Goal: Task Accomplishment & Management: Manage account settings

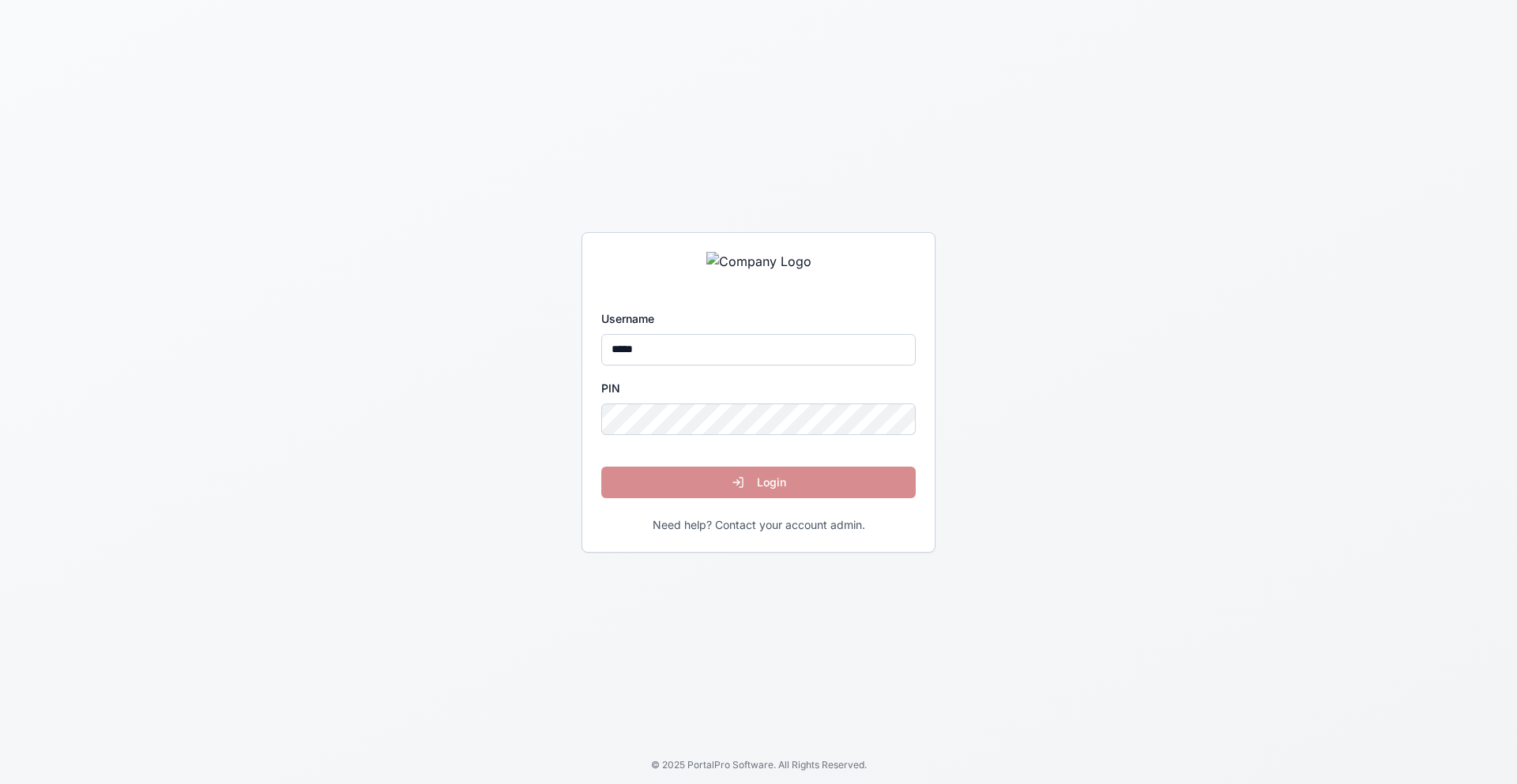
type input "*****"
click button "Login" at bounding box center [758, 482] width 315 height 32
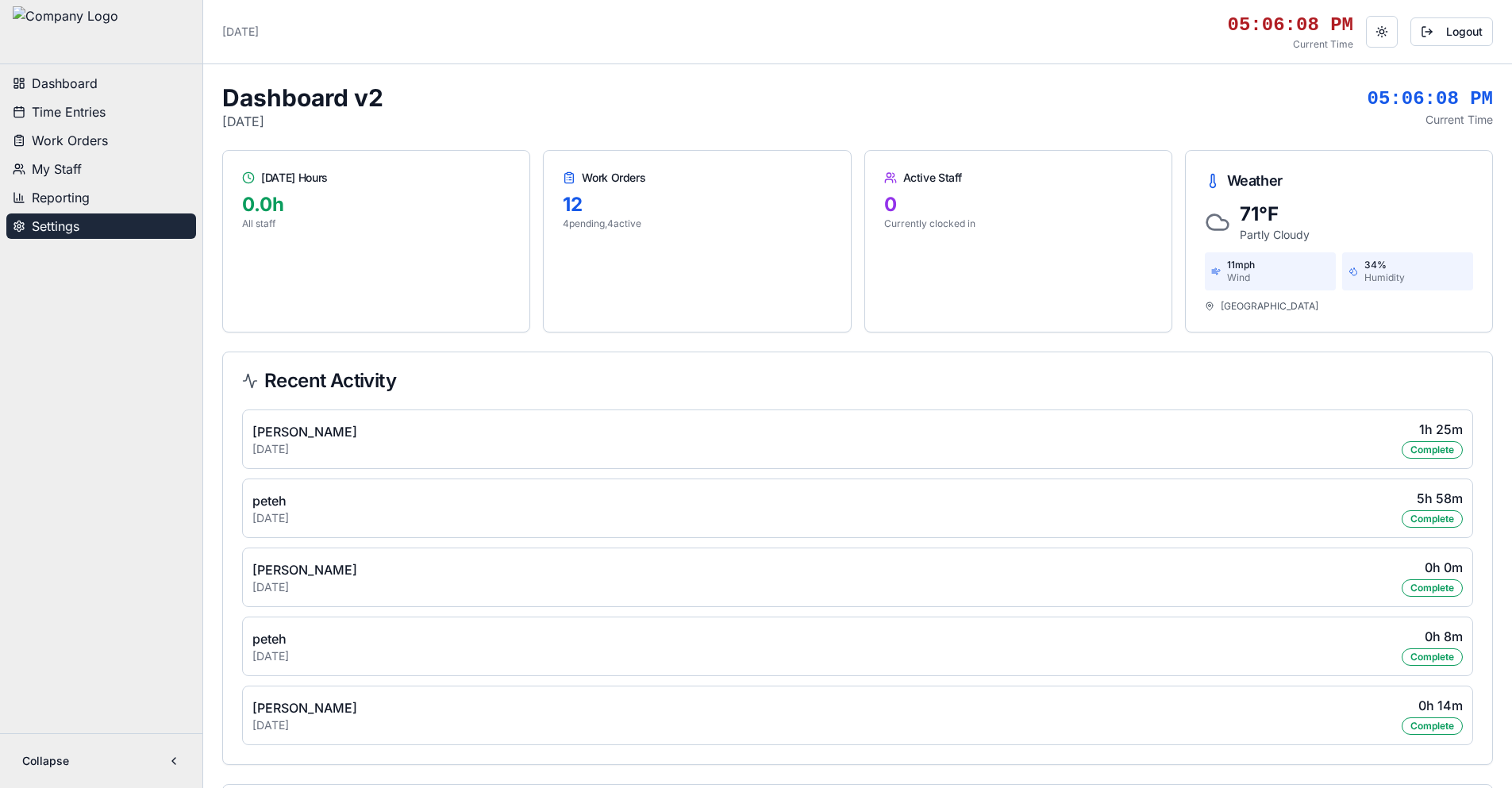
click at [69, 225] on span "Settings" at bounding box center [55, 226] width 48 height 19
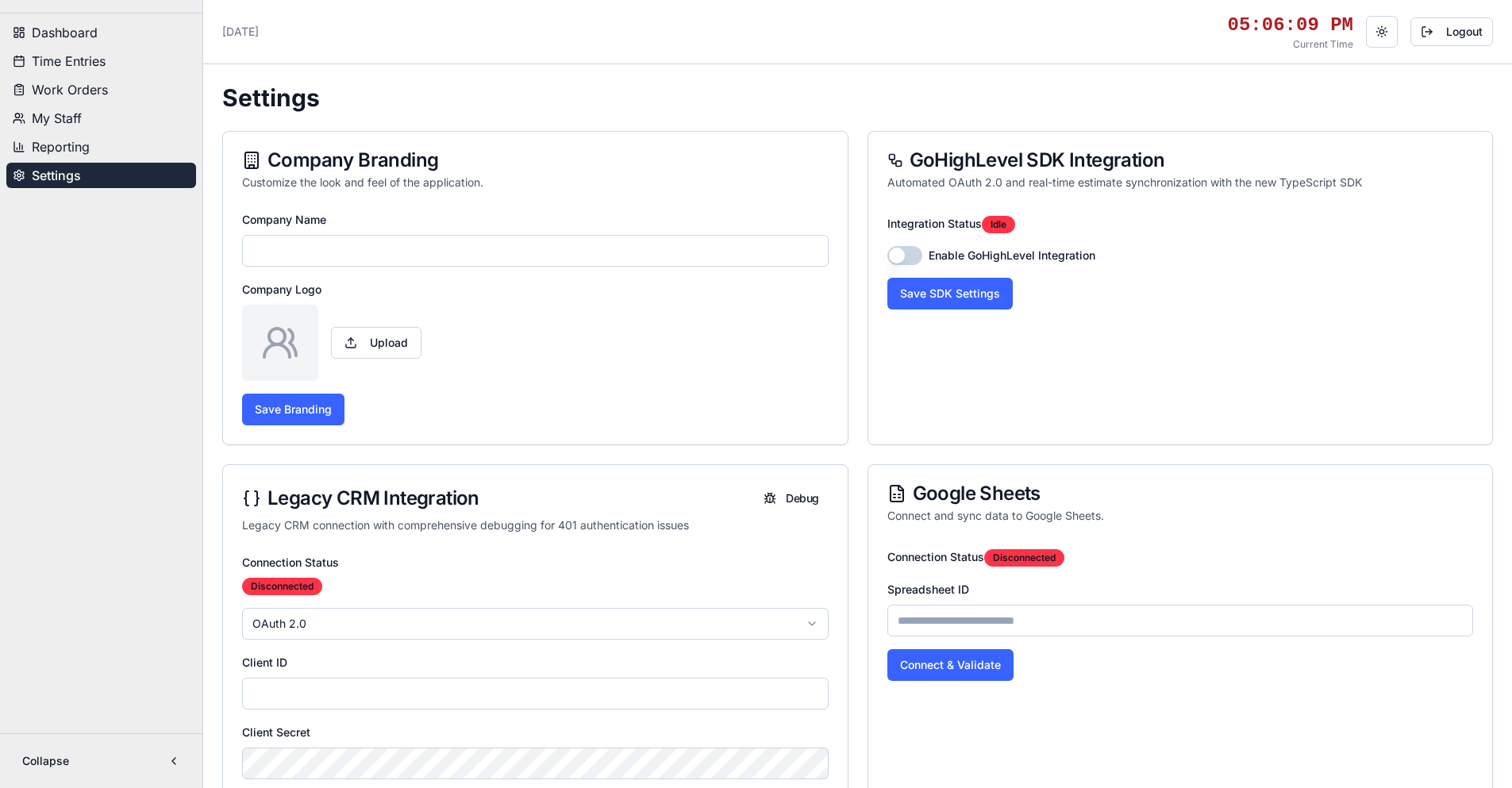
type input "**********"
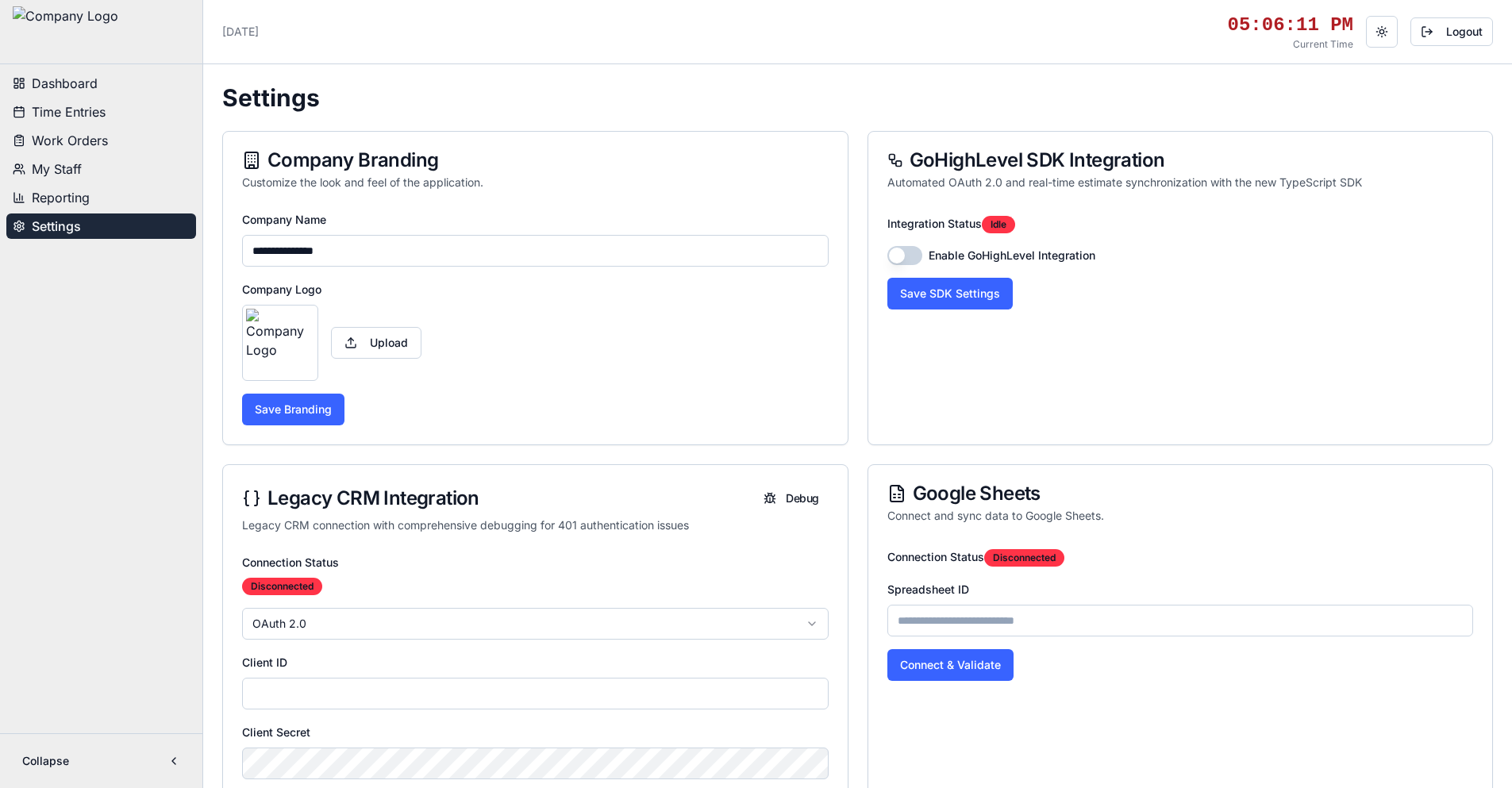
click at [903, 251] on button "button" at bounding box center [904, 255] width 35 height 19
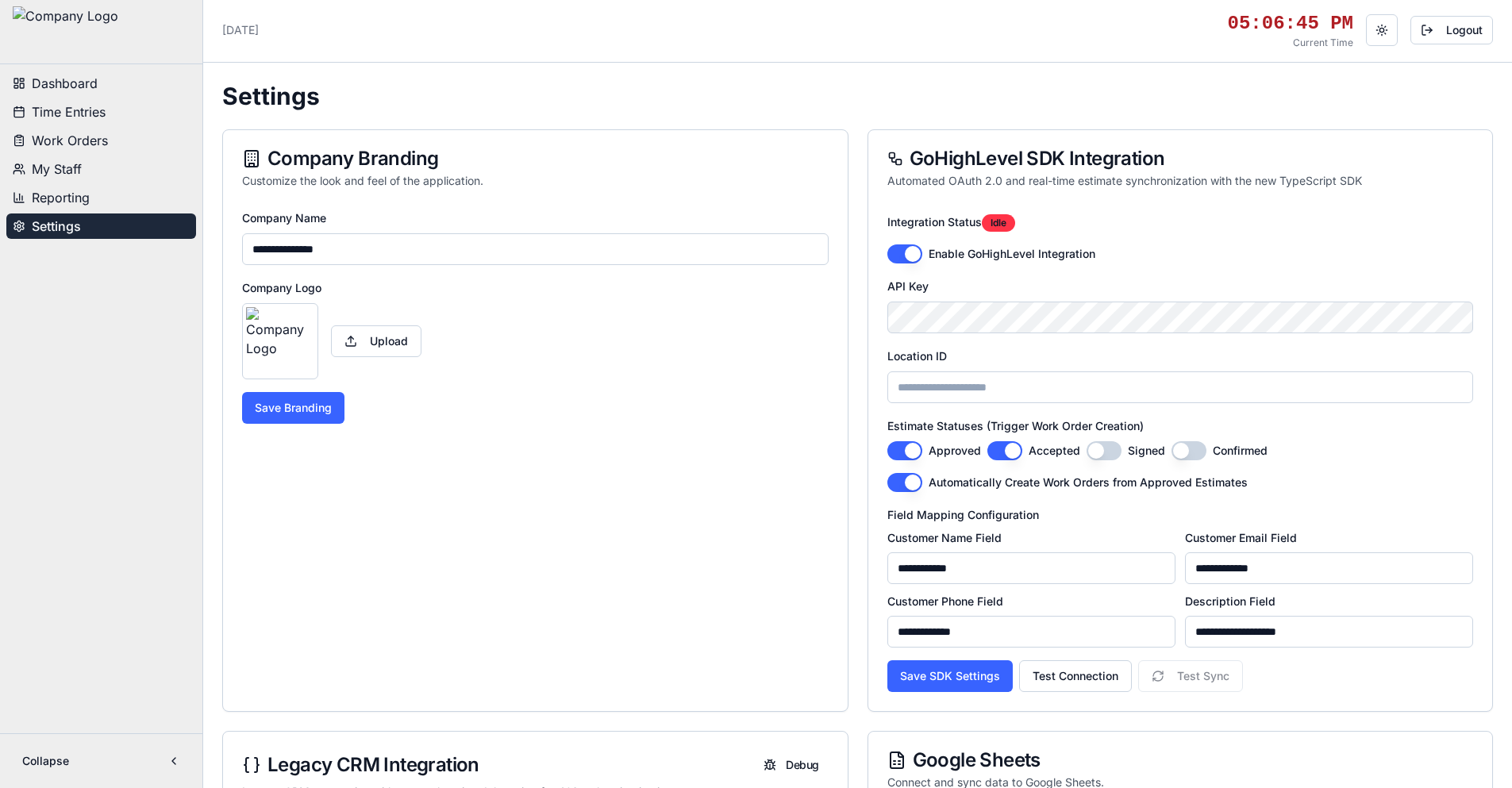
click at [982, 394] on input "Location ID" at bounding box center [1180, 388] width 587 height 32
paste input "**********"
type input "**********"
click at [985, 681] on button "Save SDK Settings" at bounding box center [949, 676] width 126 height 32
click at [1061, 678] on button "Test Connection" at bounding box center [1075, 676] width 113 height 32
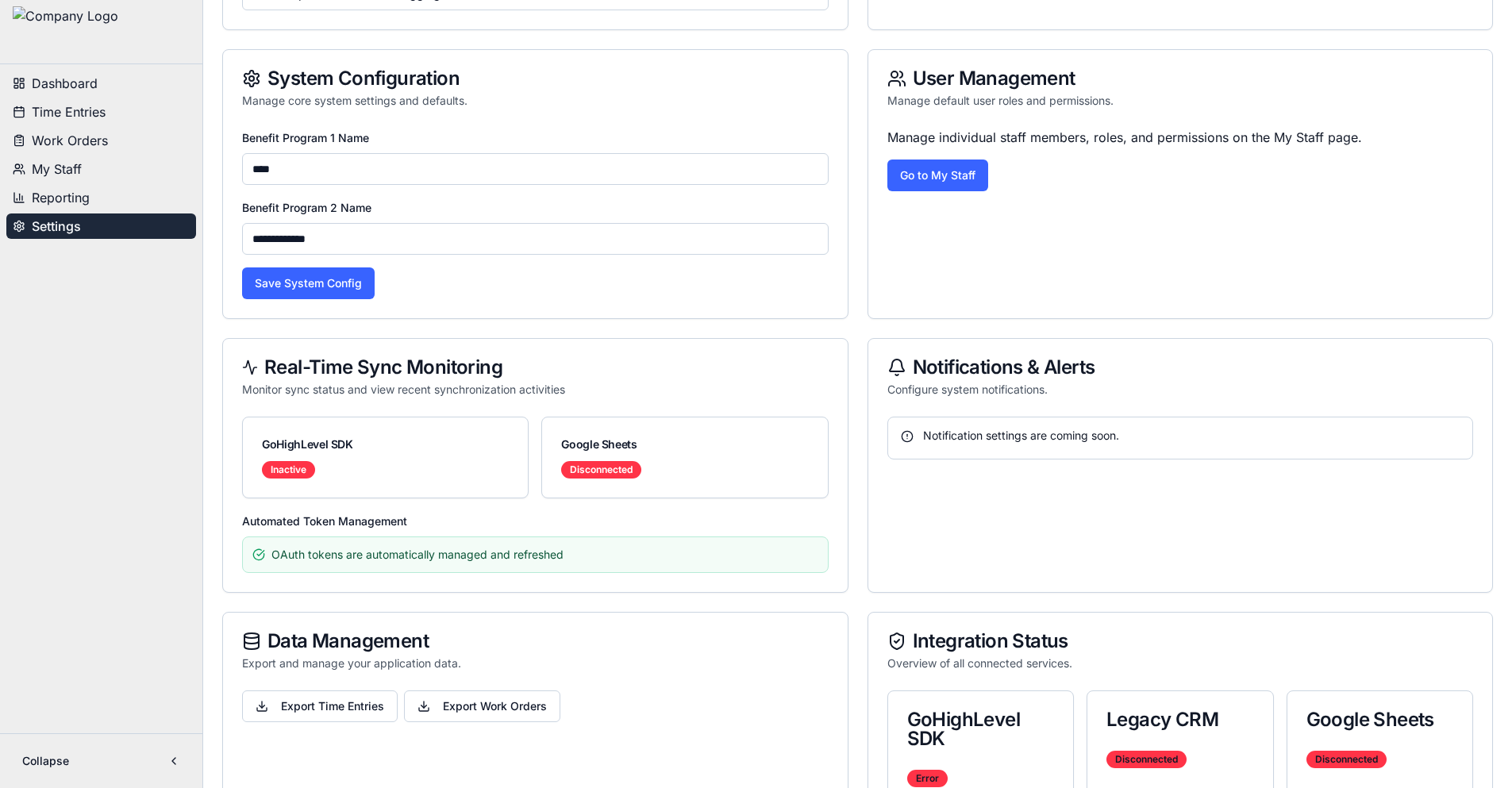
scroll to position [1113, 0]
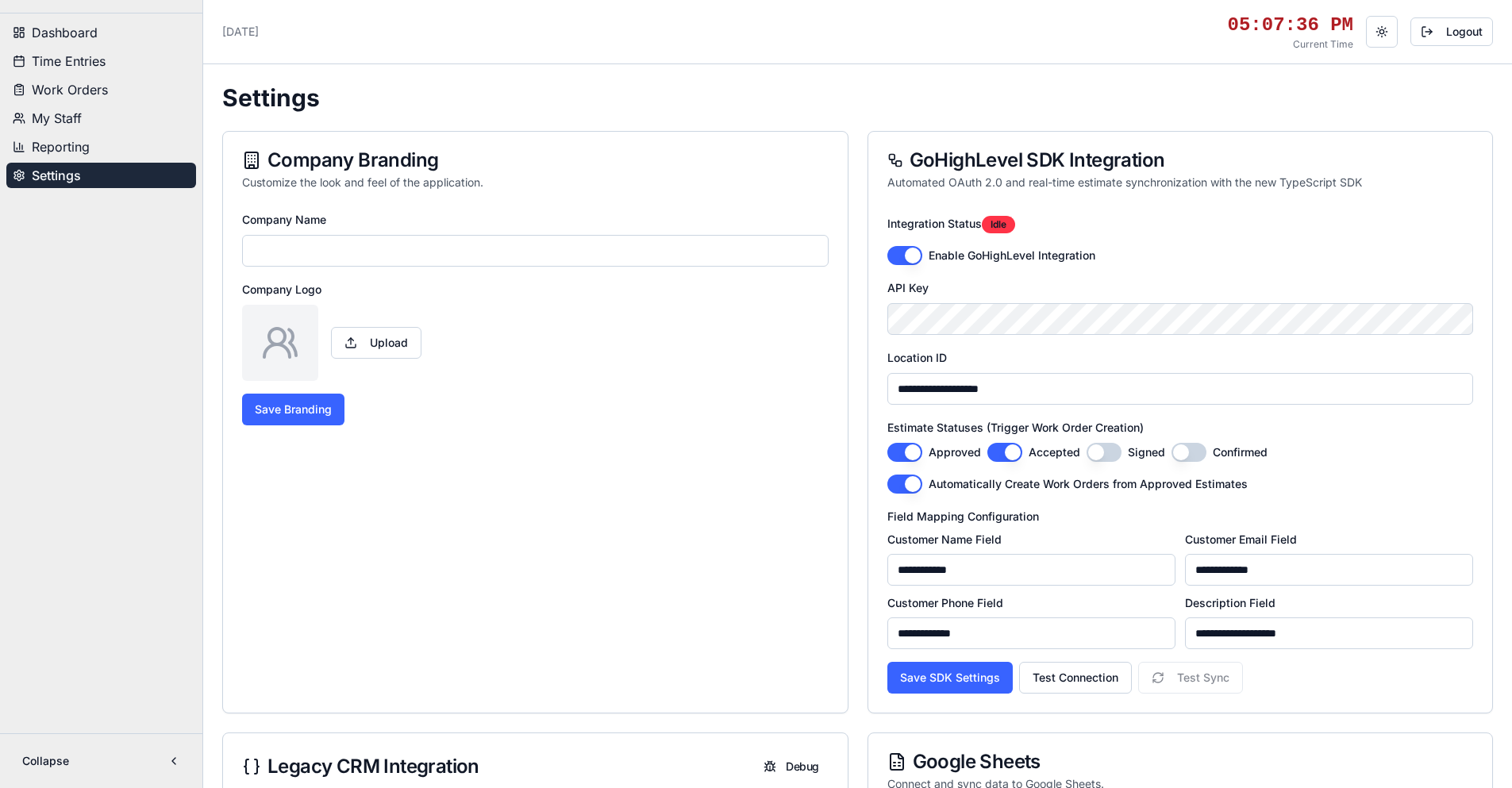
type input "**********"
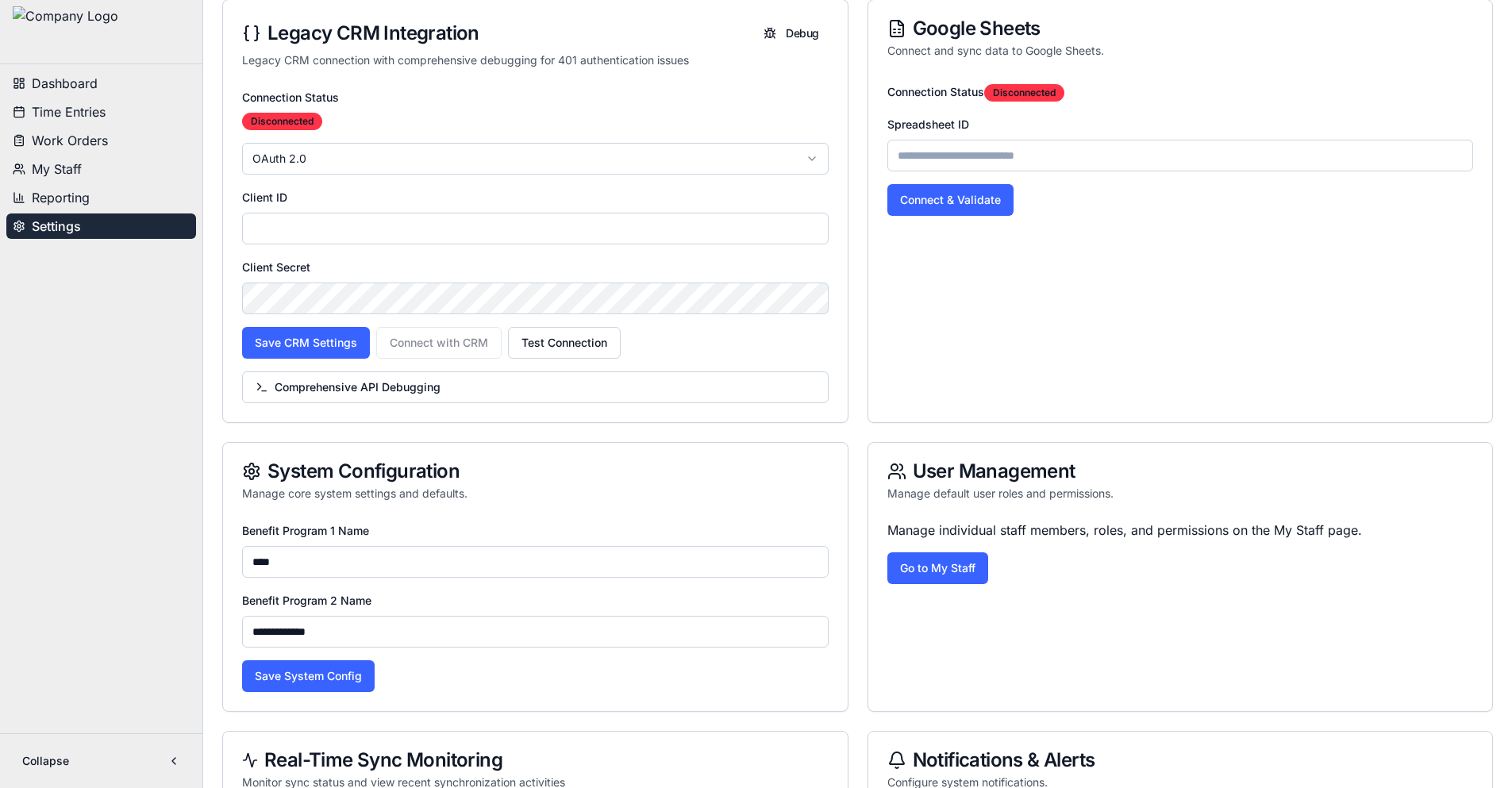
scroll to position [556, 0]
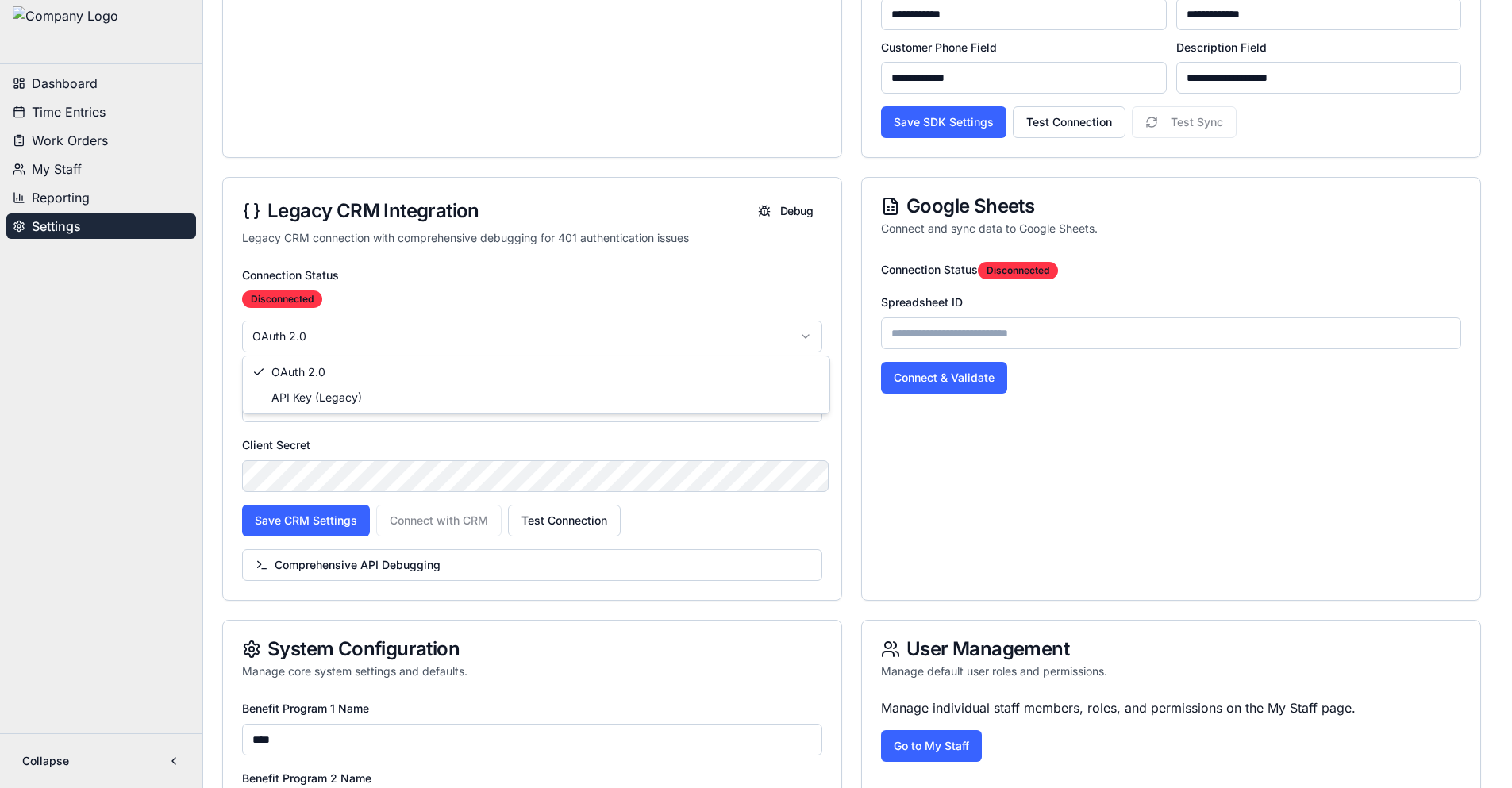
click at [820, 342] on html "**********" at bounding box center [756, 474] width 1512 height 2060
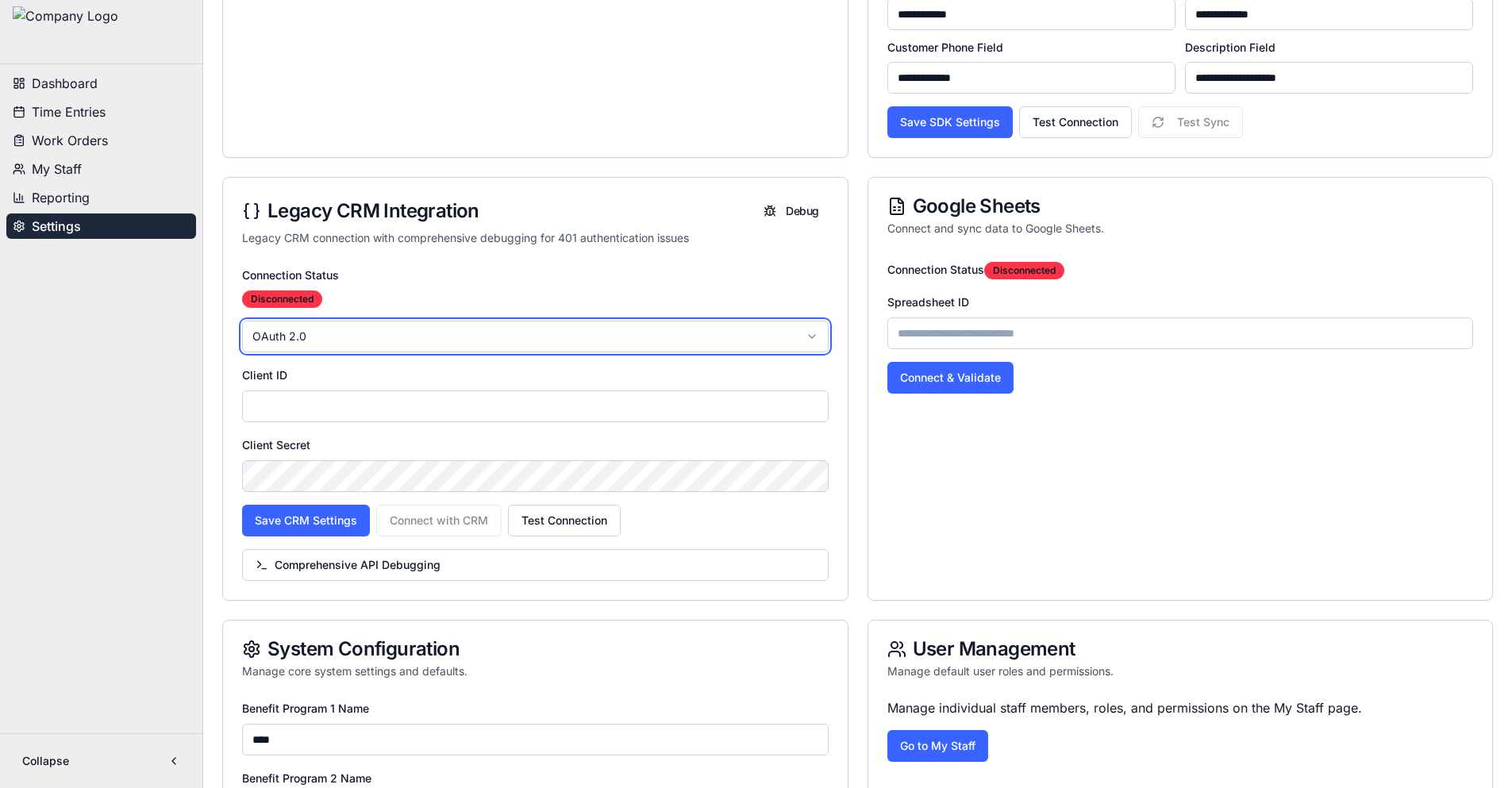
click at [816, 340] on html "**********" at bounding box center [756, 474] width 1512 height 2060
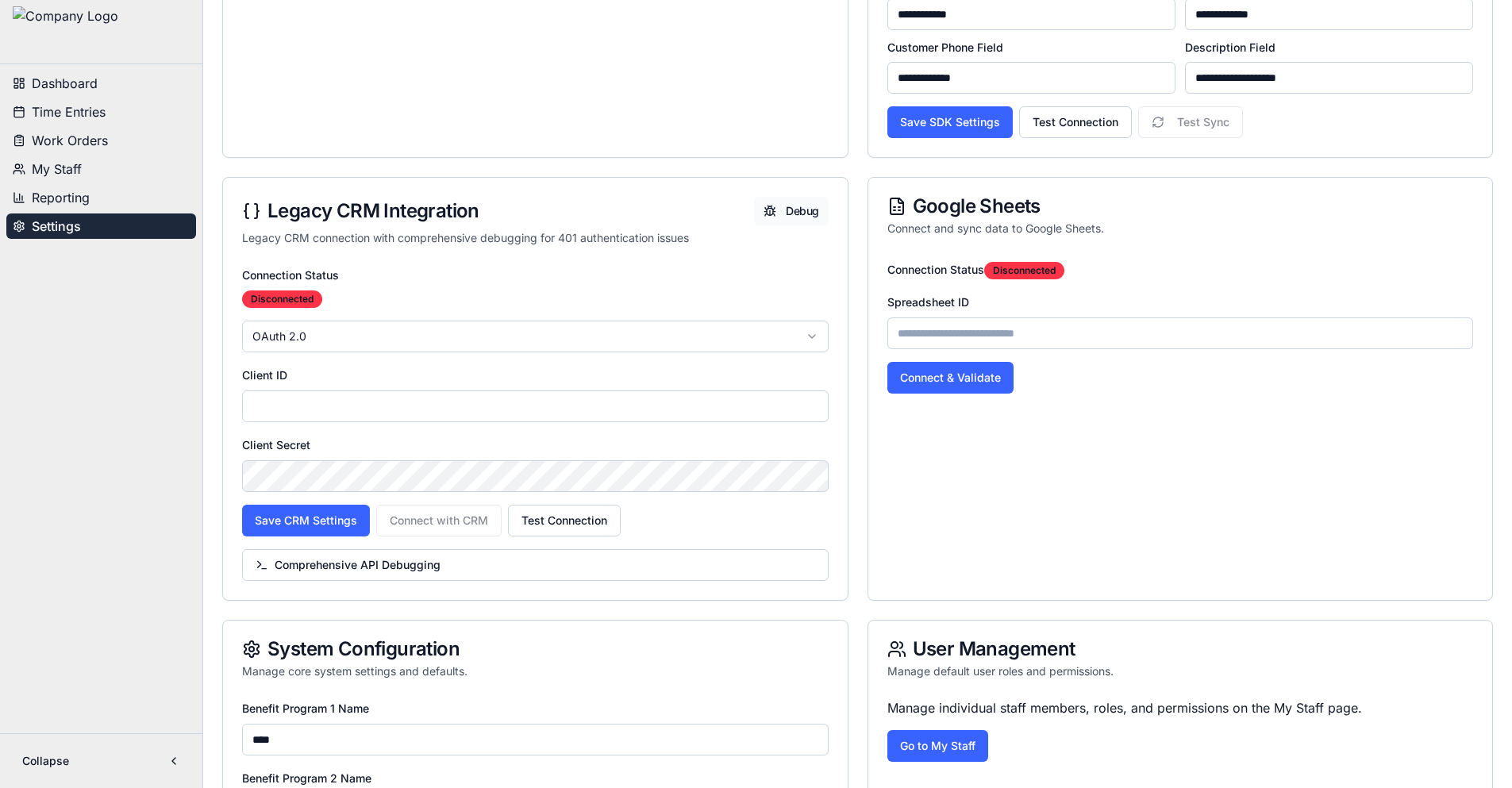
click at [801, 212] on button "Debug" at bounding box center [791, 211] width 73 height 29
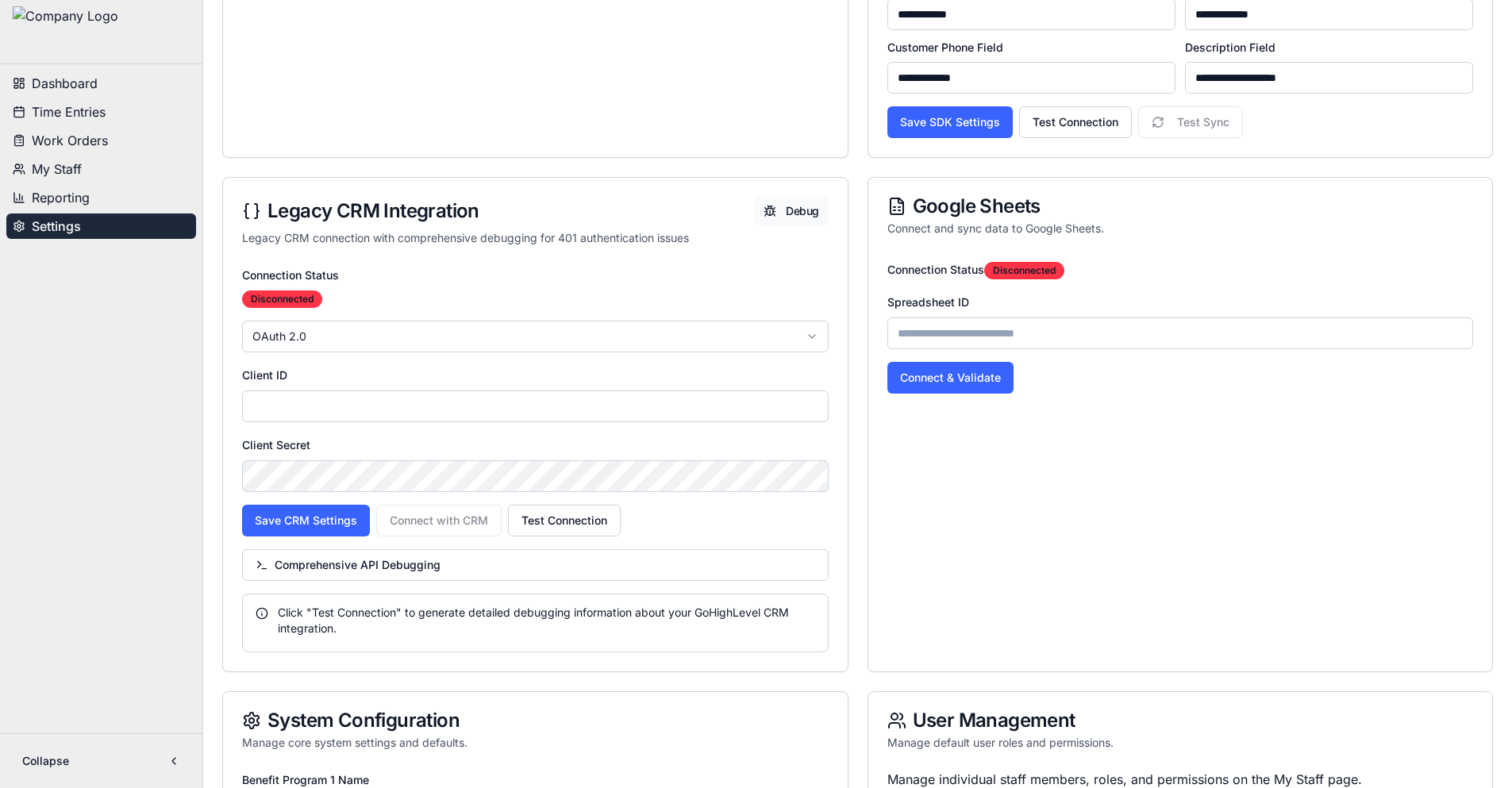
click at [801, 212] on button "Debug" at bounding box center [791, 211] width 73 height 29
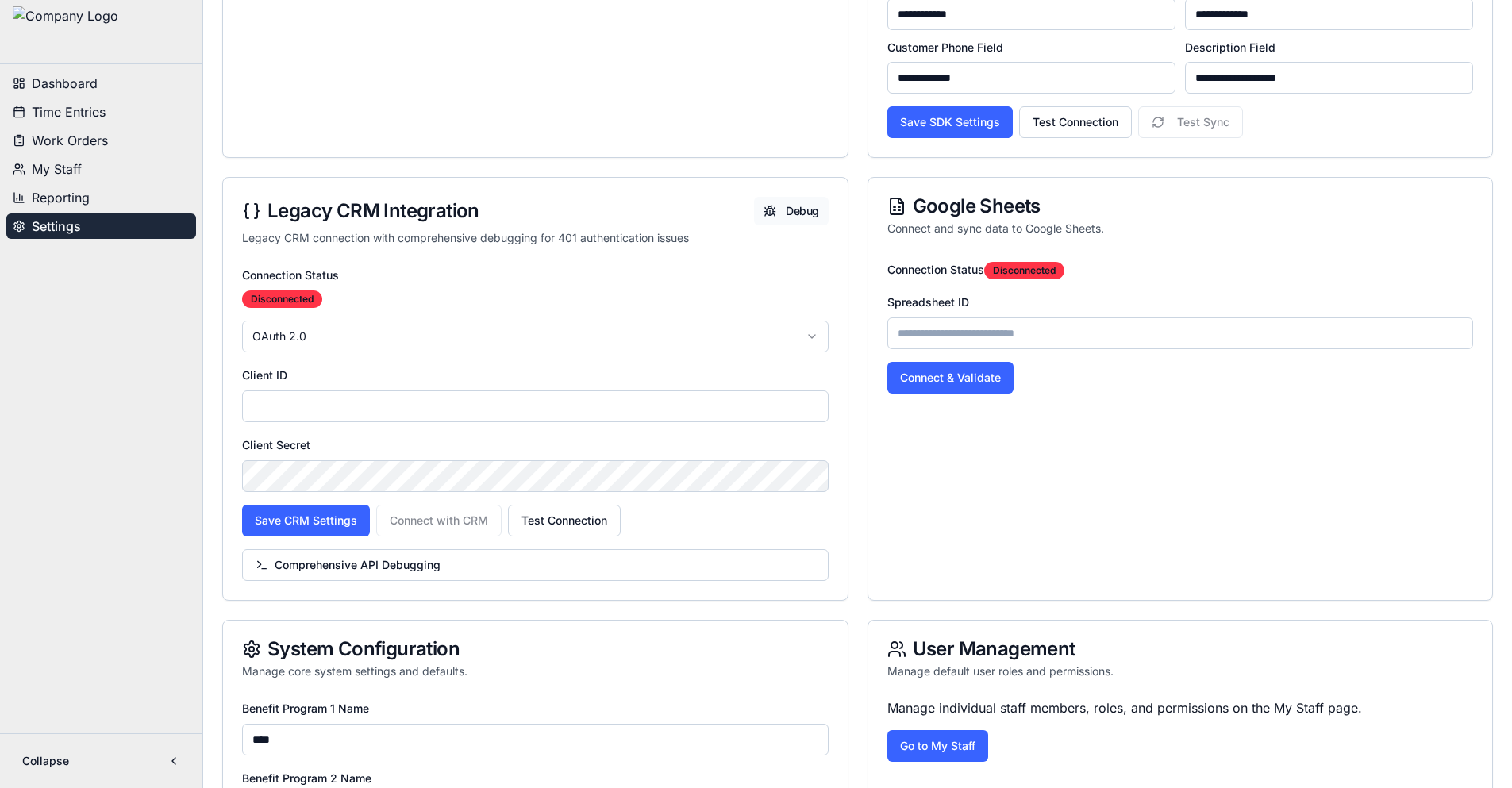
click at [801, 212] on button "Debug" at bounding box center [791, 211] width 73 height 29
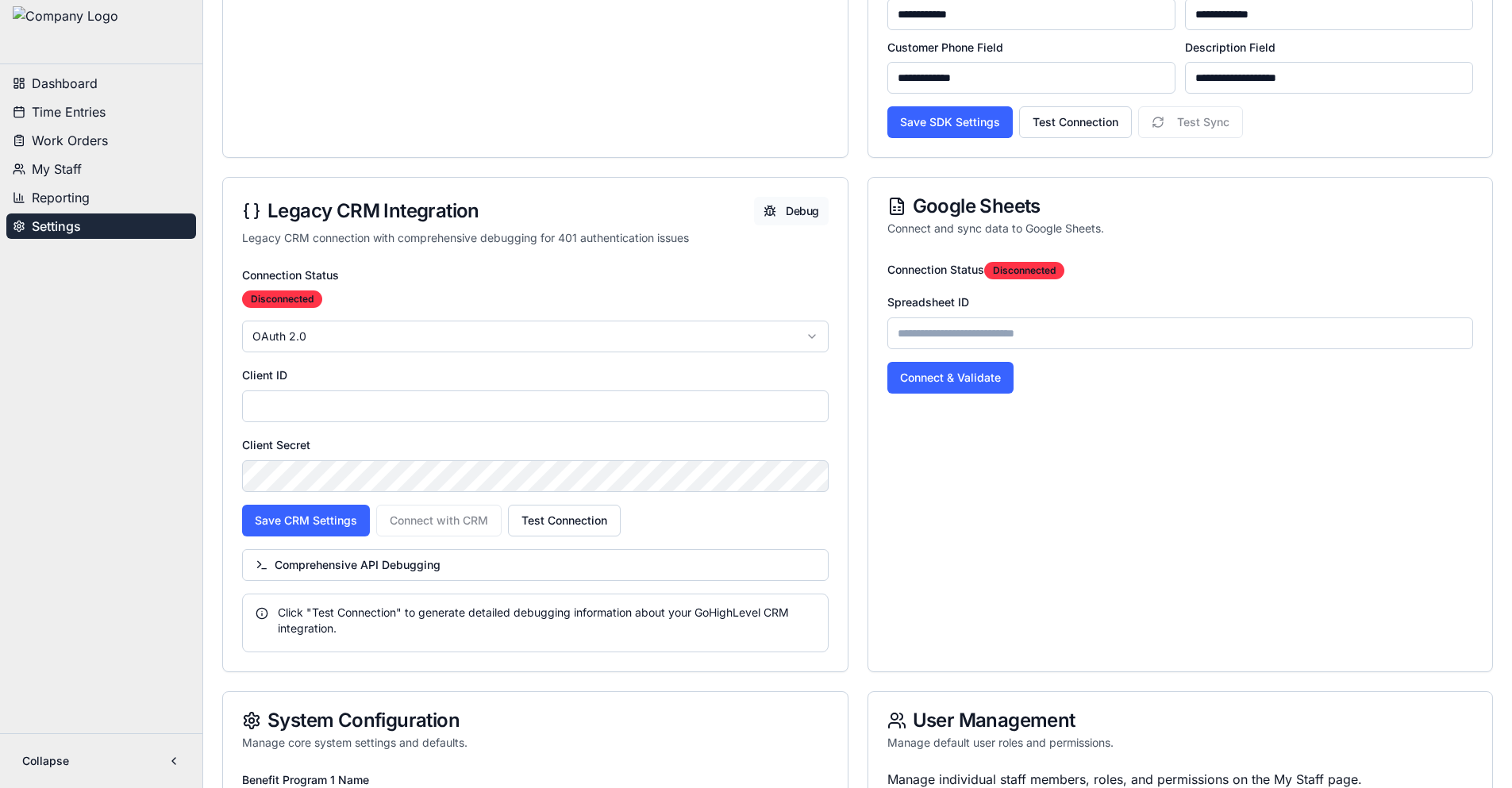
click at [801, 212] on button "Debug" at bounding box center [791, 211] width 73 height 29
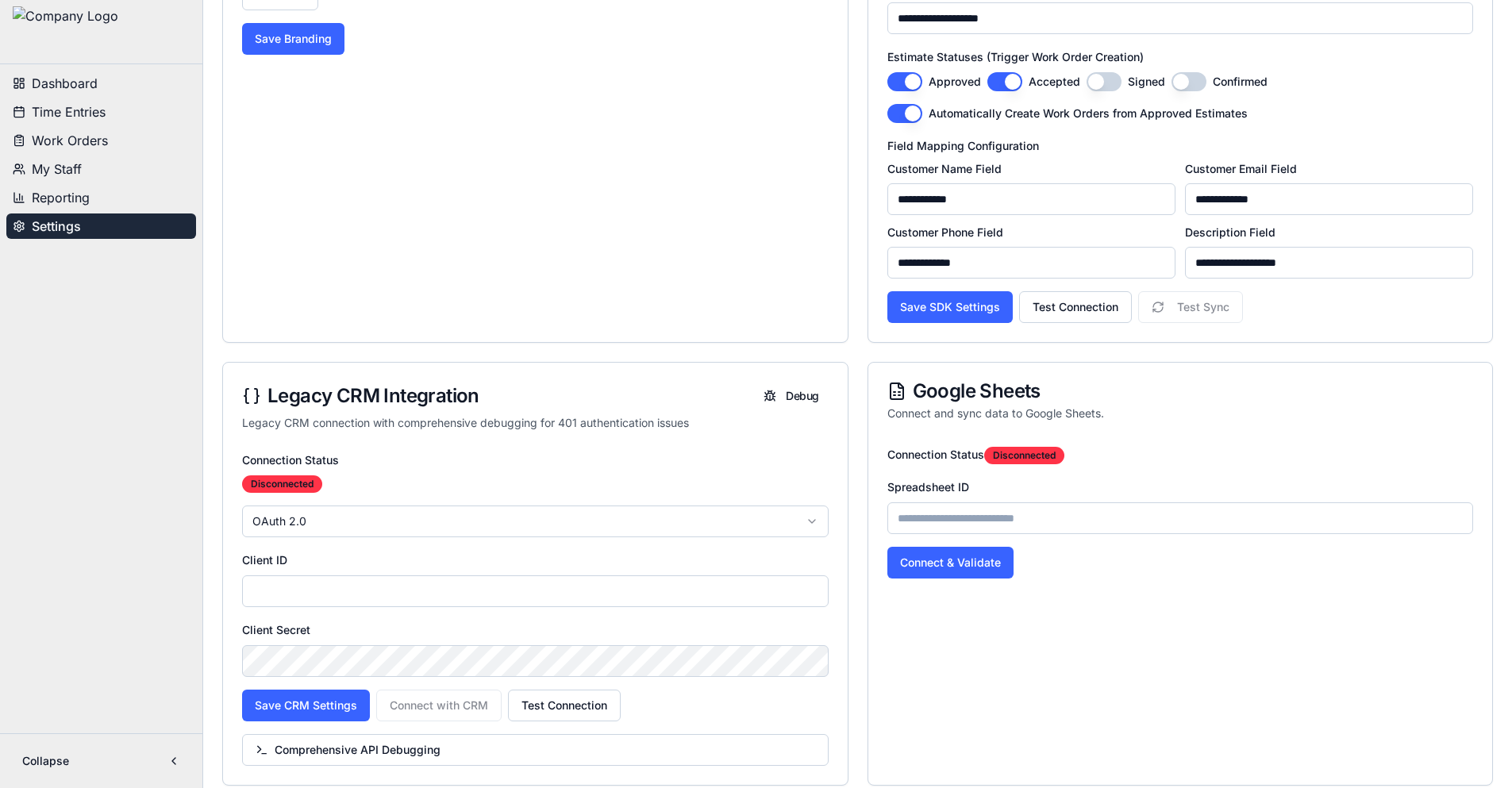
scroll to position [159, 0]
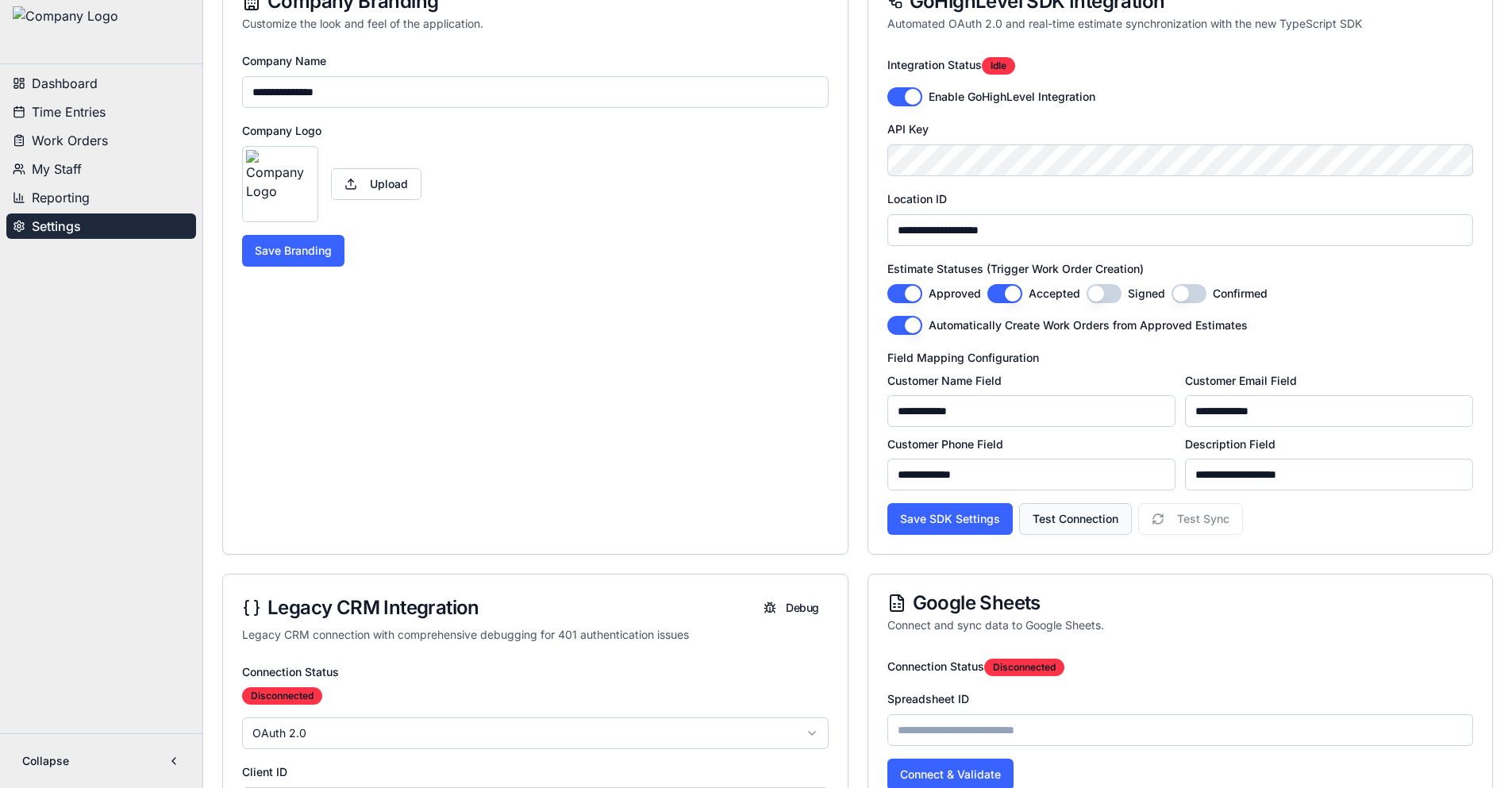
click at [1077, 528] on button "Test Connection" at bounding box center [1075, 519] width 113 height 32
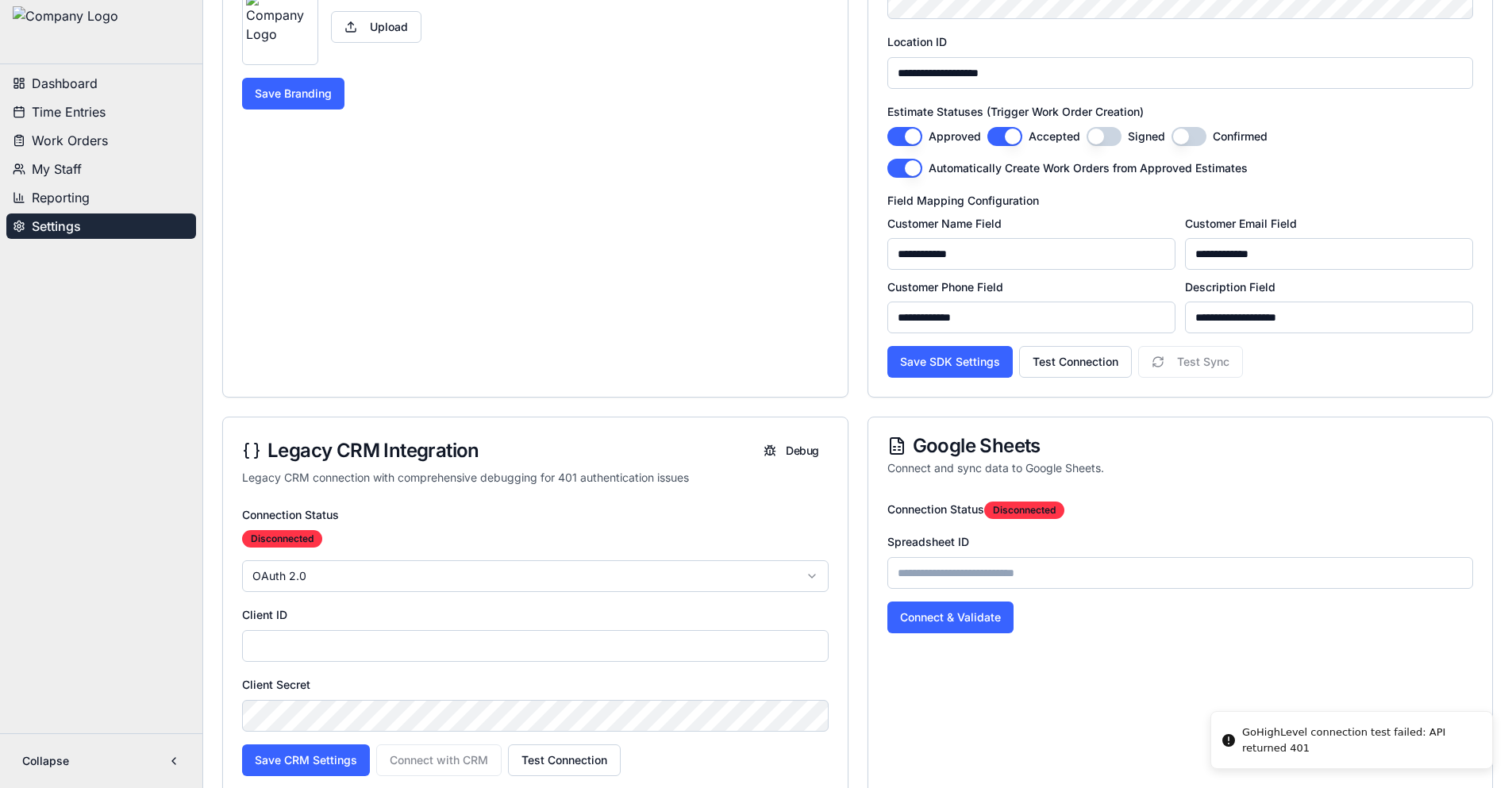
scroll to position [635, 0]
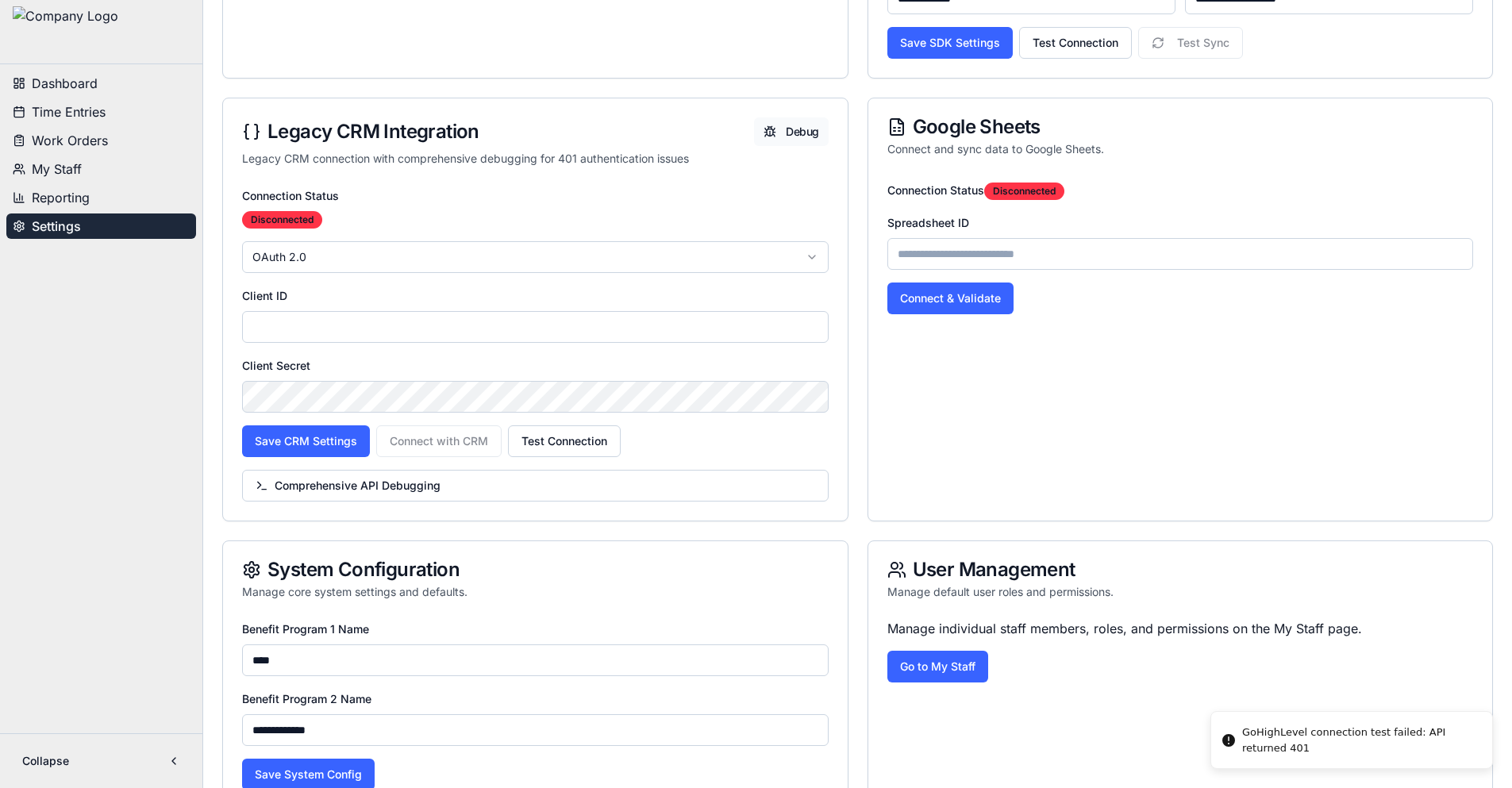
click at [802, 130] on button "Debug" at bounding box center [791, 132] width 73 height 29
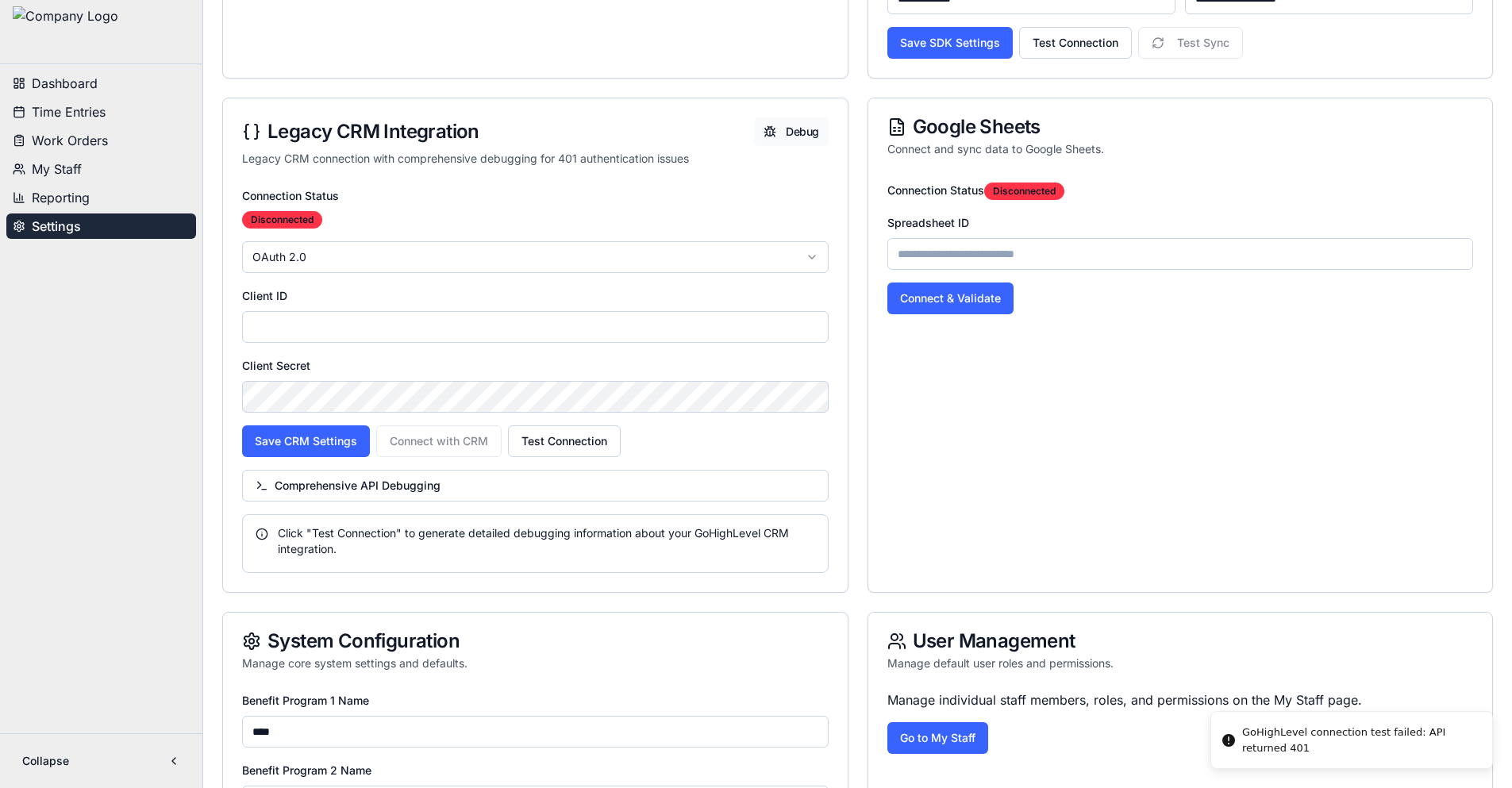
click at [802, 130] on button "Debug" at bounding box center [791, 132] width 73 height 29
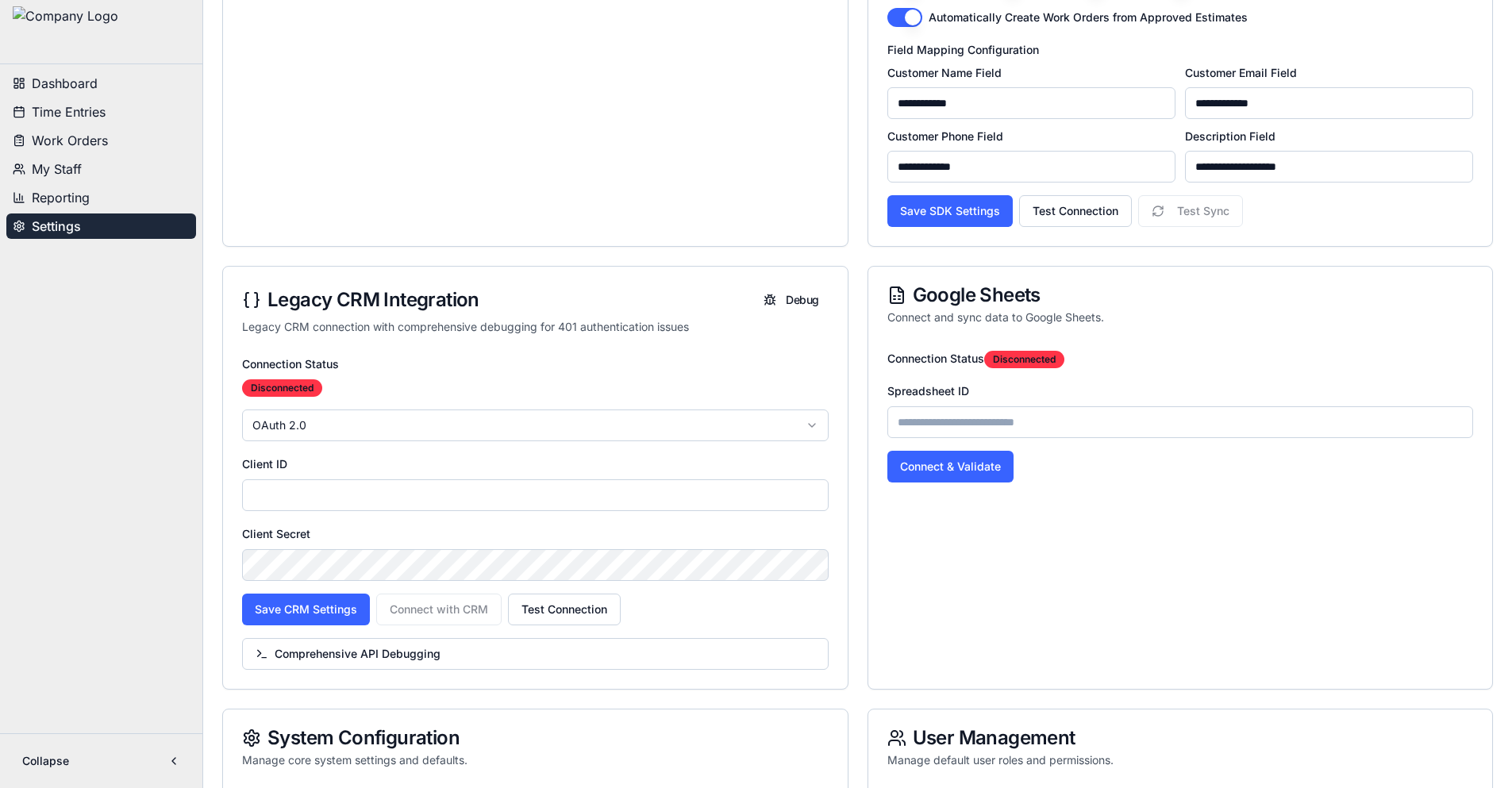
scroll to position [478, 0]
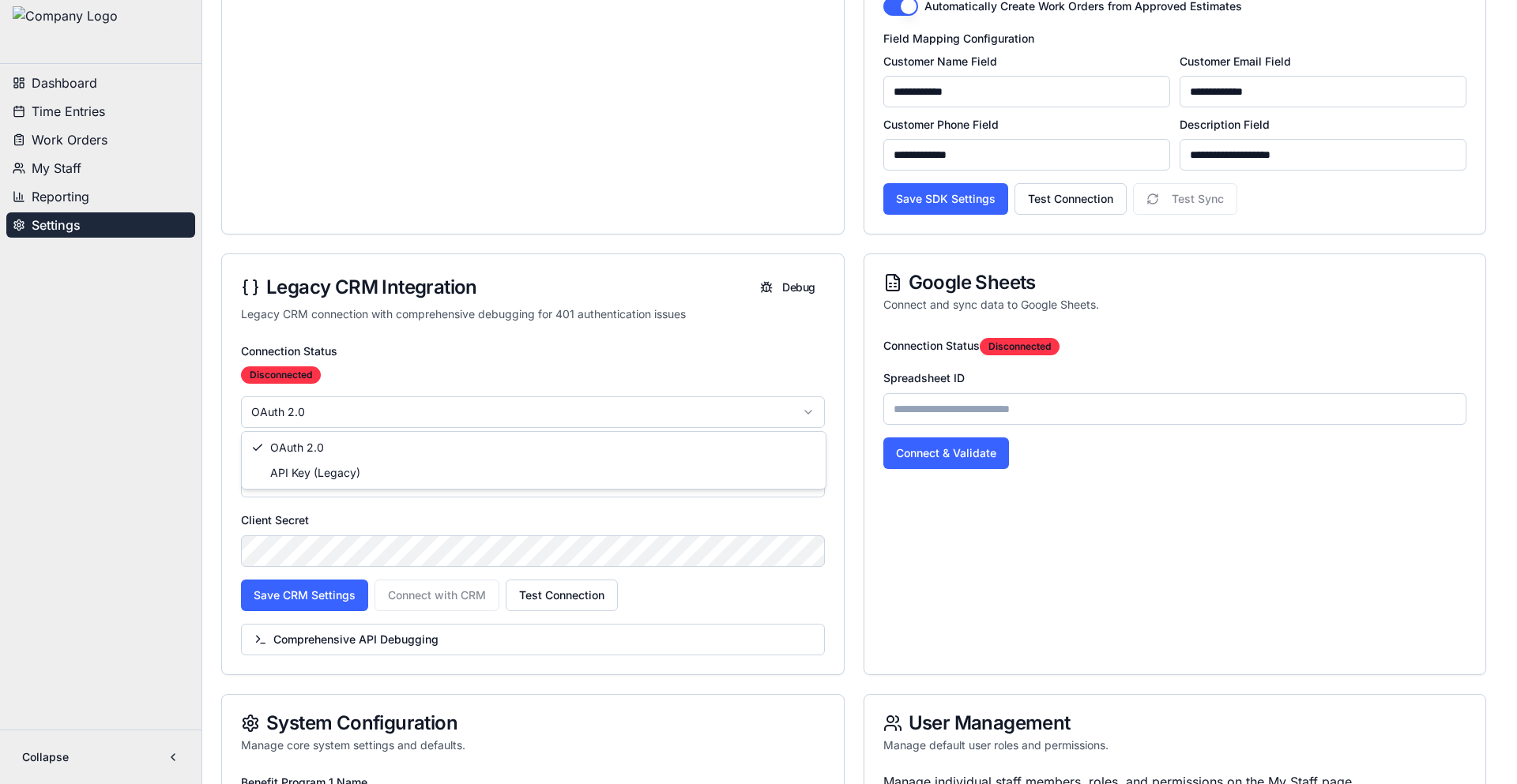
click at [466, 407] on html "**********" at bounding box center [758, 549] width 1517 height 2049
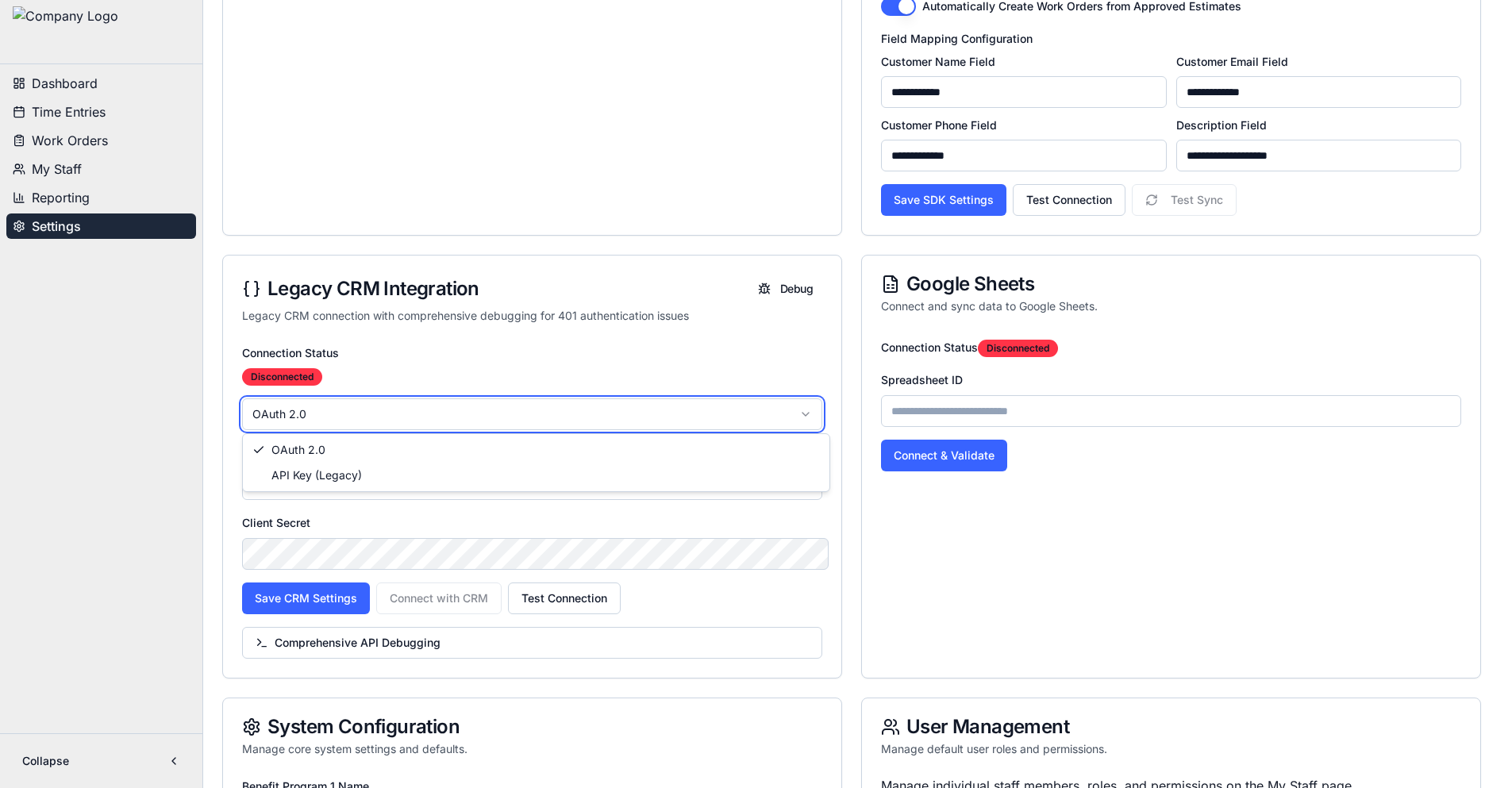
click at [463, 413] on html "**********" at bounding box center [756, 552] width 1512 height 2060
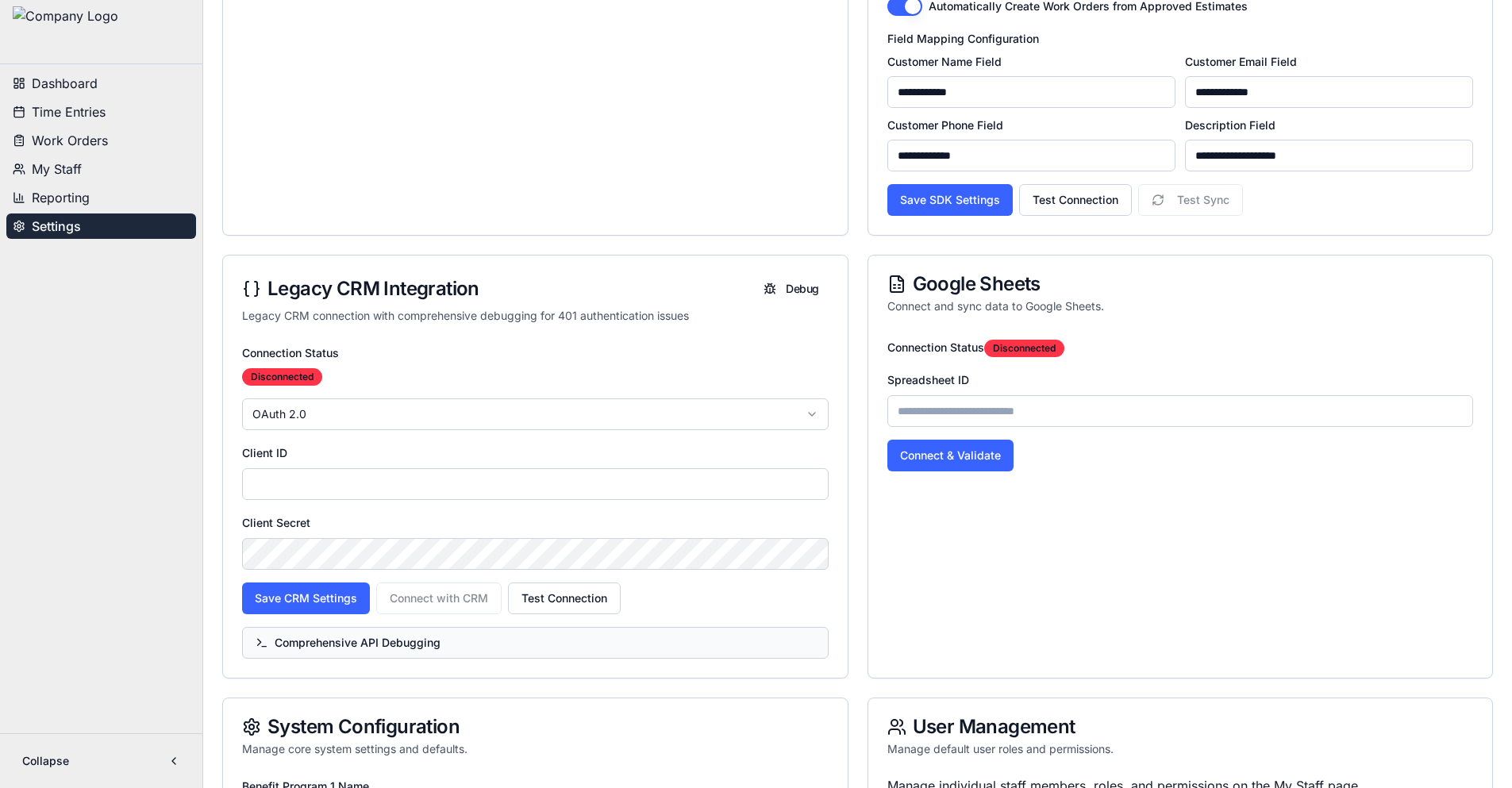
click at [345, 643] on span "Comprehensive API Debugging" at bounding box center [348, 643] width 185 height 16
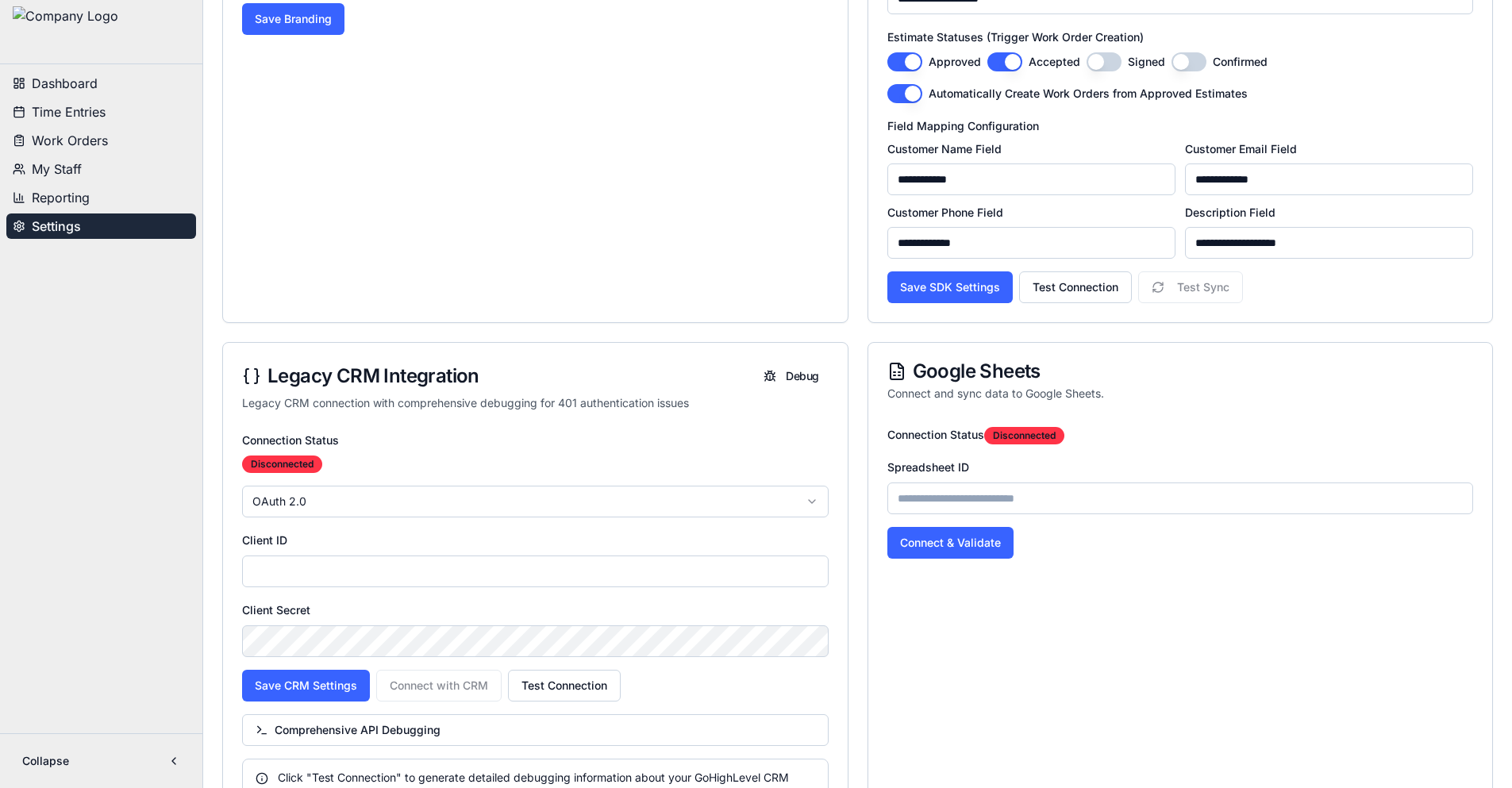
scroll to position [311, 0]
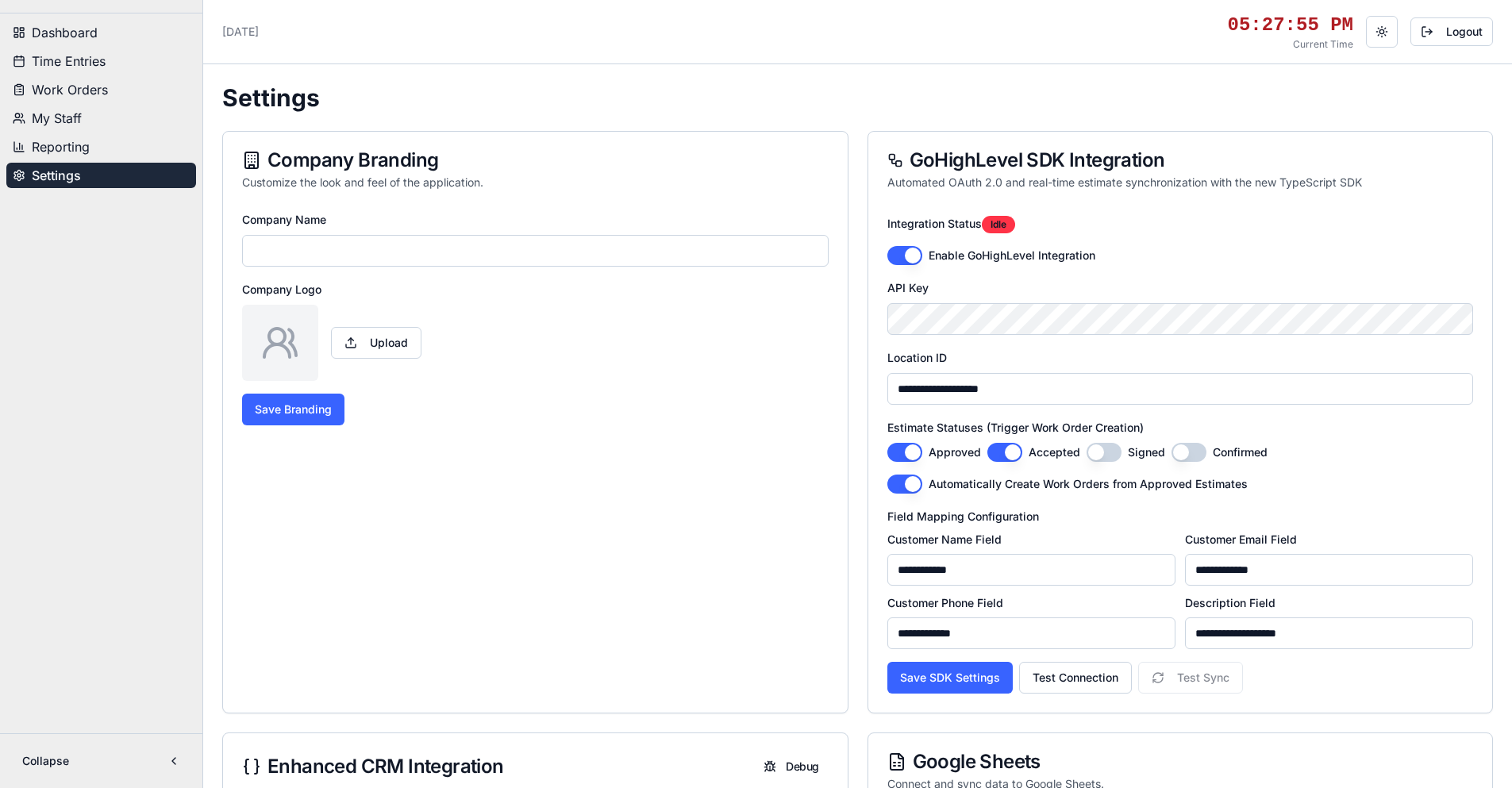
type input "**********"
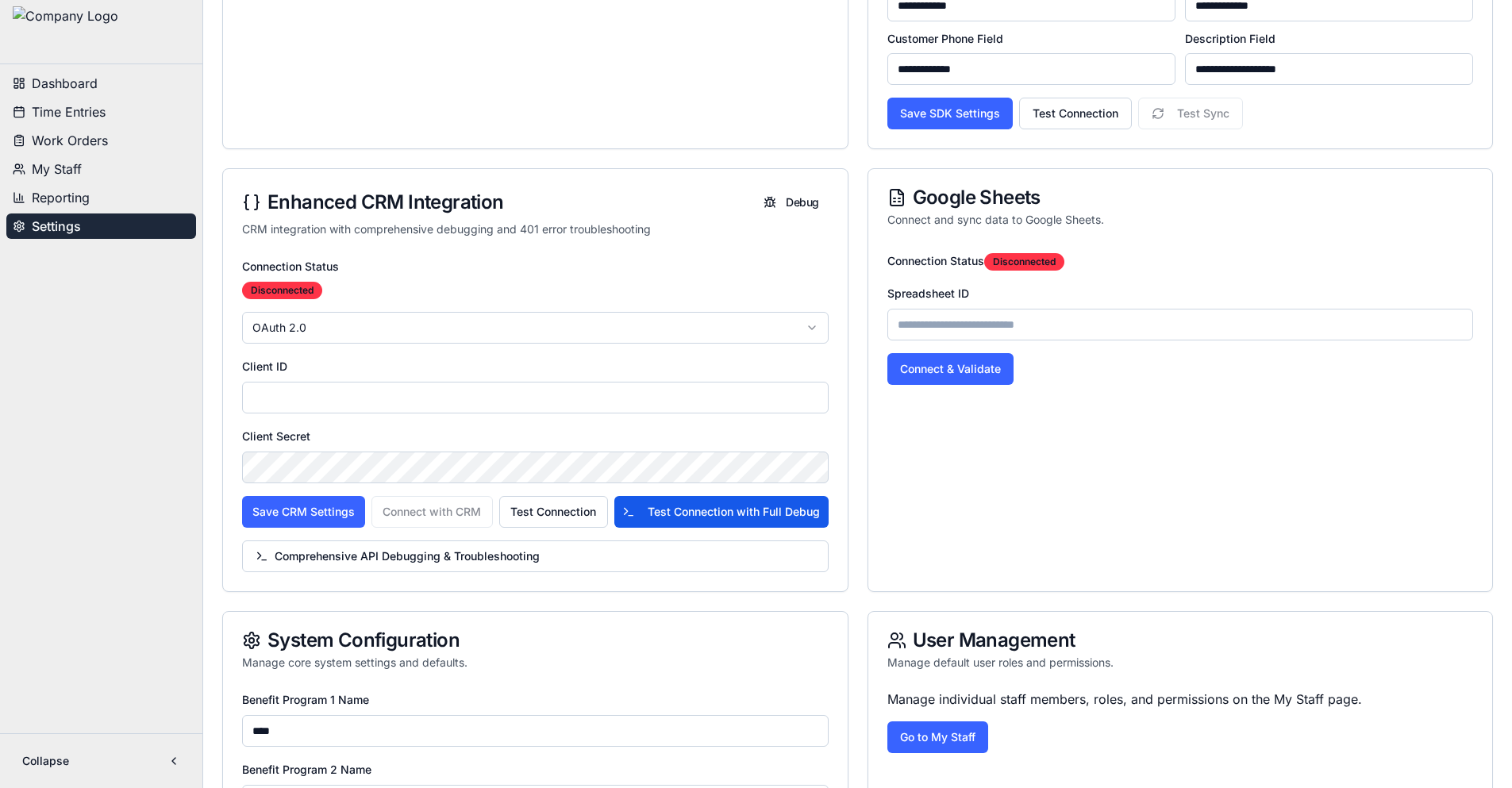
scroll to position [556, 0]
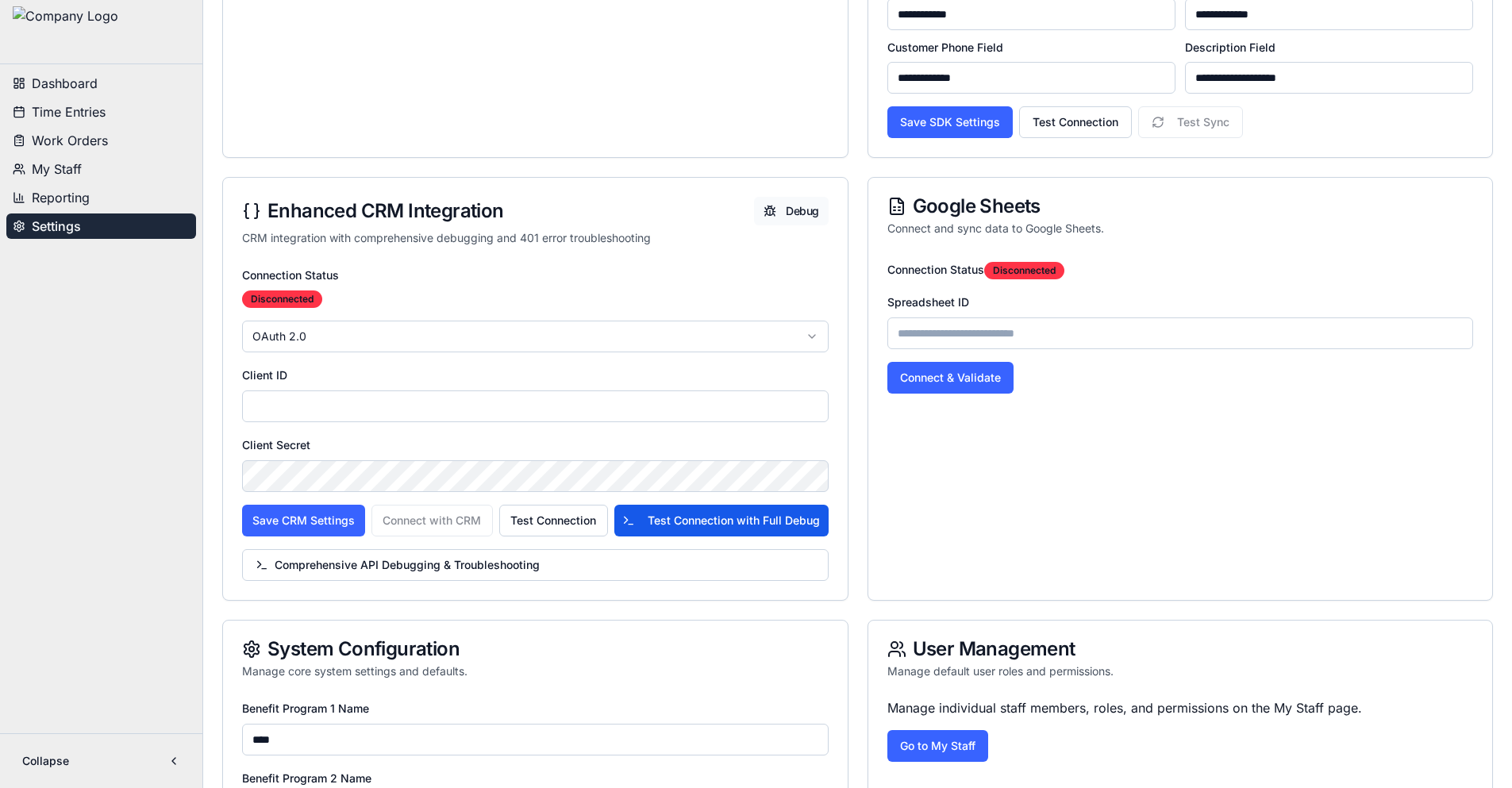
click at [804, 212] on button "Debug" at bounding box center [791, 211] width 73 height 29
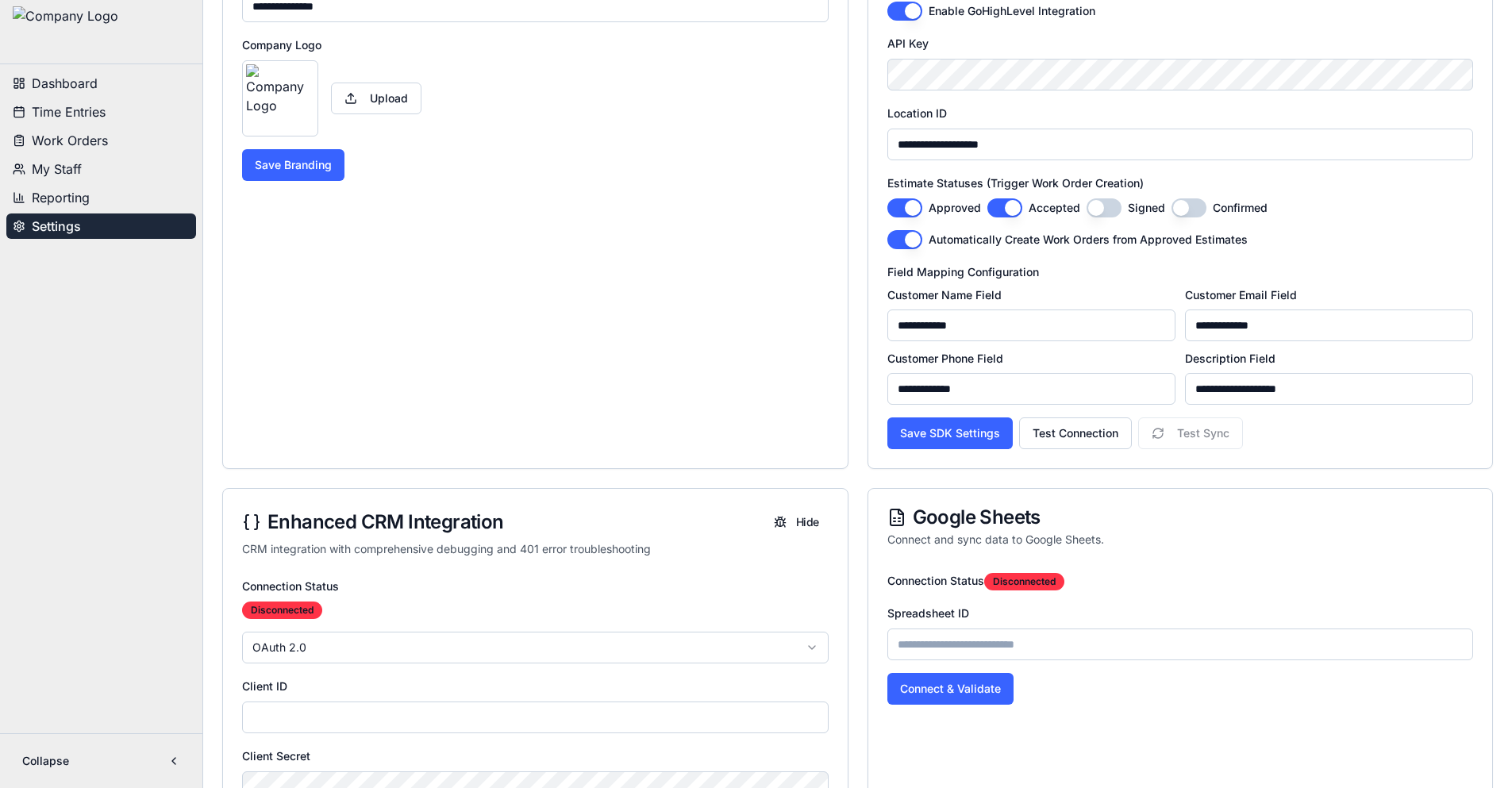
scroll to position [0, 0]
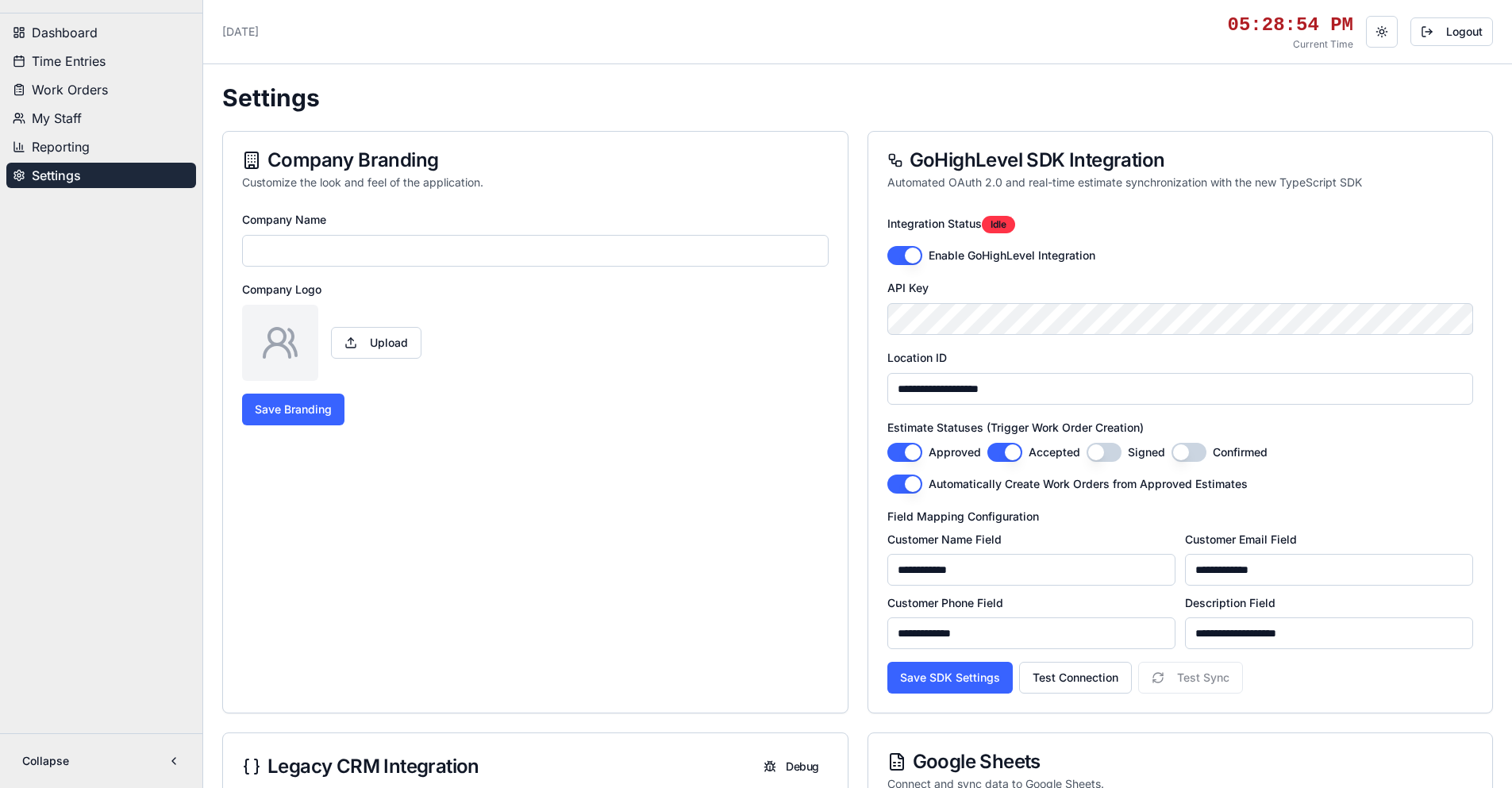
type input "**********"
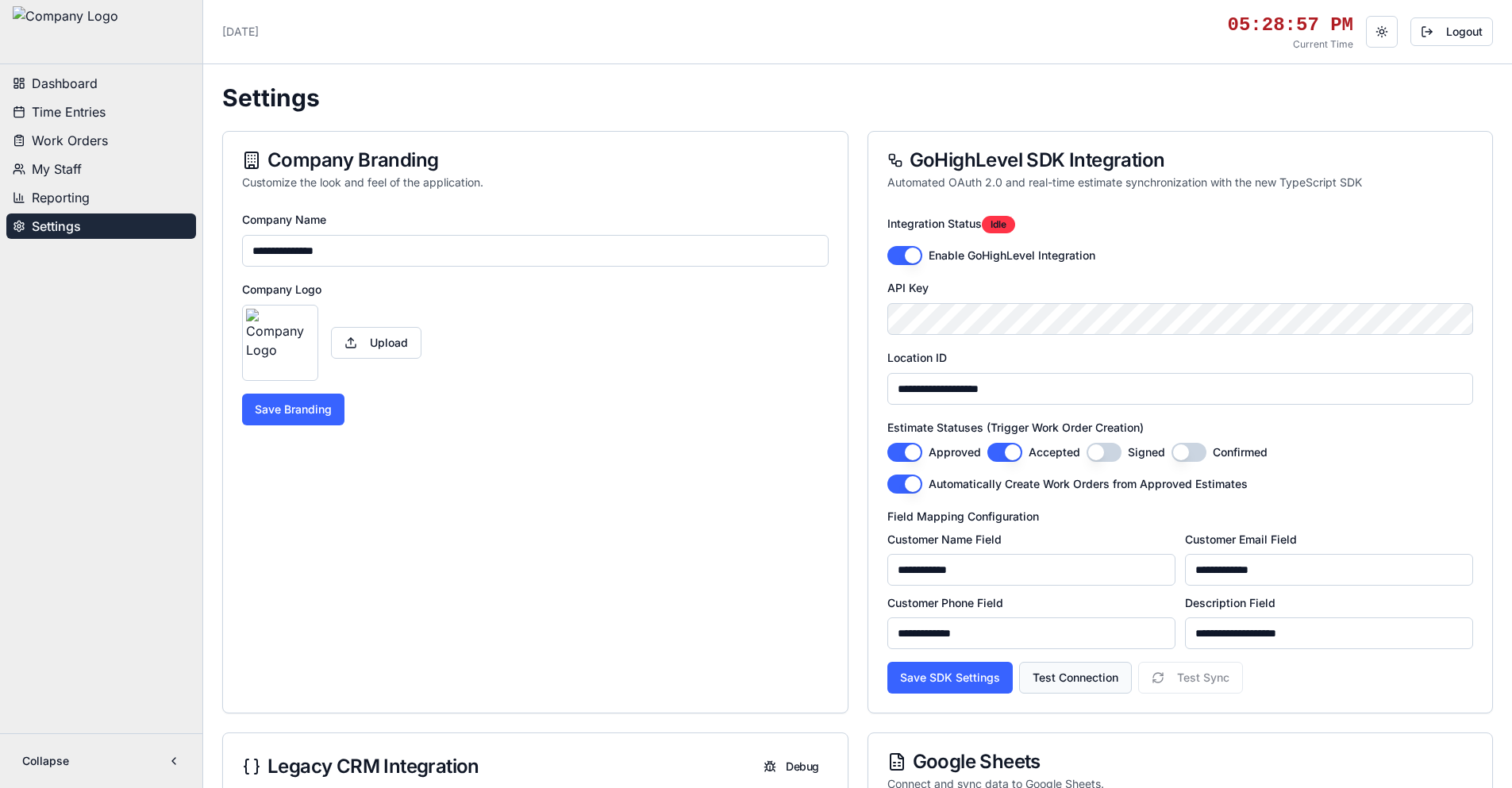
click at [1083, 676] on button "Test Connection" at bounding box center [1075, 678] width 113 height 32
click at [975, 685] on button "Save SDK Settings" at bounding box center [949, 678] width 126 height 32
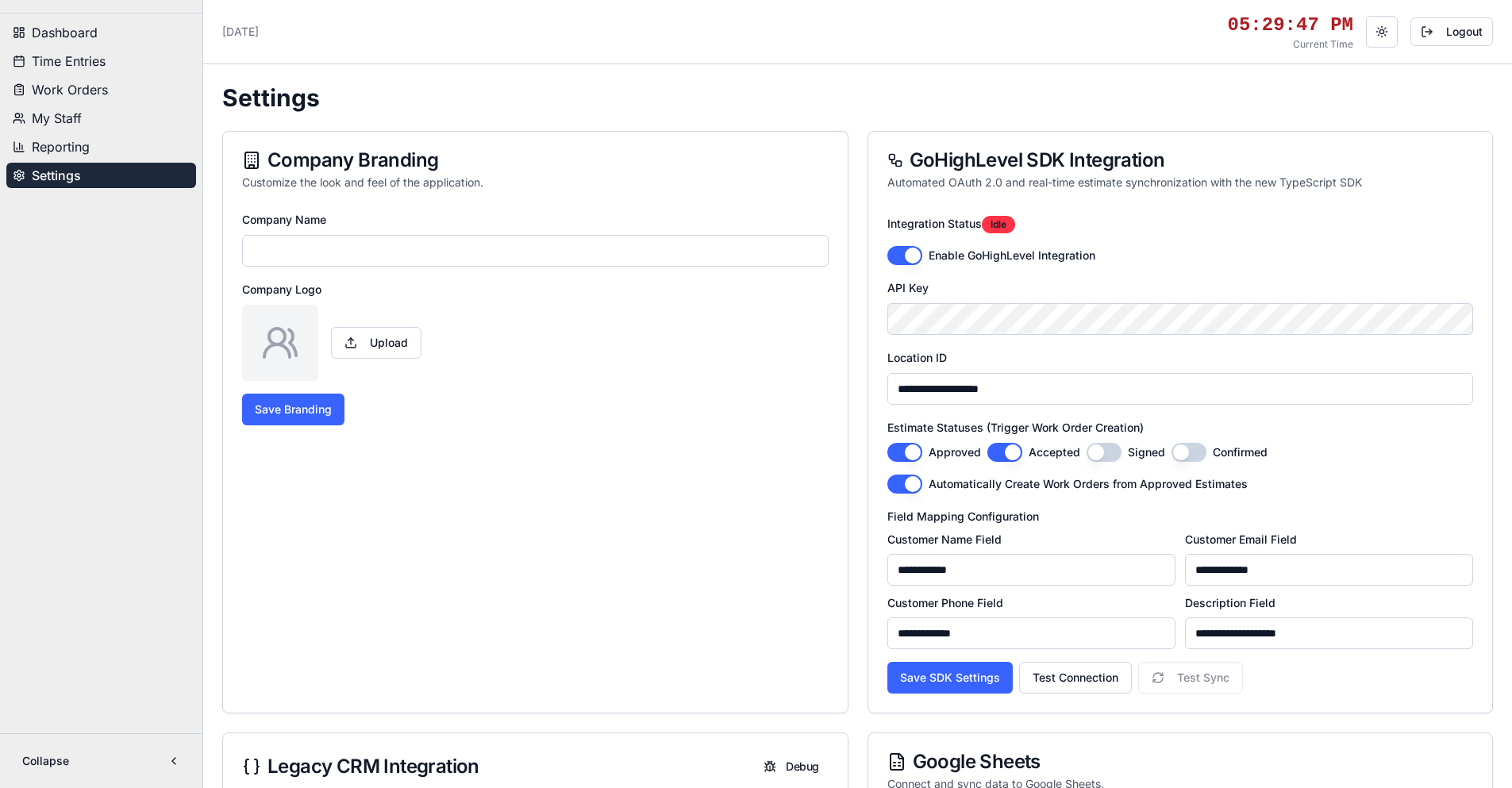
type input "**********"
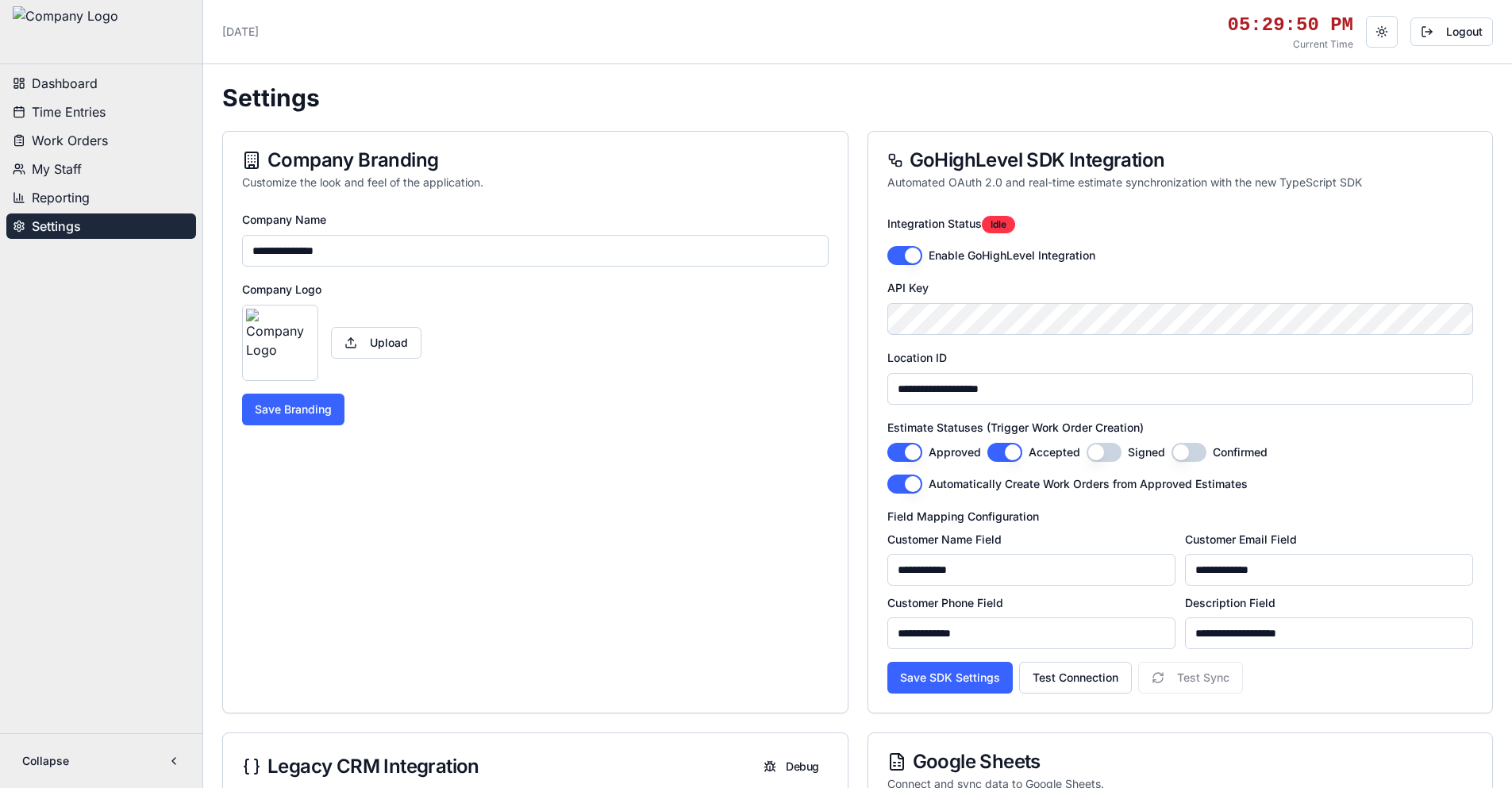
click at [1086, 679] on button "Test Connection" at bounding box center [1075, 678] width 113 height 32
click at [964, 687] on button "Save SDK Settings" at bounding box center [949, 678] width 126 height 32
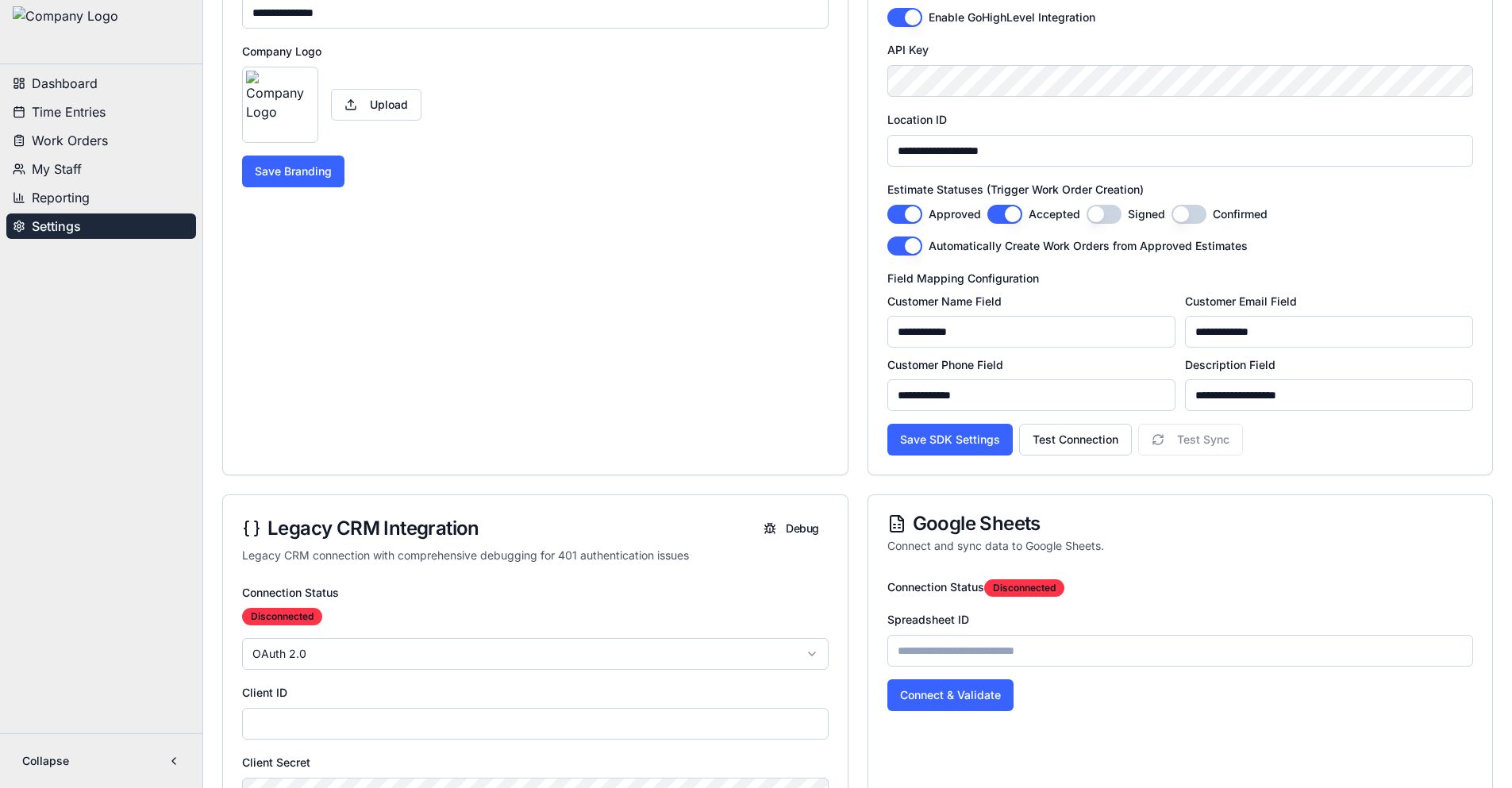
scroll to position [396, 0]
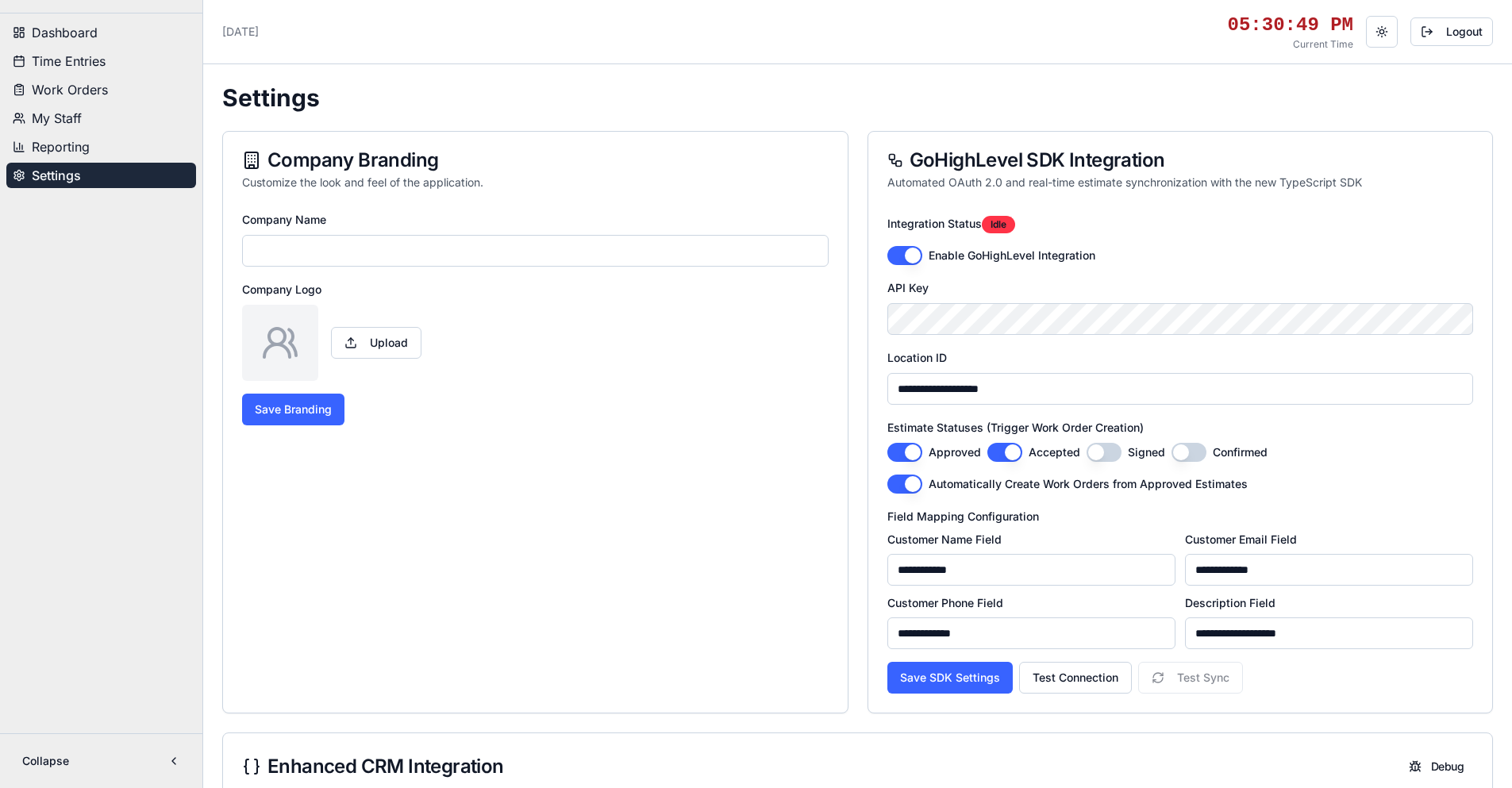
type input "**********"
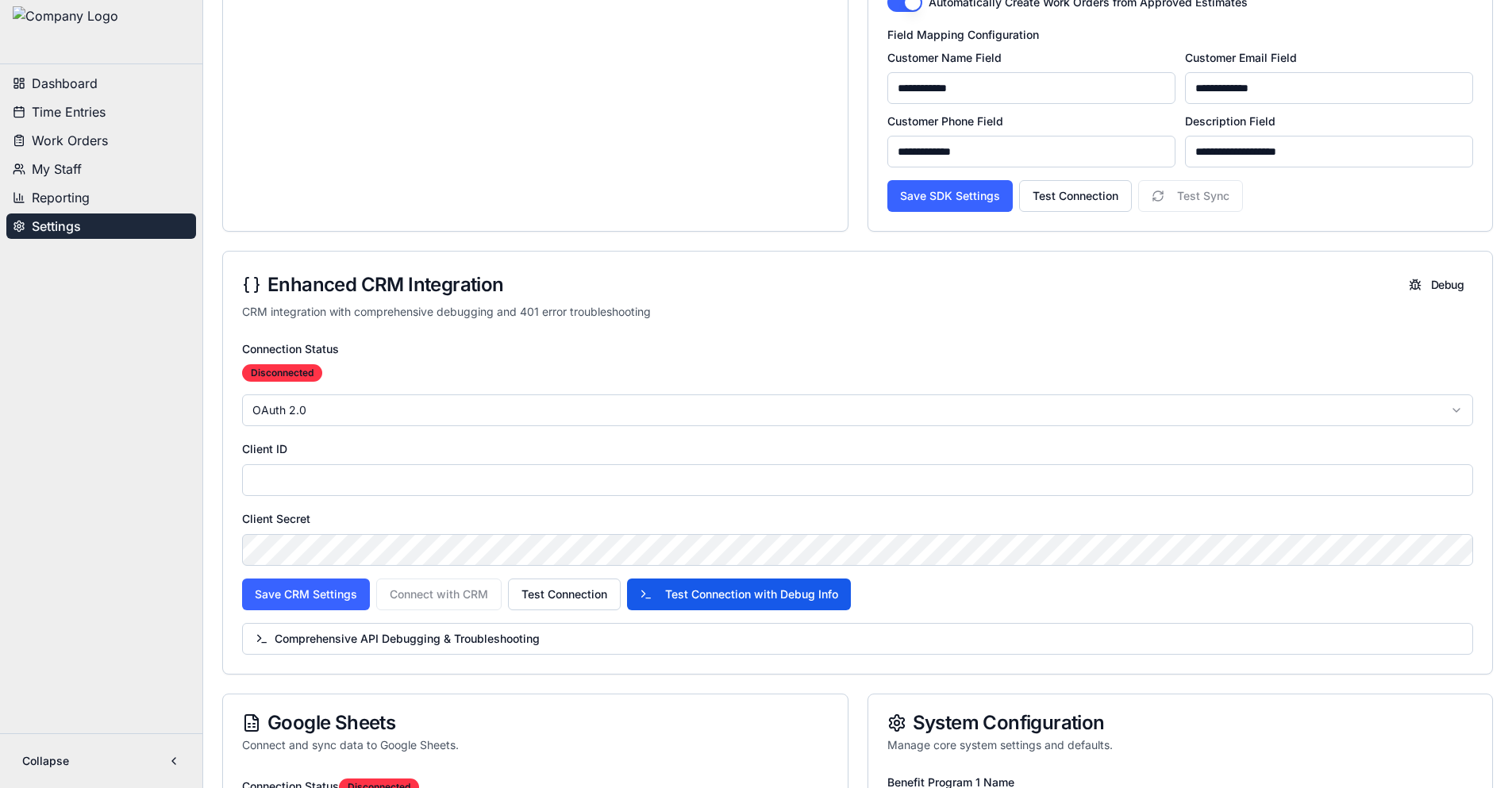
scroll to position [635, 0]
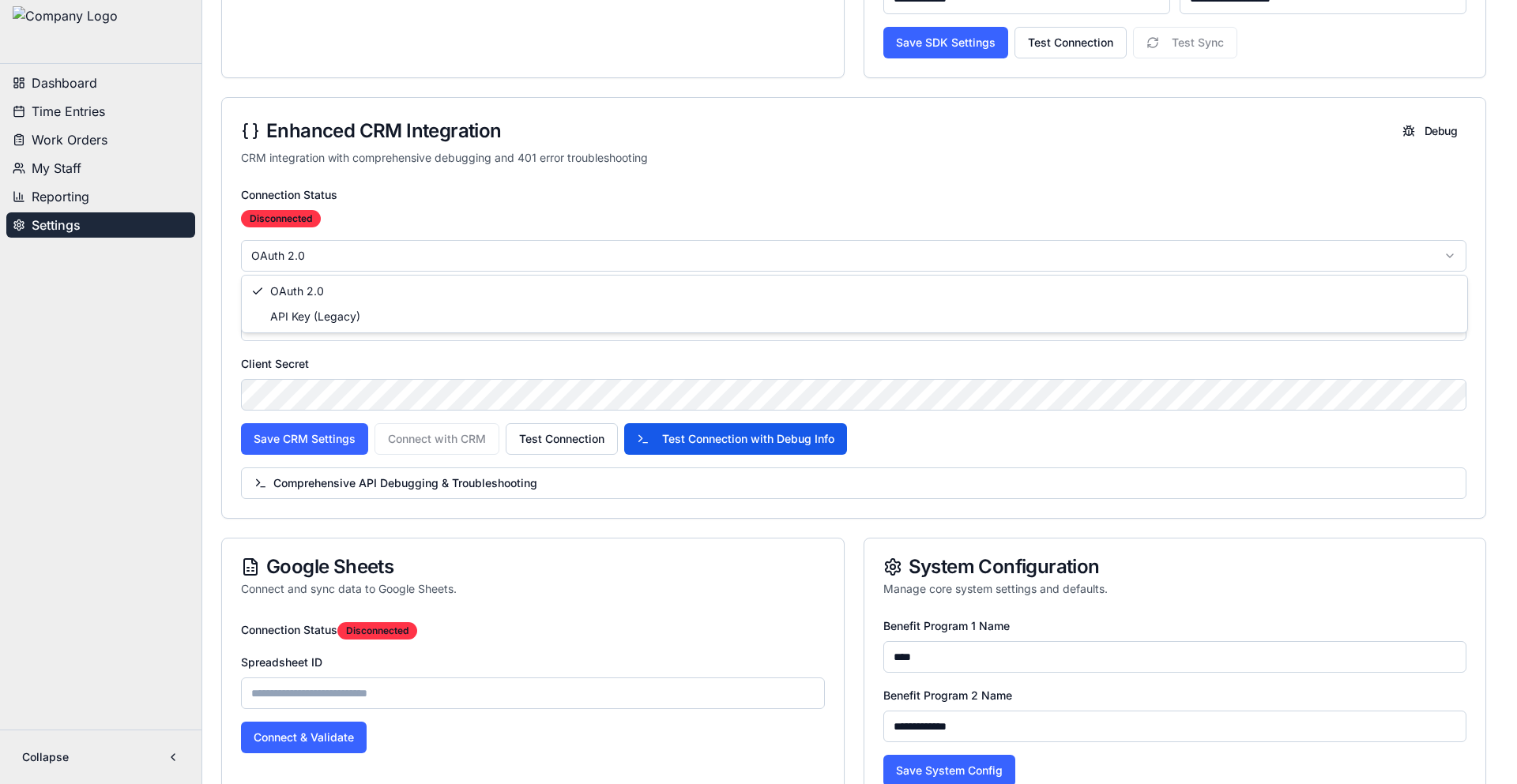
click at [390, 251] on html "**********" at bounding box center [758, 472] width 1517 height 2209
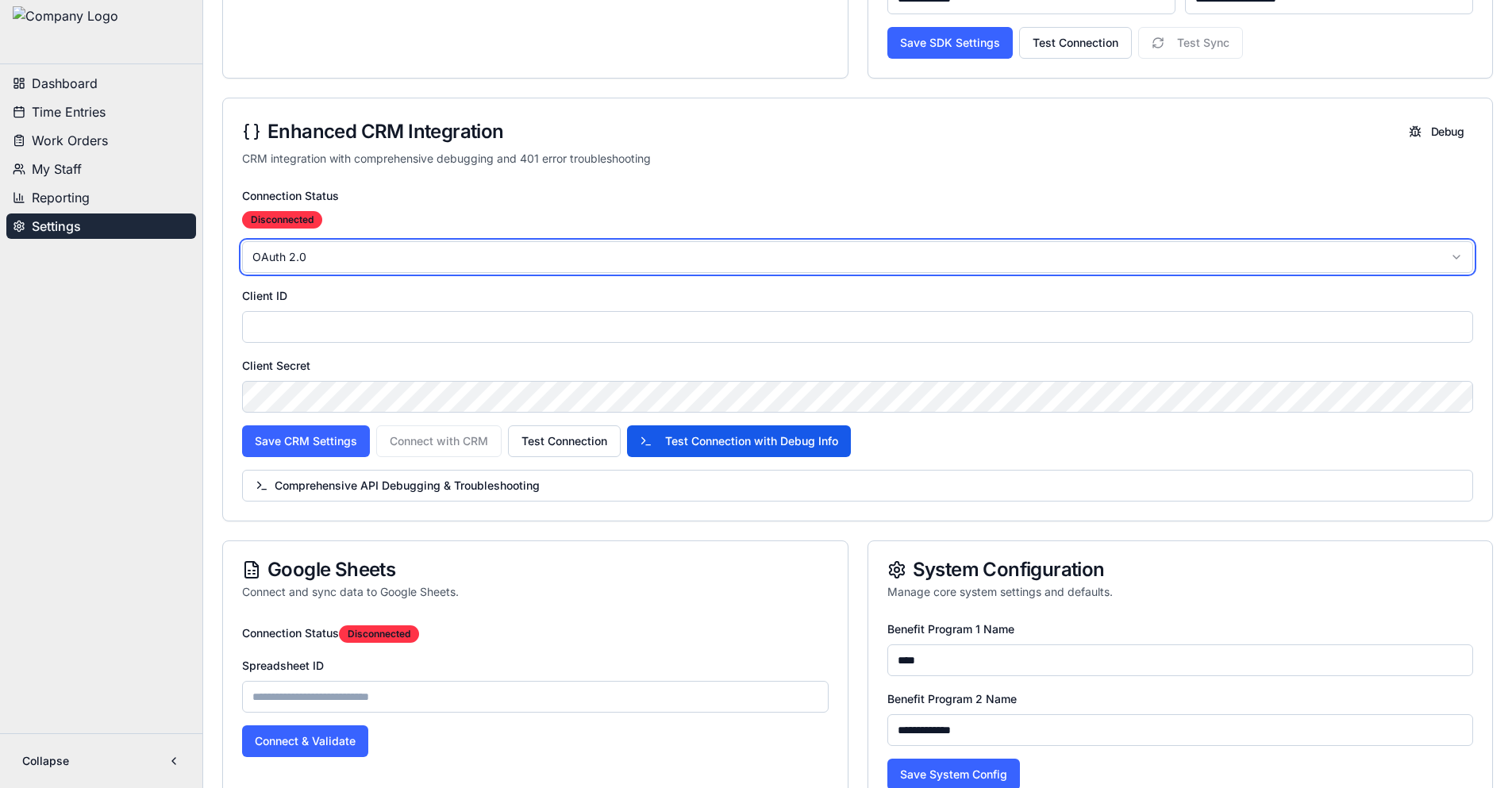
click at [386, 260] on html "**********" at bounding box center [756, 475] width 1512 height 2220
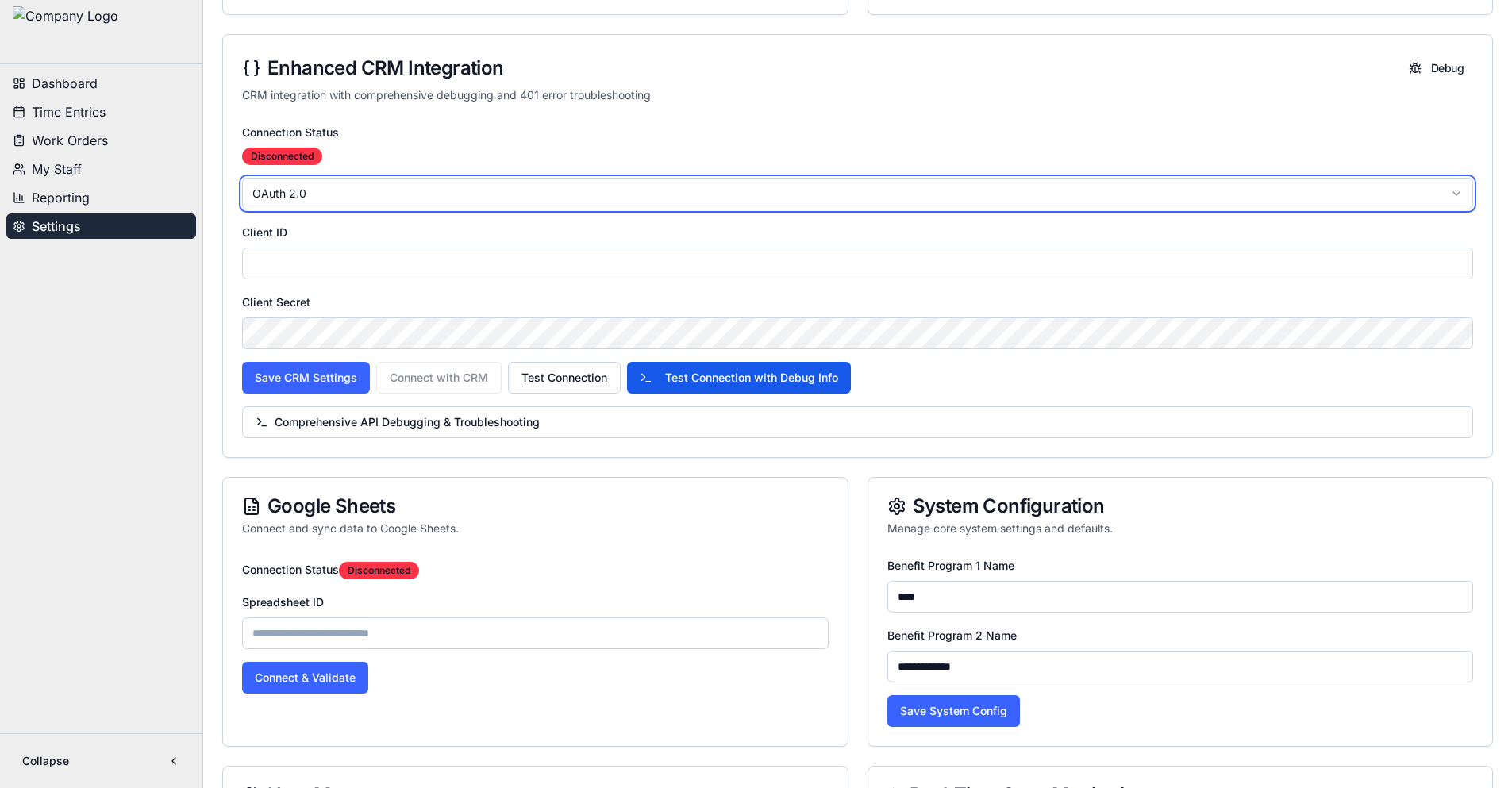
scroll to position [480, 0]
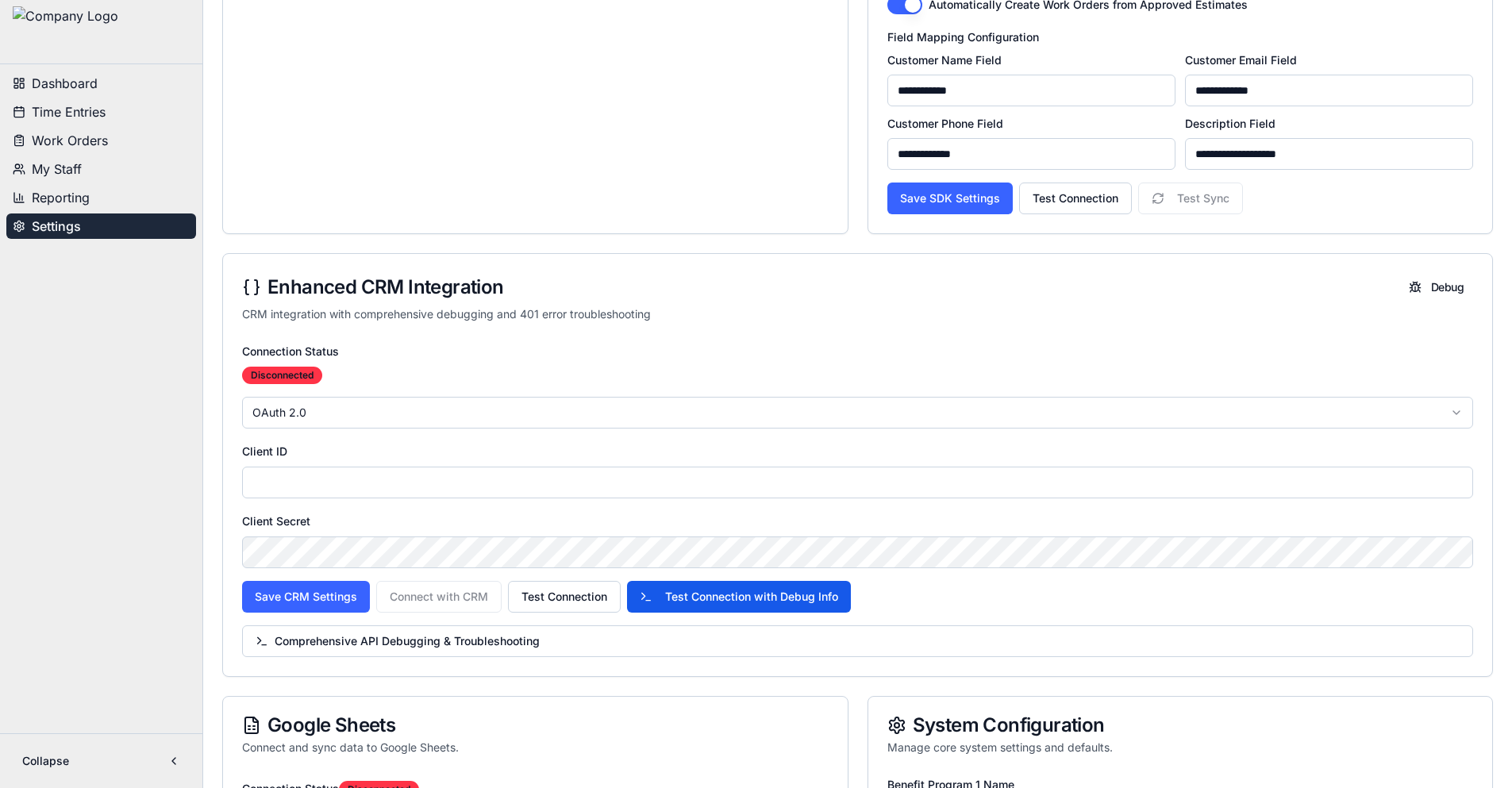
click at [415, 415] on html "**********" at bounding box center [756, 630] width 1512 height 2220
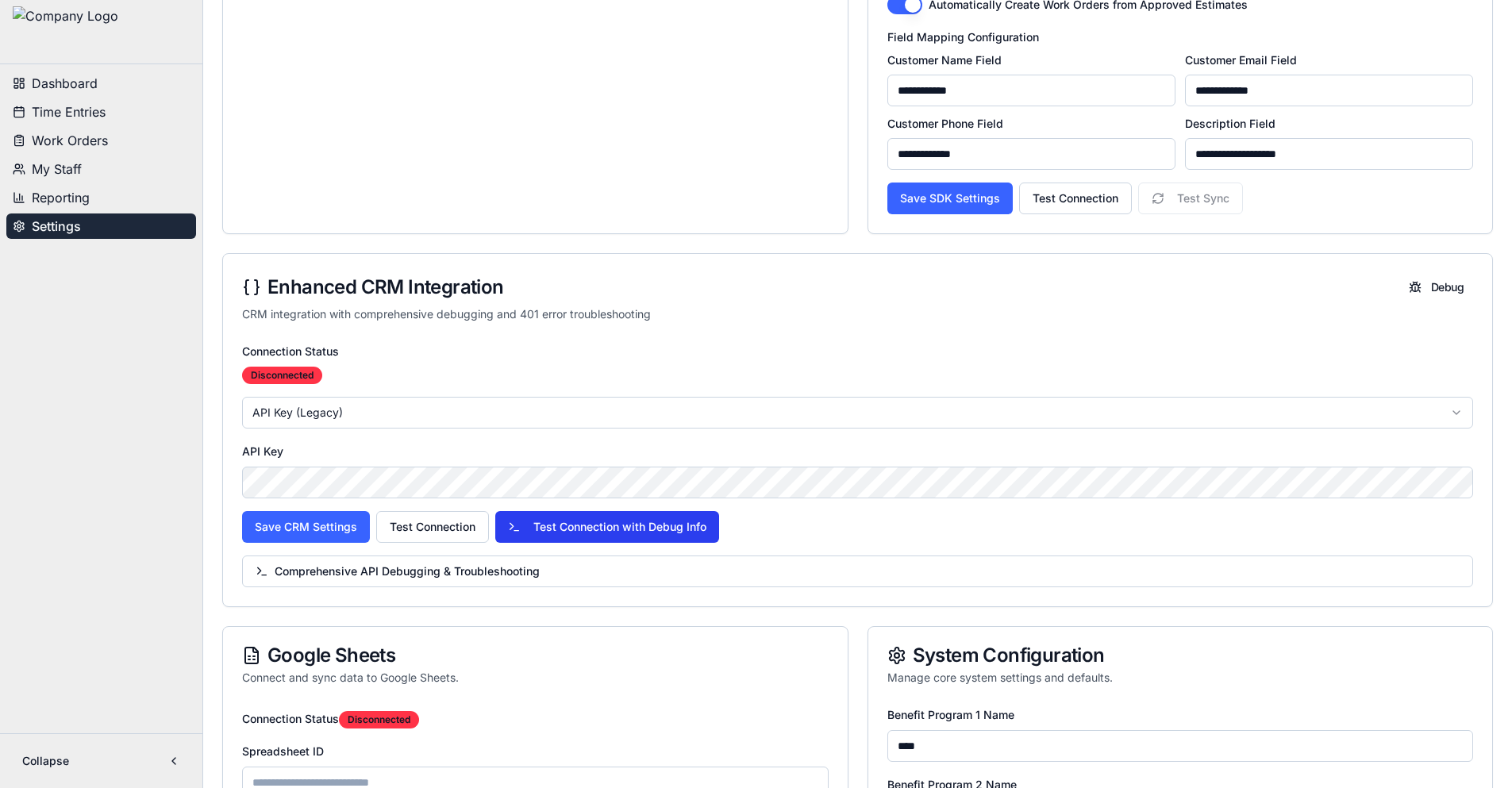
scroll to position [0, 0]
click at [533, 524] on button "Test Connection with Debug Info" at bounding box center [607, 527] width 224 height 32
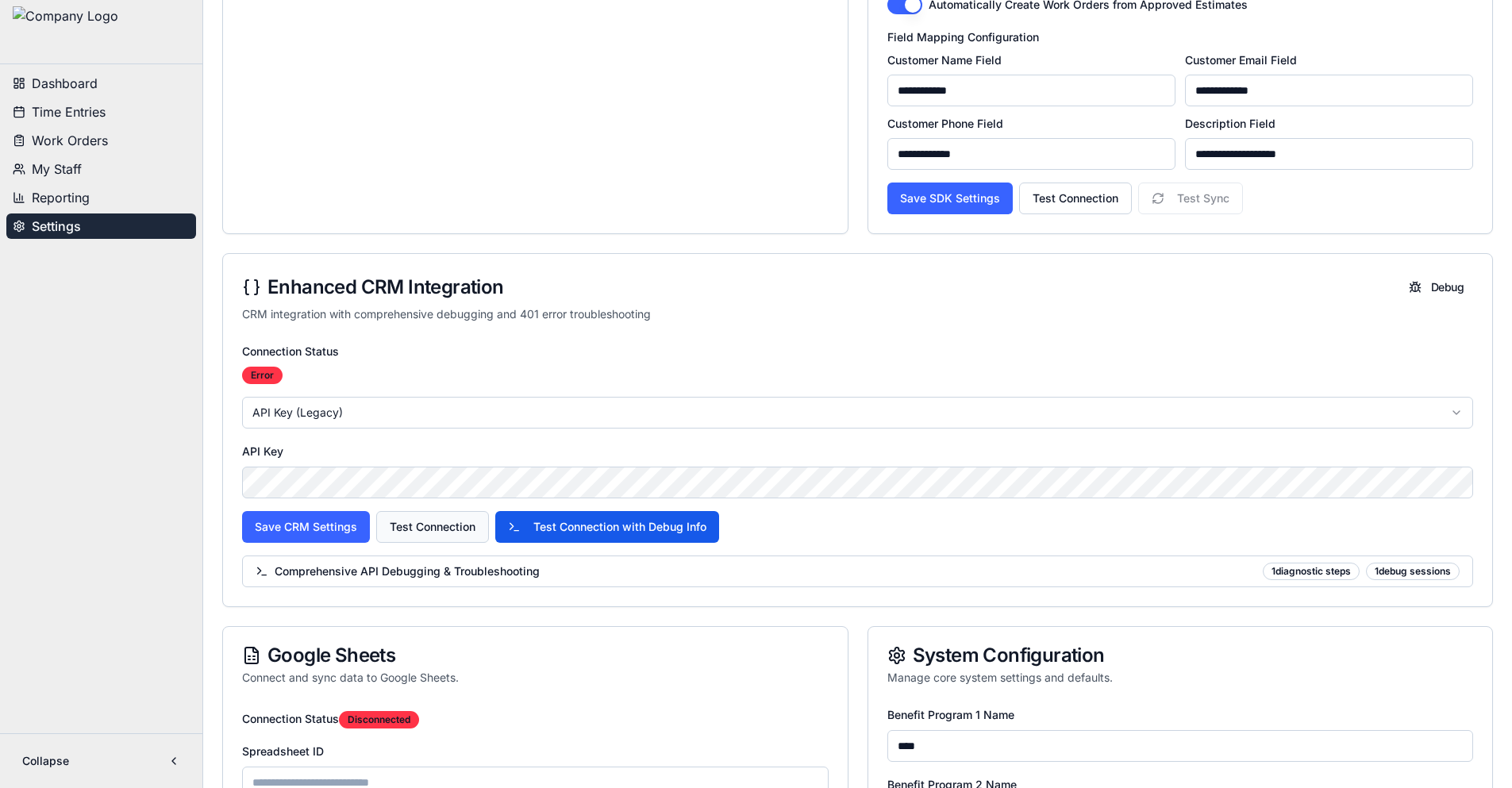
click at [440, 522] on button "Test Connection" at bounding box center [433, 527] width 113 height 32
click at [333, 528] on button "Save CRM Settings" at bounding box center [305, 527] width 128 height 32
click at [528, 528] on button "Test Connection with Debug Info" at bounding box center [607, 527] width 224 height 32
click html "**********"
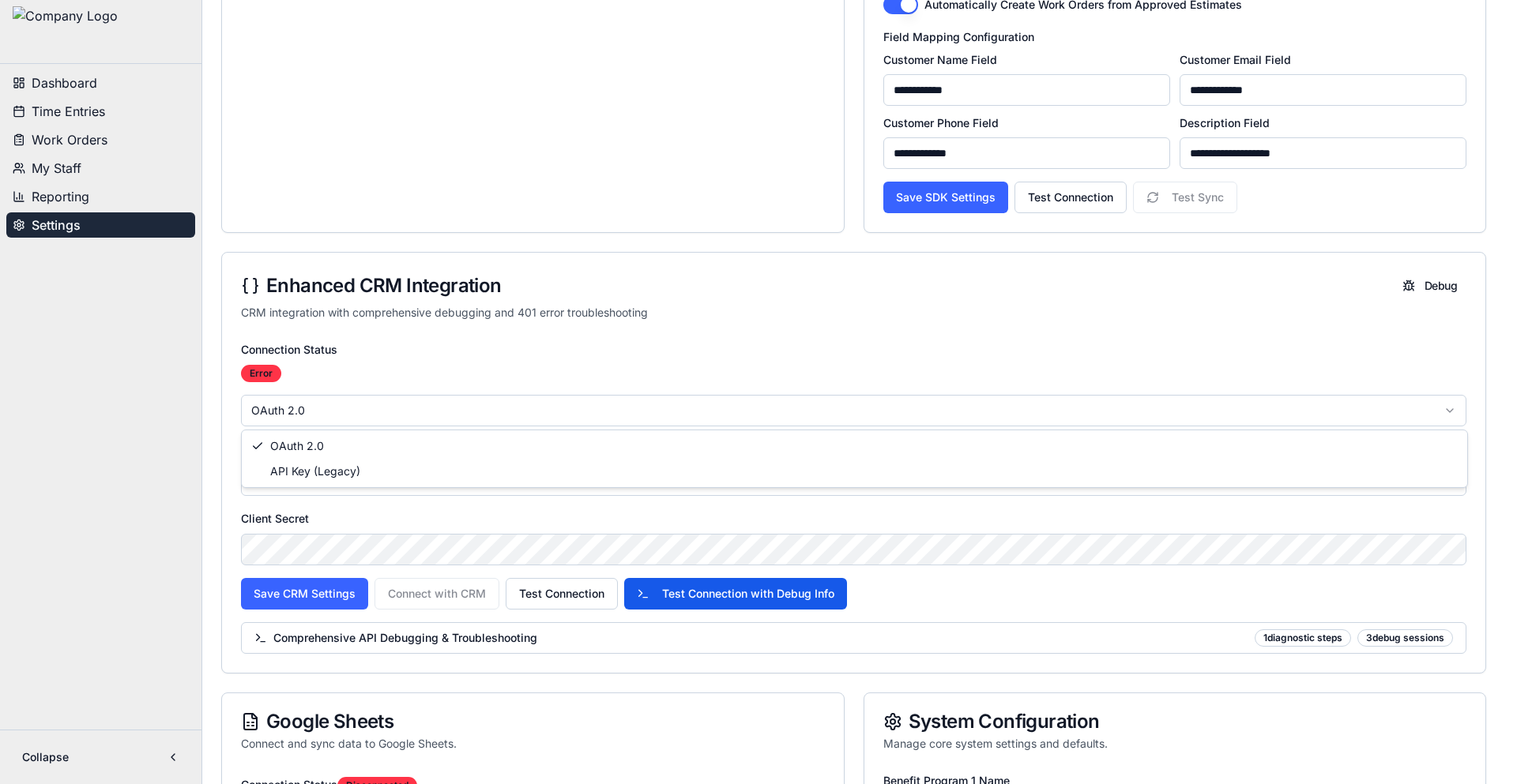
click html "**********"
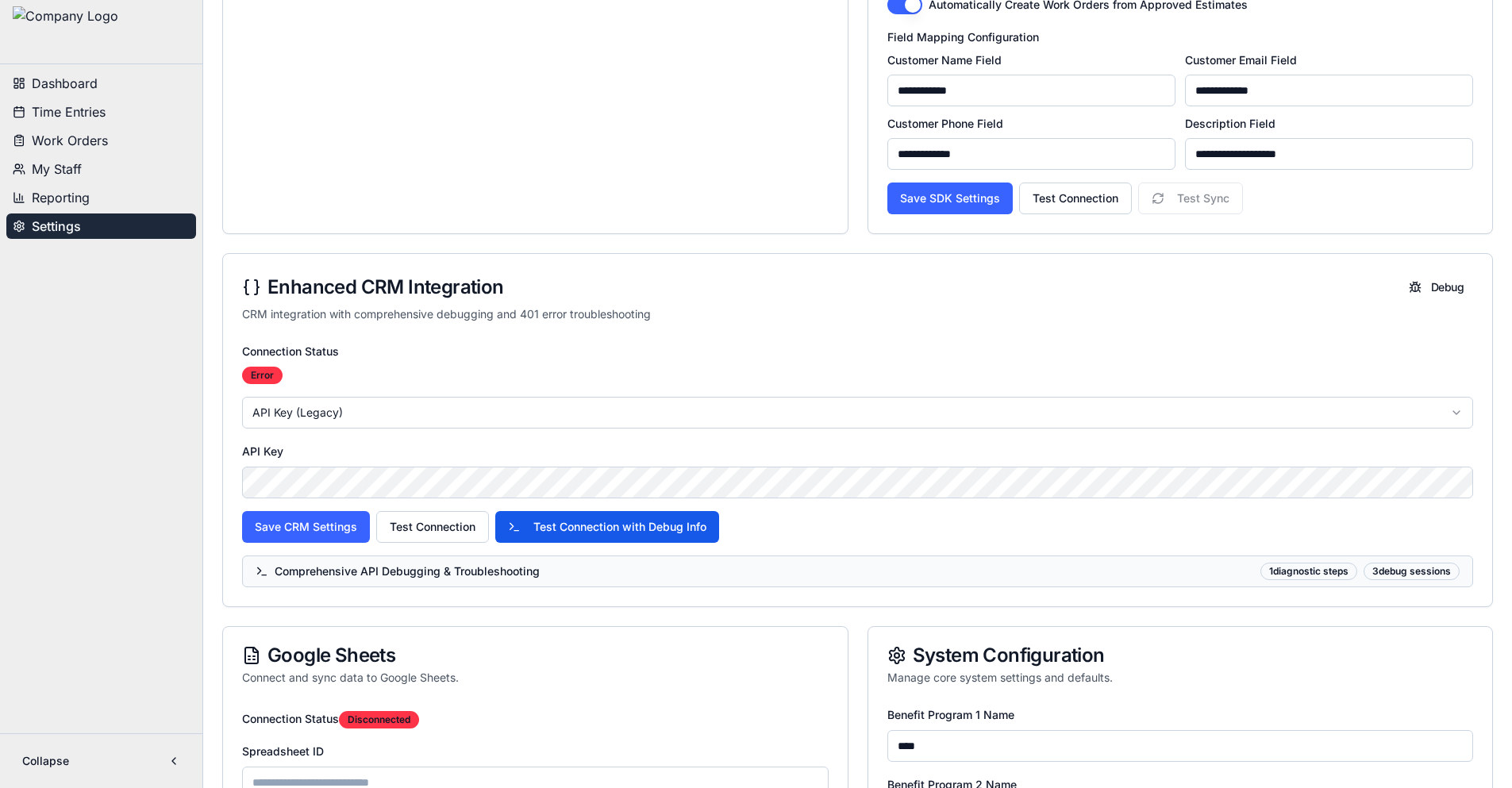
click button "Comprehensive API Debugging & Troubleshooting 1 diagnostic steps 3 debug sessio…"
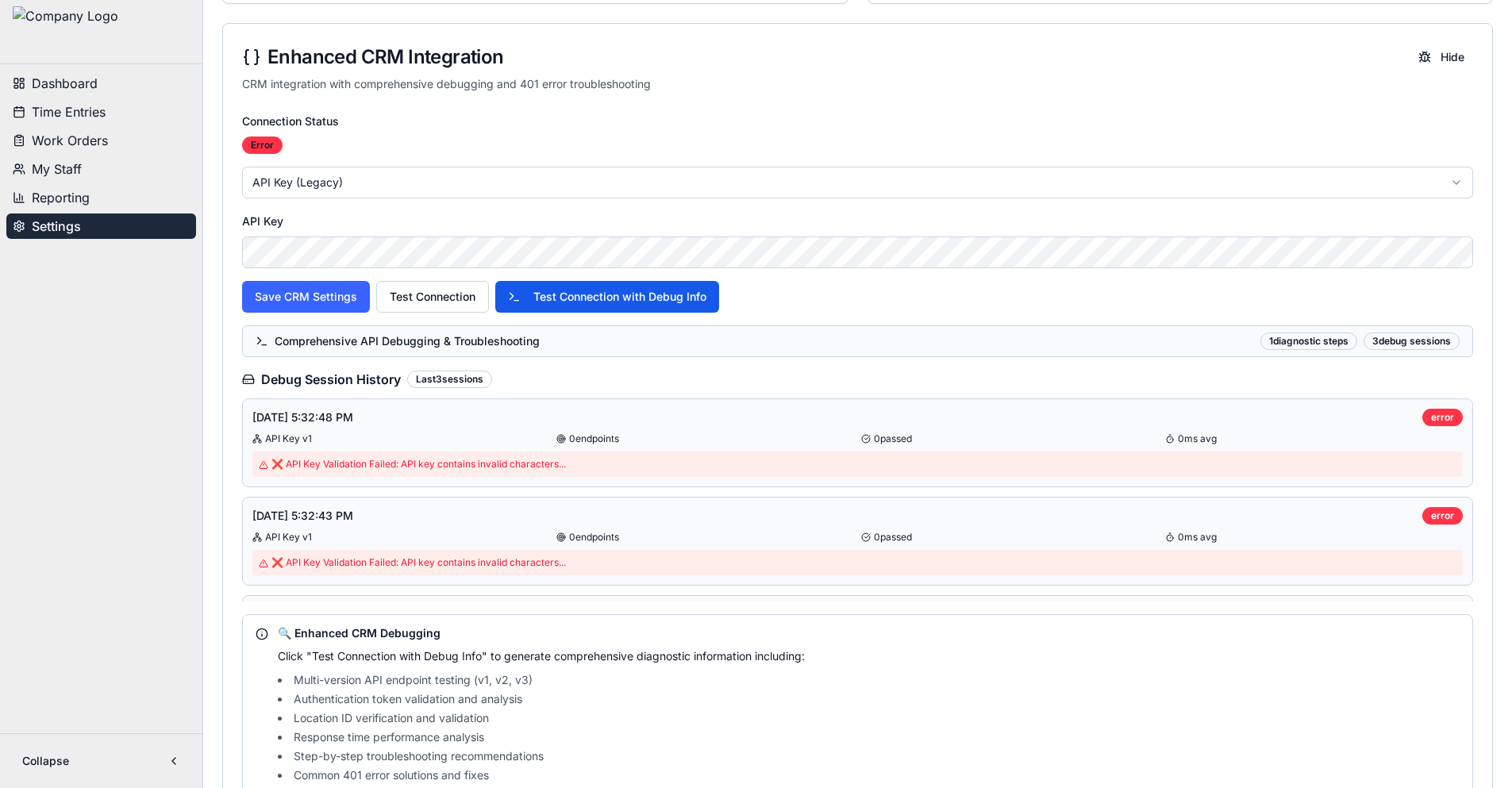
scroll to position [718, 0]
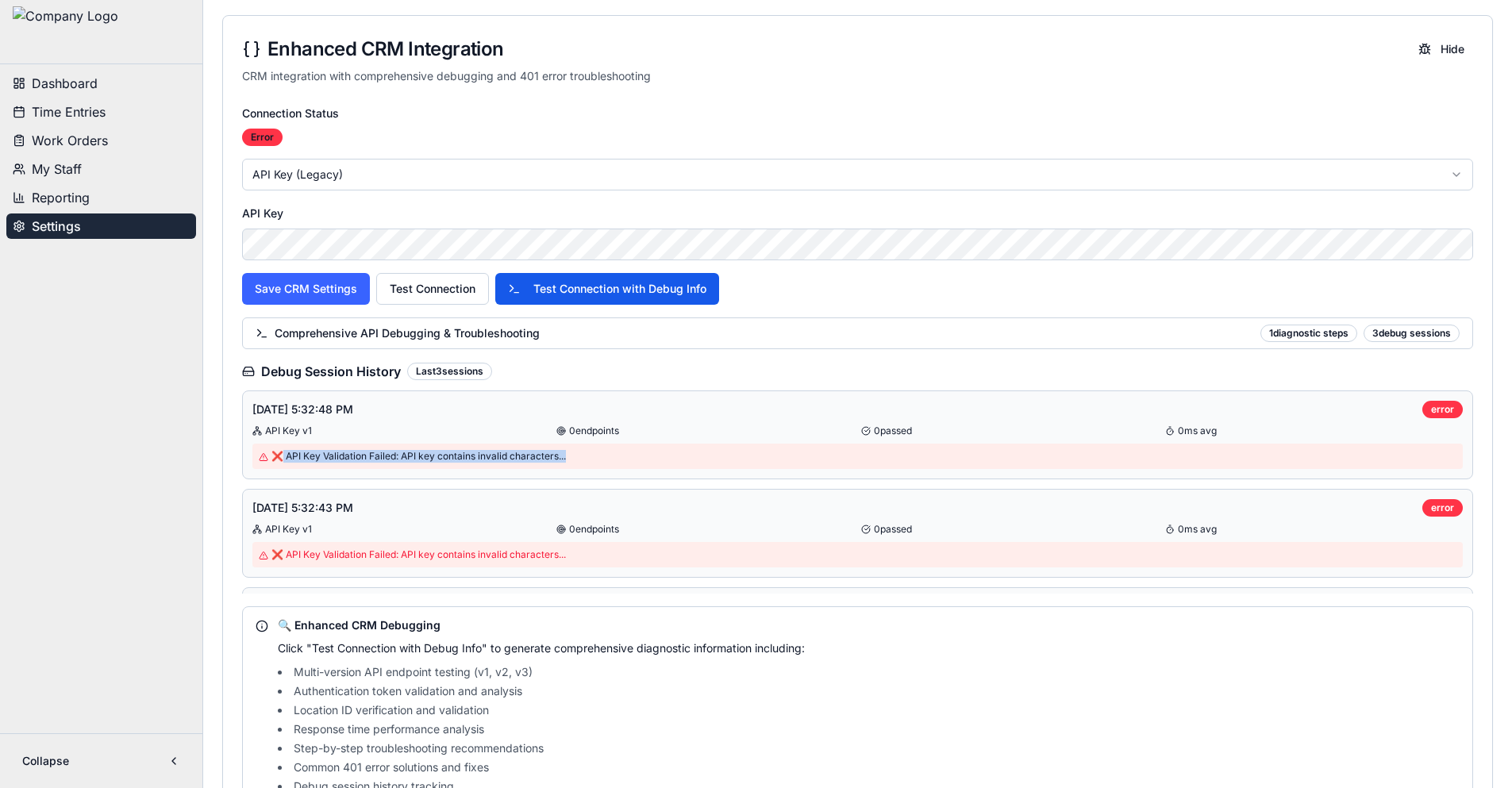
drag, startPoint x: 568, startPoint y: 453, endPoint x: 281, endPoint y: 449, distance: 287.0
click div "❌ API Key Validation Failed: API key contains invalid characters ..."
copy div "API Key Validation Failed: API key contains invalid characters ..."
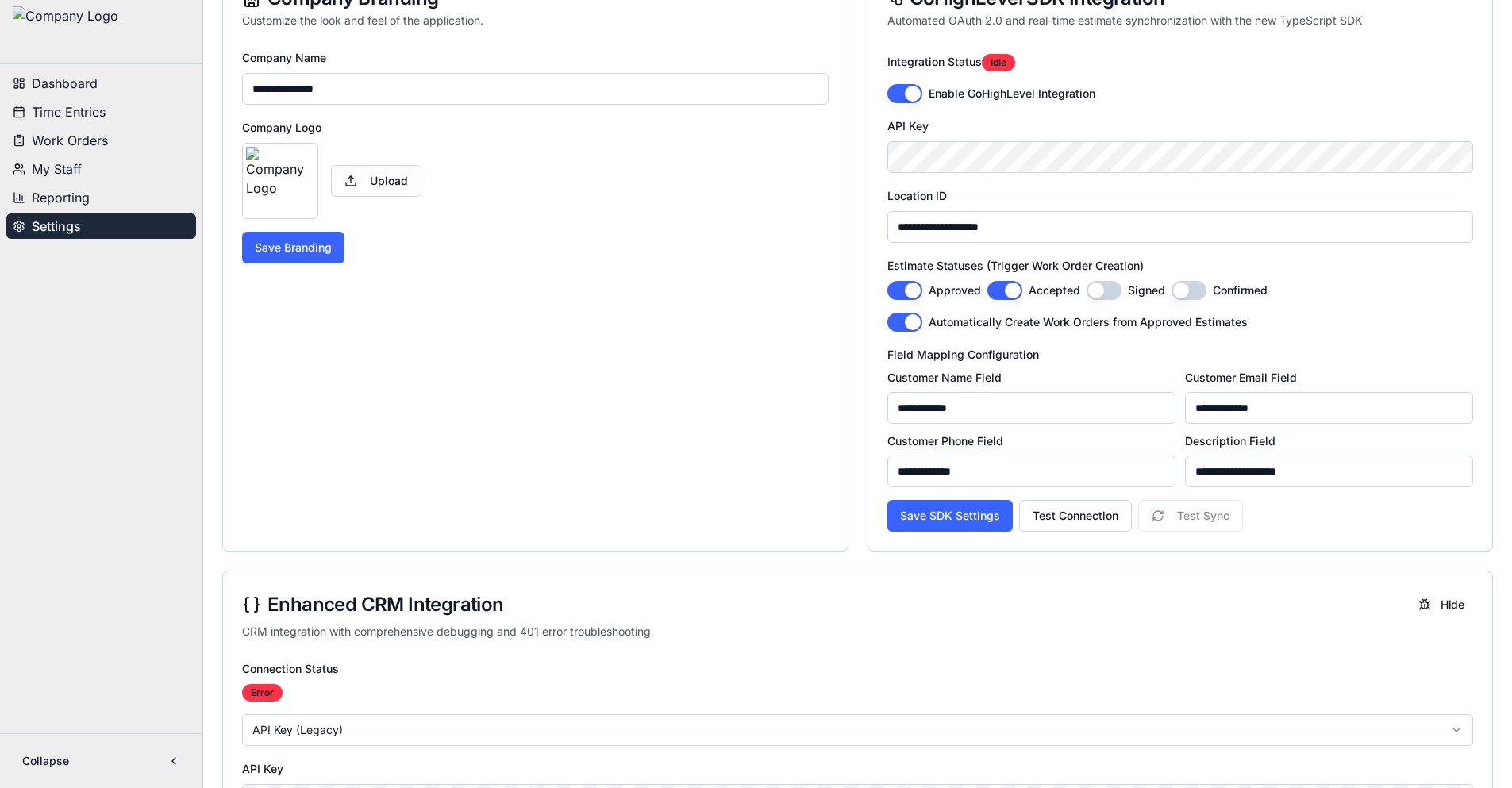
scroll to position [0, 0]
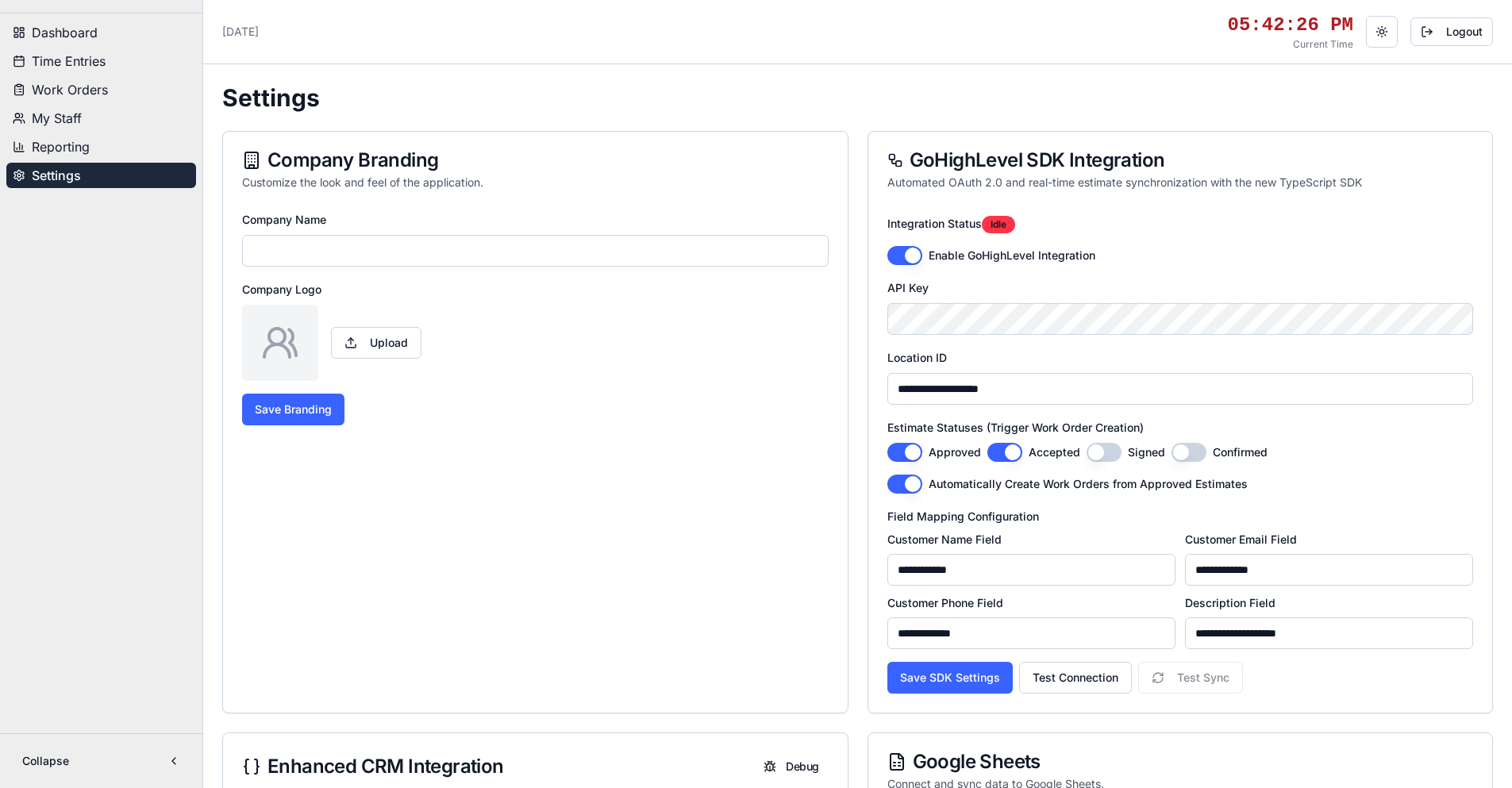
type input "**********"
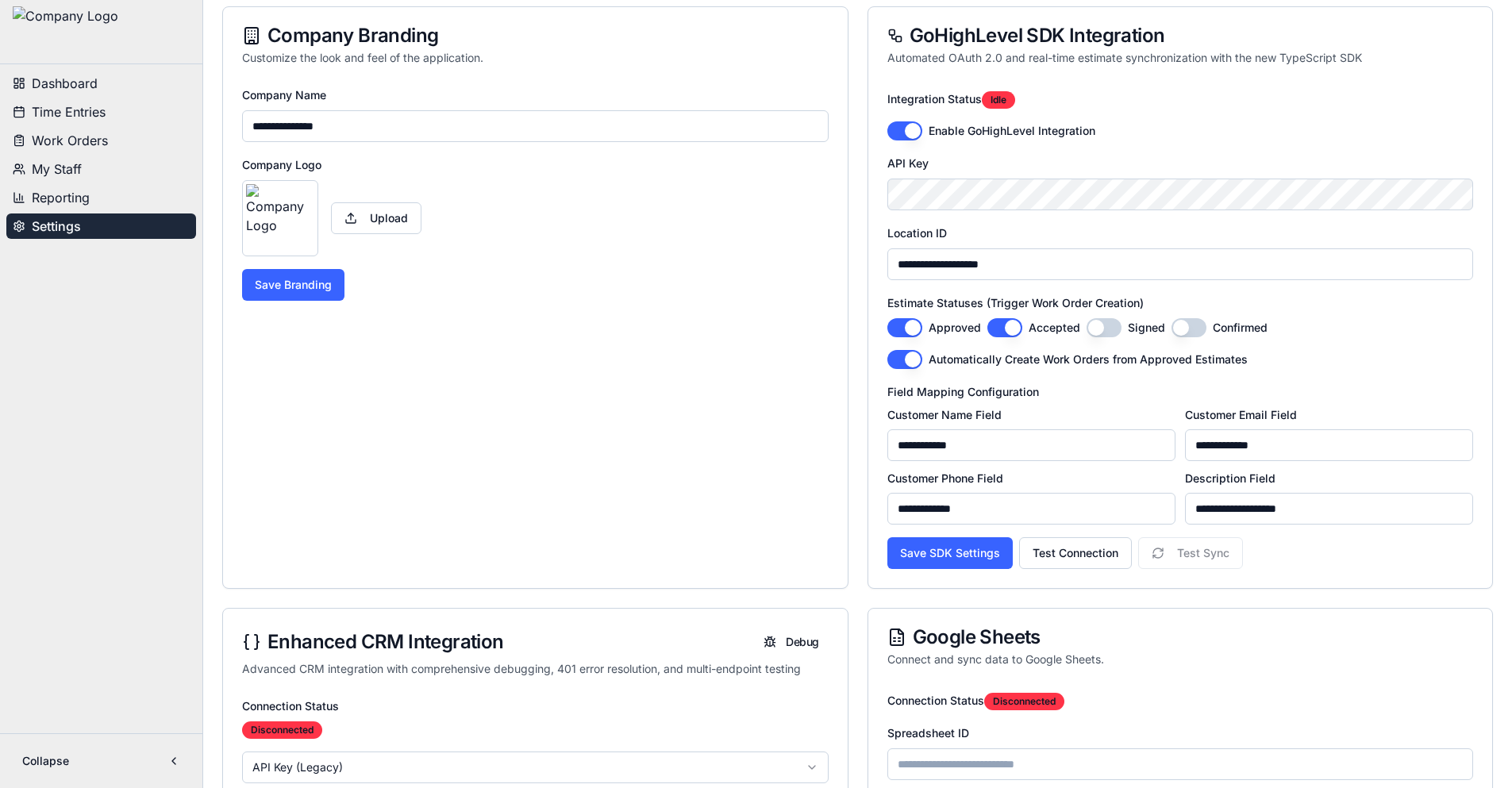
scroll to position [396, 0]
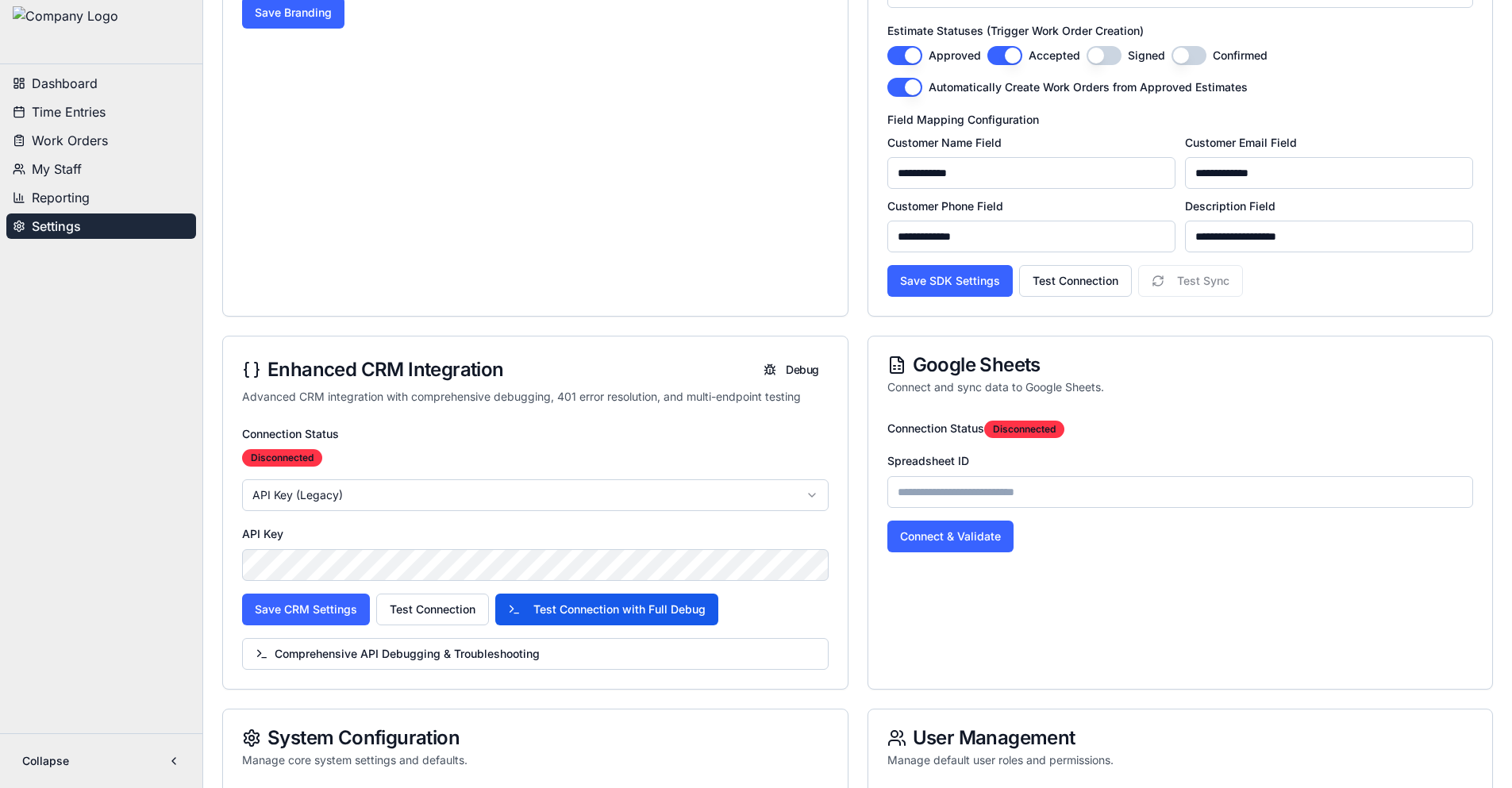
click at [377, 492] on html "**********" at bounding box center [756, 599] width 1512 height 1990
click at [429, 607] on button "Test Connection" at bounding box center [433, 610] width 113 height 32
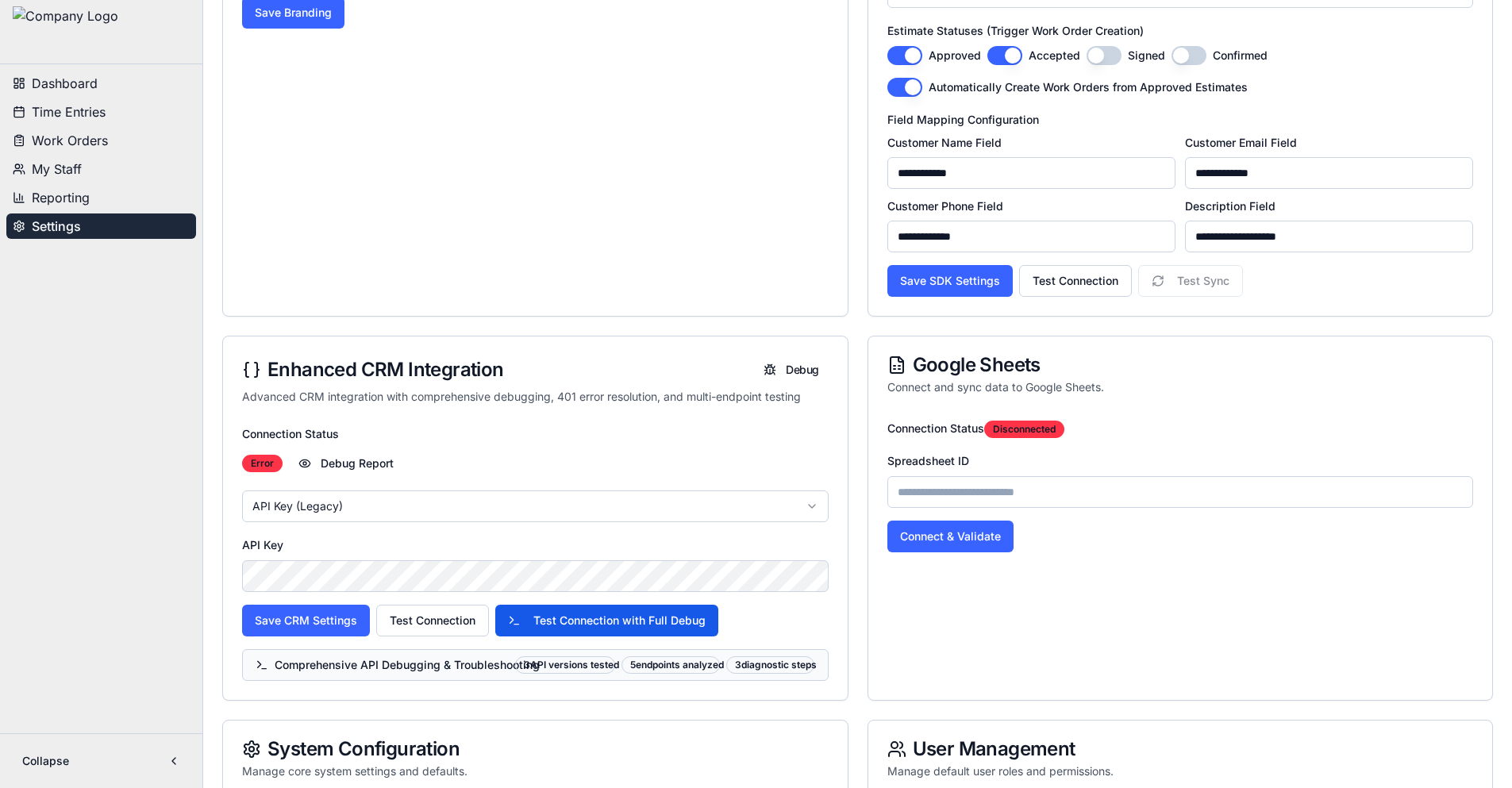
click at [391, 665] on span "Comprehensive API Debugging & Troubleshooting" at bounding box center [381, 665] width 253 height 16
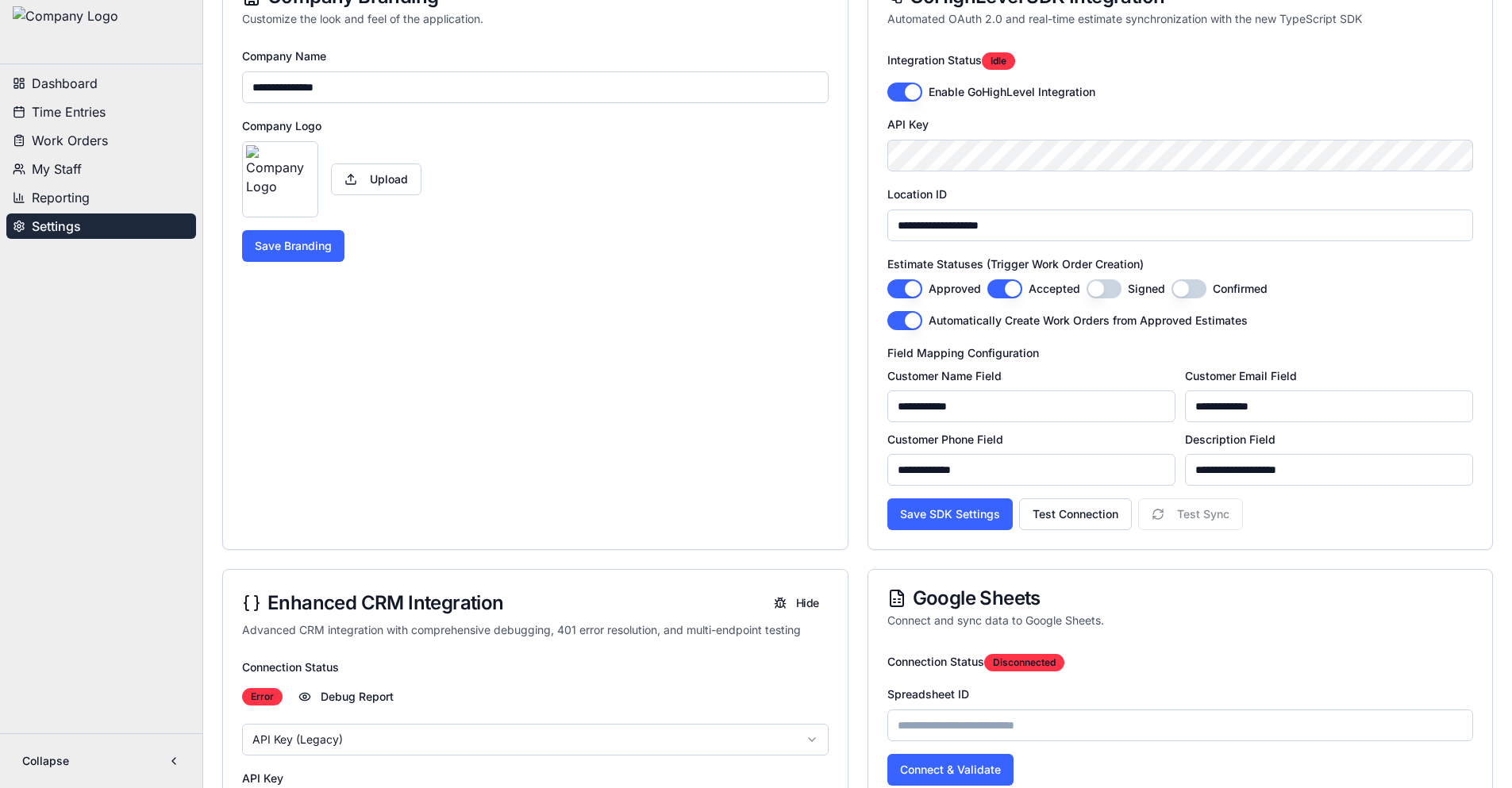
scroll to position [0, 0]
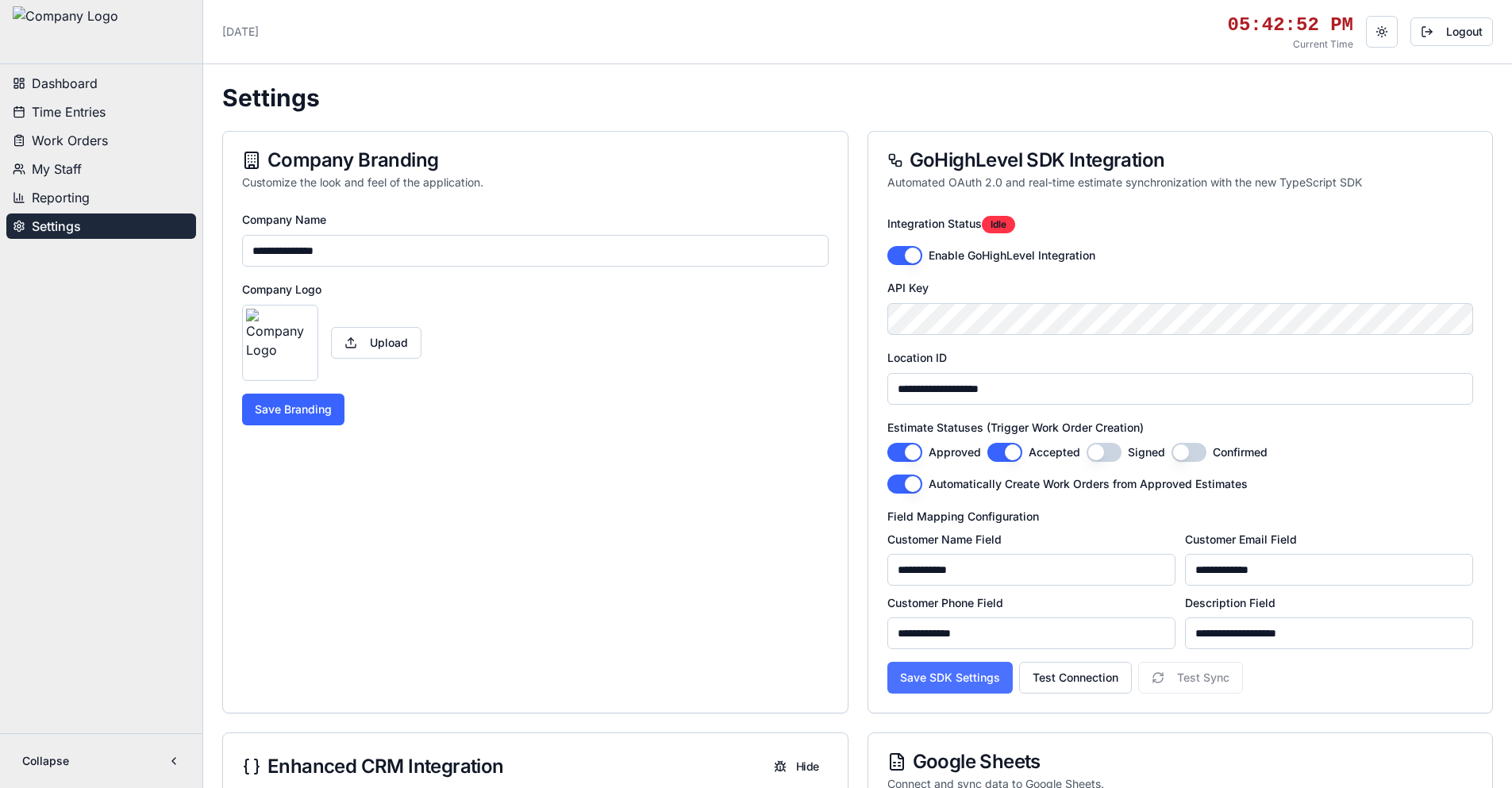
click at [948, 673] on button "Save SDK Settings" at bounding box center [949, 678] width 126 height 32
click at [1074, 685] on button "Test Connection" at bounding box center [1075, 678] width 113 height 32
click at [1111, 455] on button "button" at bounding box center [1103, 452] width 35 height 19
drag, startPoint x: 1197, startPoint y: 464, endPoint x: 1190, endPoint y: 456, distance: 10.6
click at [1198, 463] on div "**********" at bounding box center [1180, 461] width 624 height 504
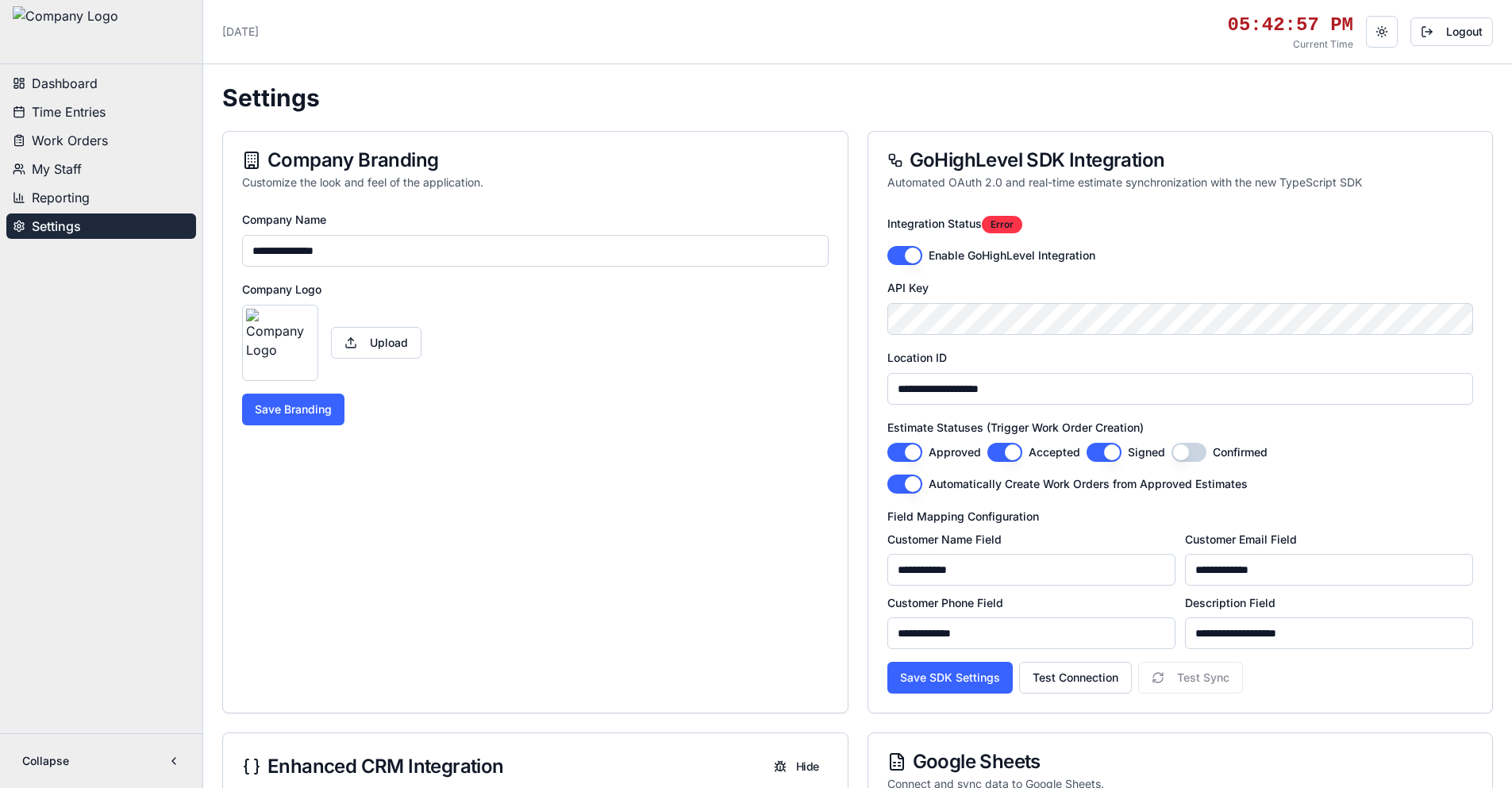
click at [1186, 452] on button "button" at bounding box center [1188, 452] width 35 height 19
click at [1075, 675] on button "Test Connection" at bounding box center [1075, 678] width 113 height 32
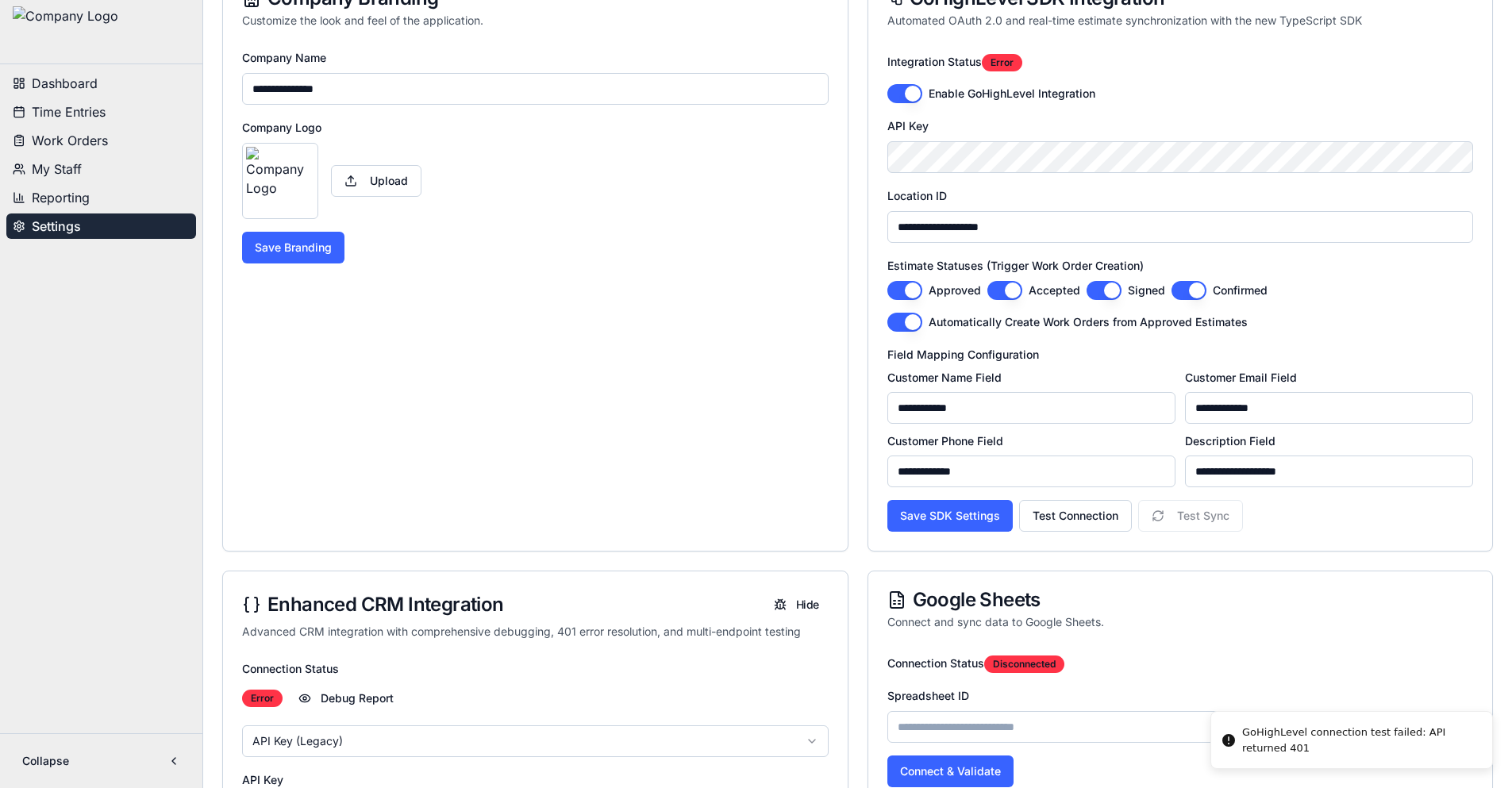
scroll to position [396, 0]
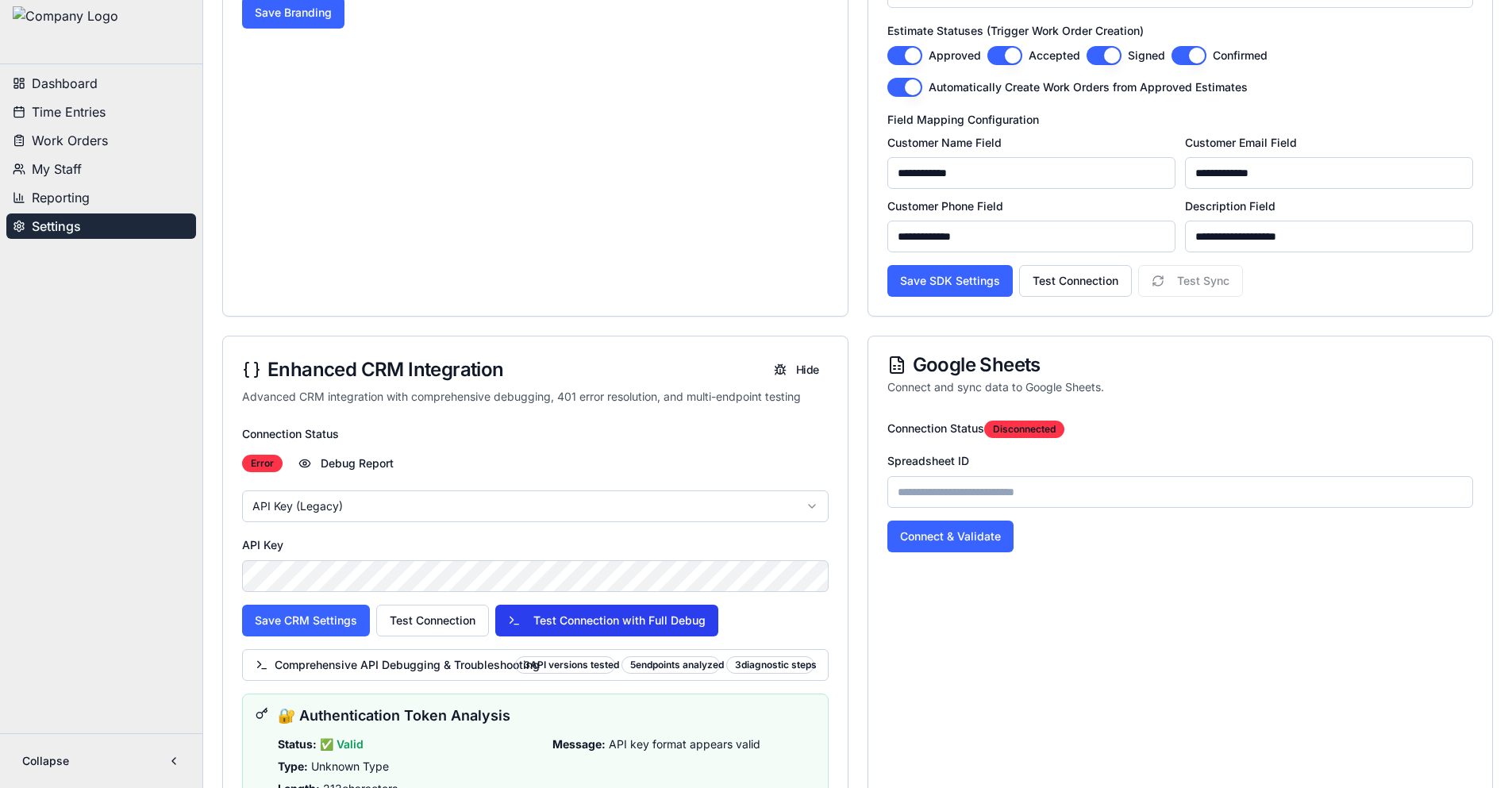
click at [565, 620] on button "Test Connection with Full Debug" at bounding box center [606, 620] width 223 height 32
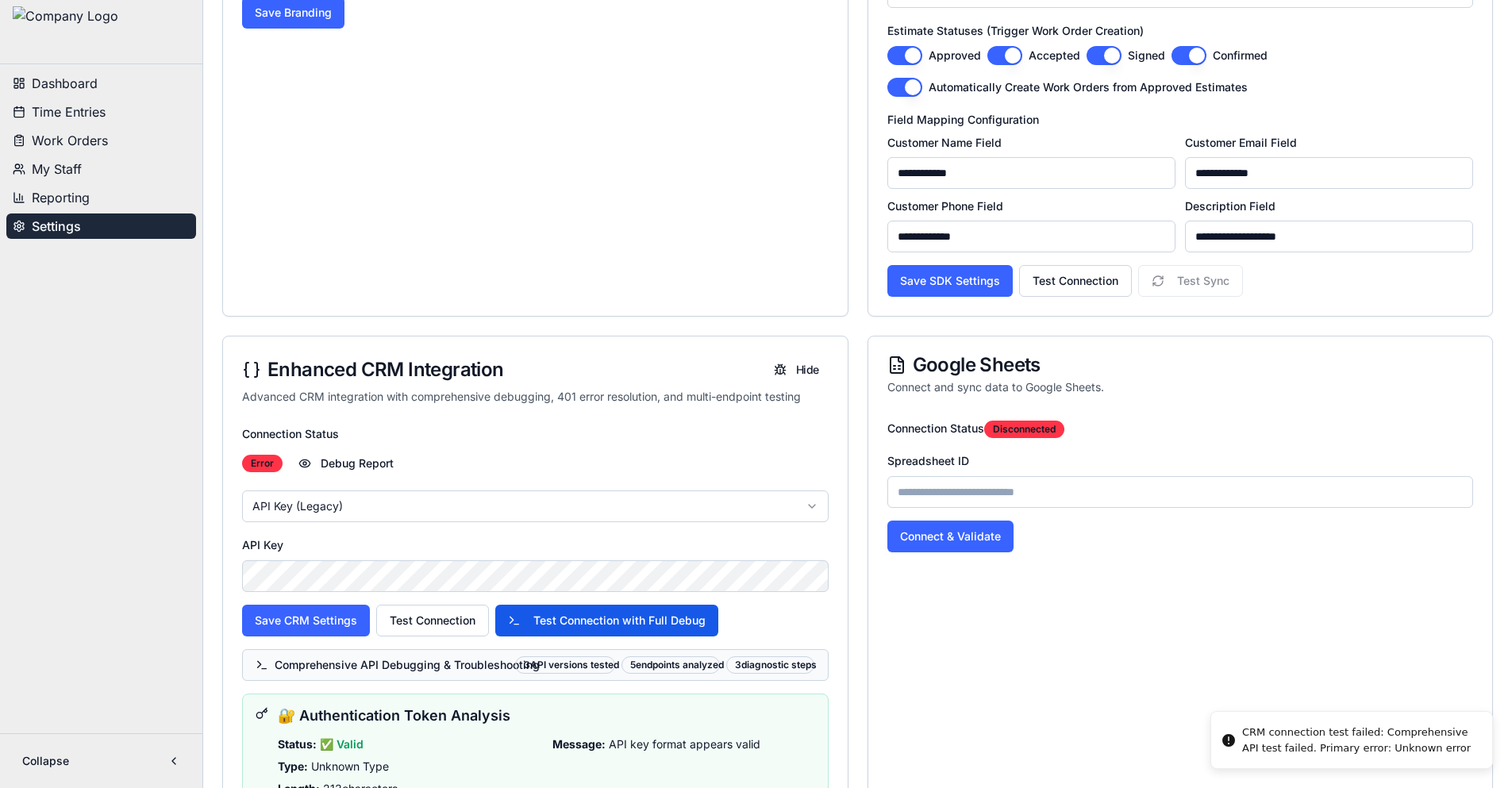
click at [531, 672] on div "3 API versions tested" at bounding box center [565, 665] width 100 height 18
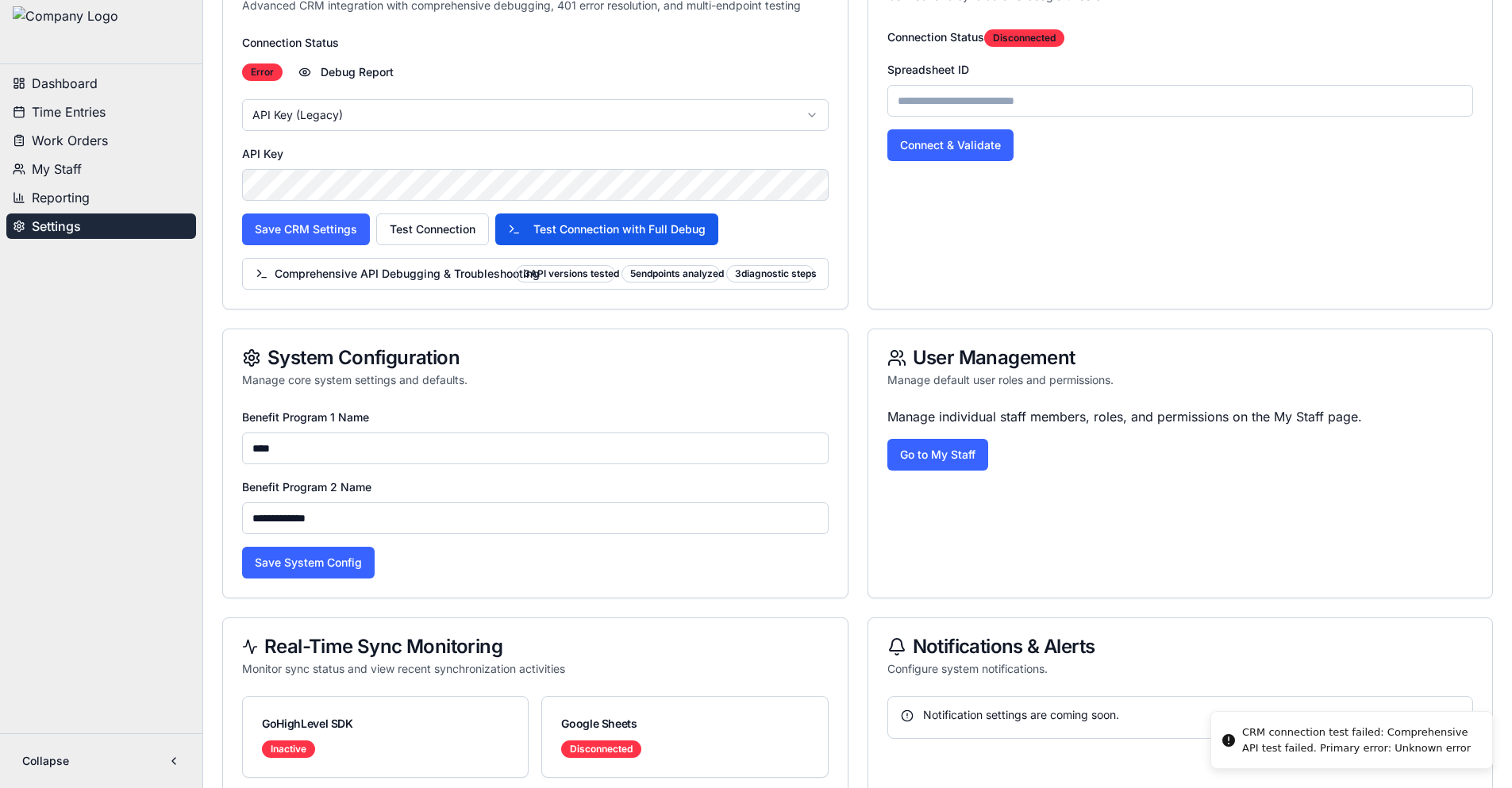
scroll to position [794, 0]
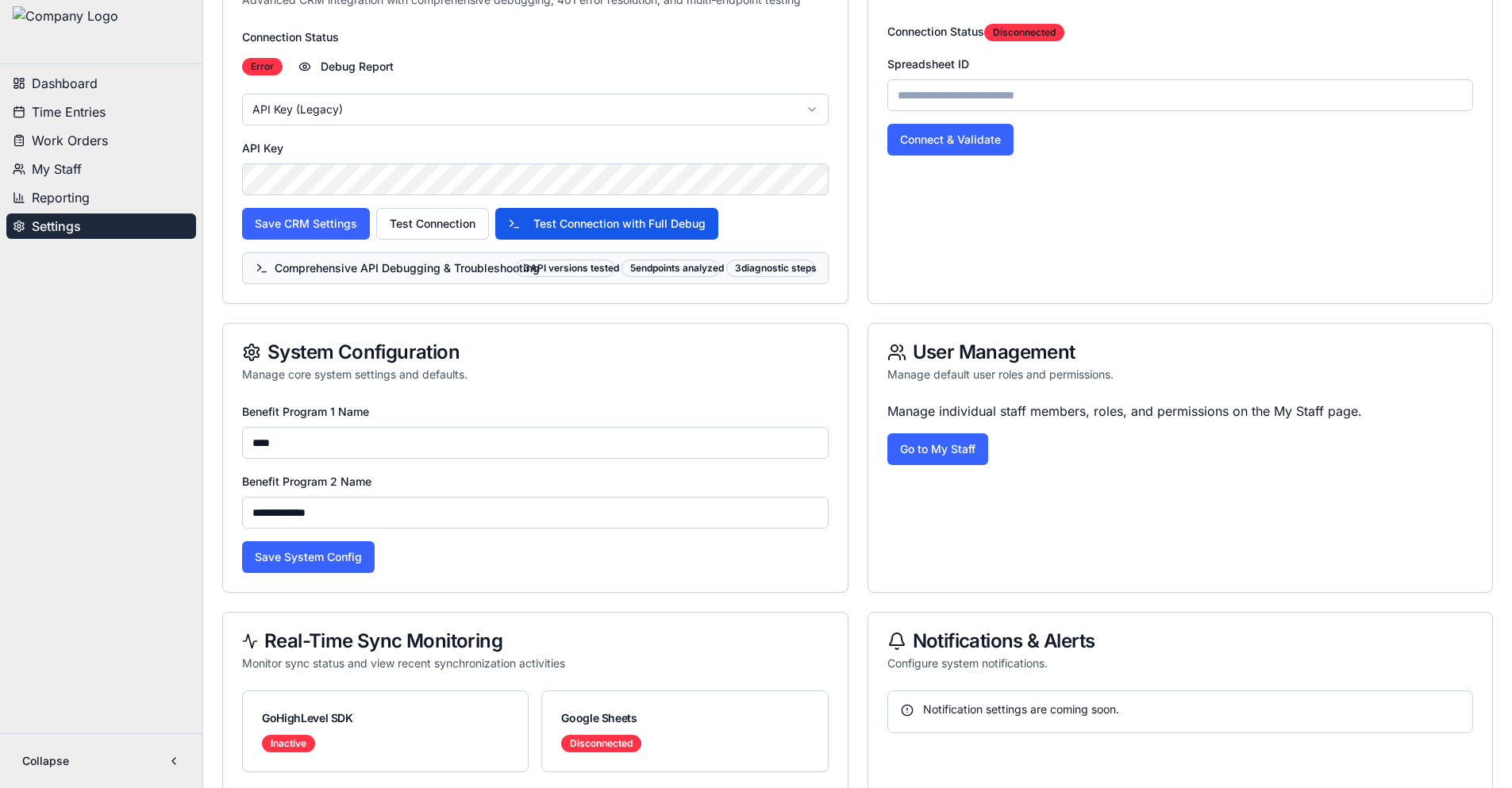
click at [293, 270] on span "Comprehensive API Debugging & Troubleshooting" at bounding box center [381, 269] width 253 height 16
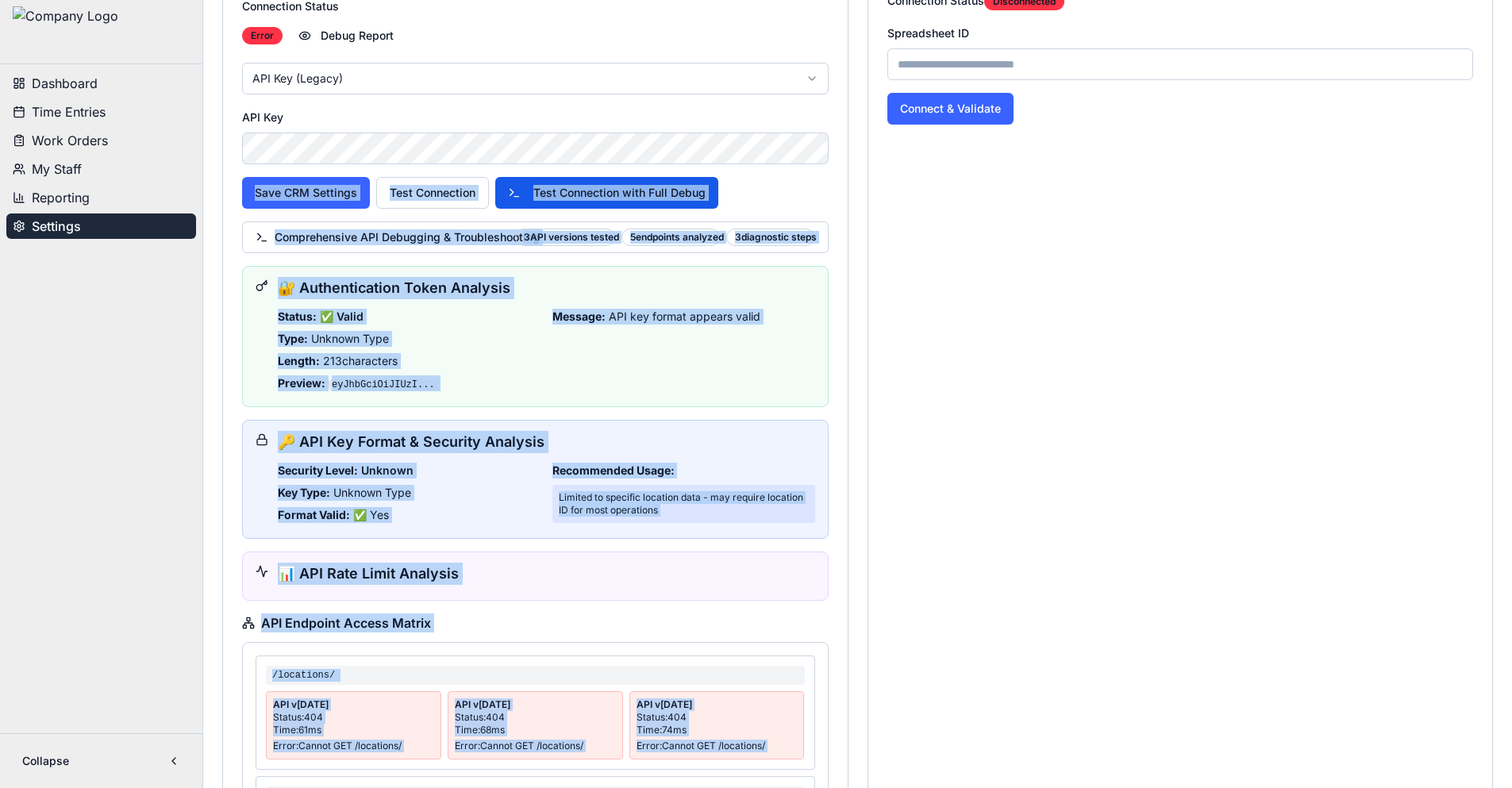
scroll to position [715, 0]
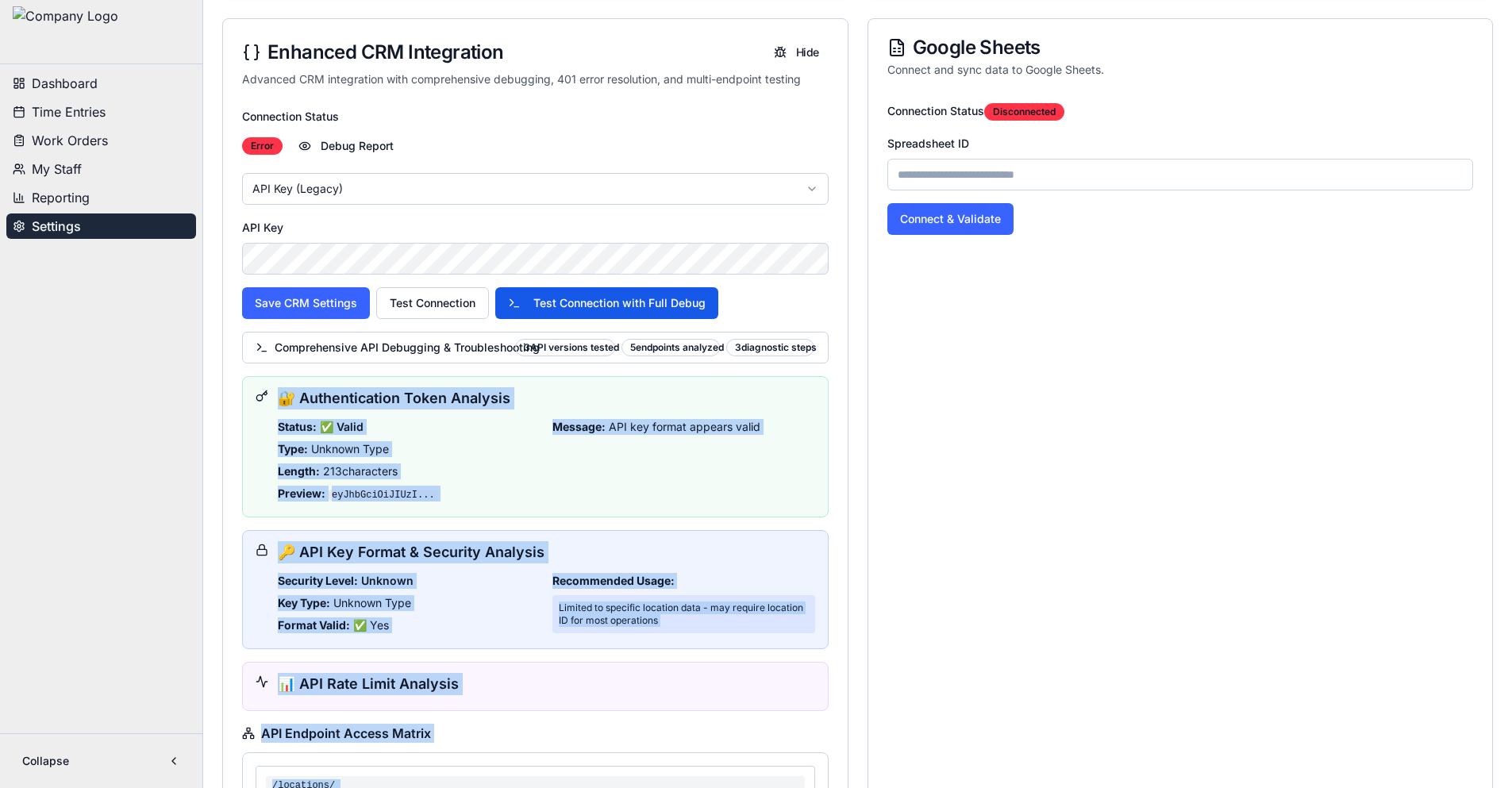
drag, startPoint x: 628, startPoint y: 610, endPoint x: 273, endPoint y: 403, distance: 410.9
copy div "🔐 Authentication Token Analysis Status: ✅ Valid Type: Unknown Type Length: 213 …"
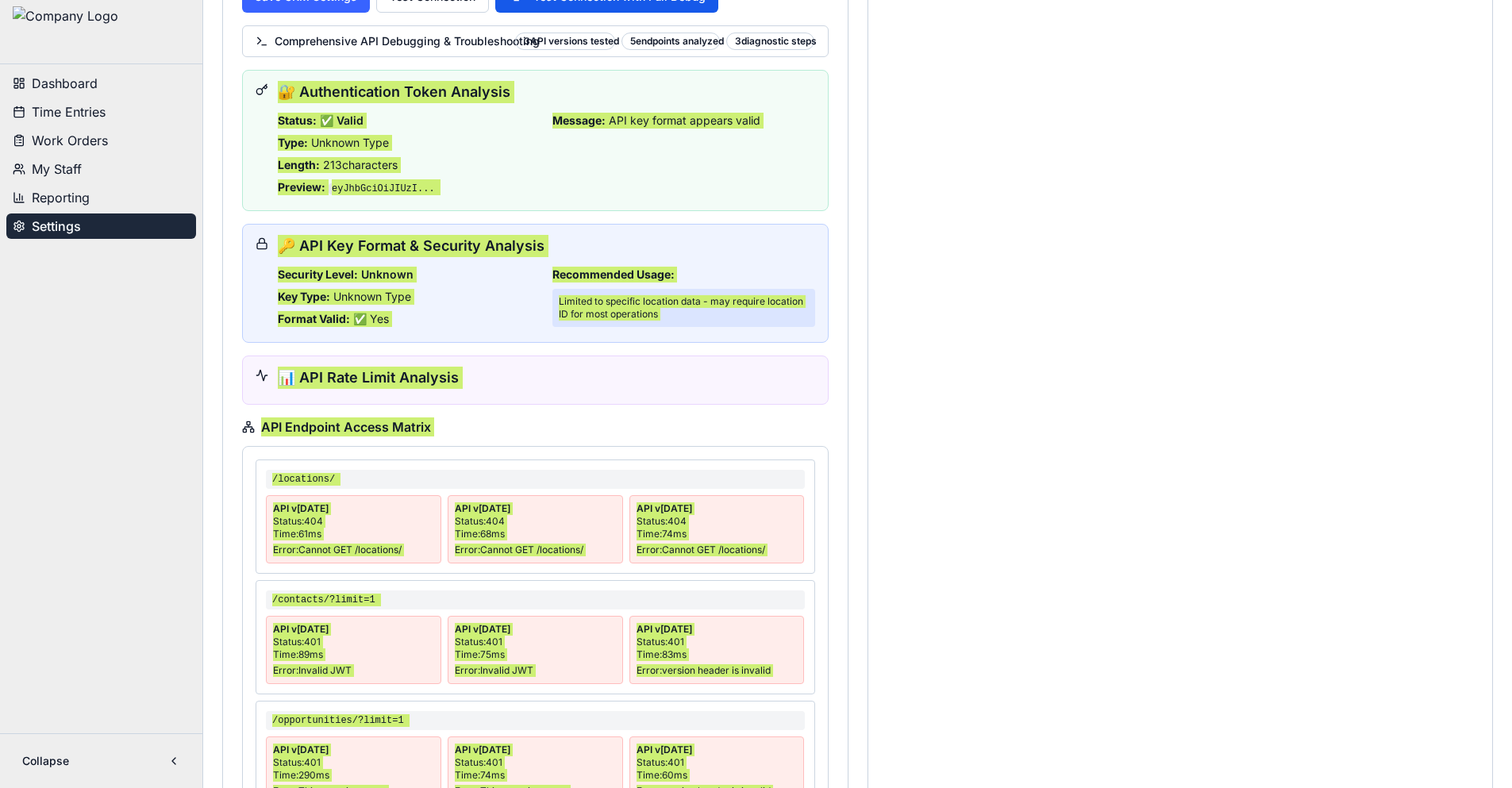
scroll to position [1032, 0]
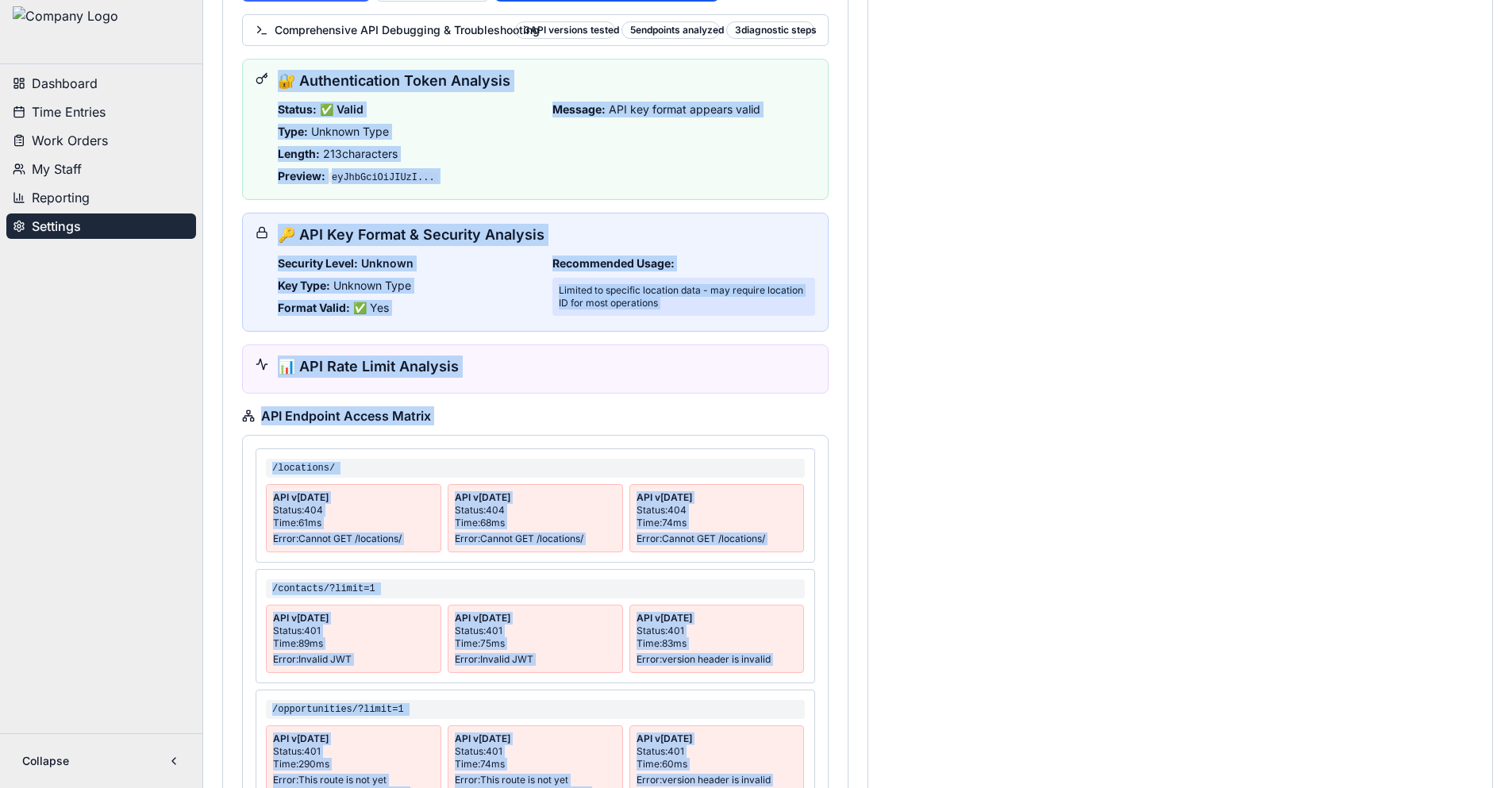
click at [486, 302] on div "Format Valid: ✅ Yes" at bounding box center [408, 308] width 262 height 16
click at [516, 389] on div "📊 API Rate Limit Analysis" at bounding box center [535, 370] width 587 height 50
click at [520, 411] on div "API Endpoint Access Matrix" at bounding box center [535, 415] width 587 height 19
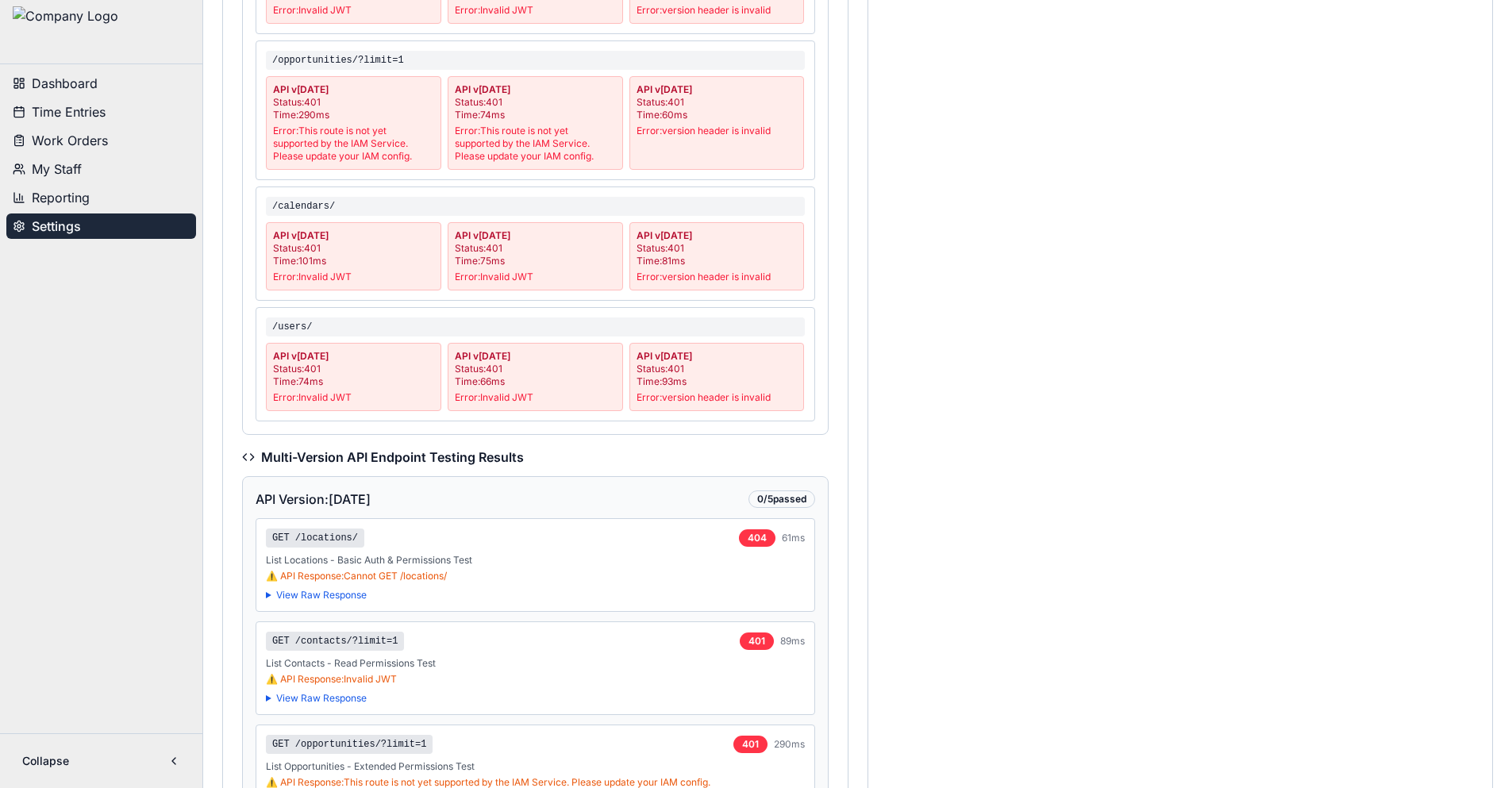
scroll to position [1826, 0]
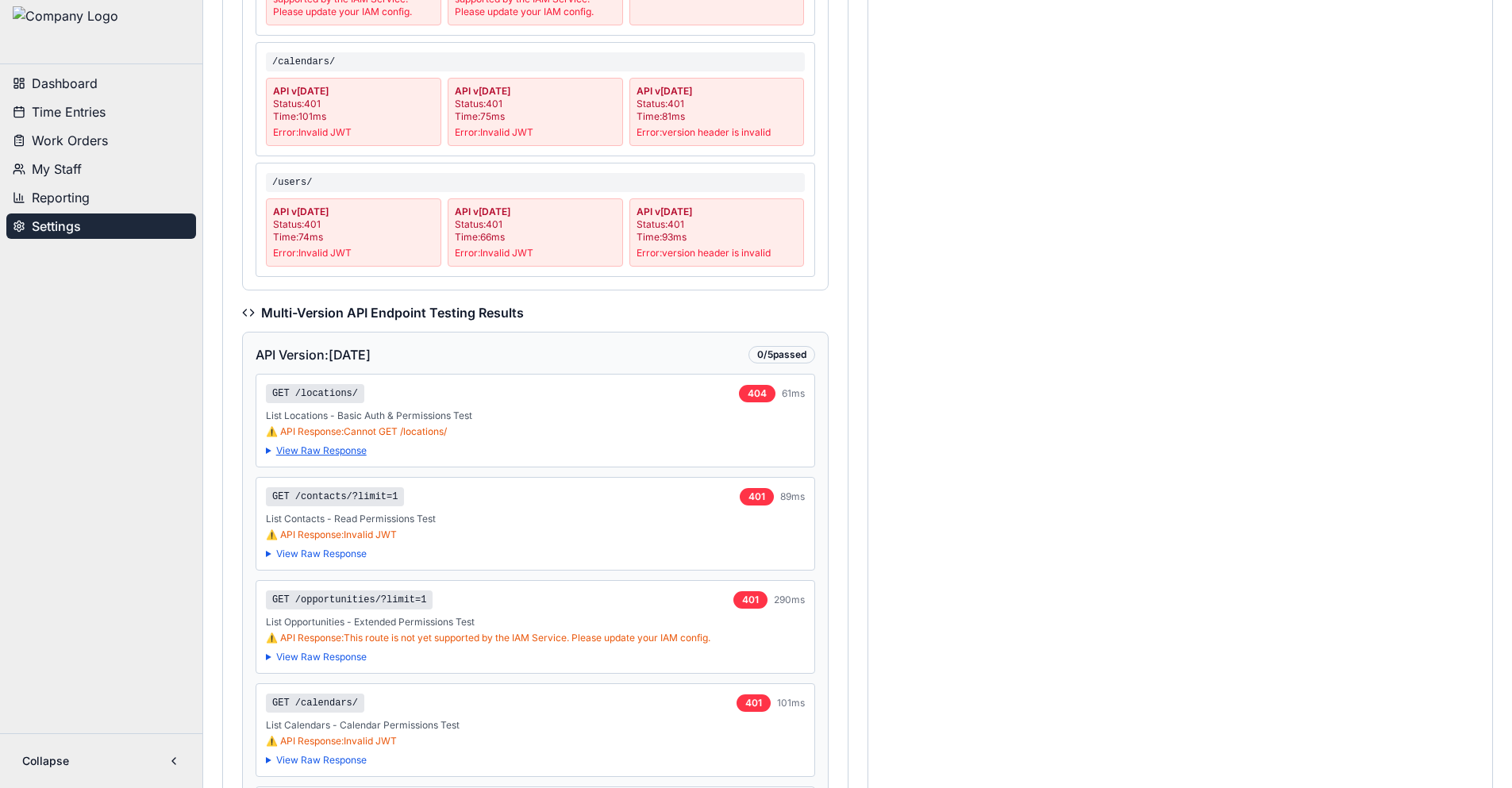
click at [350, 448] on summary "View Raw Response" at bounding box center [535, 451] width 539 height 13
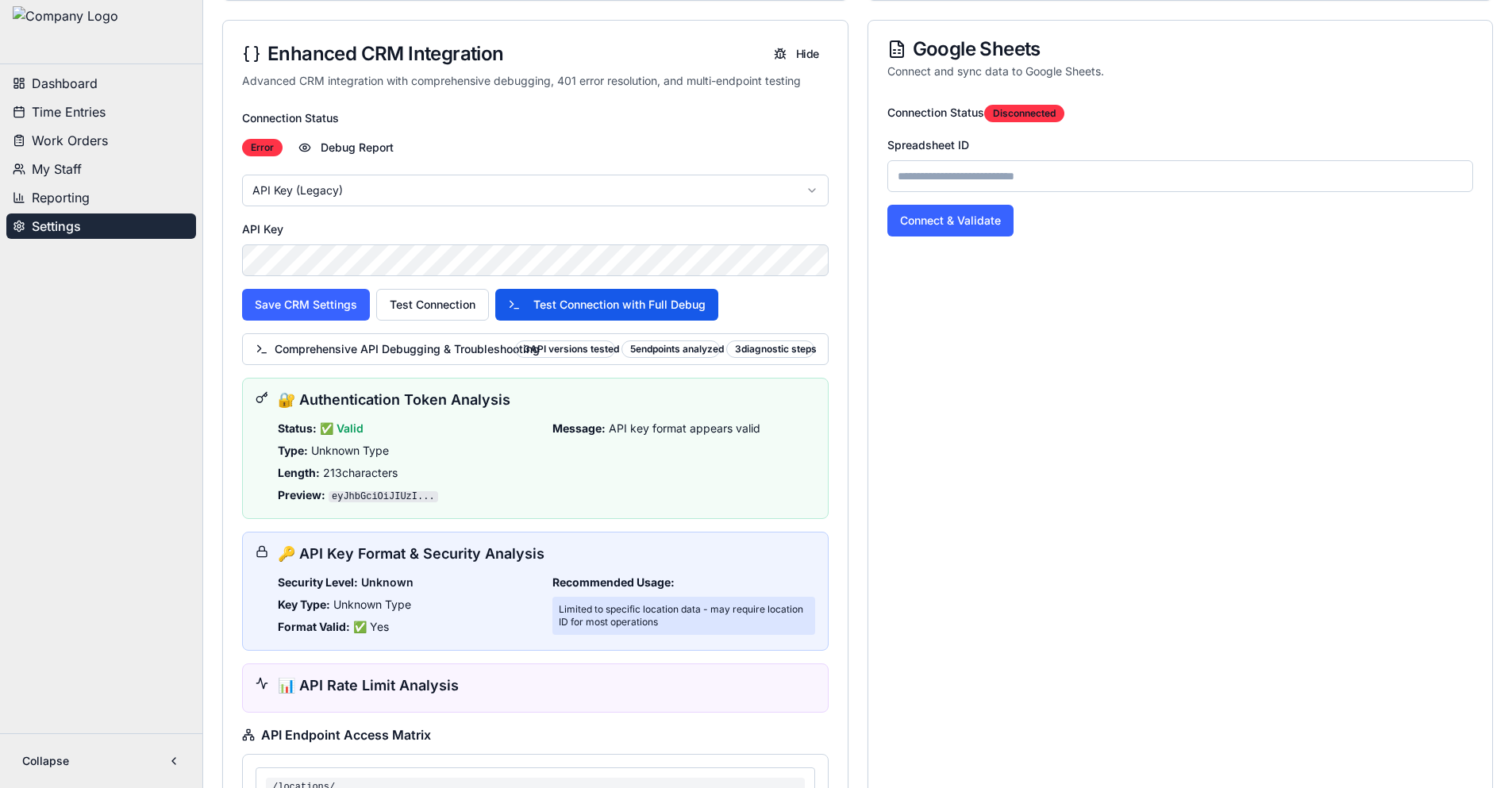
scroll to position [715, 0]
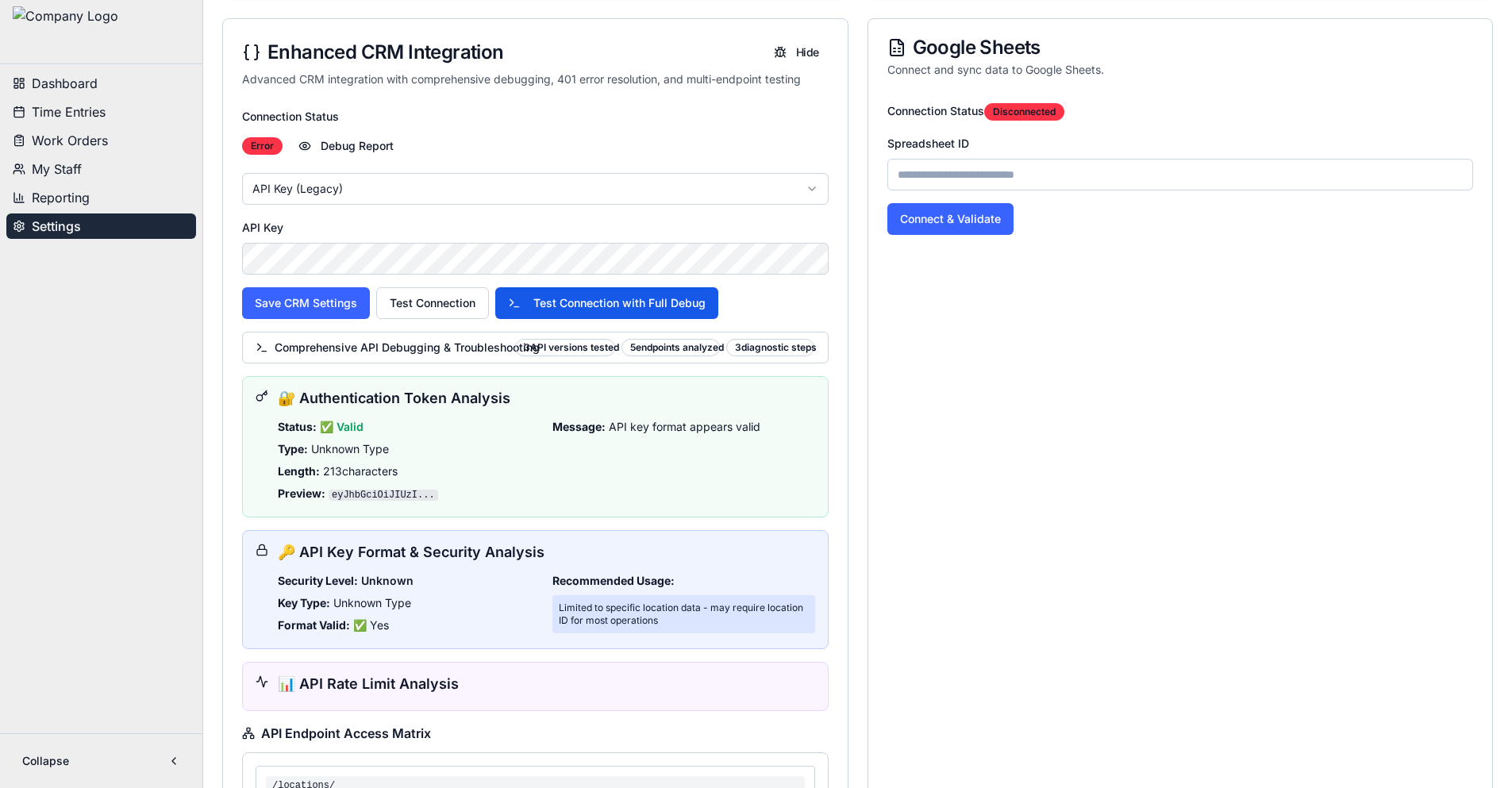
click at [419, 313] on button "Test Connection" at bounding box center [433, 303] width 113 height 32
click at [363, 347] on span "Comprehensive API Debugging & Troubleshooting" at bounding box center [381, 348] width 253 height 16
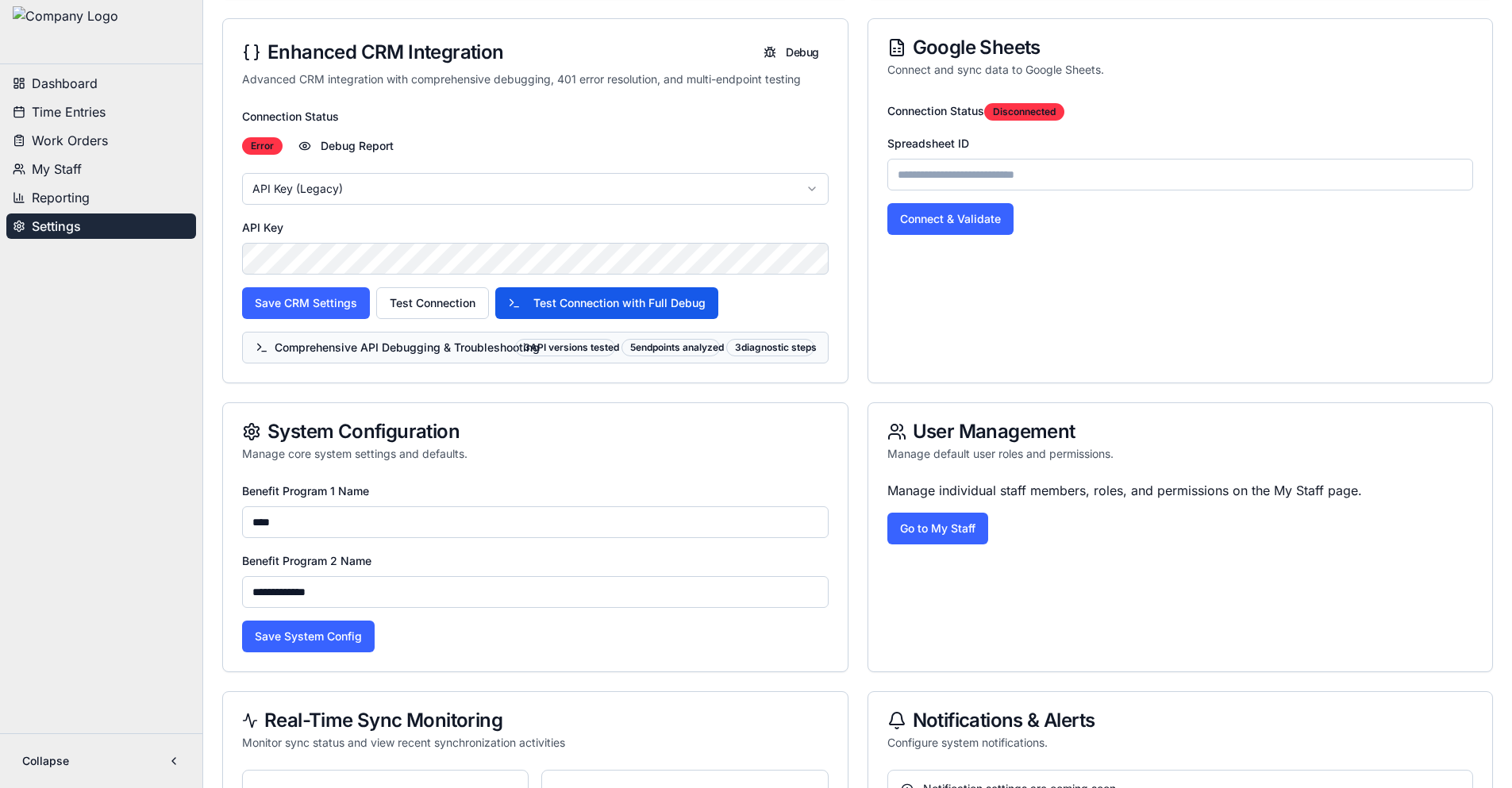
click at [363, 346] on span "Comprehensive API Debugging & Troubleshooting" at bounding box center [381, 348] width 253 height 16
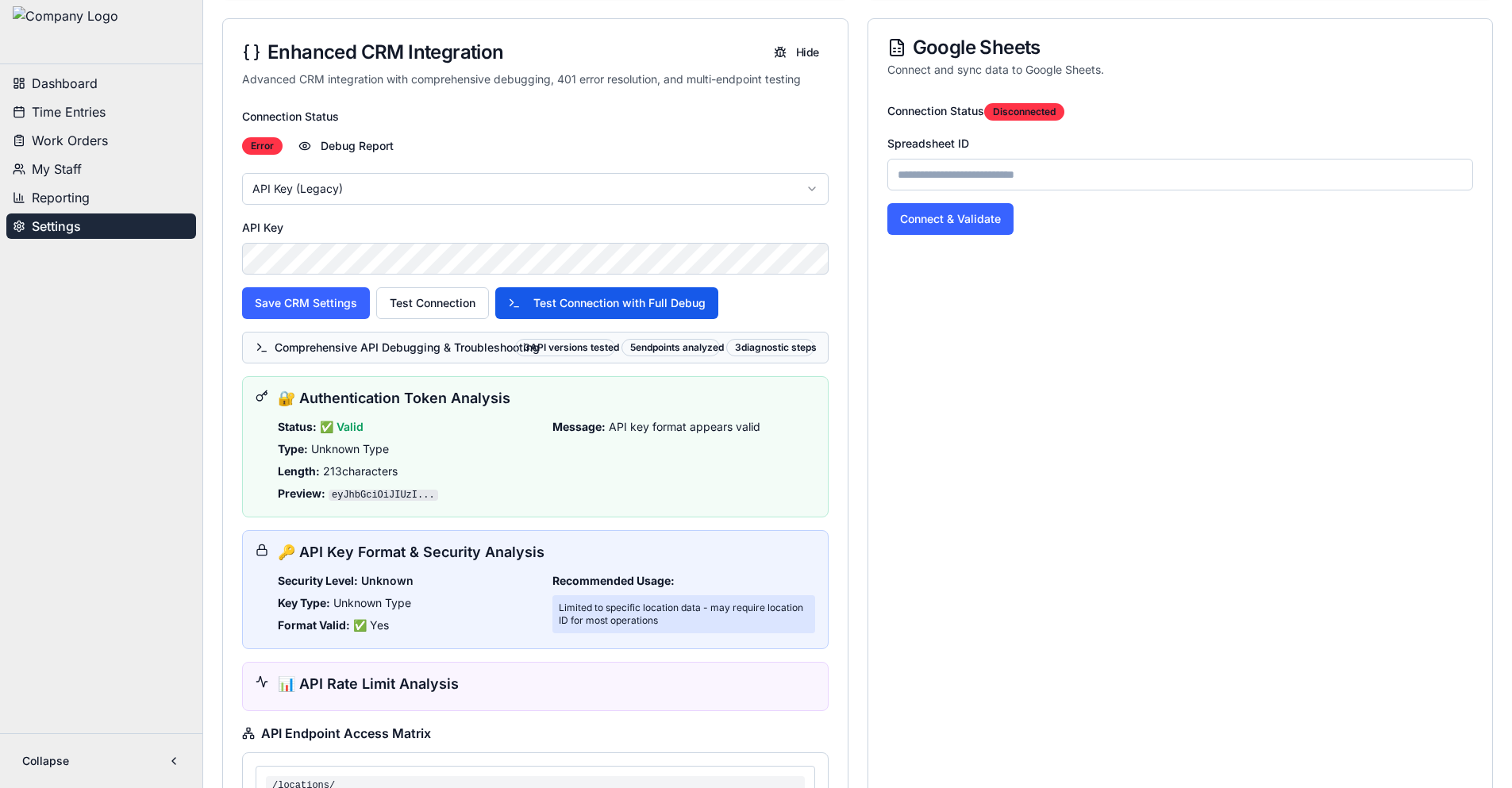
click at [296, 350] on span "Comprehensive API Debugging & Troubleshooting" at bounding box center [381, 348] width 253 height 16
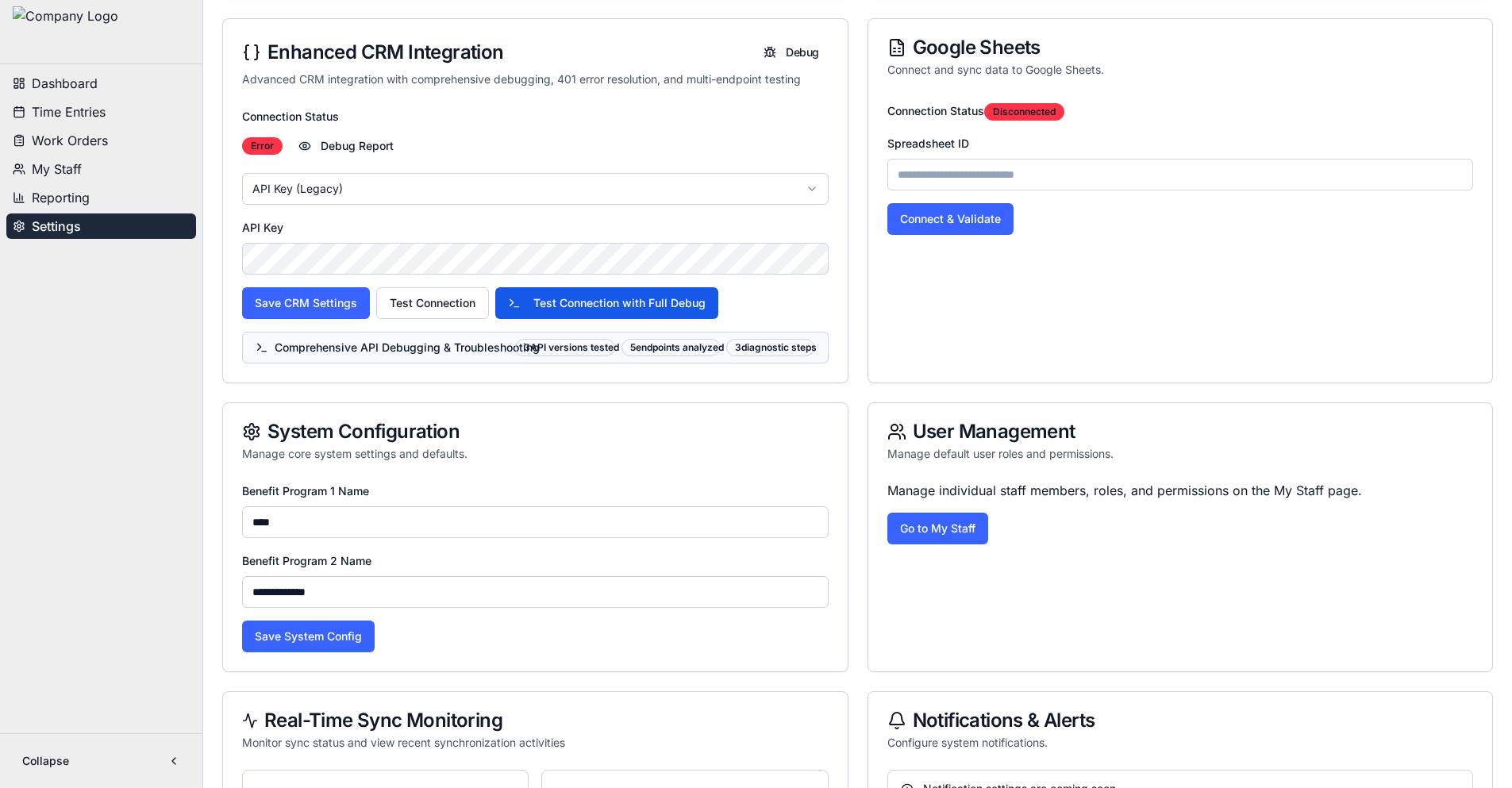
click at [296, 350] on span "Comprehensive API Debugging & Troubleshooting" at bounding box center [381, 348] width 253 height 16
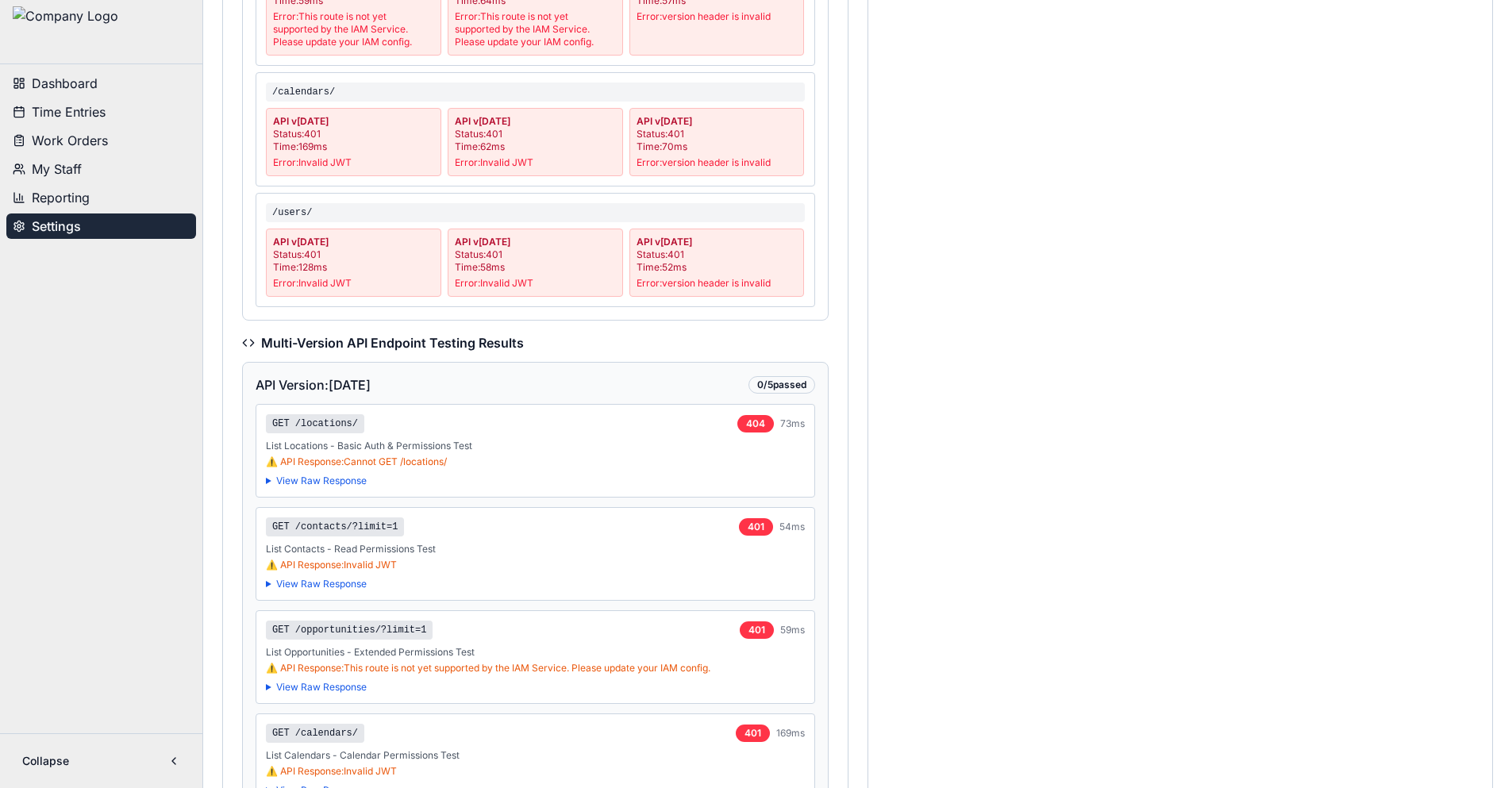
scroll to position [1905, 0]
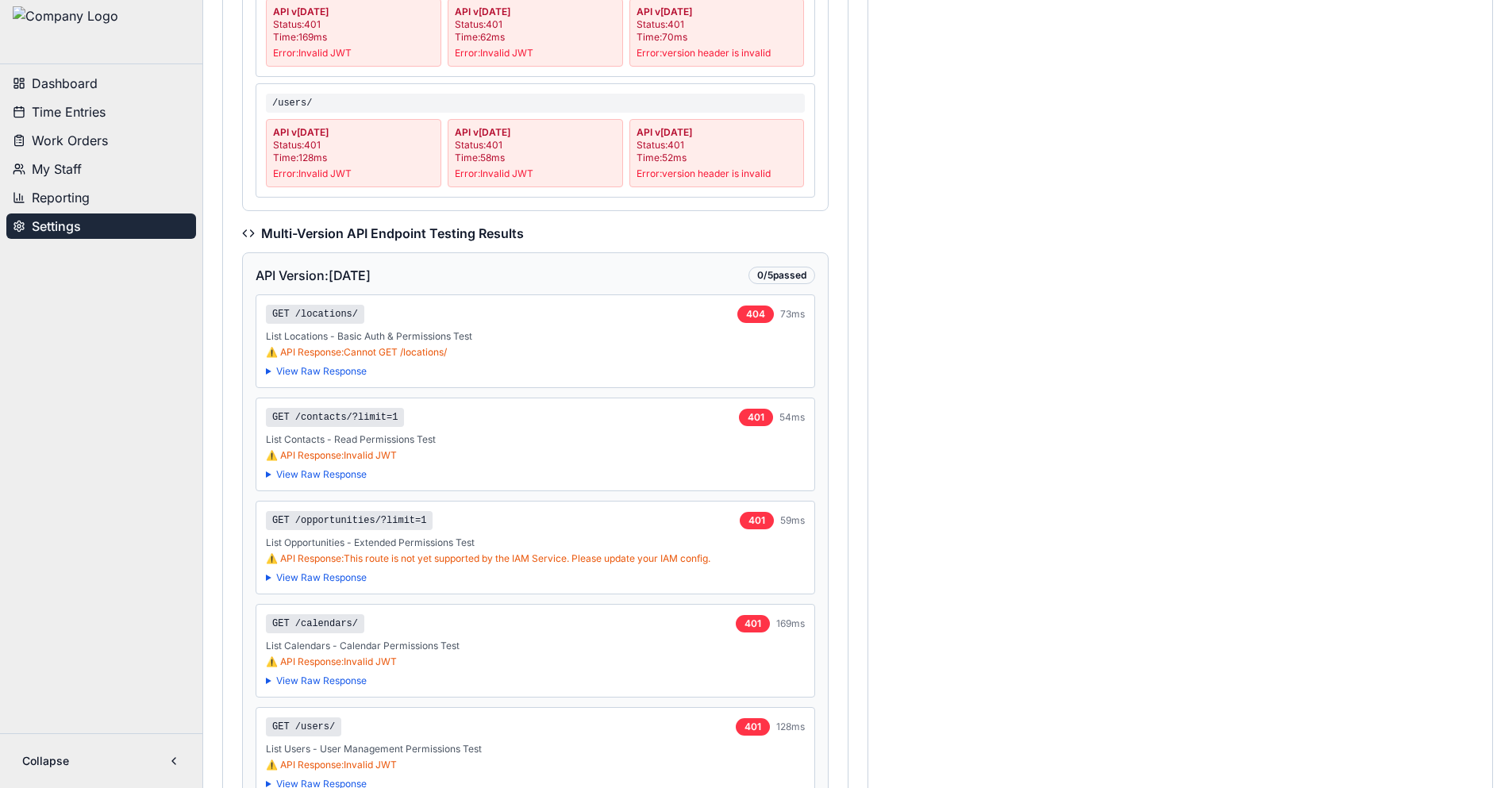
click at [780, 275] on div "0 / 5 passed" at bounding box center [781, 276] width 66 height 18
click at [245, 232] on polyline at bounding box center [244, 233] width 3 height 6
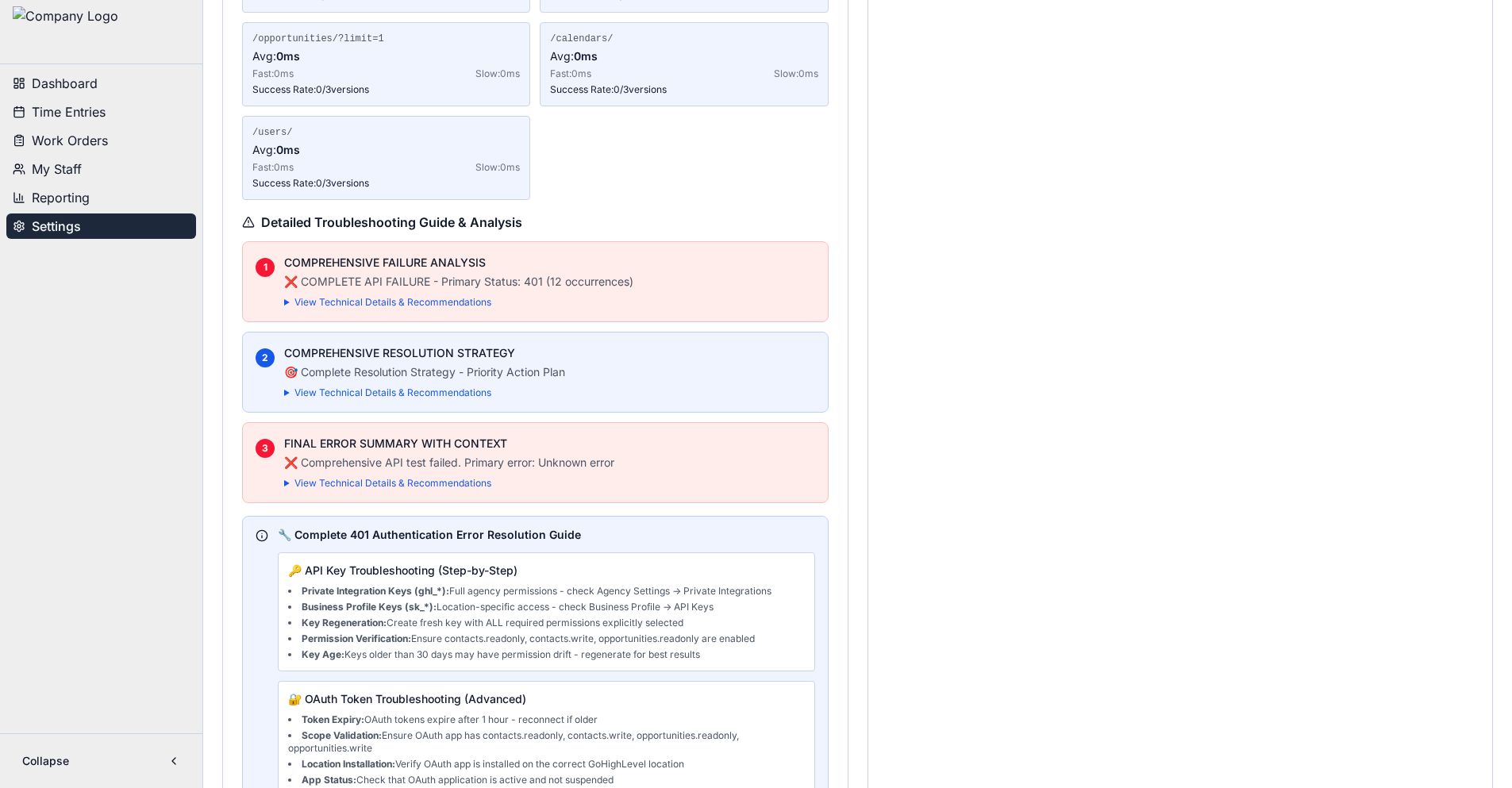
scroll to position [4128, 0]
click at [336, 394] on summary "View Technical Details & Recommendations" at bounding box center [550, 394] width 531 height 13
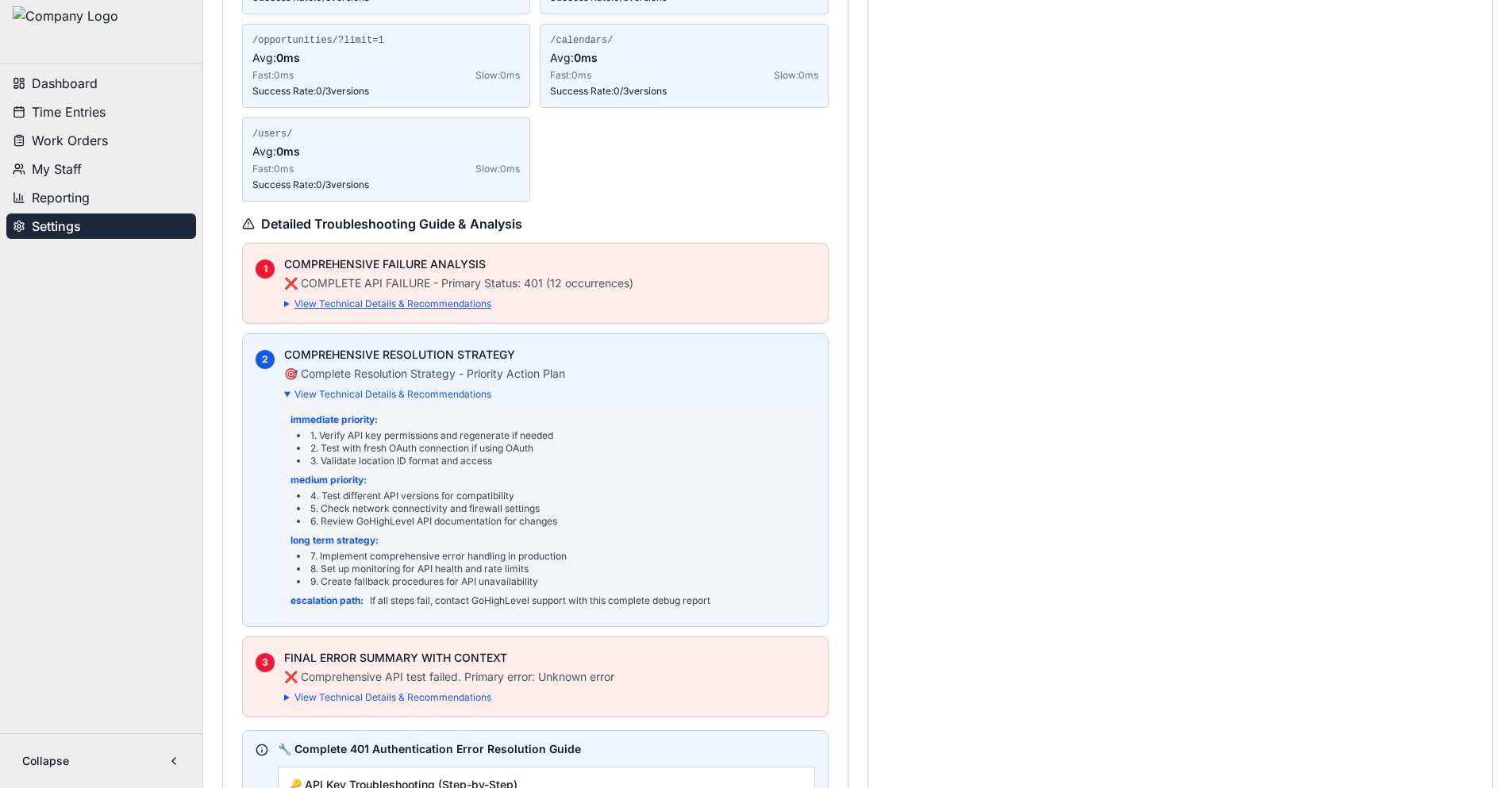
click at [416, 304] on summary "View Technical Details & Recommendations" at bounding box center [550, 303] width 531 height 13
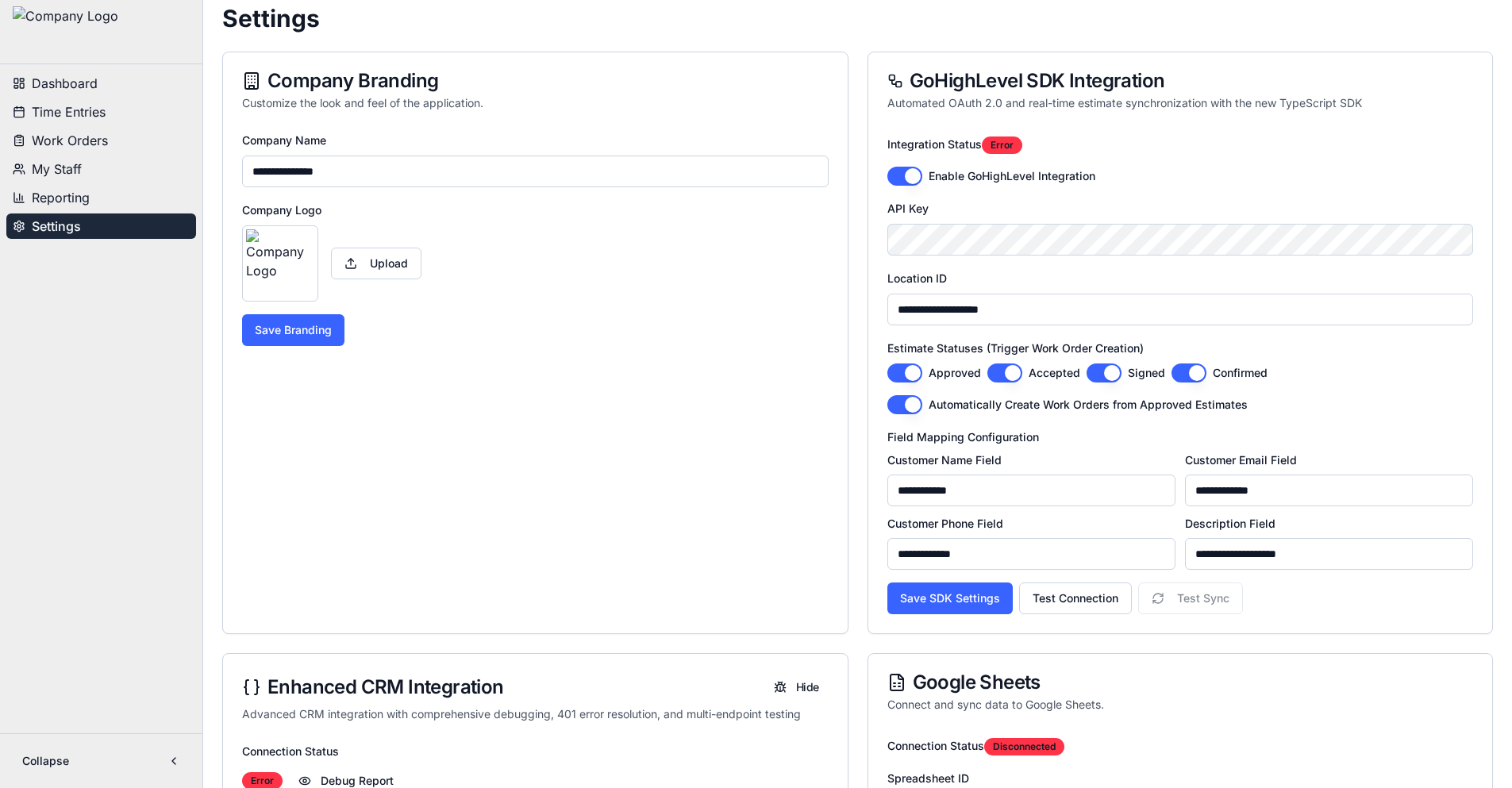
scroll to position [0, 0]
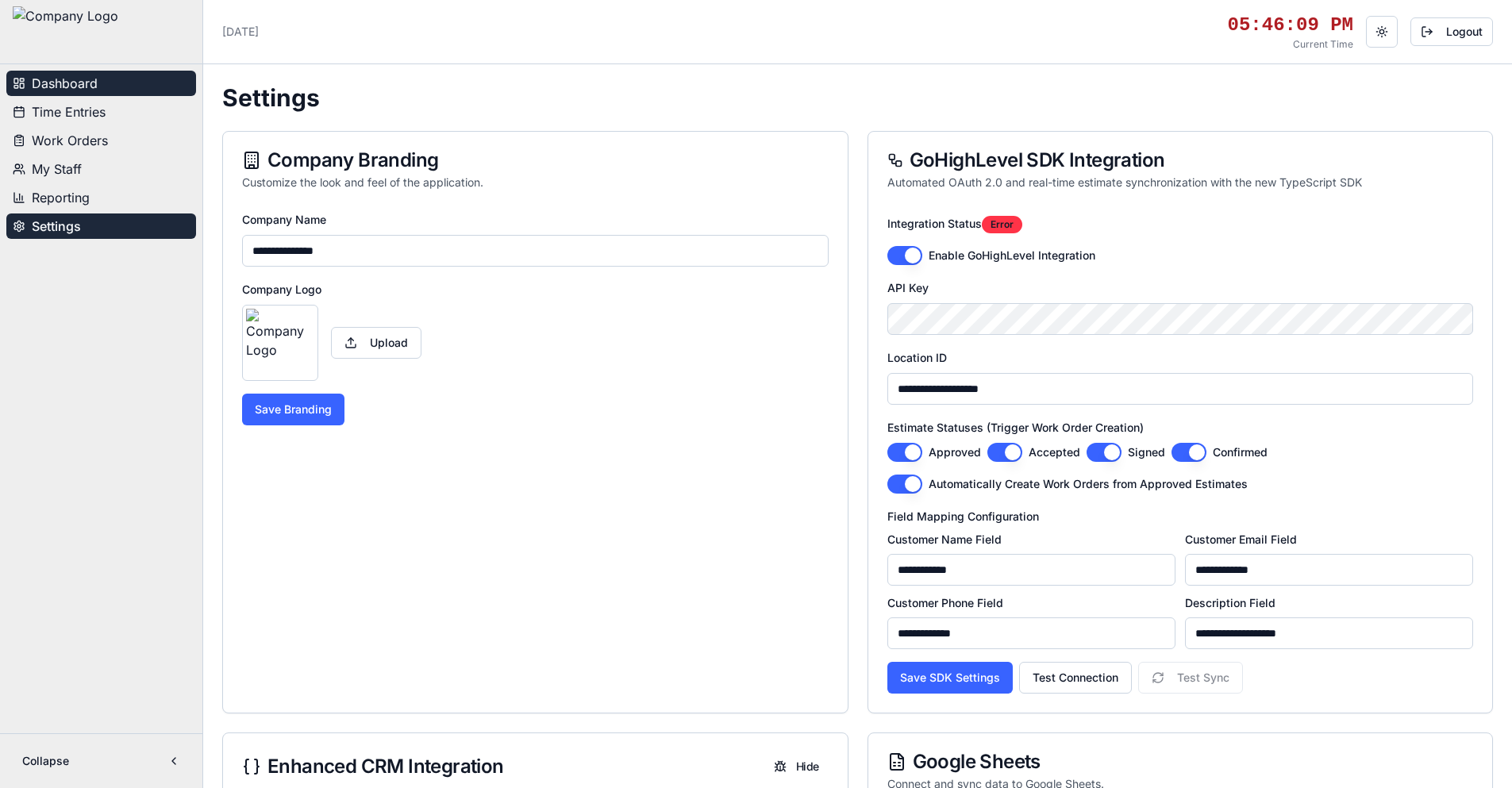
click at [85, 86] on span "Dashboard" at bounding box center [64, 82] width 65 height 19
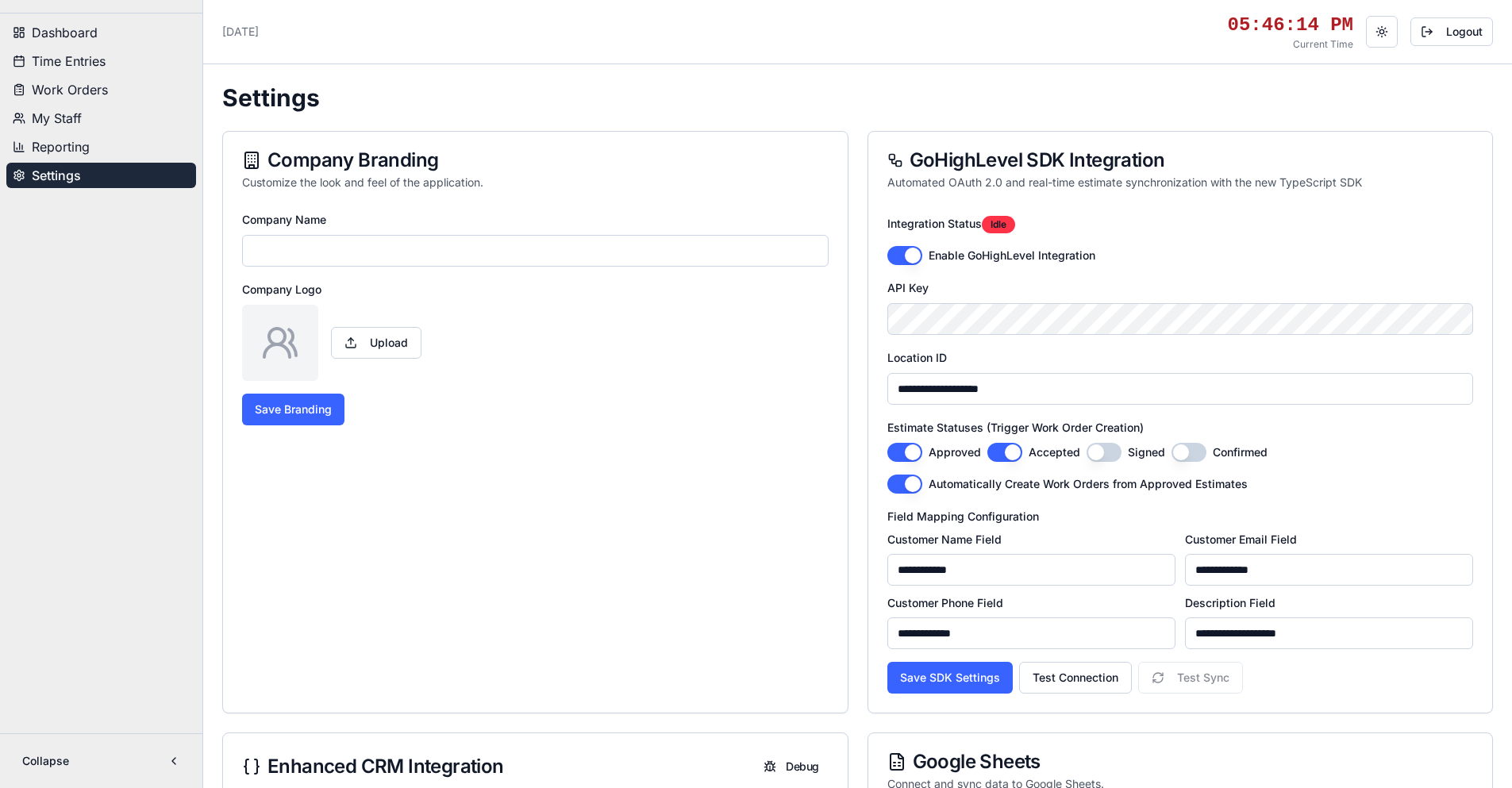
type input "**********"
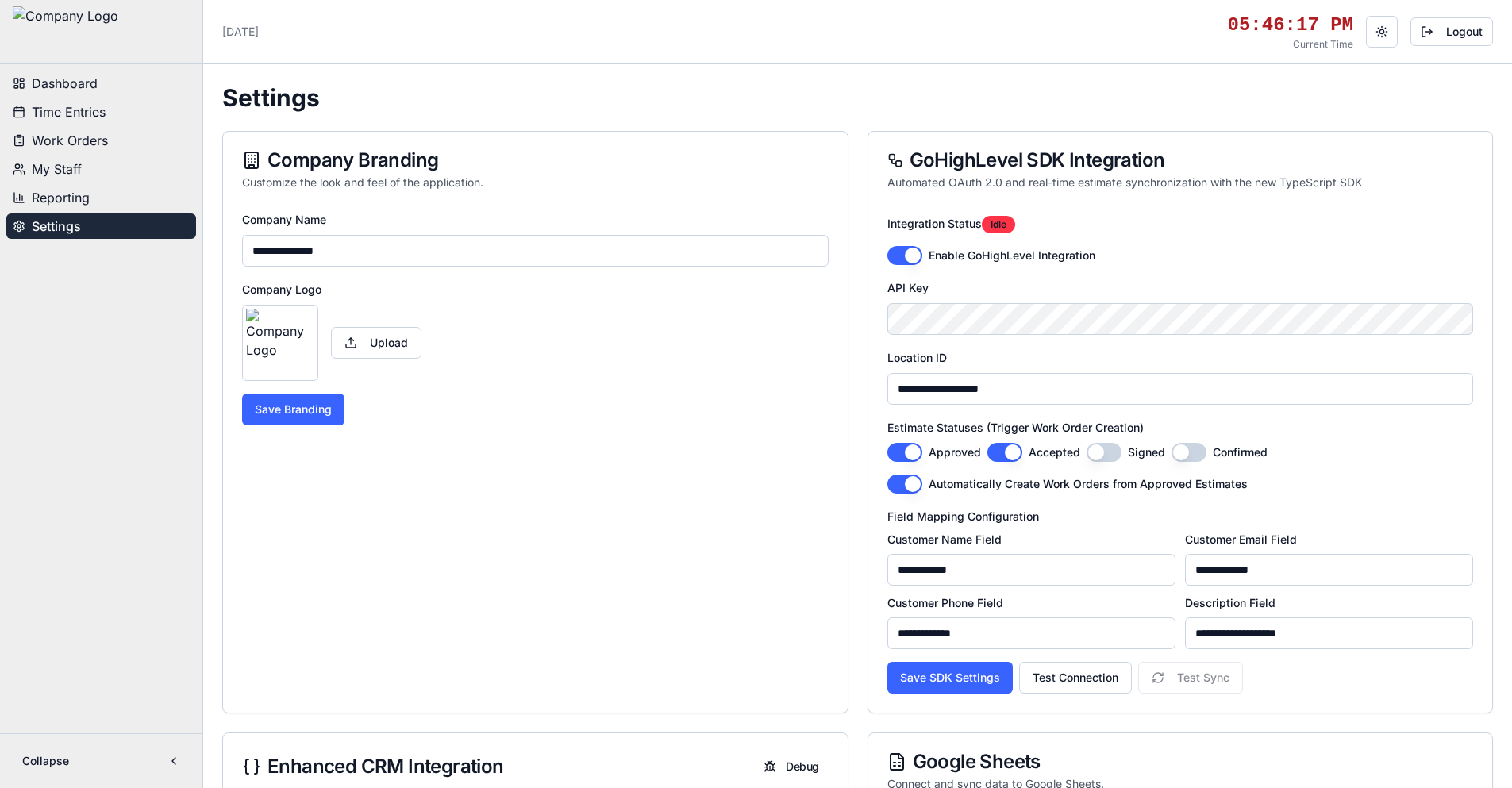
click at [122, 193] on button "Reporting" at bounding box center [100, 198] width 189 height 26
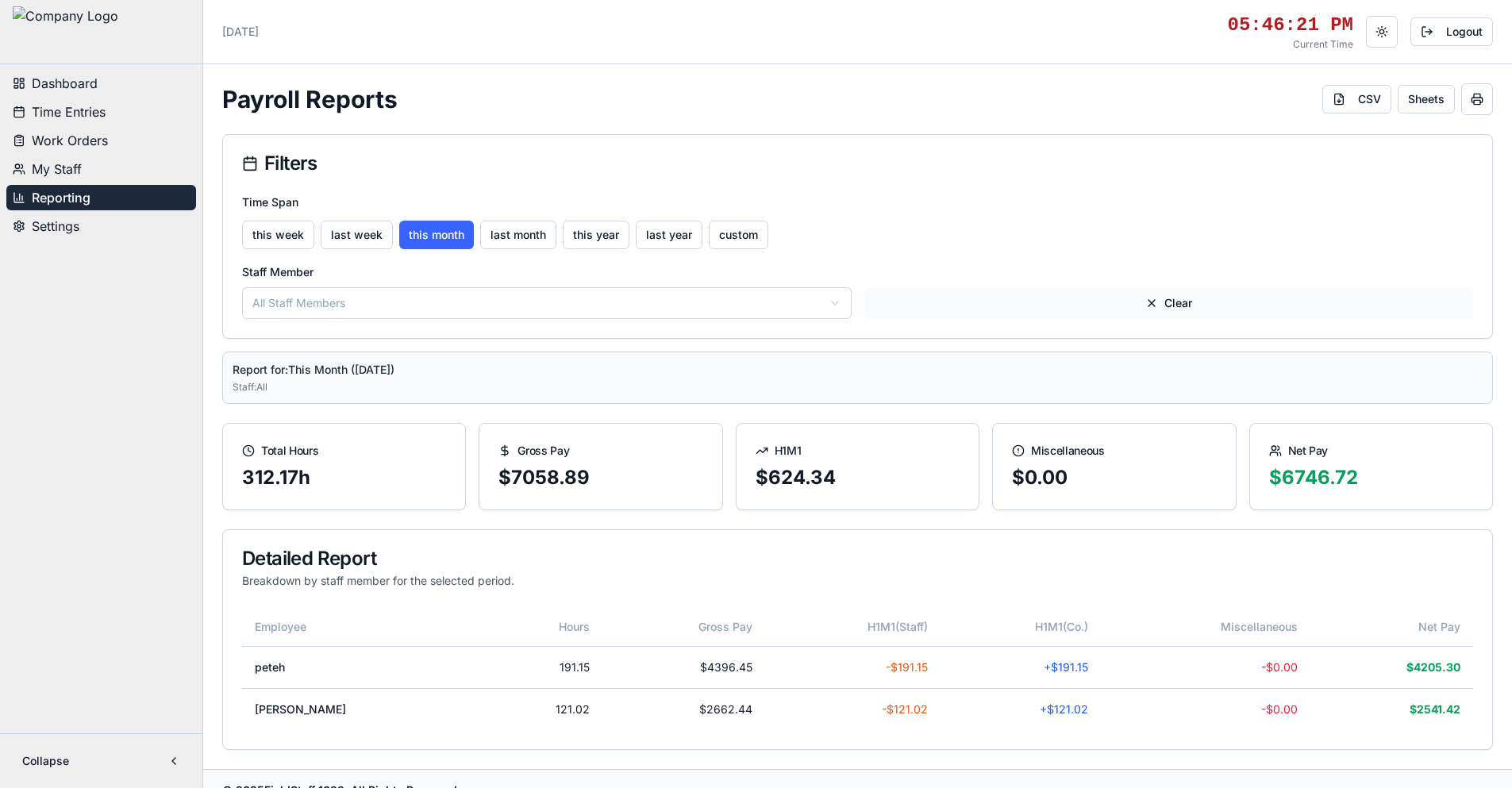
click at [1152, 302] on button "Clear" at bounding box center [1168, 303] width 609 height 32
click at [87, 176] on button "My Staff" at bounding box center [100, 169] width 189 height 26
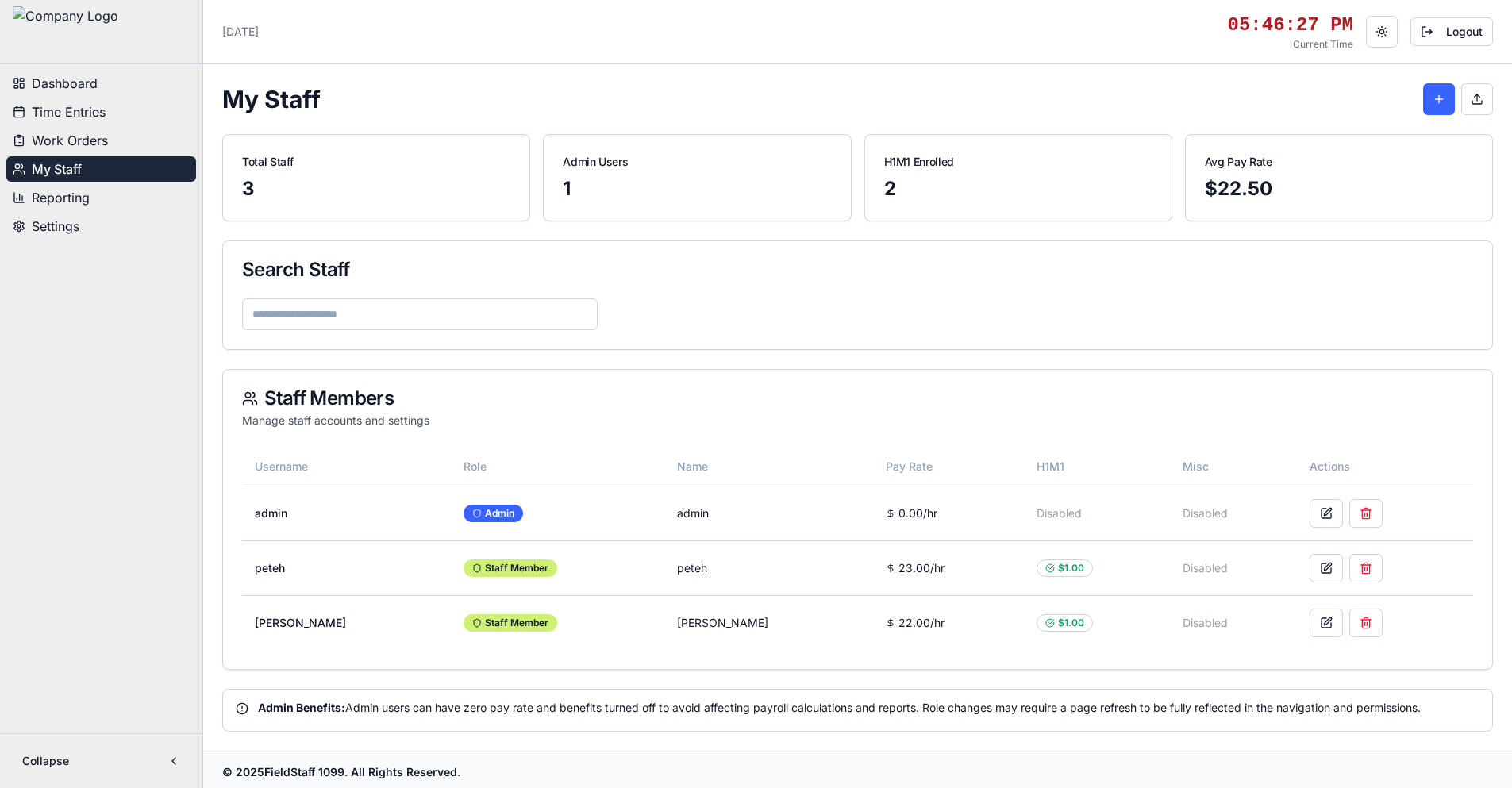
click at [134, 127] on ul "Dashboard Time Entries Work Orders My Staff Reporting Settings" at bounding box center [100, 155] width 189 height 169
click at [126, 146] on button "Work Orders" at bounding box center [100, 141] width 189 height 26
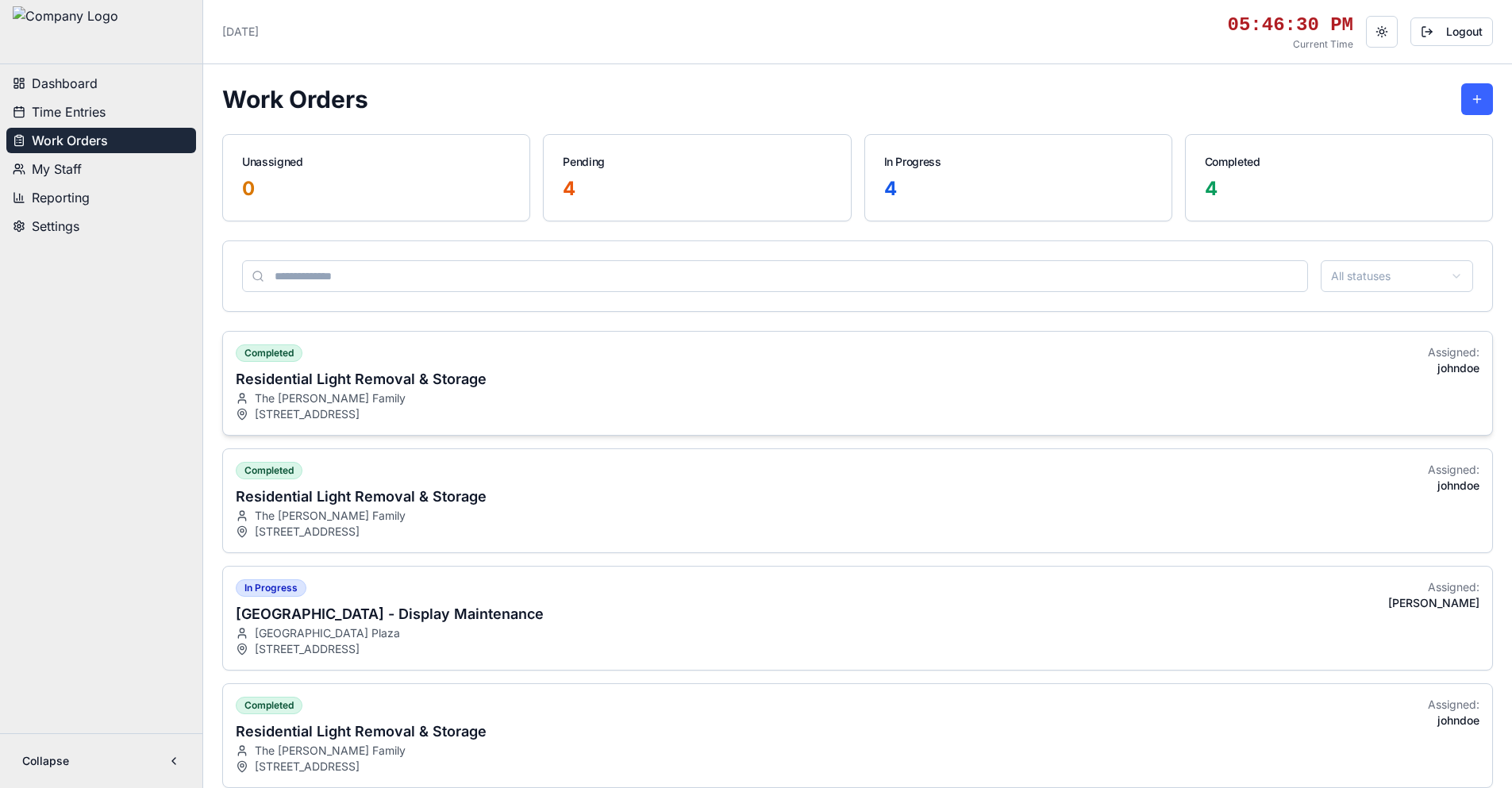
click at [515, 361] on div "completed Residential Light Removal & Storage The [PERSON_NAME] Family [STREET_…" at bounding box center [857, 384] width 1269 height 103
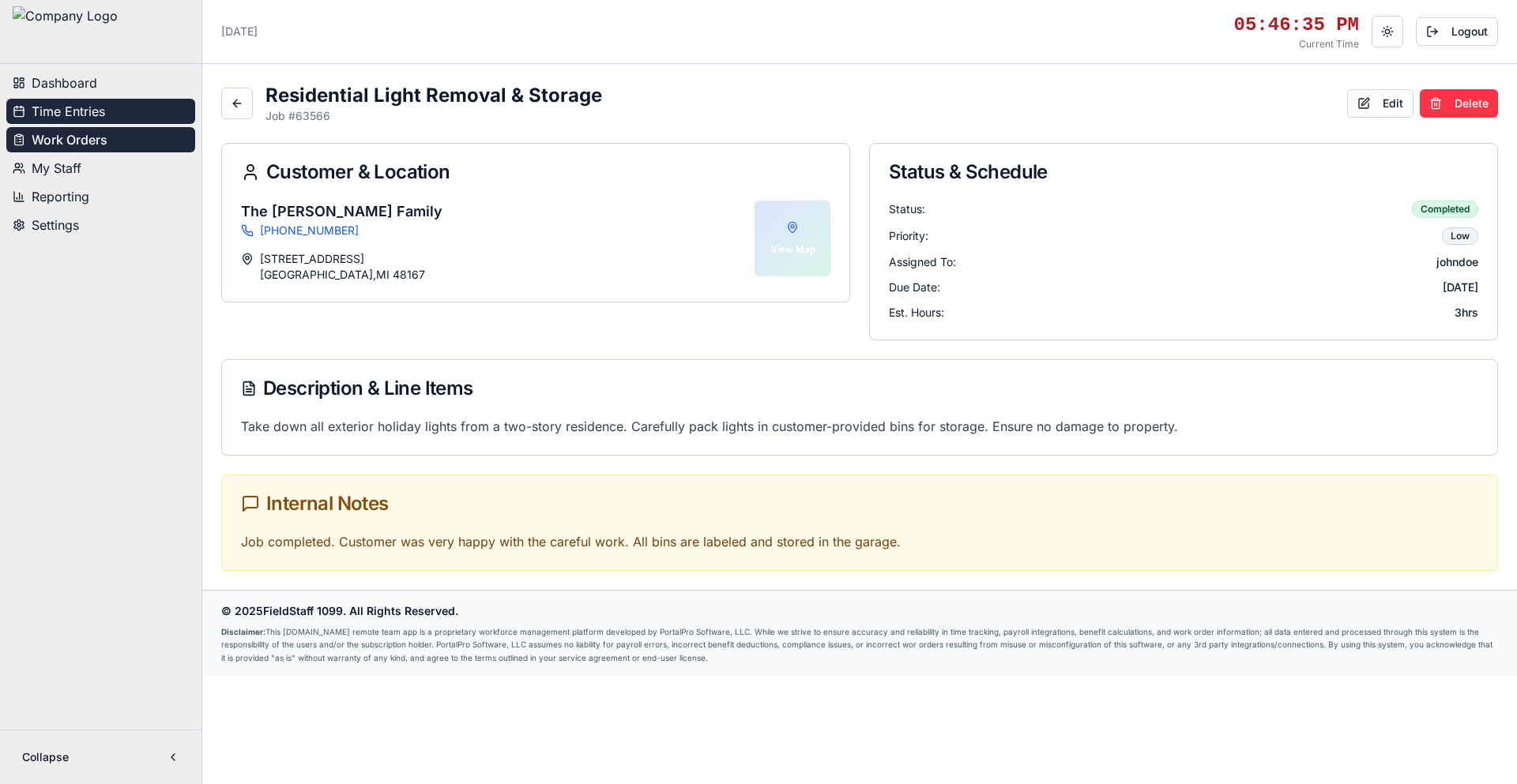
click at [86, 121] on button "Time Entries" at bounding box center [100, 111] width 188 height 26
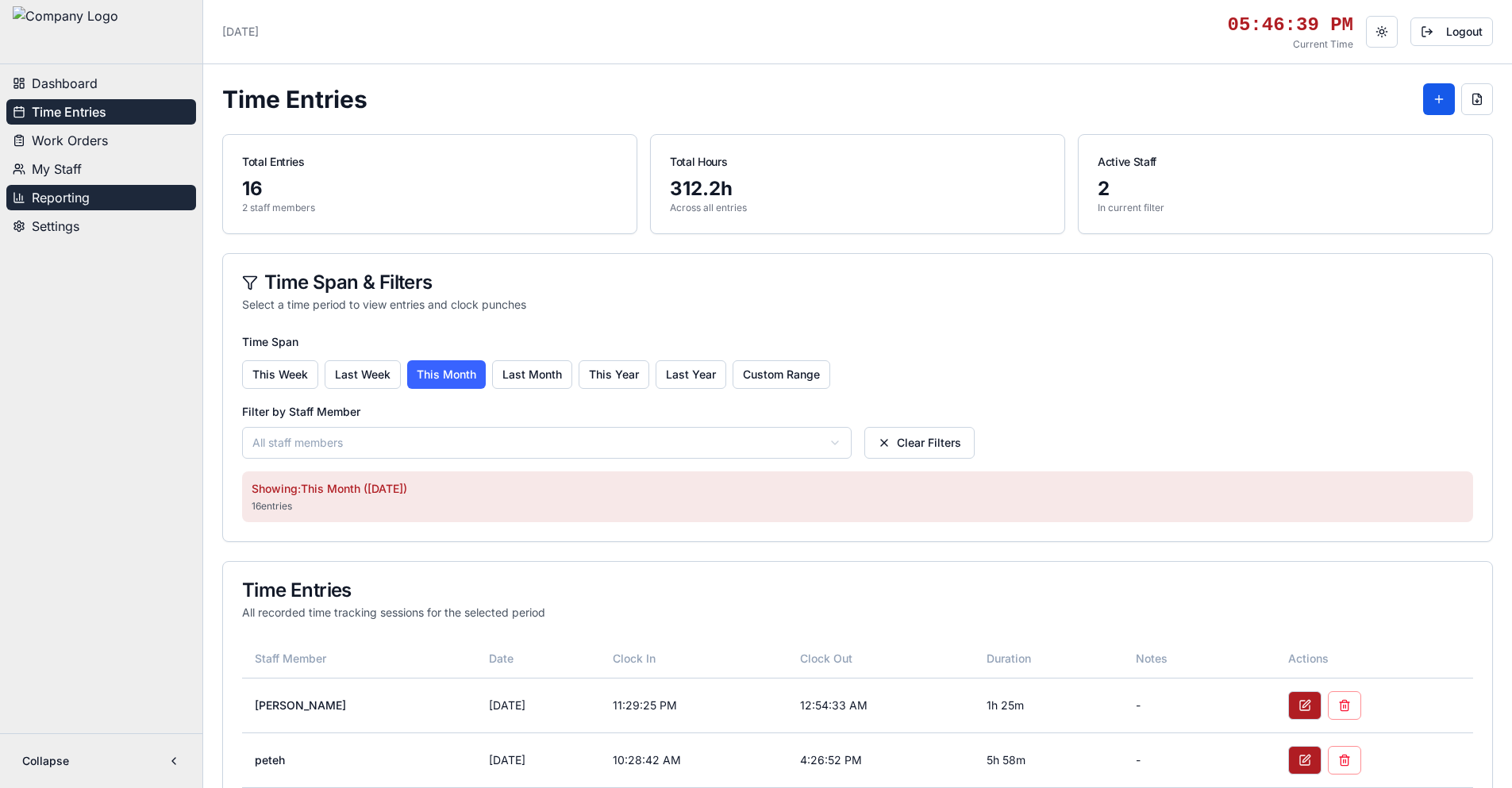
click at [134, 201] on button "Reporting" at bounding box center [100, 198] width 189 height 26
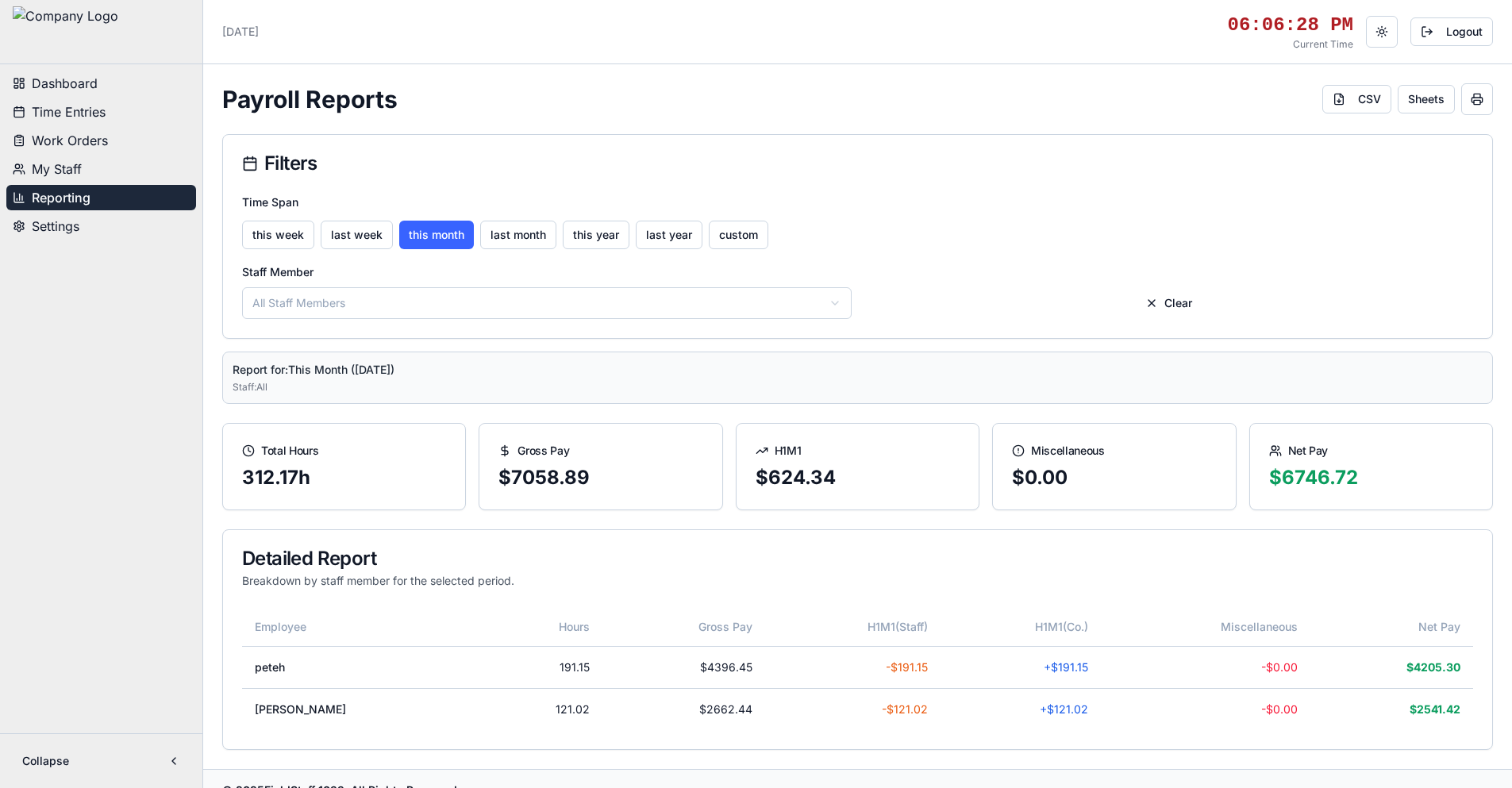
click at [100, 214] on button "Settings" at bounding box center [100, 226] width 189 height 26
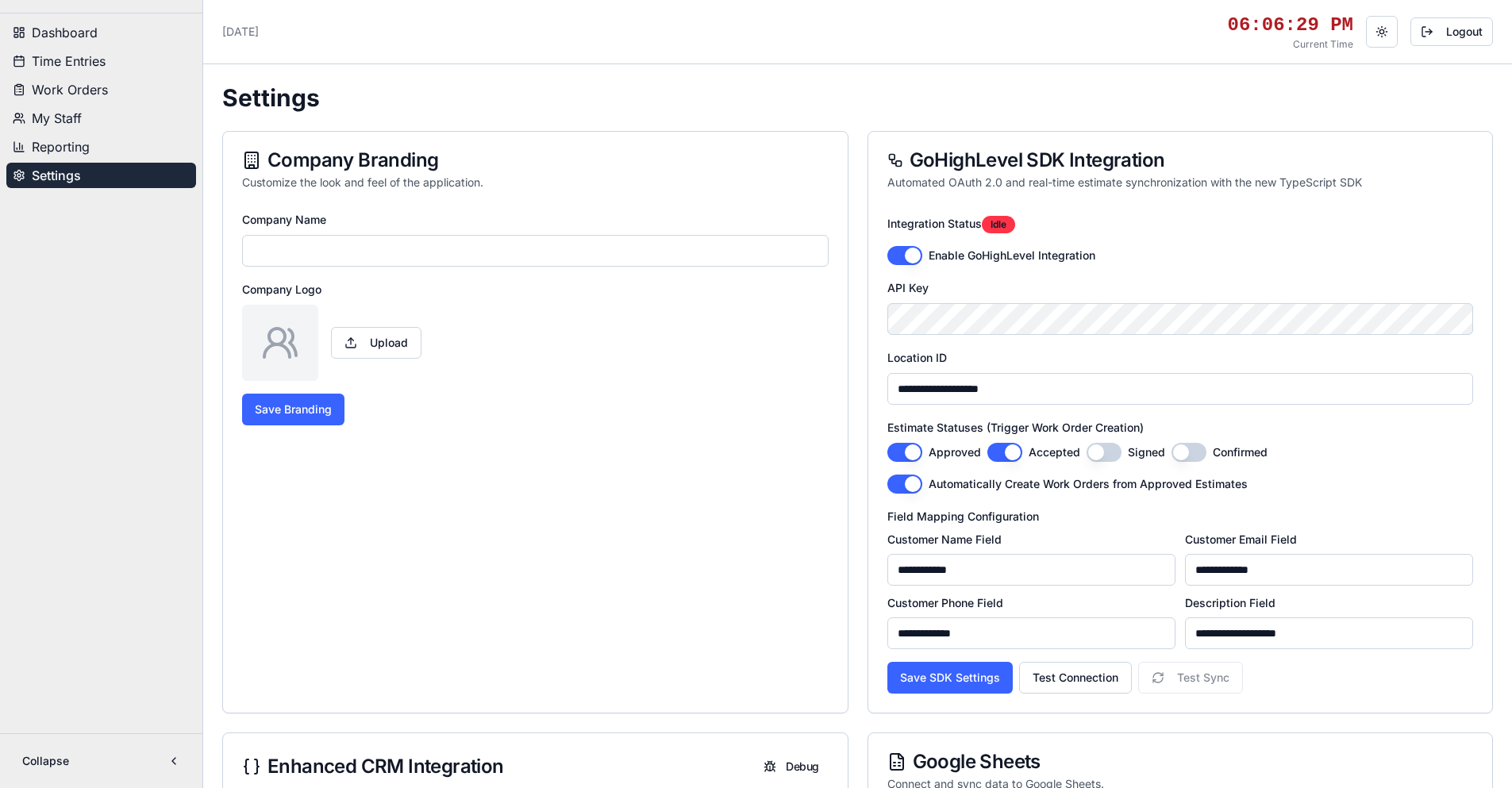
type input "**********"
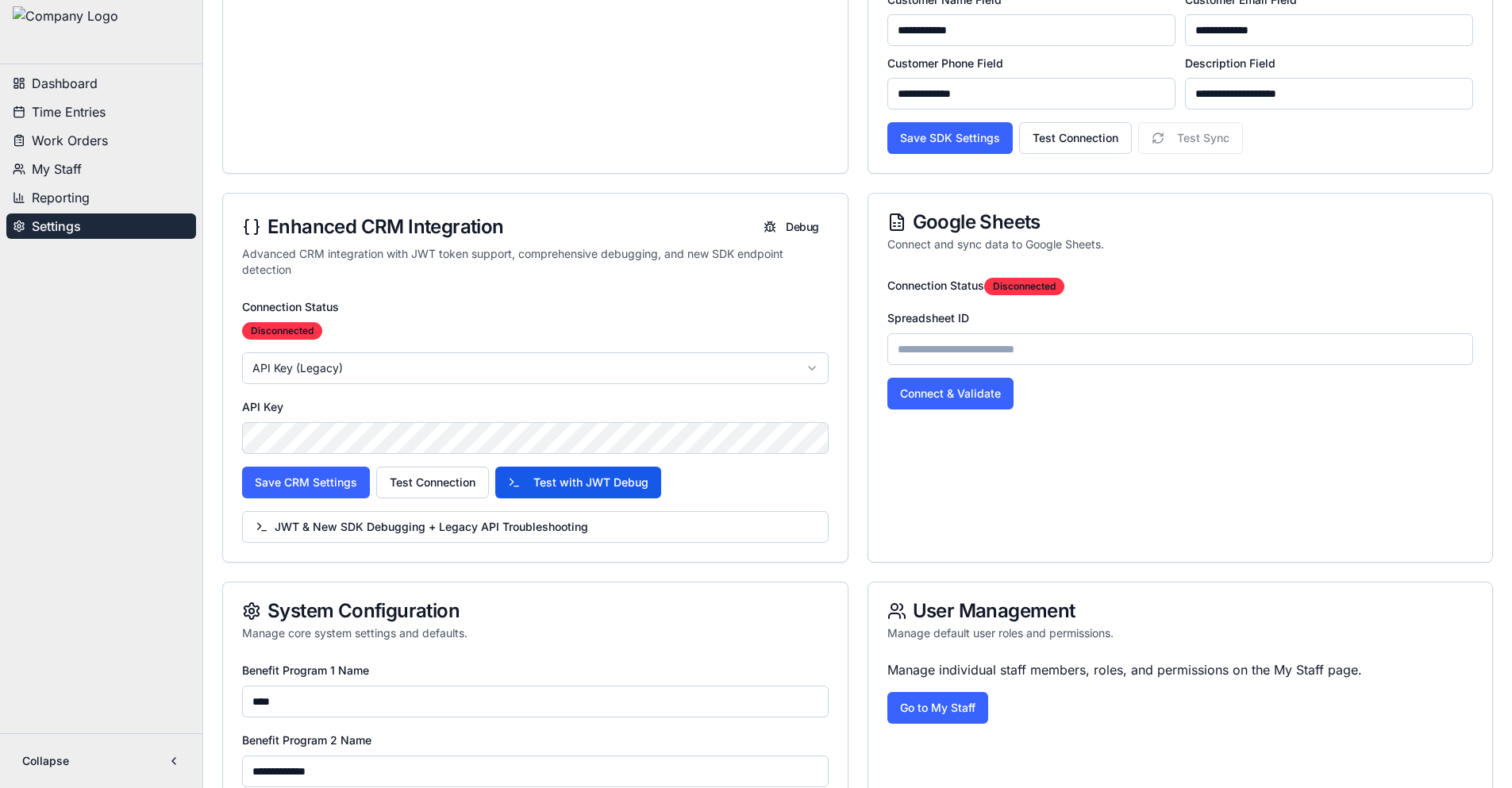
scroll to position [556, 0]
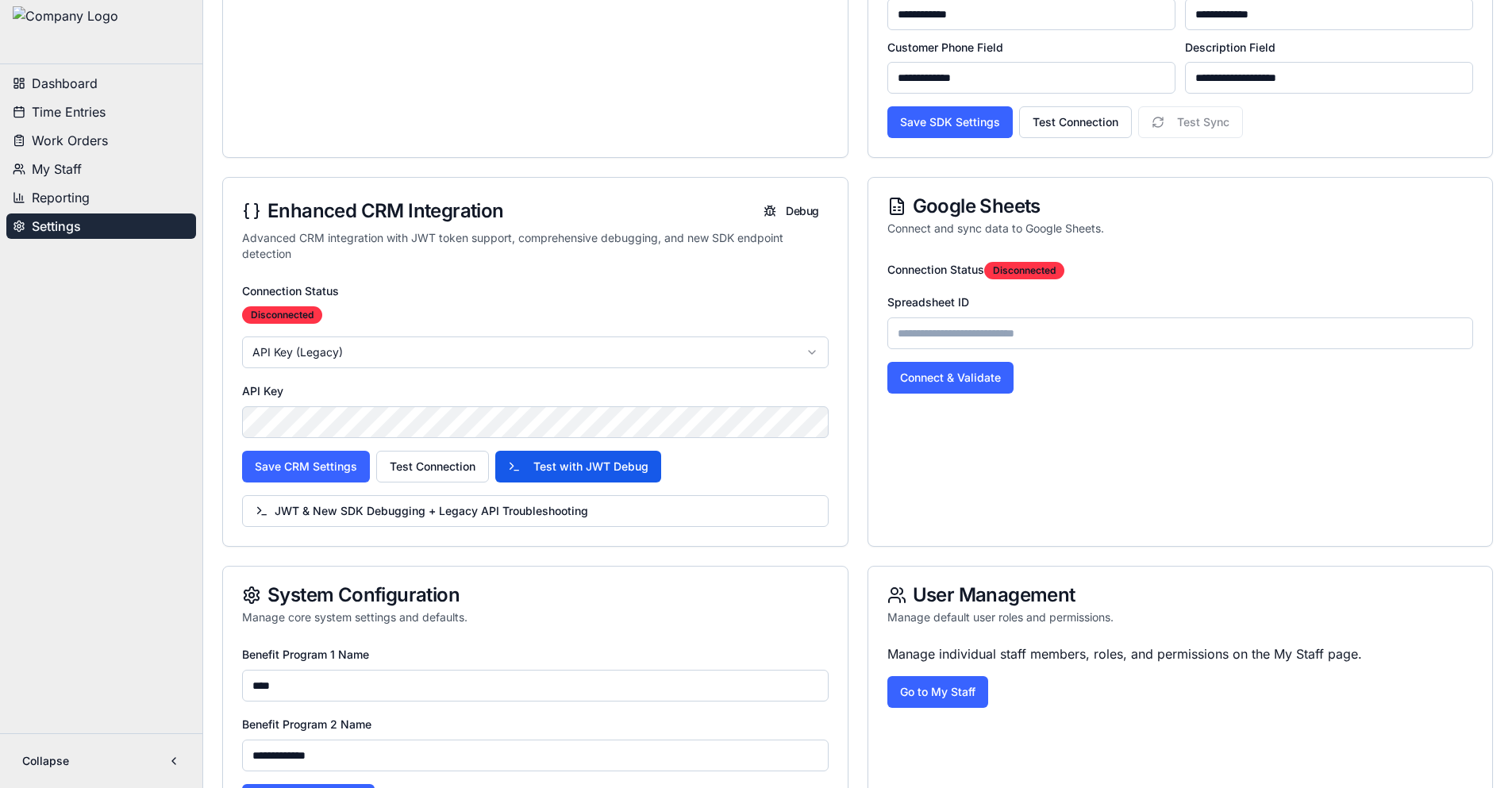
click at [560, 351] on html "**********" at bounding box center [756, 447] width 1512 height 2006
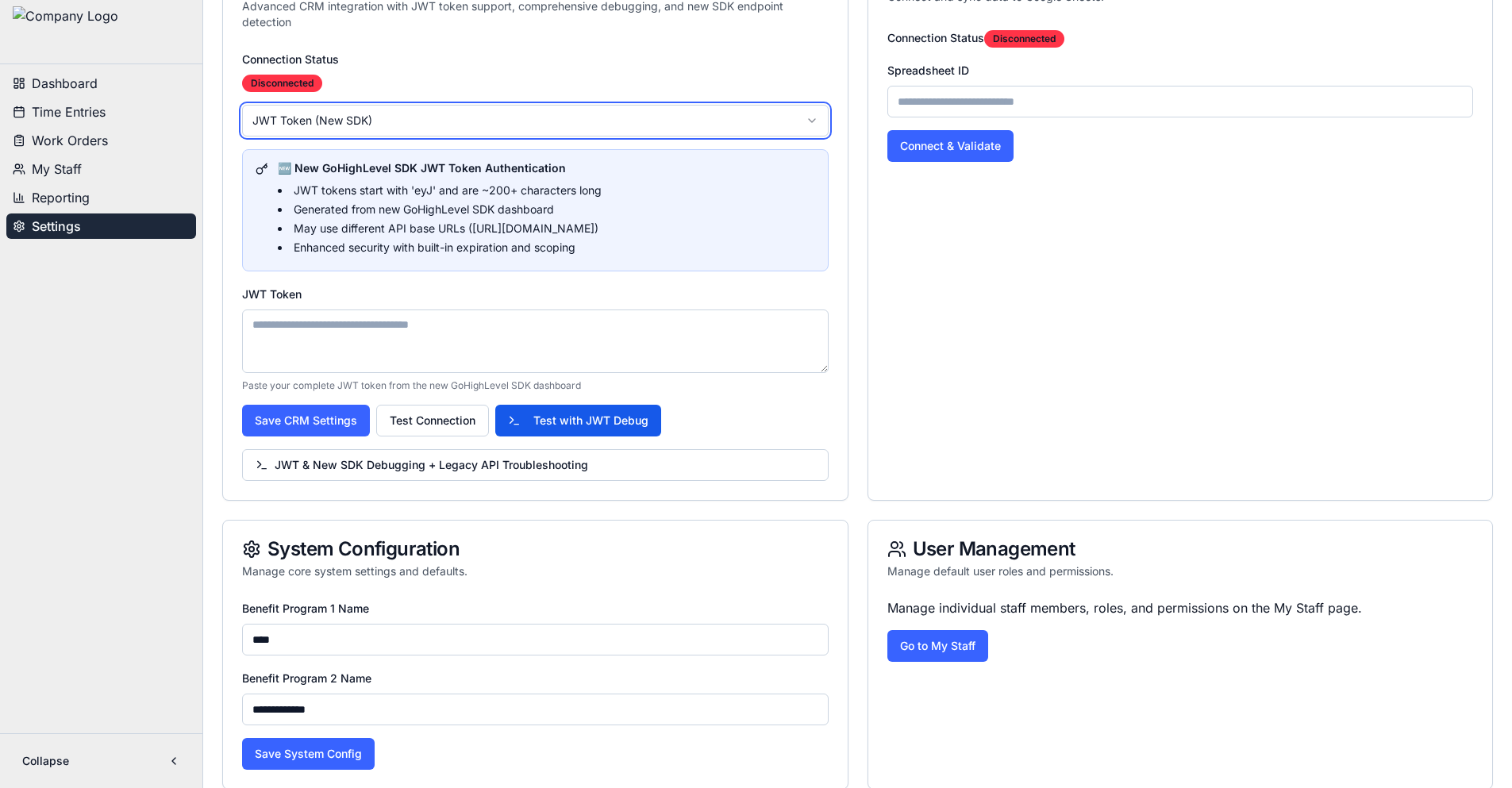
scroll to position [794, 0]
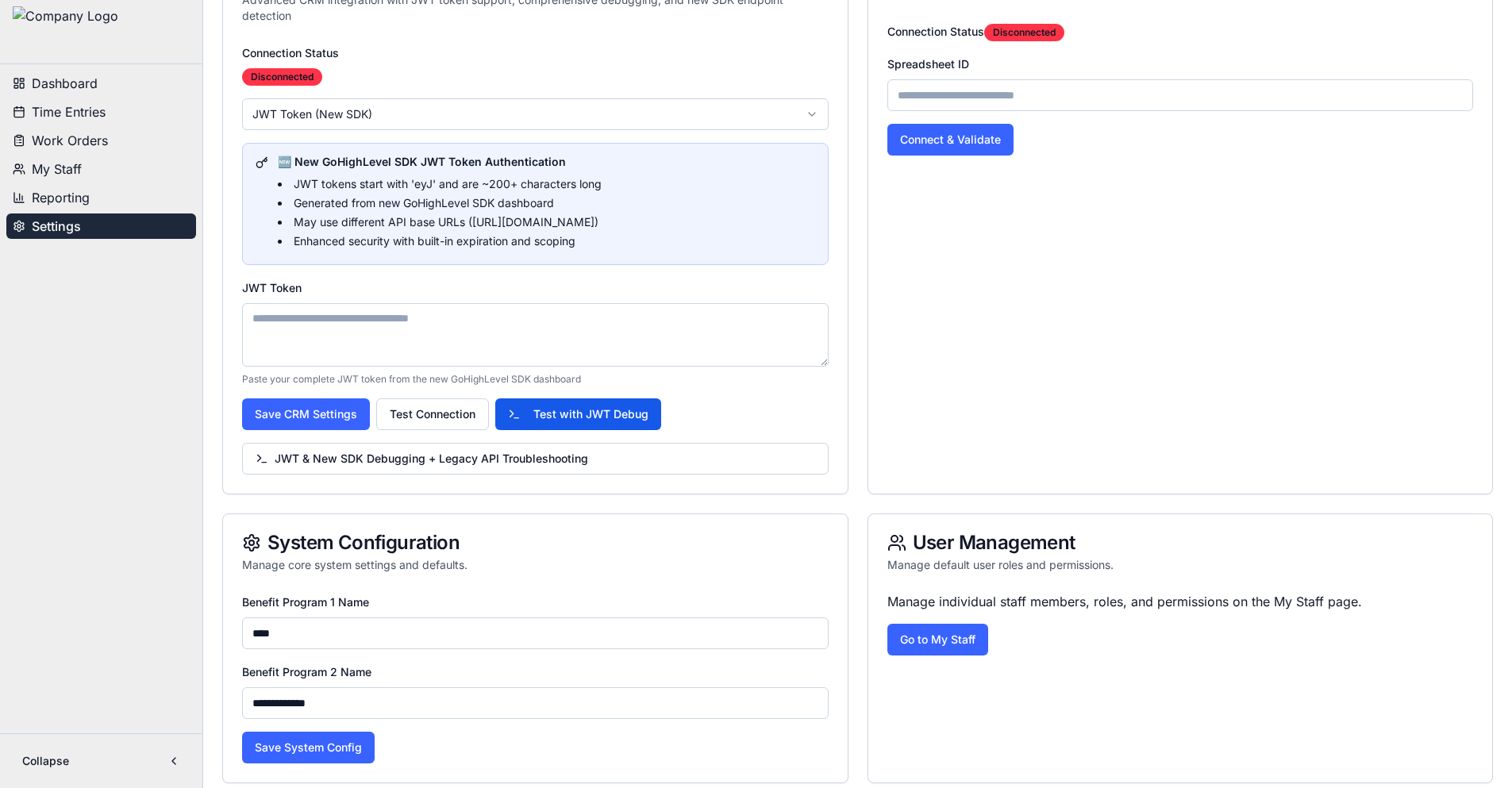
paste textarea "**********"
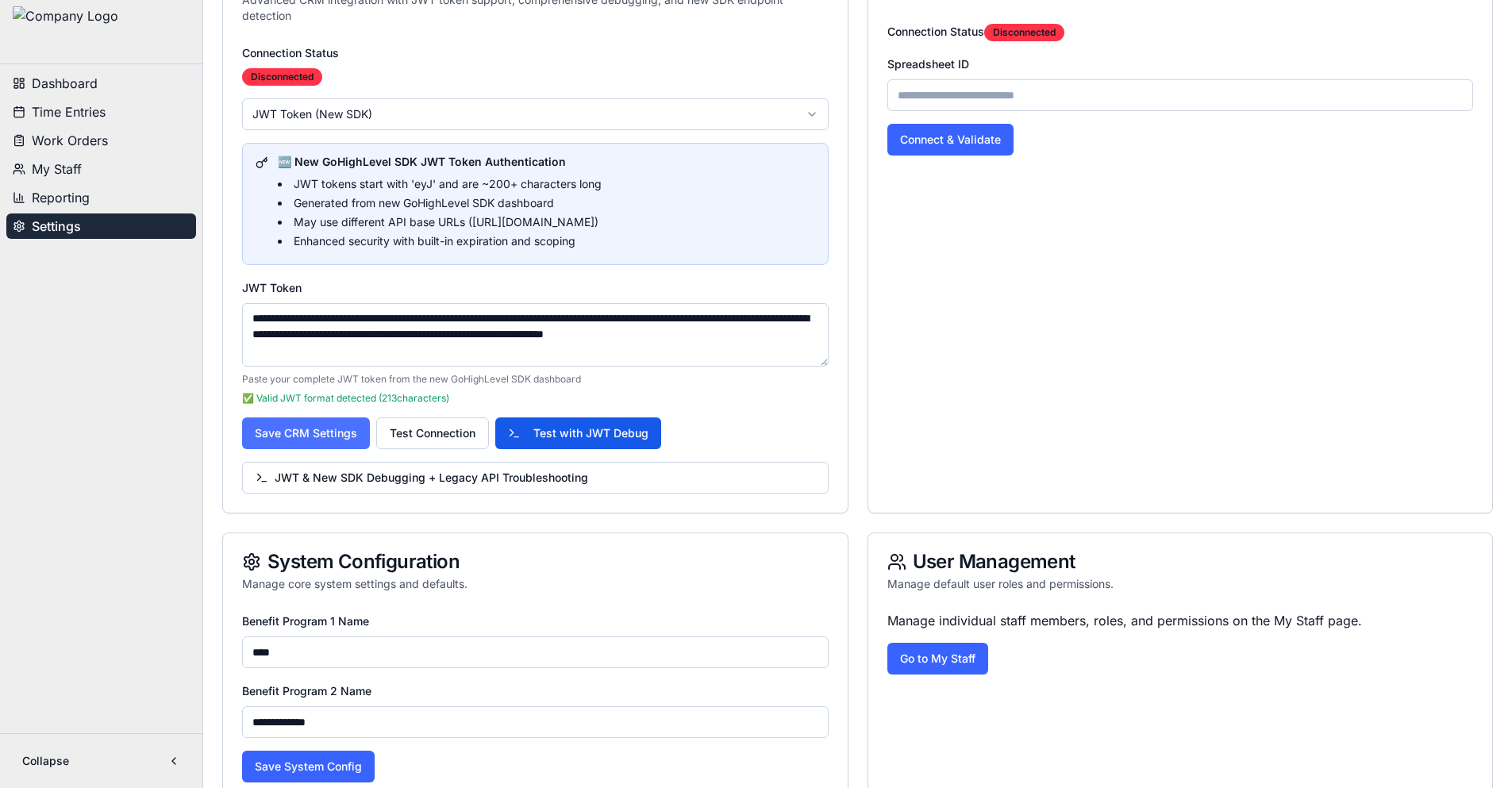
type textarea "**********"
click at [349, 433] on button "Save CRM Settings" at bounding box center [305, 433] width 128 height 32
click at [416, 429] on button "Test Connection" at bounding box center [433, 433] width 113 height 32
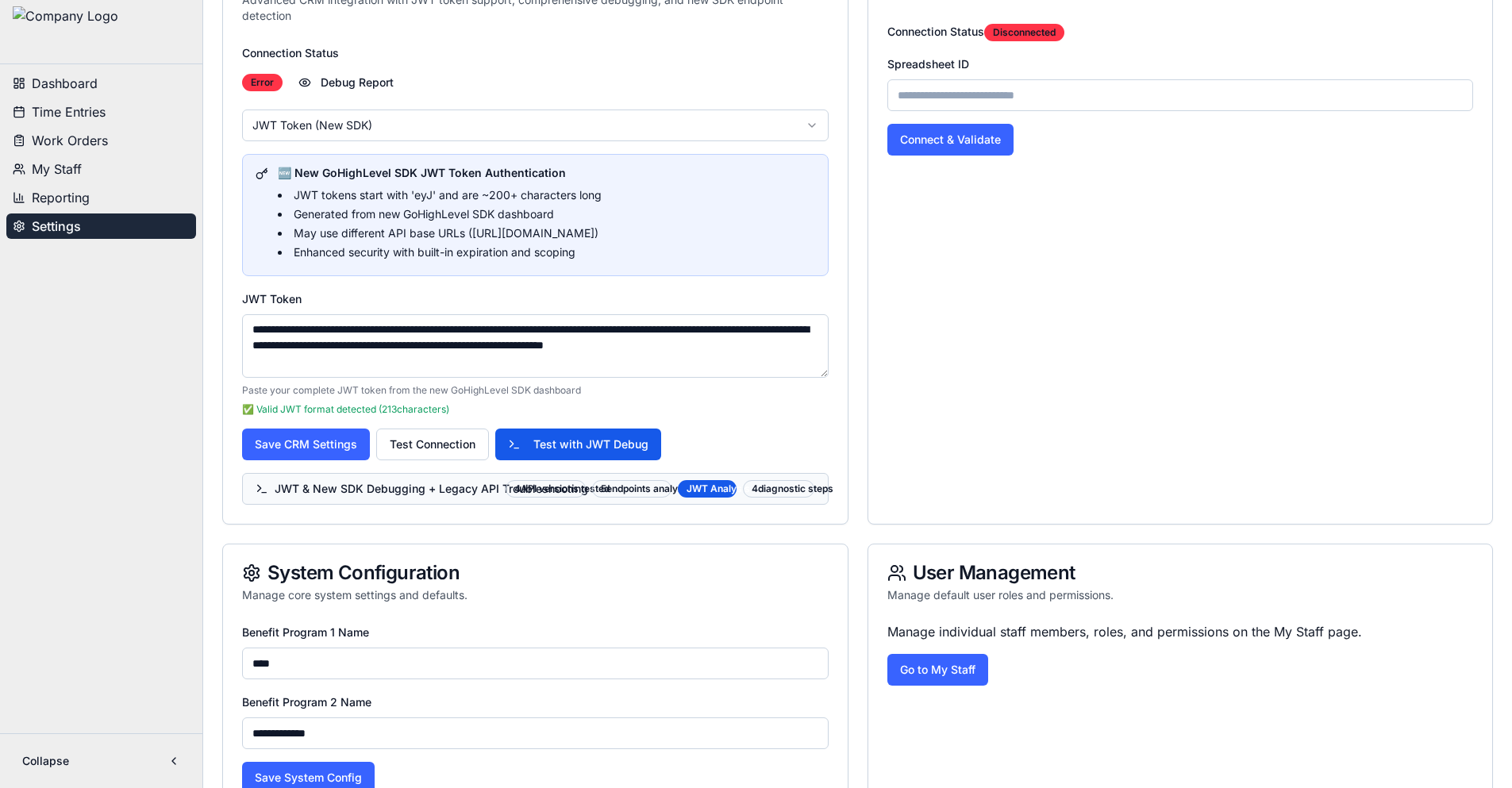
click at [265, 488] on span "JWT & New SDK Debugging + Legacy API Troubleshooting" at bounding box center [378, 489] width 244 height 16
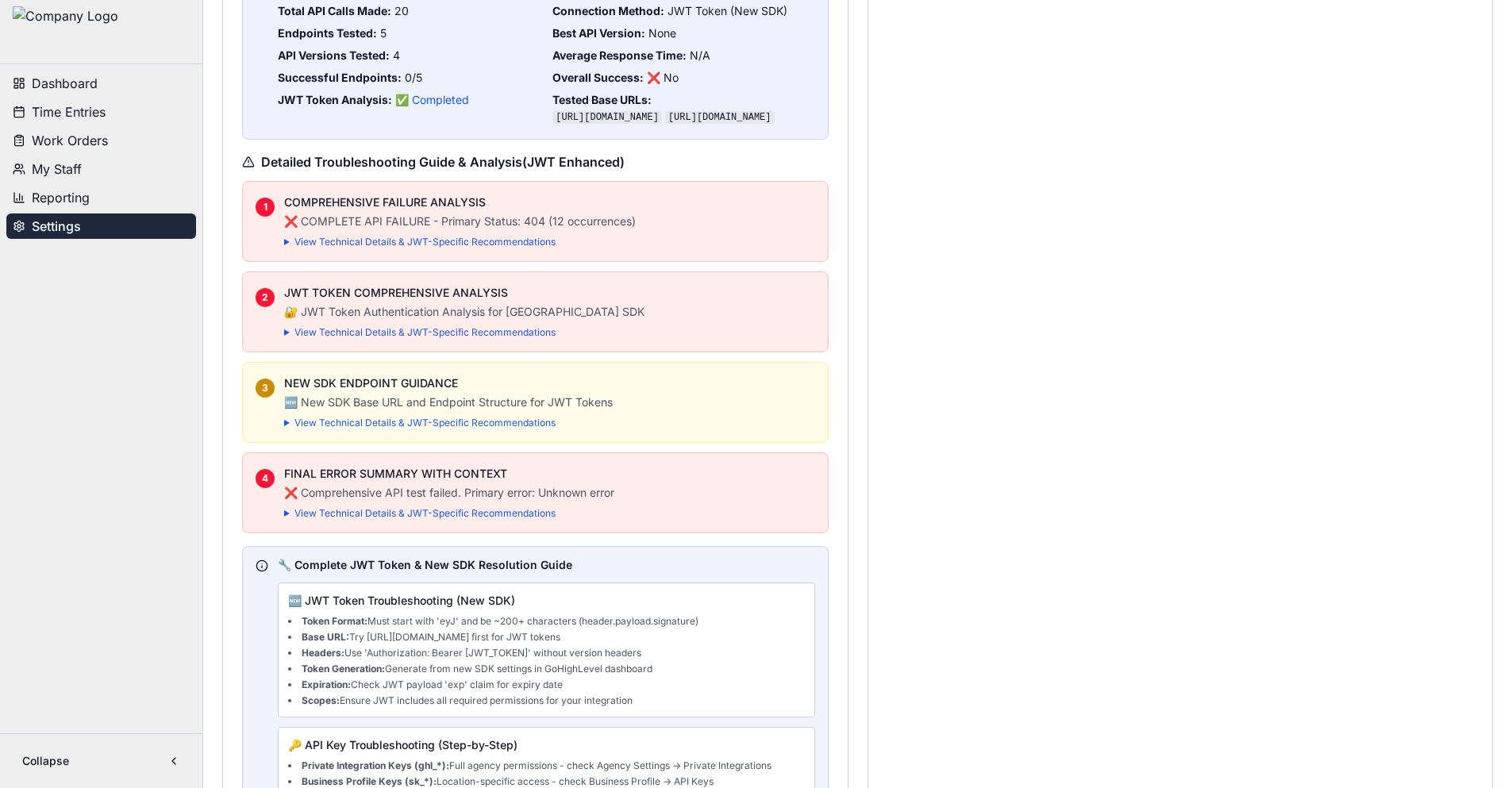
scroll to position [5160, 0]
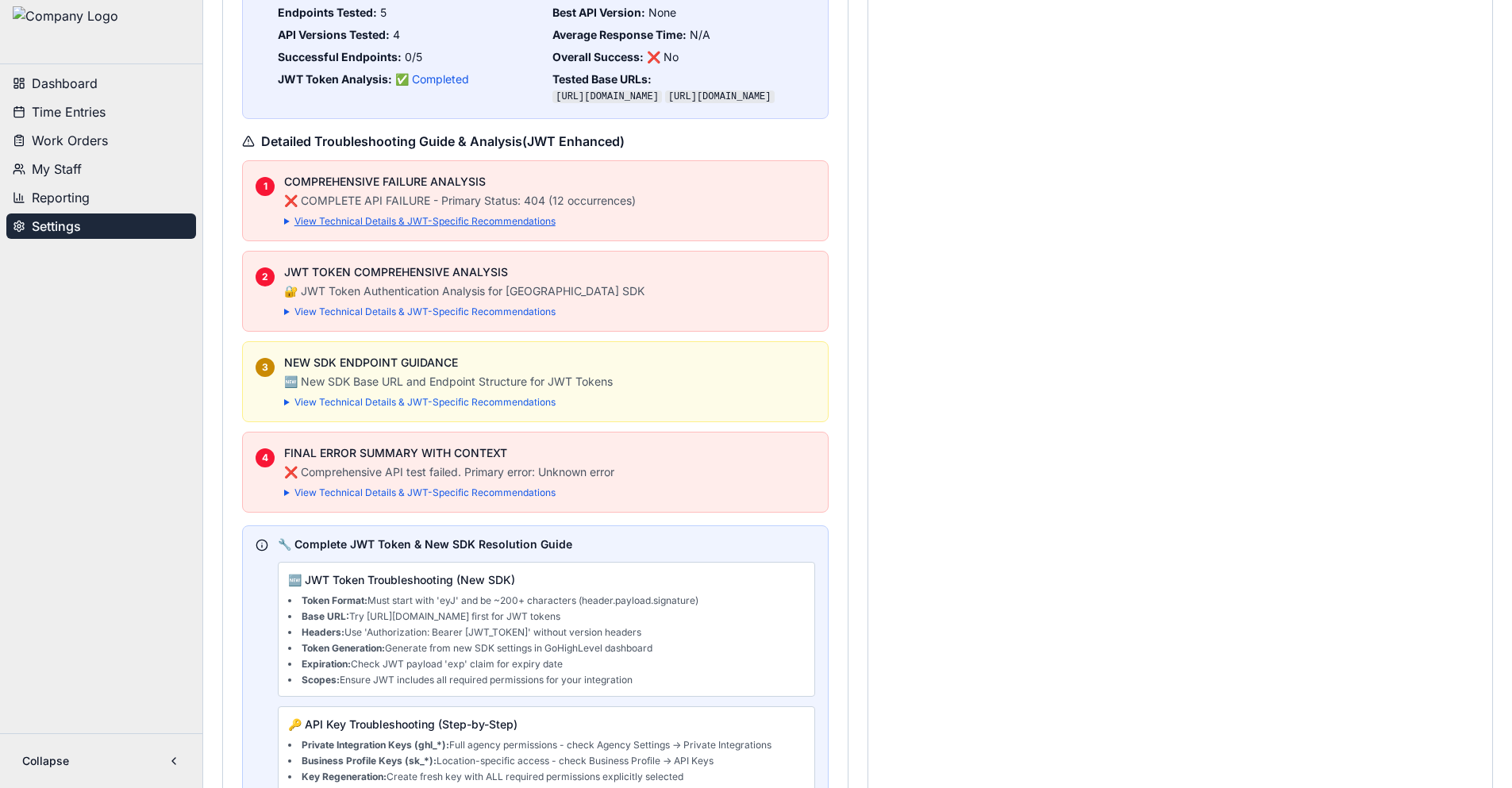
click at [357, 228] on summary "View Technical Details & JWT-Specific Recommendations" at bounding box center [550, 221] width 531 height 13
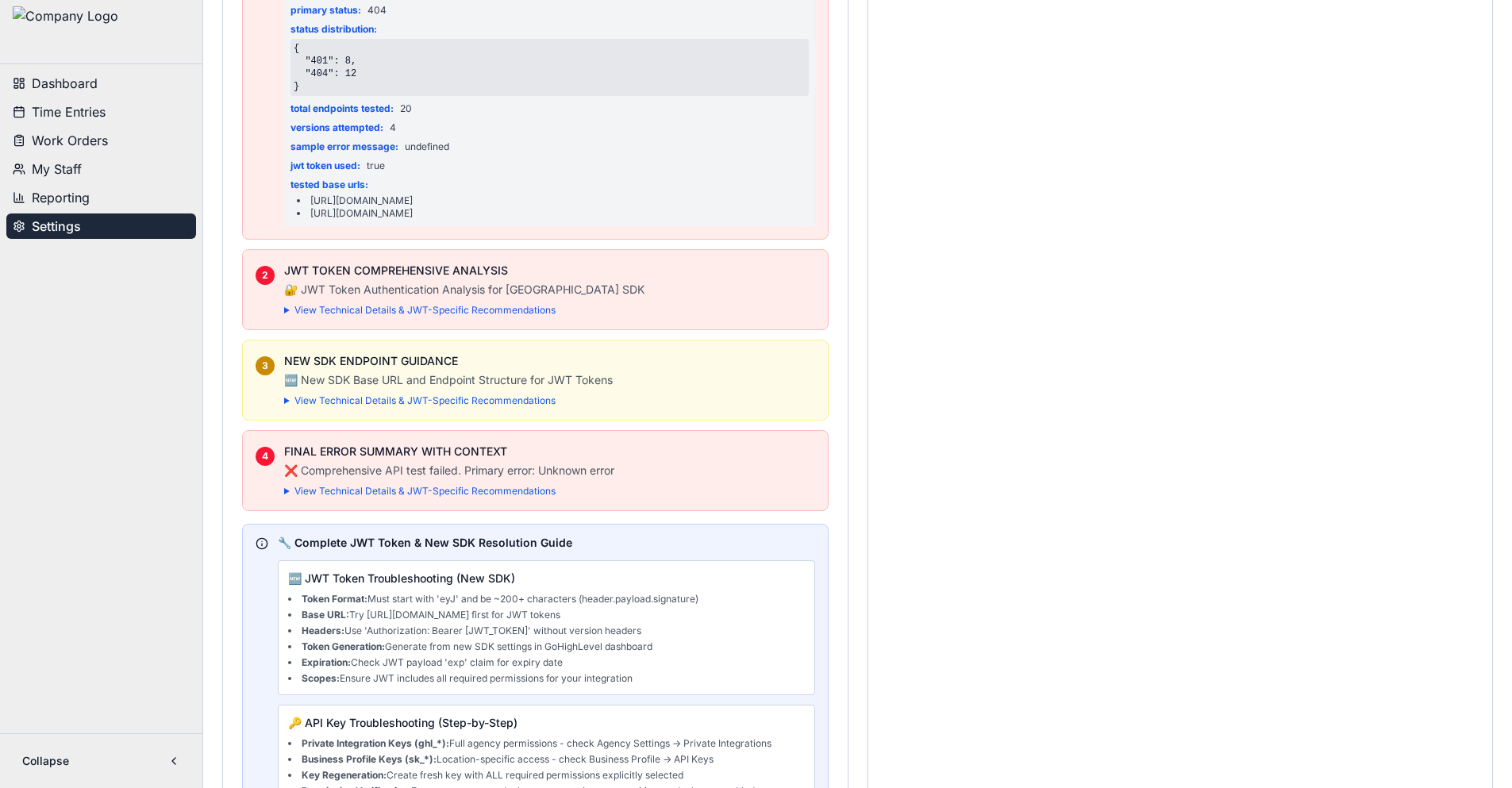
scroll to position [5398, 0]
click at [401, 315] on summary "View Technical Details & JWT-Specific Recommendations" at bounding box center [550, 308] width 531 height 13
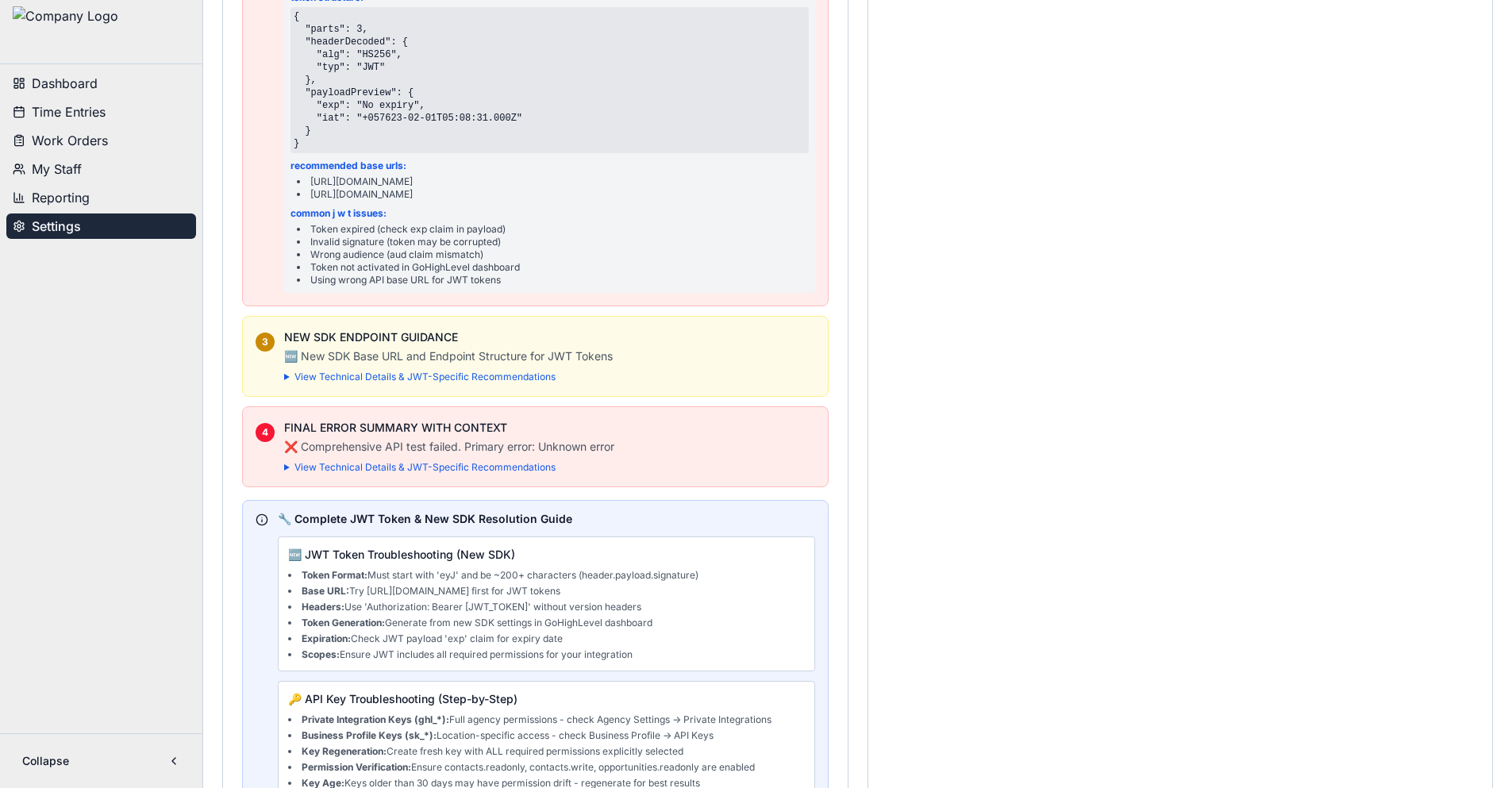
scroll to position [5637, 0]
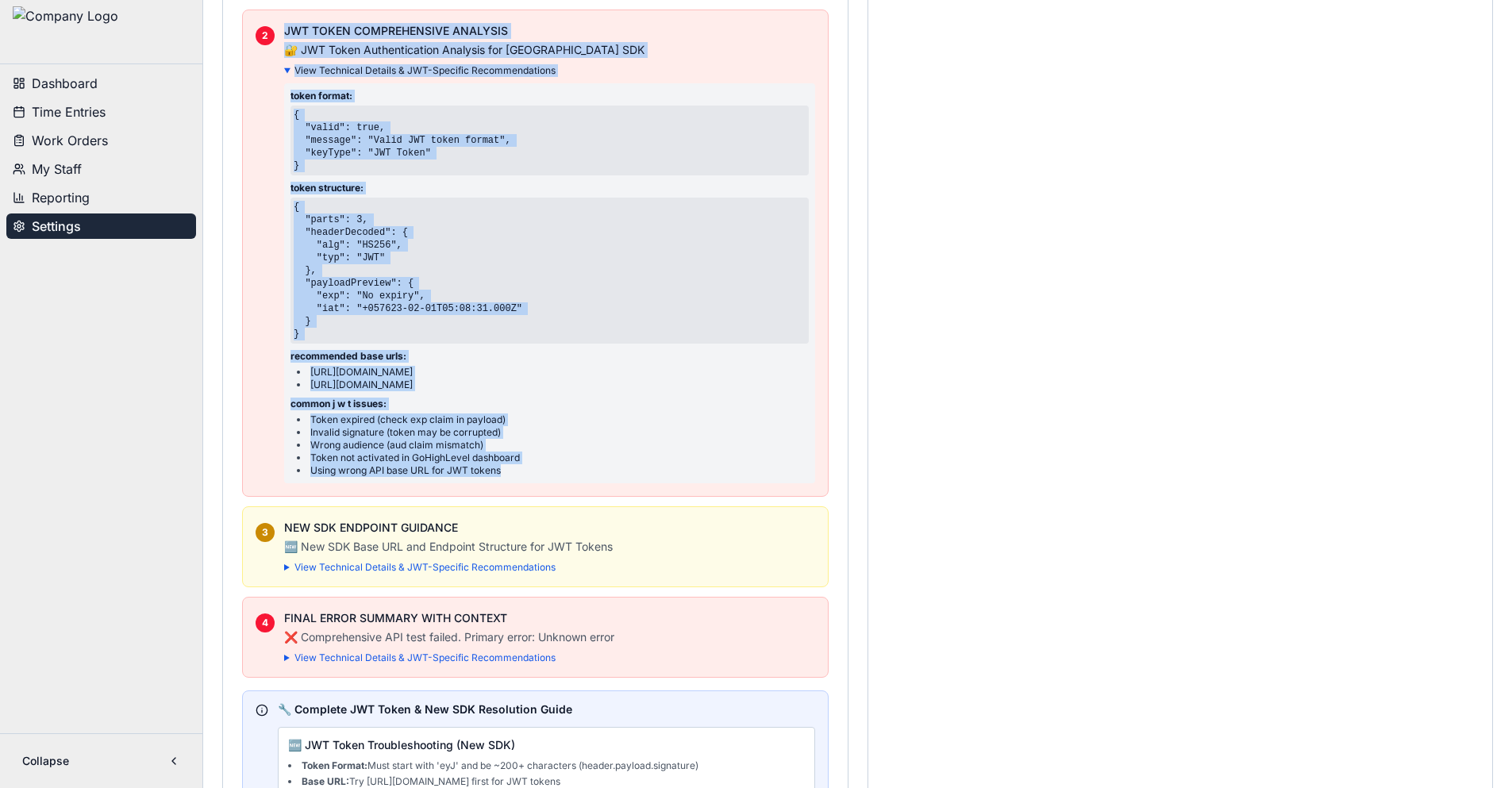
drag, startPoint x: 520, startPoint y: 589, endPoint x: 282, endPoint y: 154, distance: 495.9
click at [282, 154] on div "2 JWT TOKEN COMPREHENSIVE ANALYSIS 🔐 JWT Token Authentication Analysis for New …" at bounding box center [535, 253] width 560 height 461
copy div "JWT TOKEN COMPREHENSIVE ANALYSIS 🔐 JWT Token Authentication Analysis for New Go…"
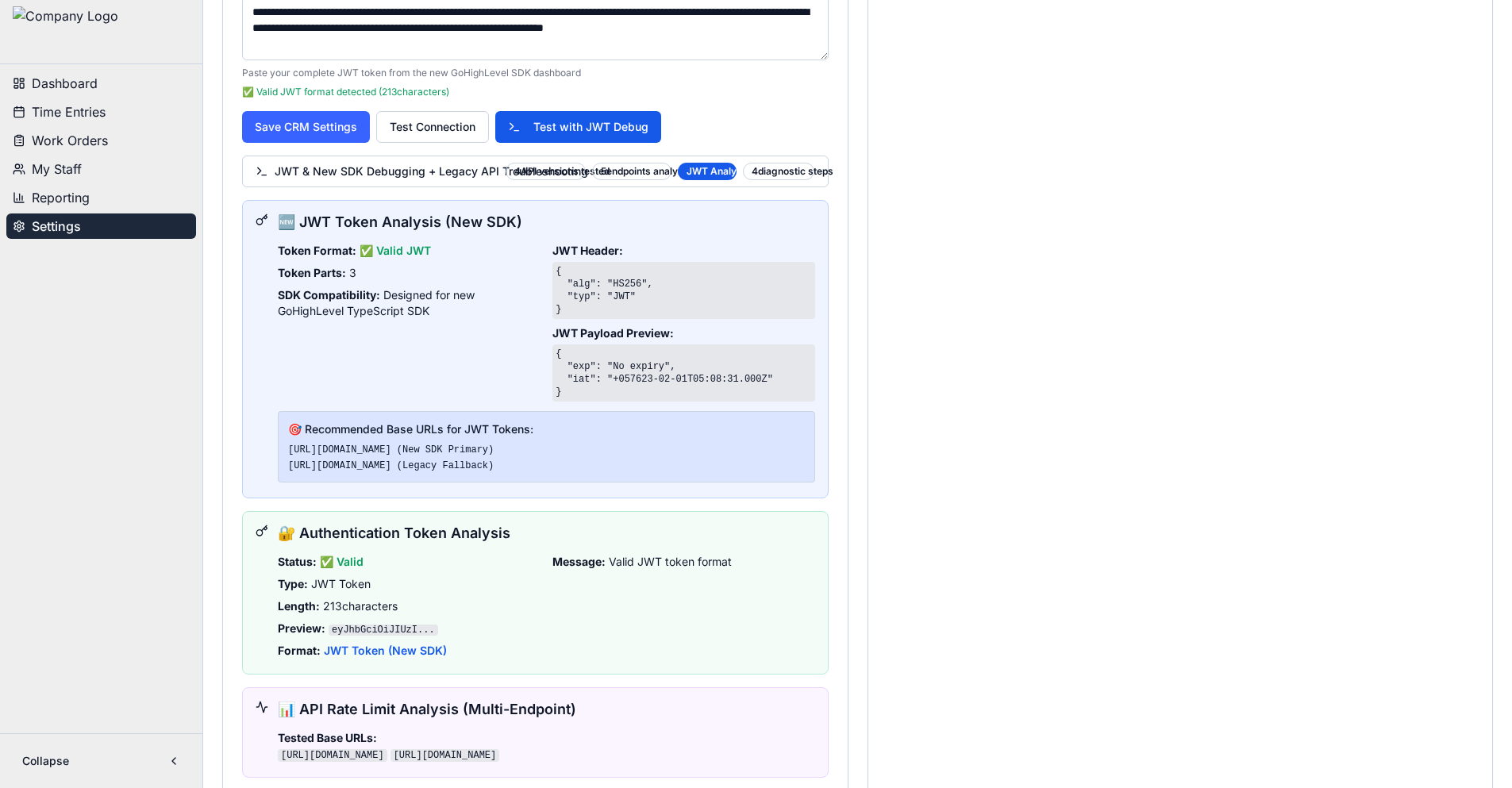
scroll to position [1032, 0]
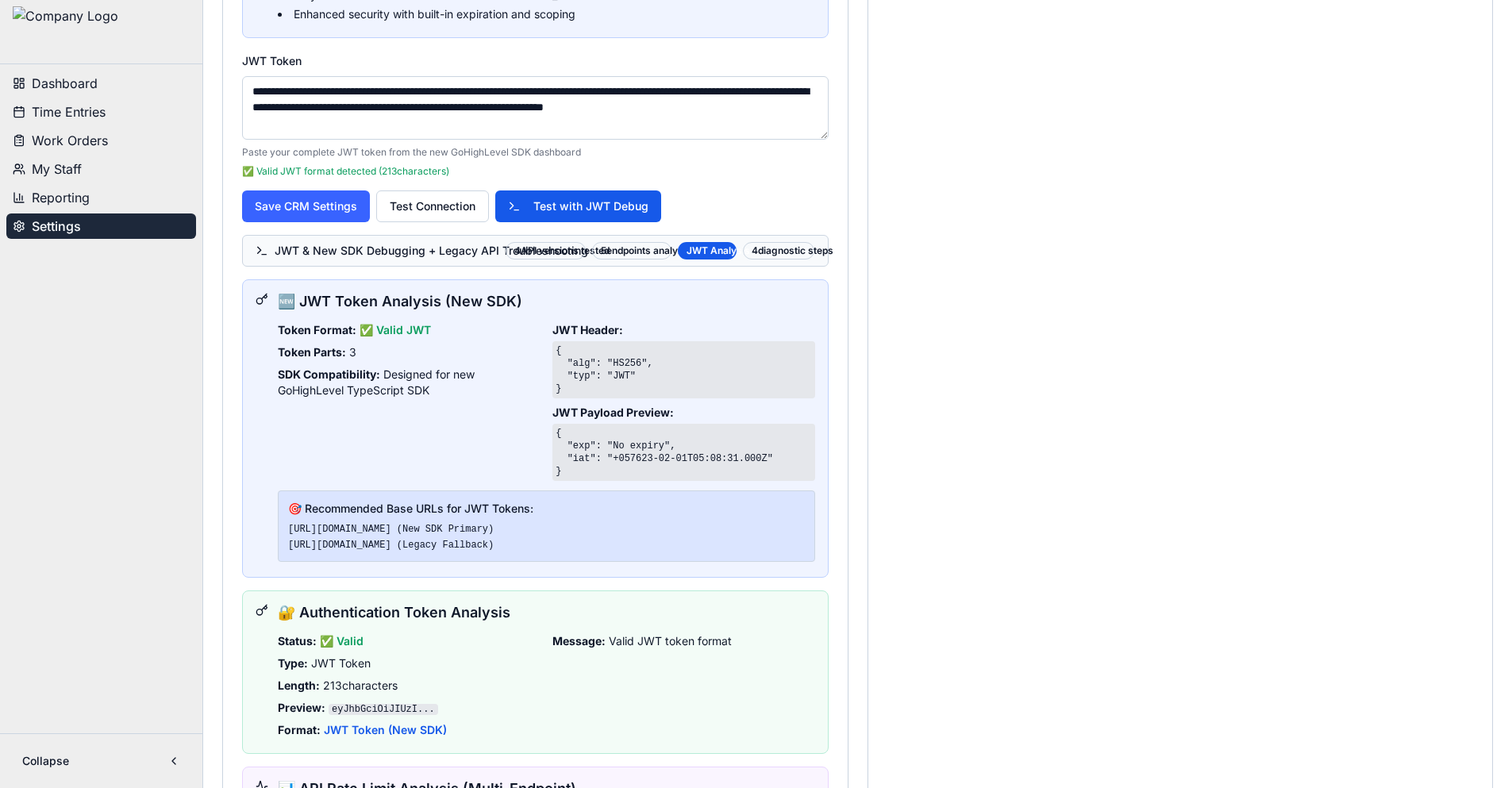
click at [794, 254] on div "4 diagnostic steps" at bounding box center [779, 251] width 71 height 18
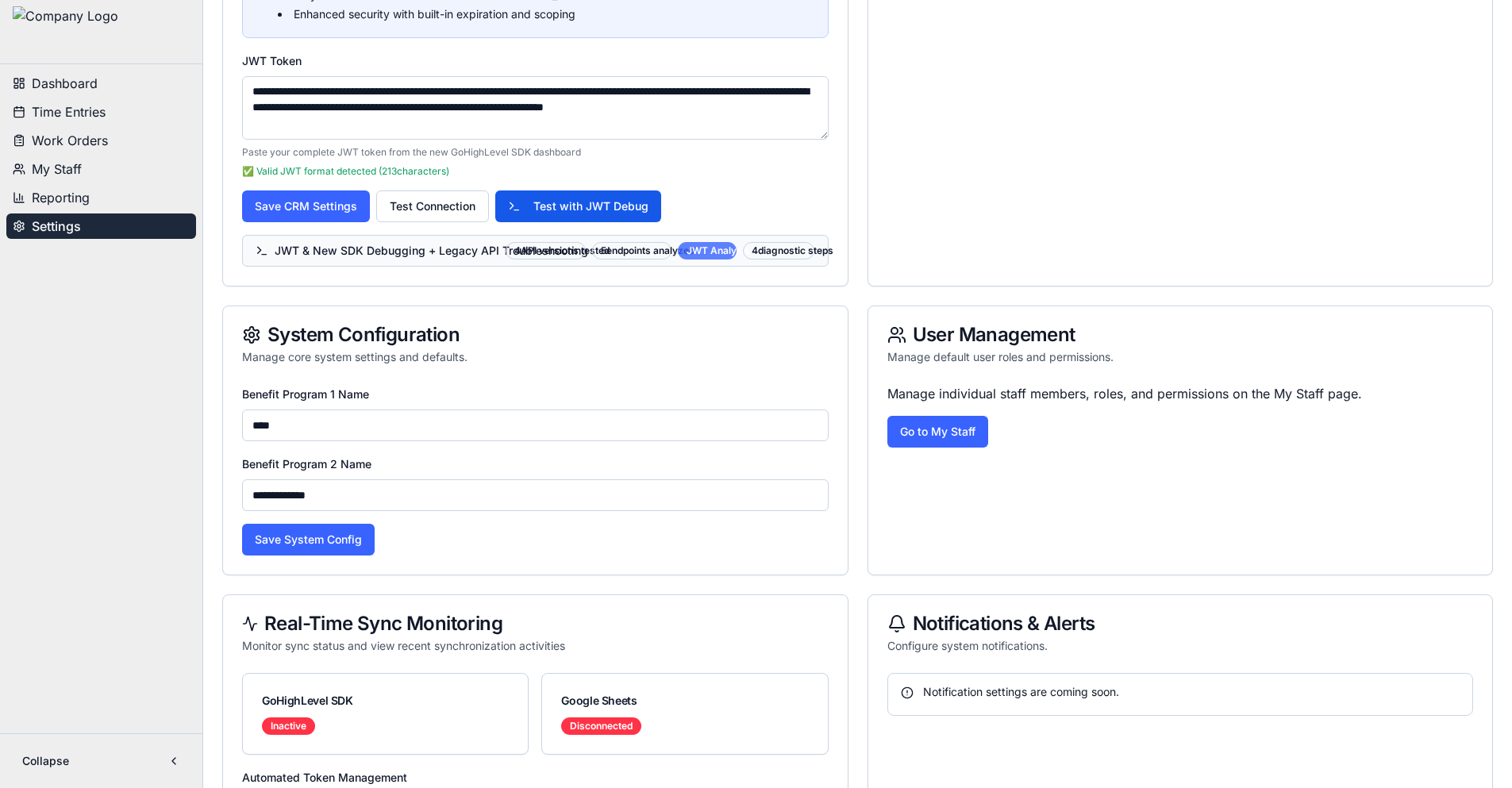
click at [707, 258] on div "JWT Analysis" at bounding box center [707, 251] width 59 height 18
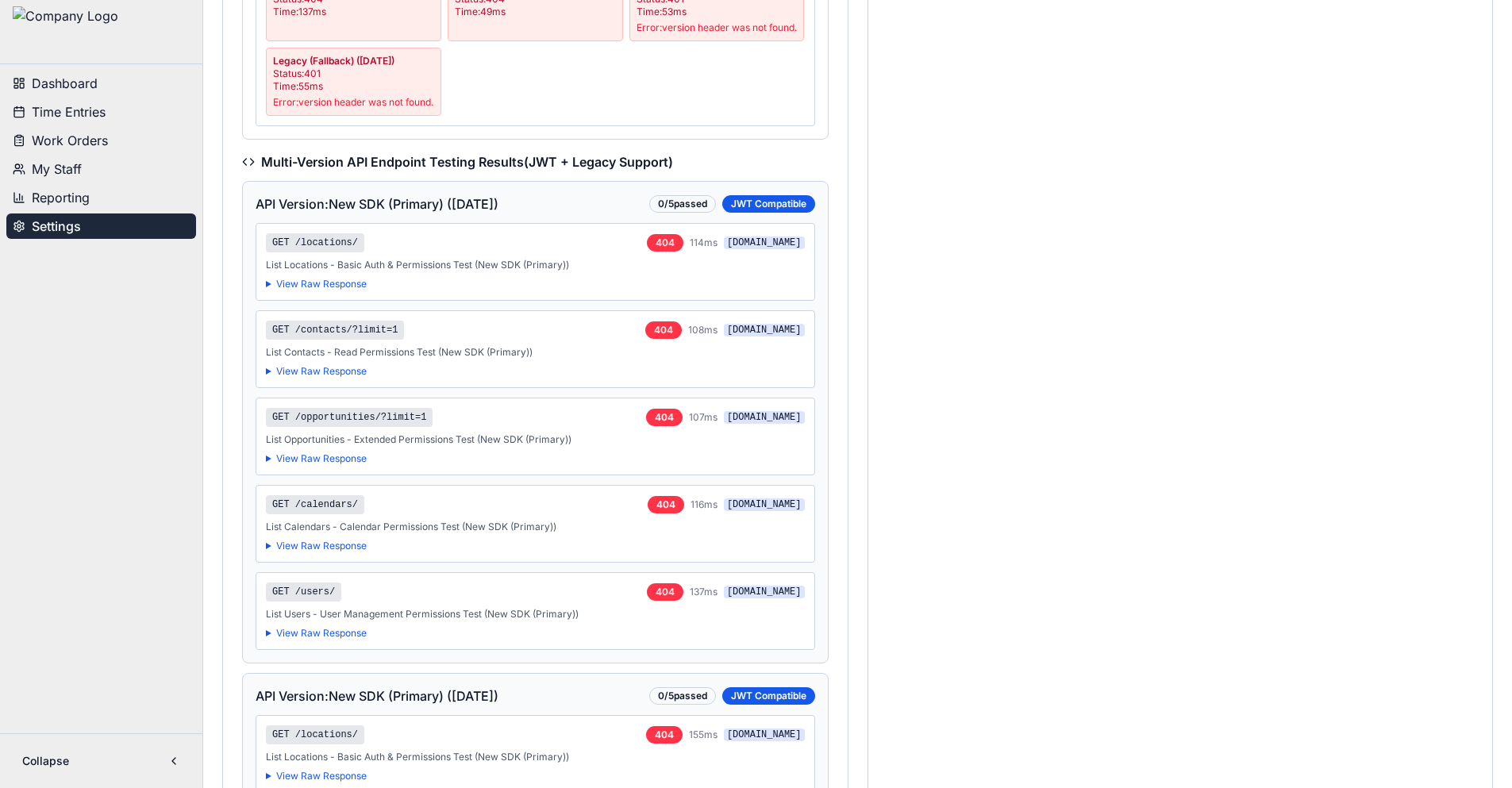
scroll to position [2937, 0]
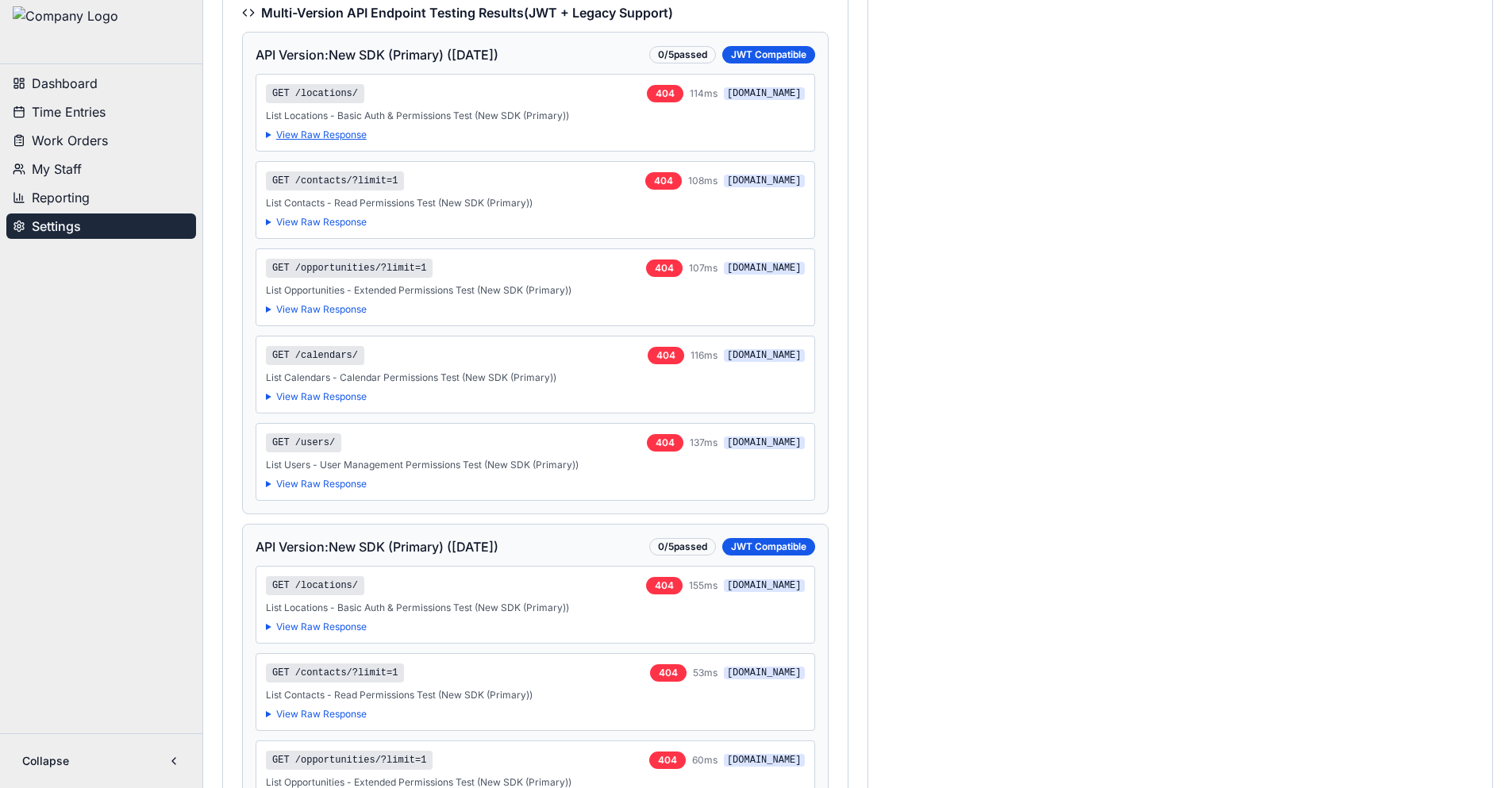
click at [333, 142] on summary "View Raw Response" at bounding box center [535, 135] width 539 height 13
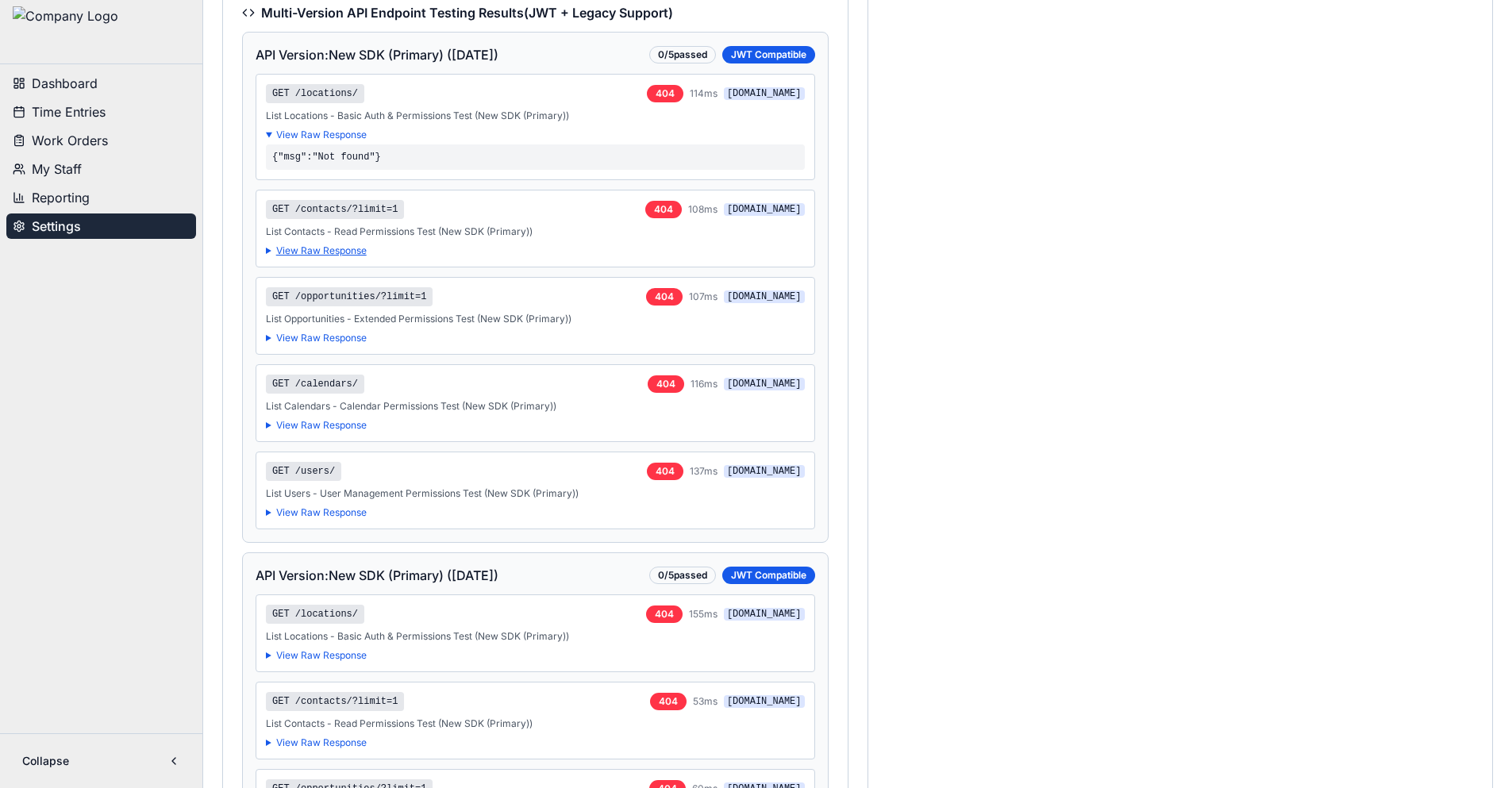
click at [345, 258] on summary "View Raw Response" at bounding box center [535, 251] width 539 height 13
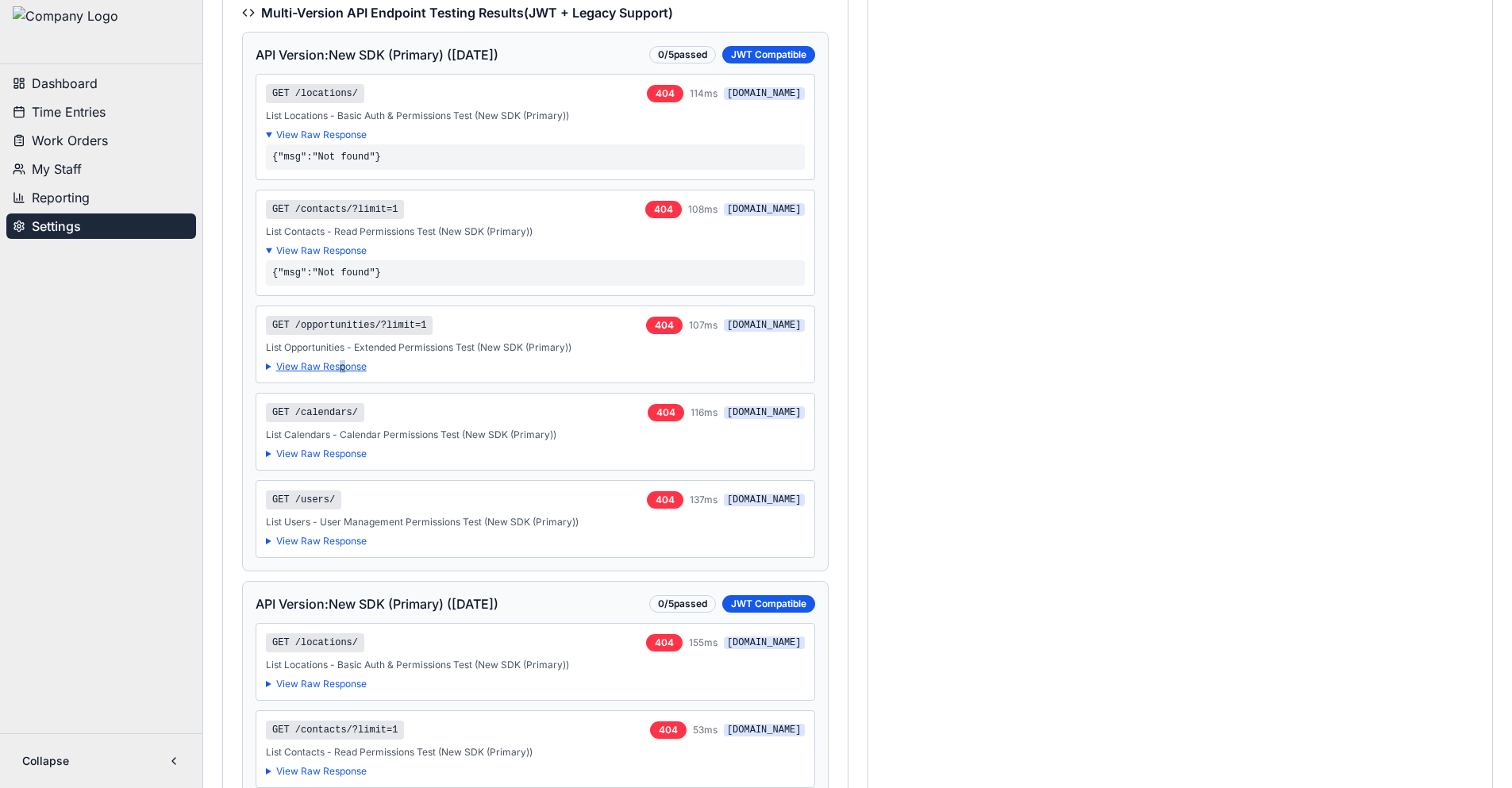
click at [342, 373] on summary "View Raw Response" at bounding box center [535, 367] width 539 height 13
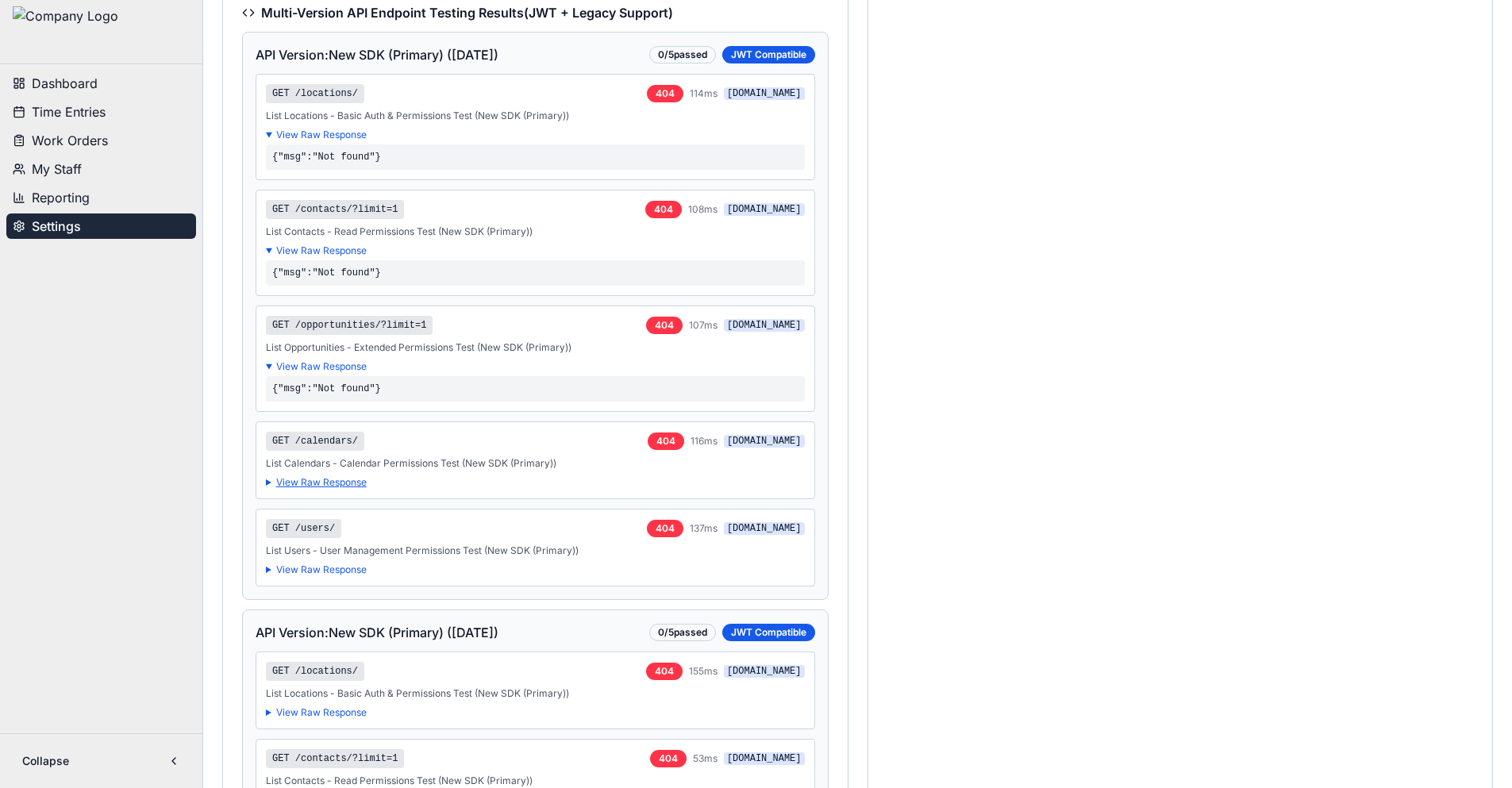
click at [329, 489] on summary "View Raw Response" at bounding box center [535, 483] width 539 height 13
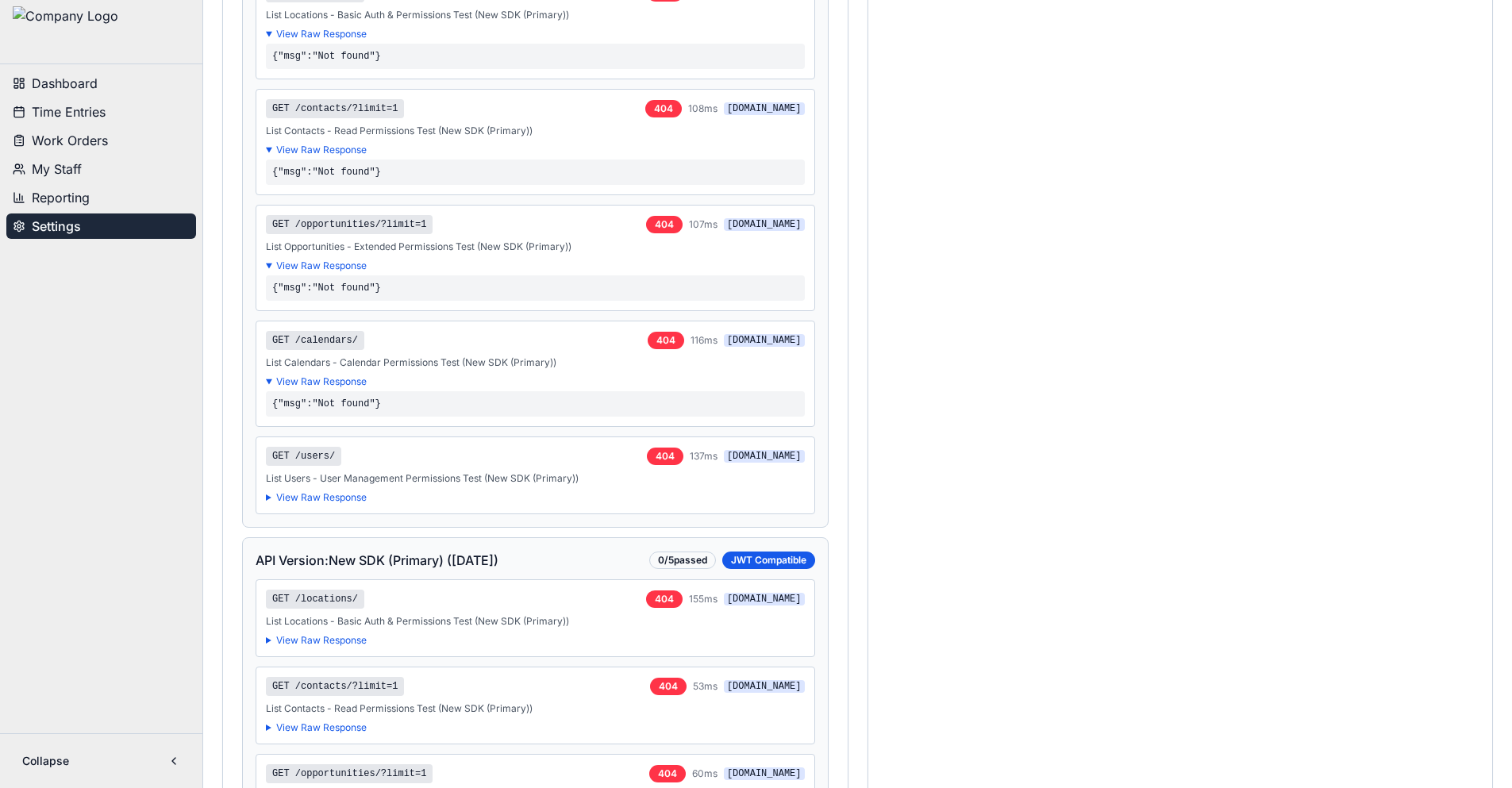
scroll to position [3255, 0]
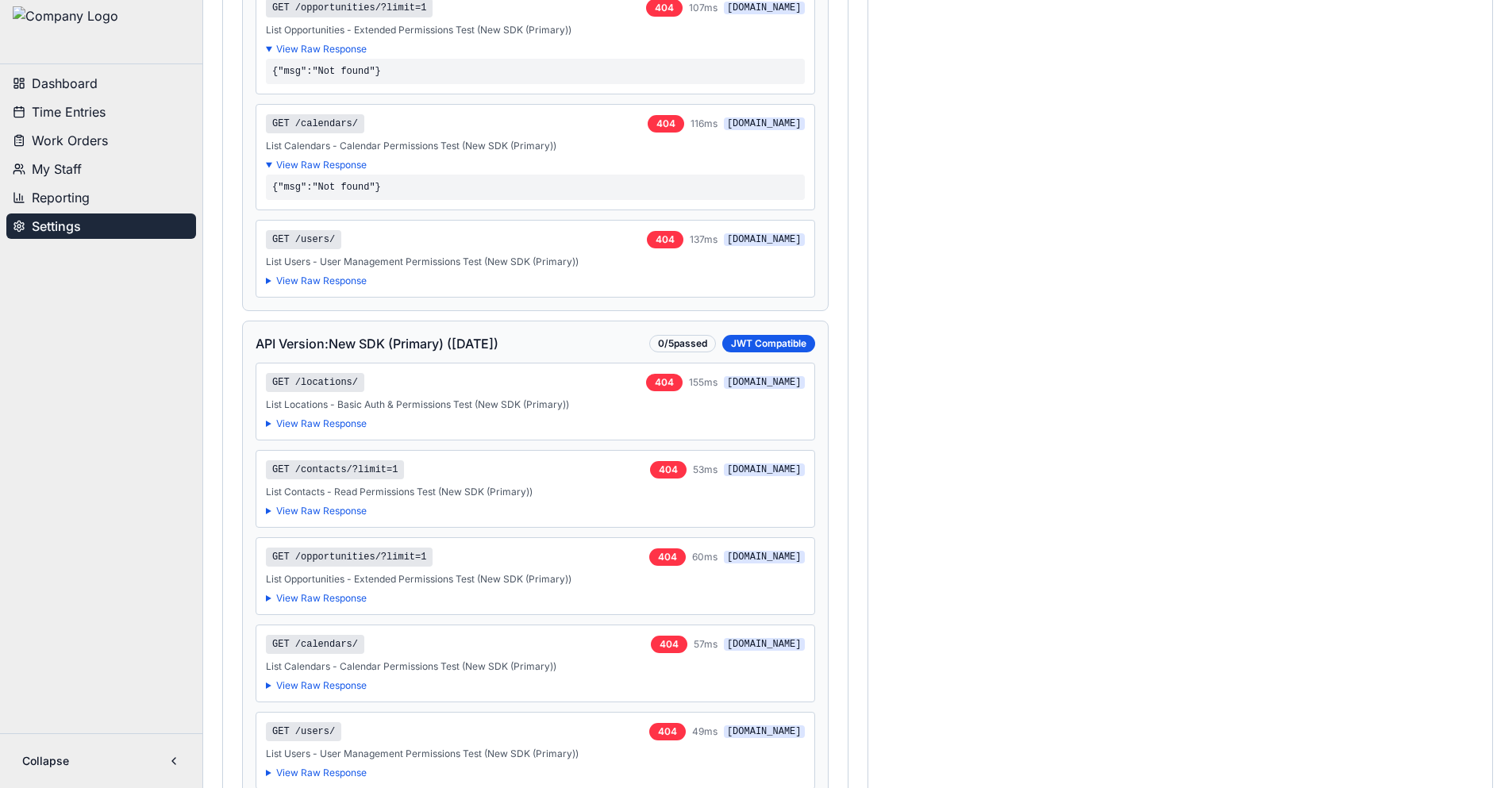
drag, startPoint x: 335, startPoint y: 377, endPoint x: 337, endPoint y: 424, distance: 47.0
click at [335, 287] on summary "View Raw Response" at bounding box center [535, 281] width 539 height 13
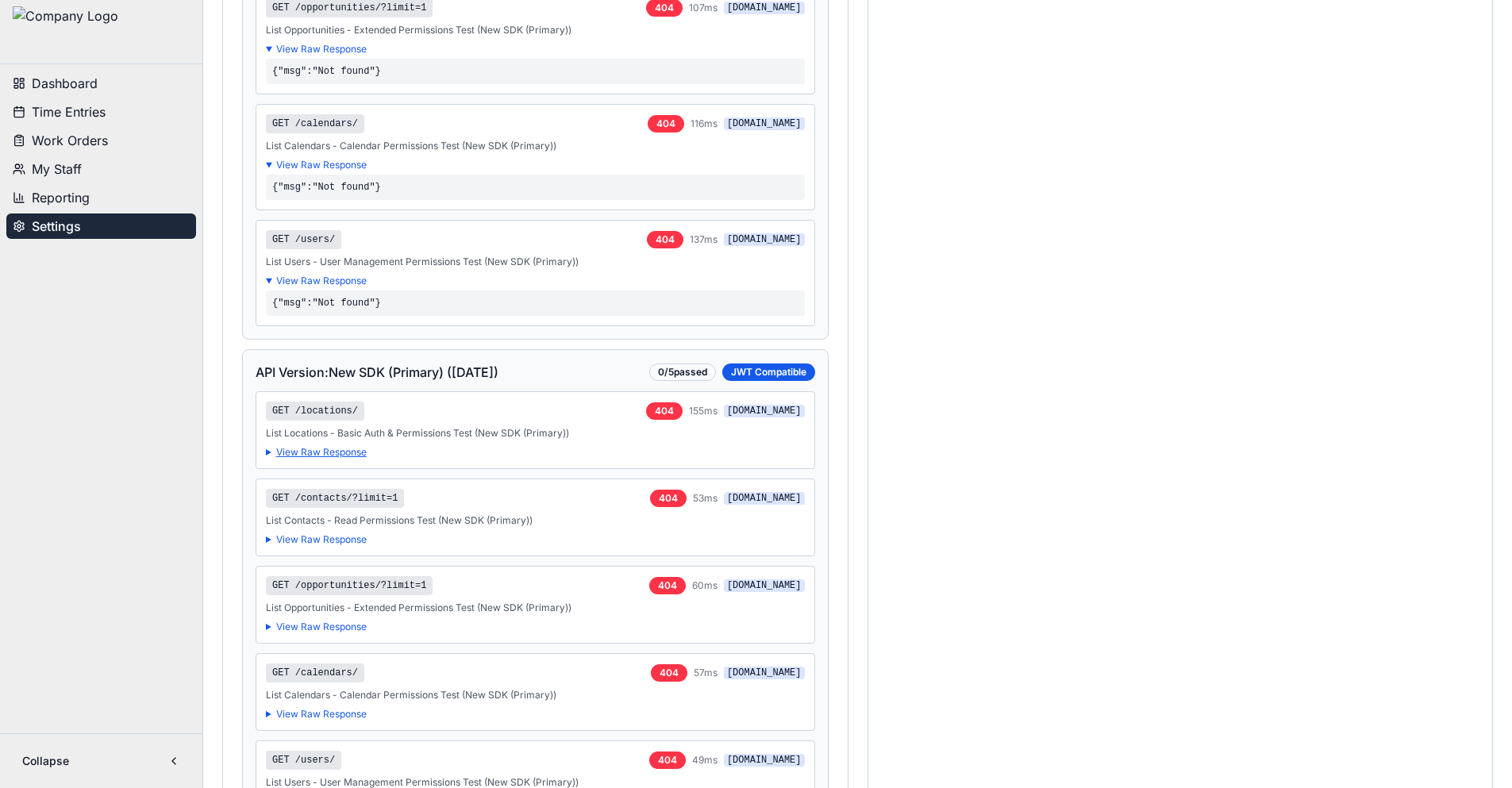
click at [345, 459] on summary "View Raw Response" at bounding box center [535, 452] width 539 height 13
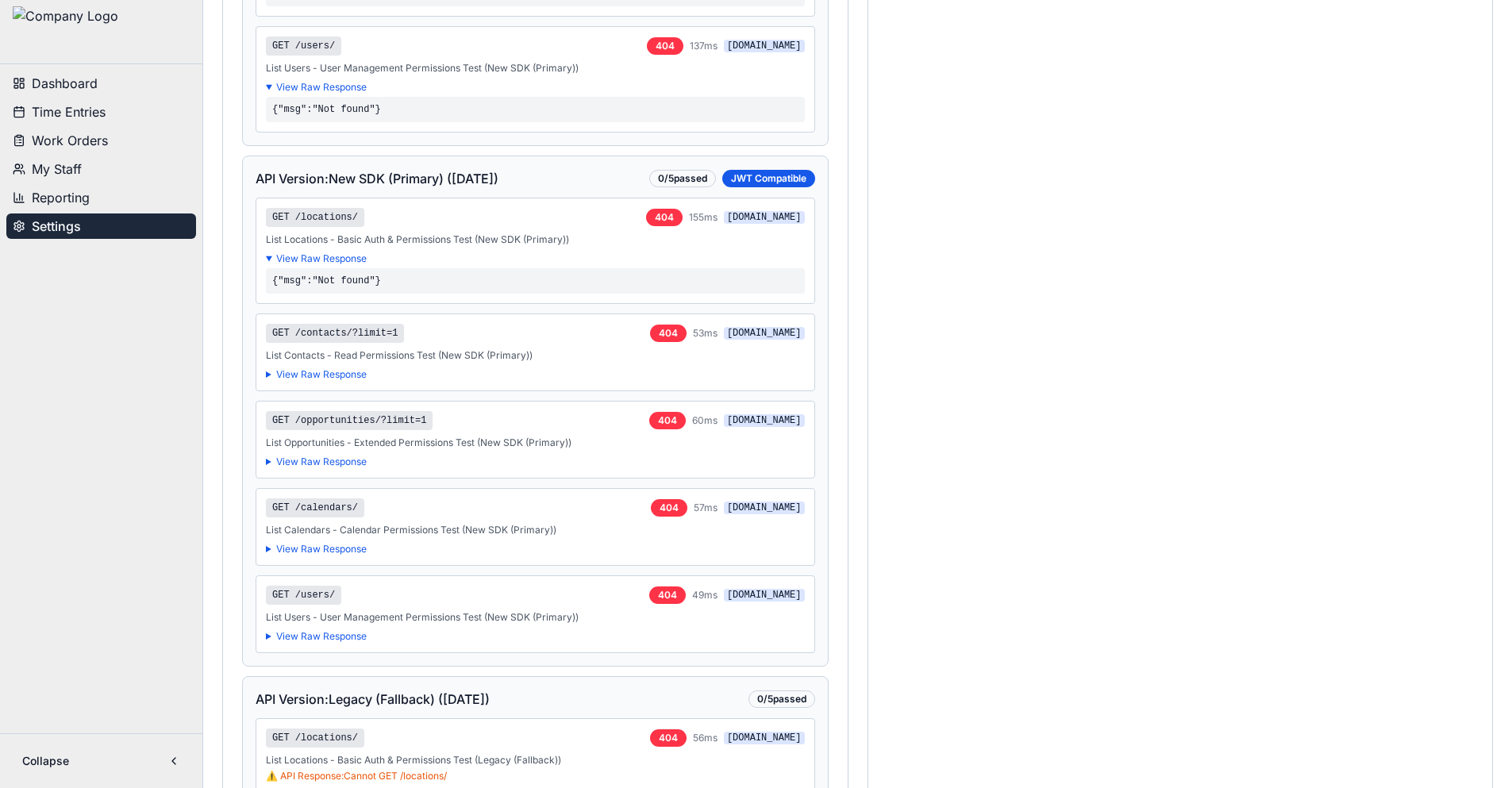
scroll to position [3572, 0]
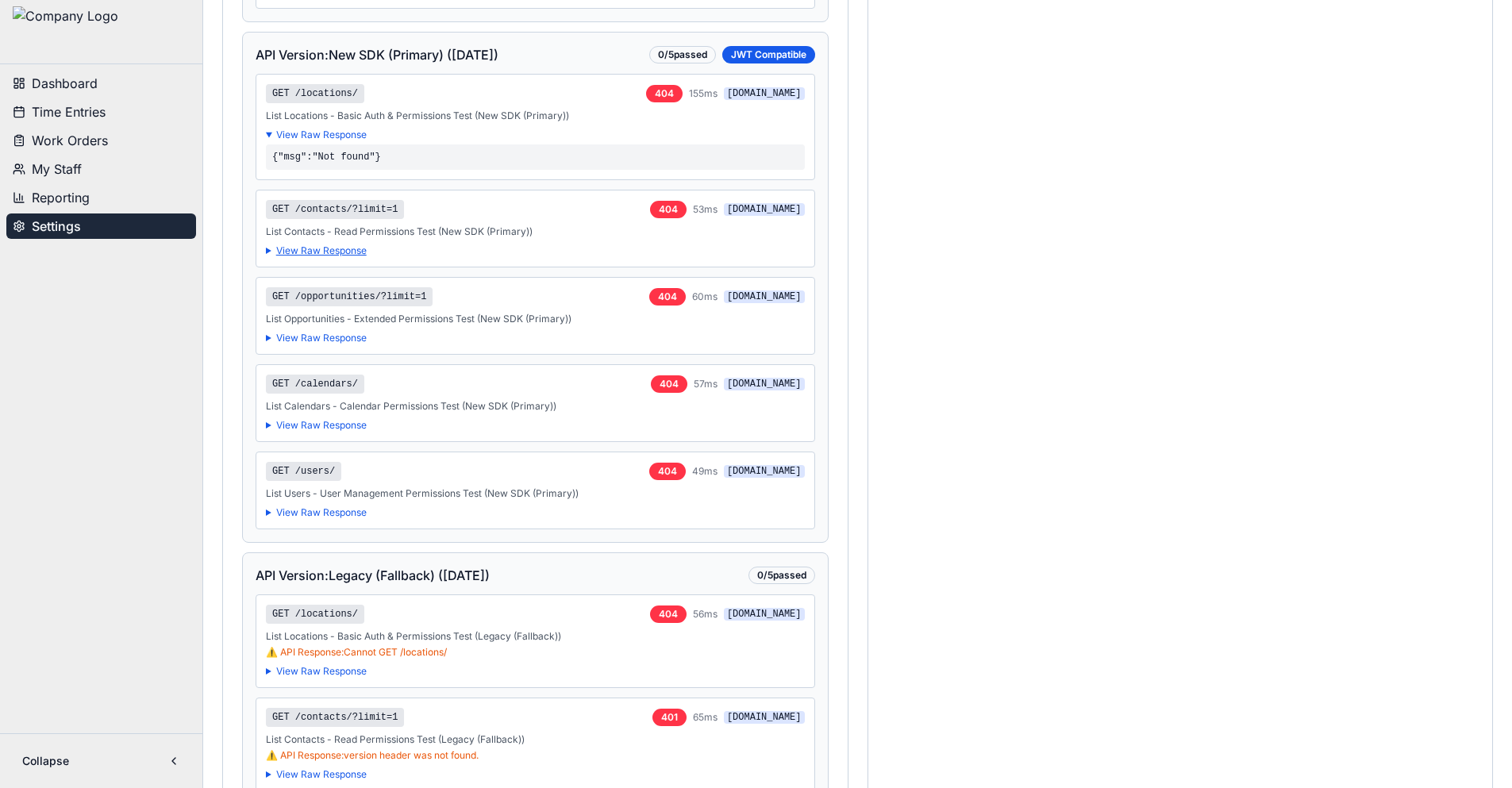
click at [357, 258] on summary "View Raw Response" at bounding box center [535, 251] width 539 height 13
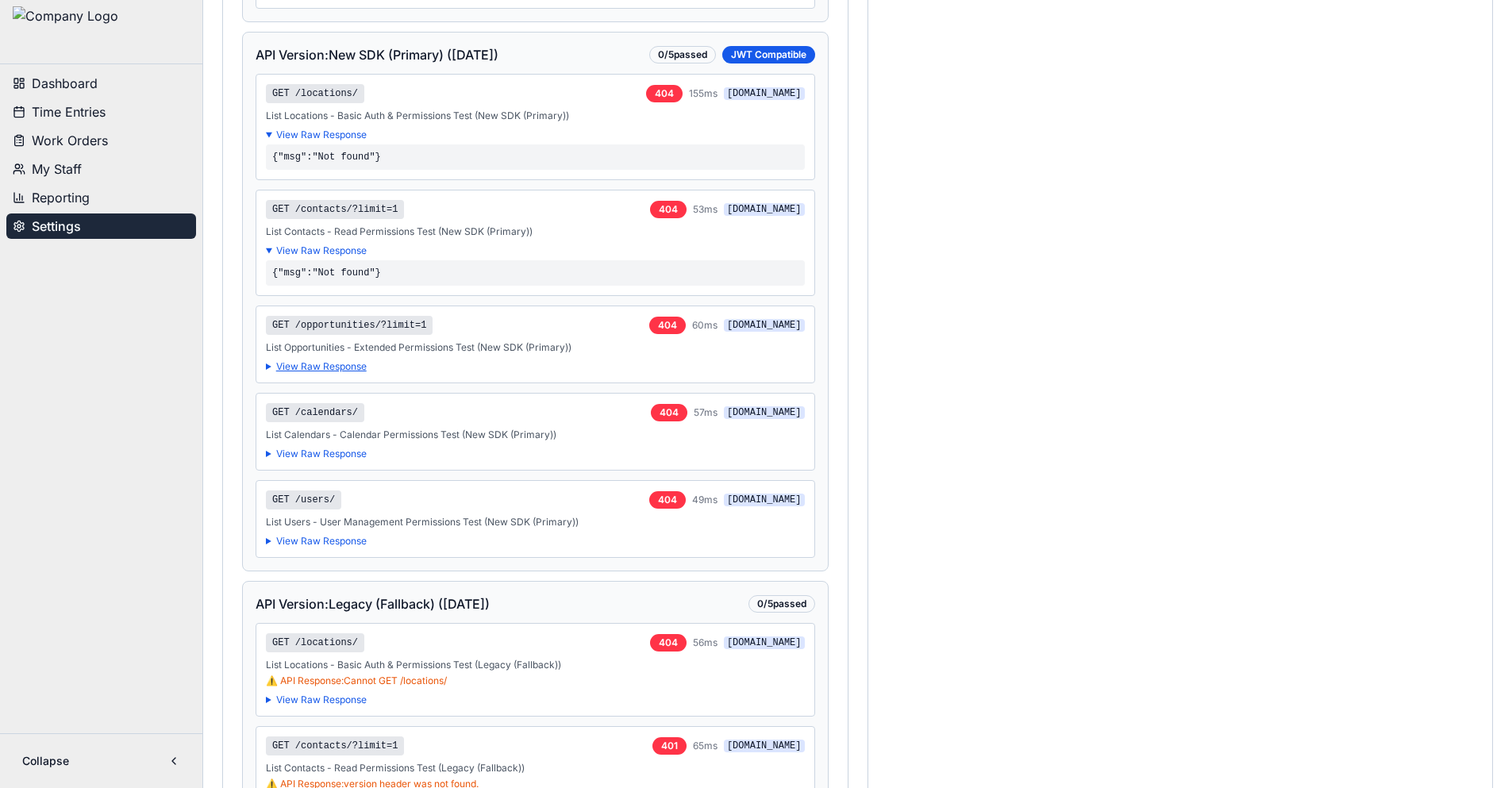
click at [353, 373] on summary "View Raw Response" at bounding box center [535, 367] width 539 height 13
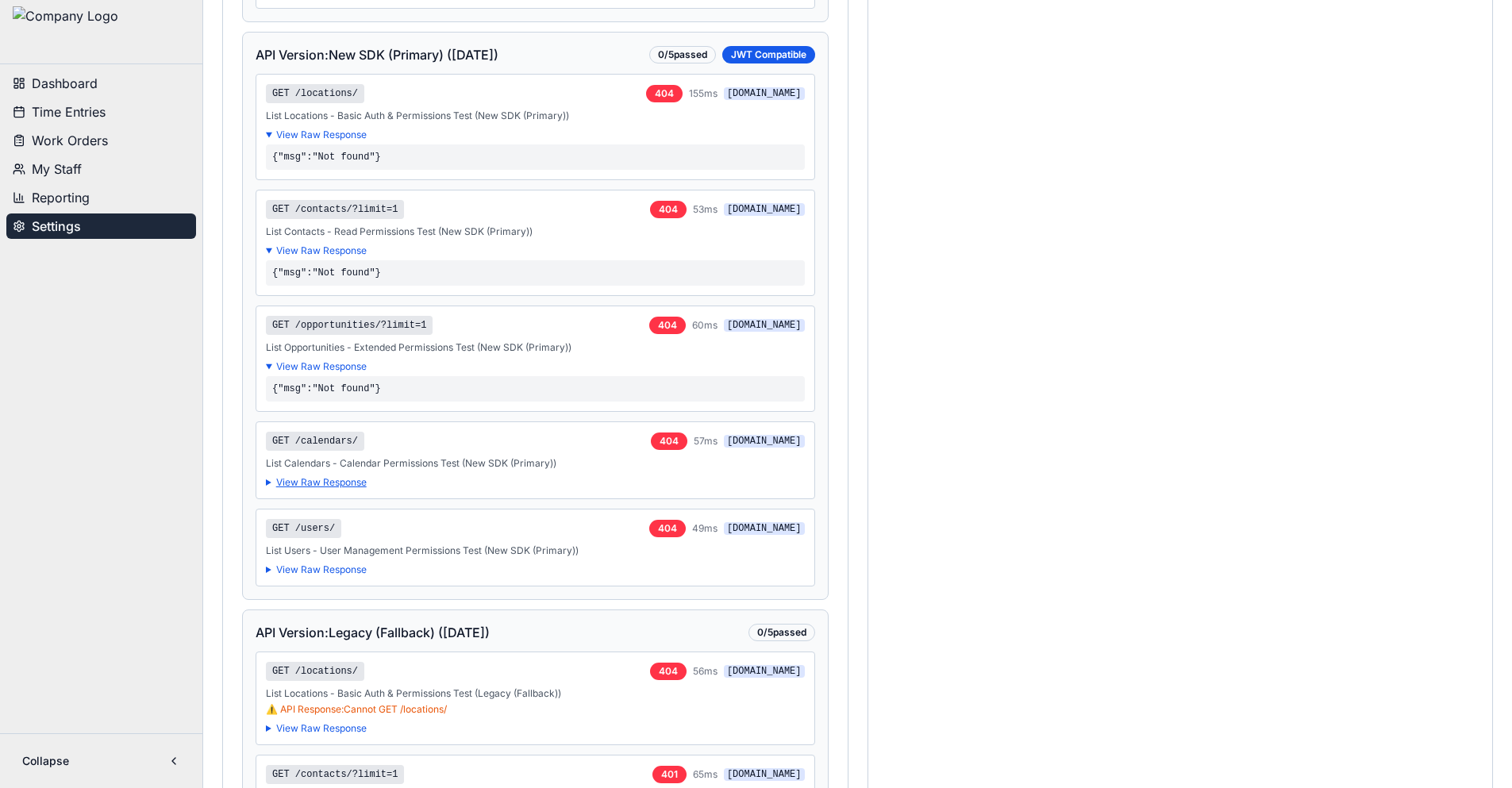
click at [329, 489] on summary "View Raw Response" at bounding box center [535, 483] width 539 height 13
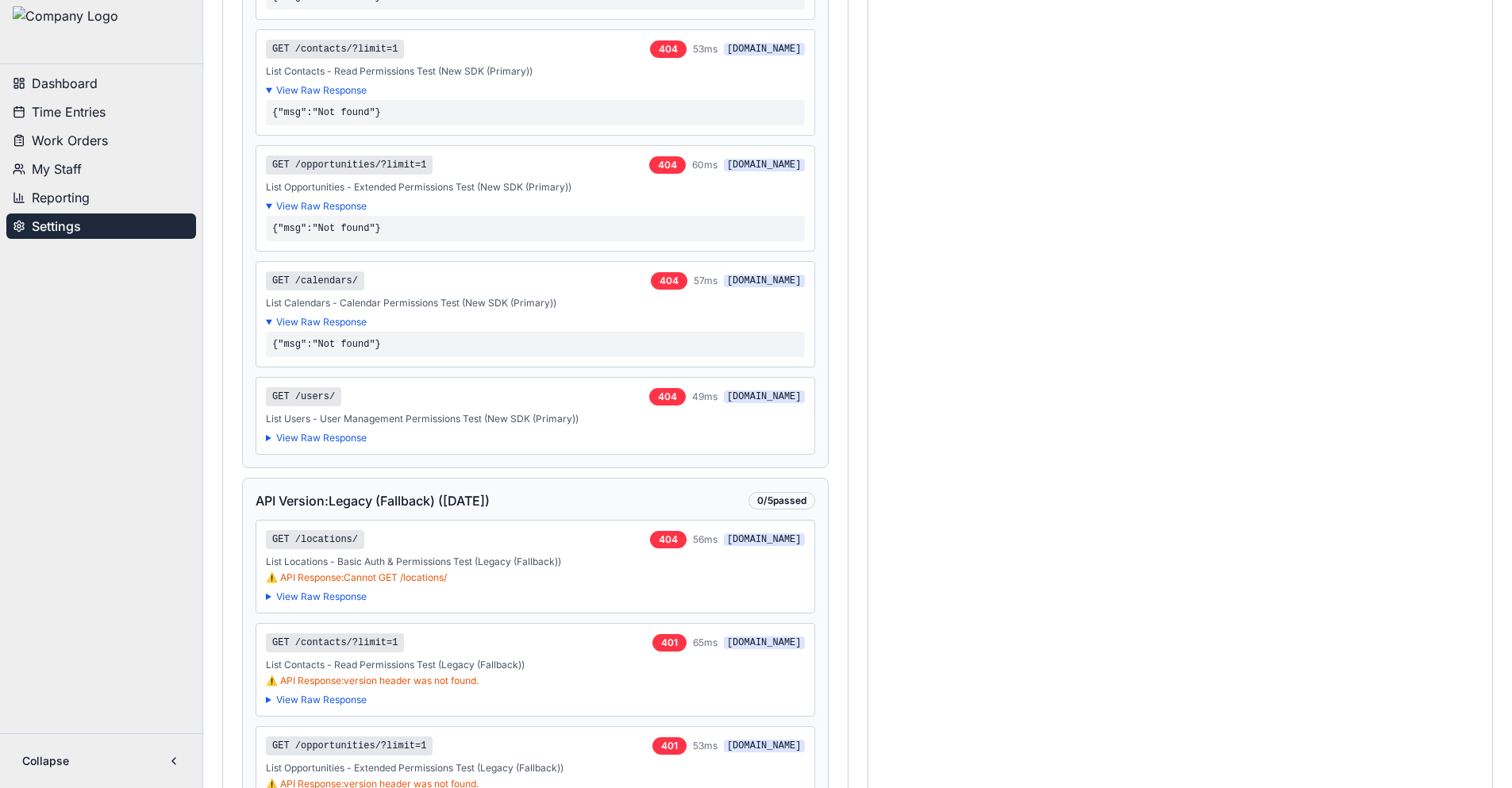
scroll to position [3970, 0]
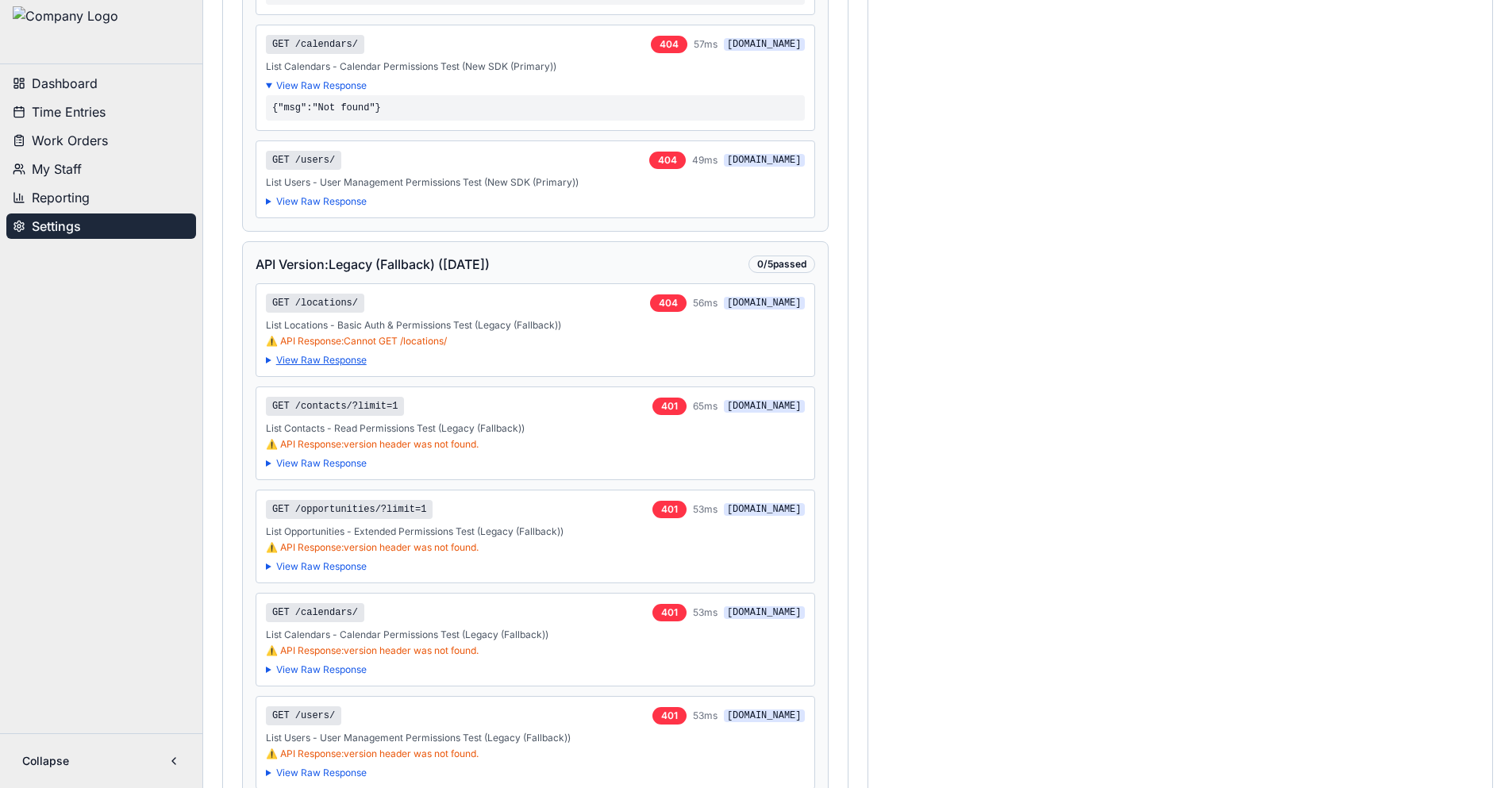
click at [350, 367] on summary "View Raw Response" at bounding box center [535, 360] width 539 height 13
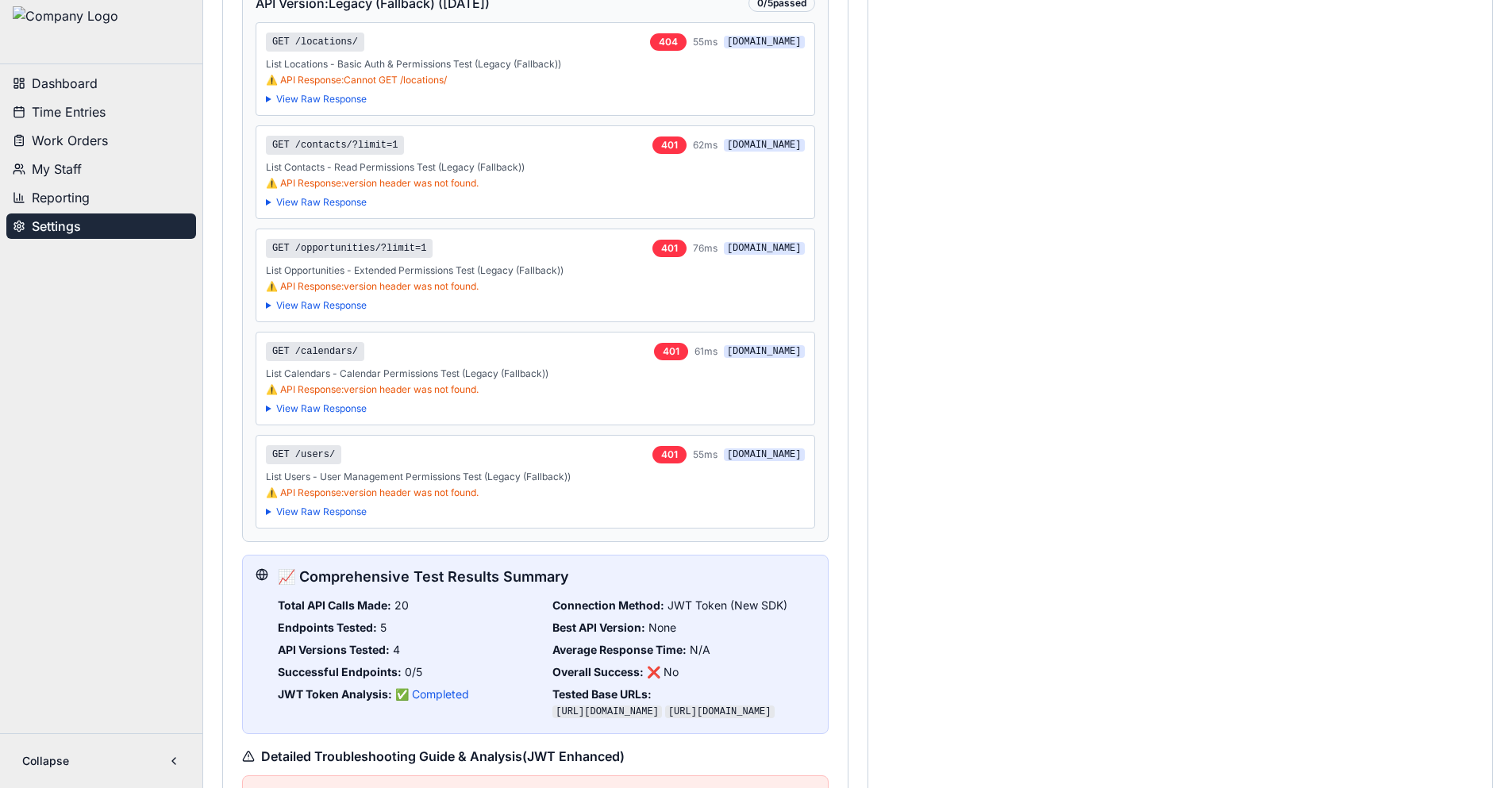
scroll to position [4843, 0]
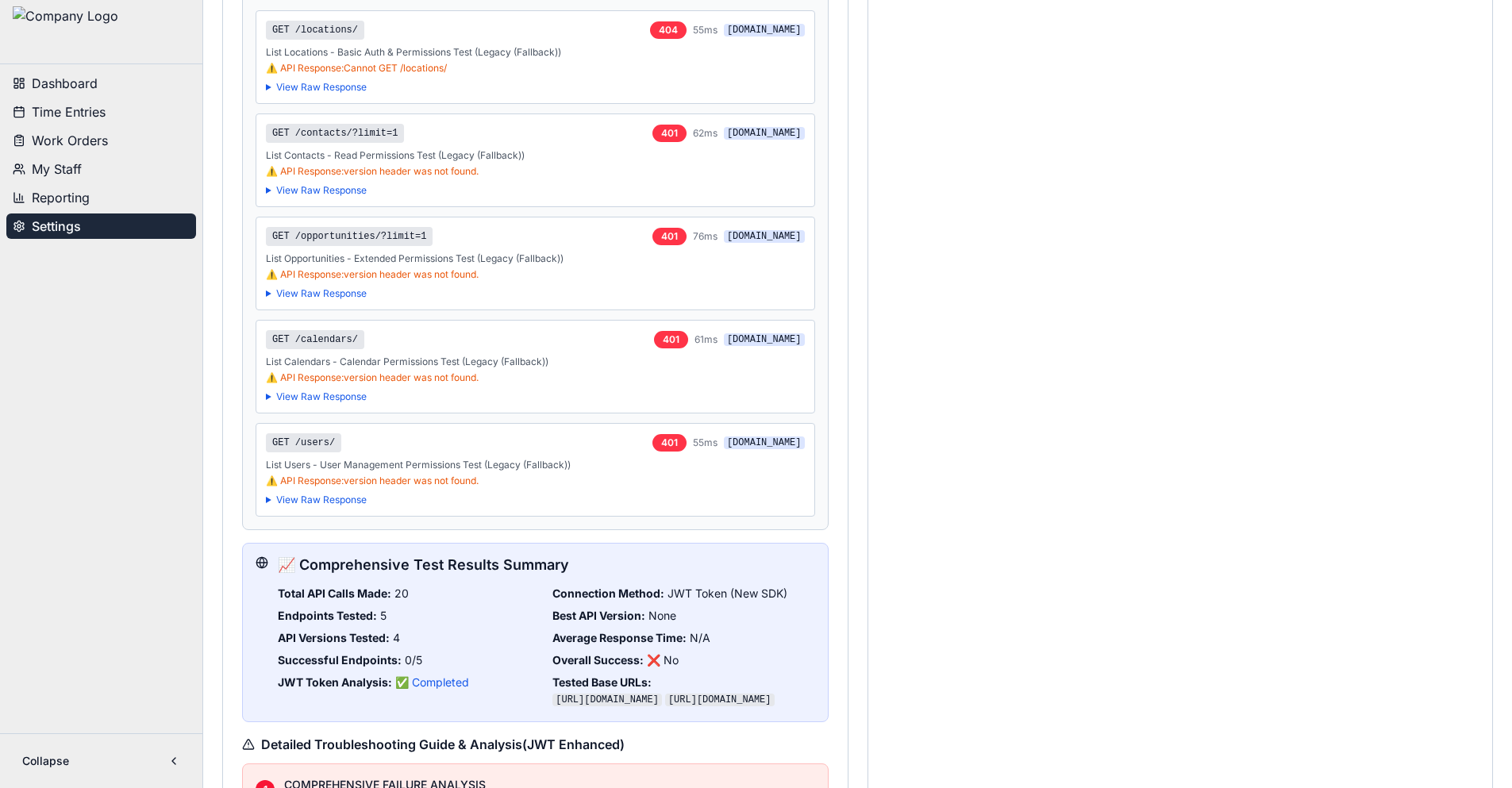
click at [338, 104] on div "GET /locations/ 404 55 ms services.leadconnectorhq.com List Locations - Basic A…" at bounding box center [535, 56] width 560 height 94
click at [339, 94] on summary "View Raw Response" at bounding box center [535, 87] width 539 height 13
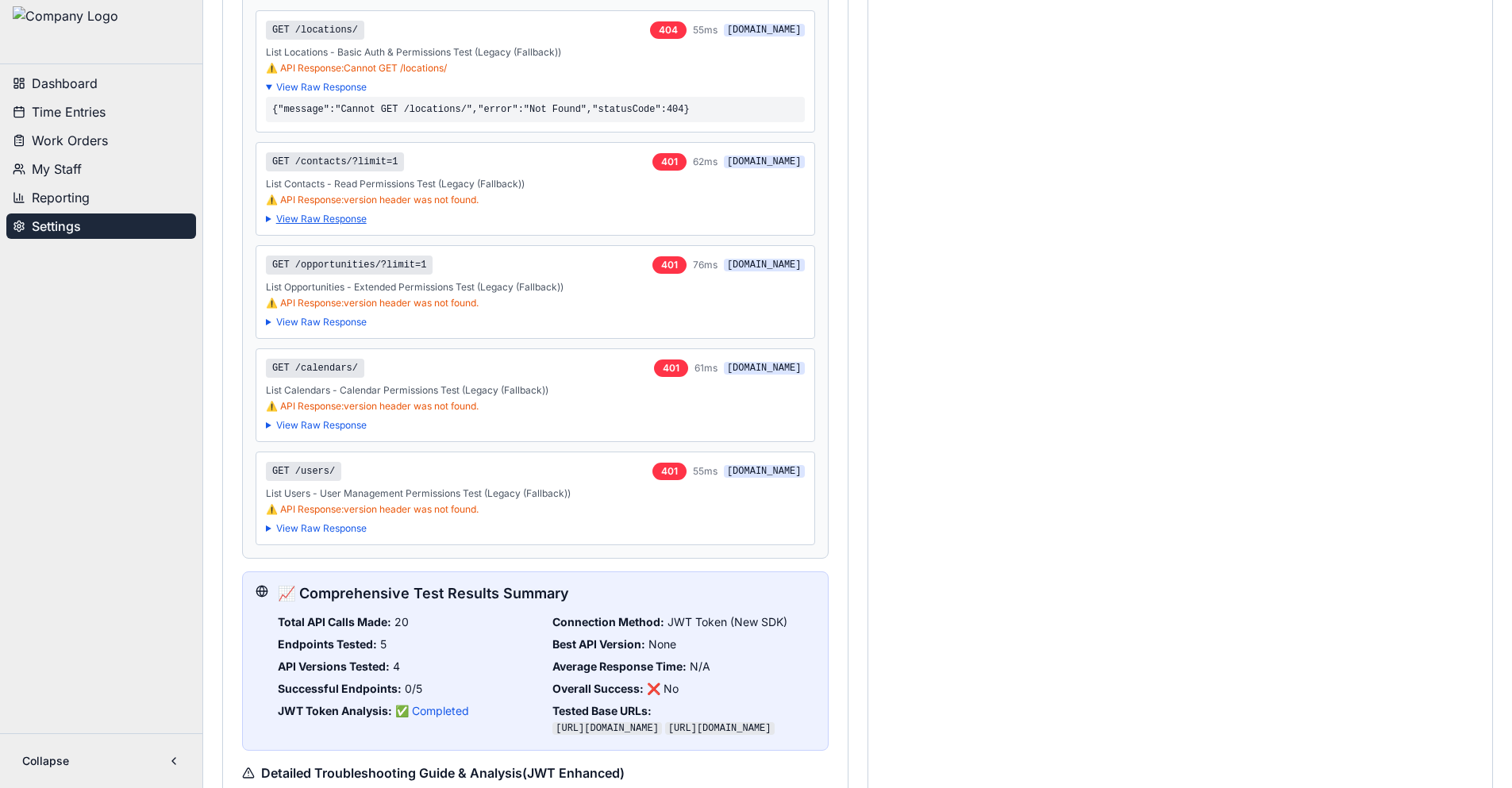
click at [360, 225] on summary "View Raw Response" at bounding box center [535, 219] width 539 height 13
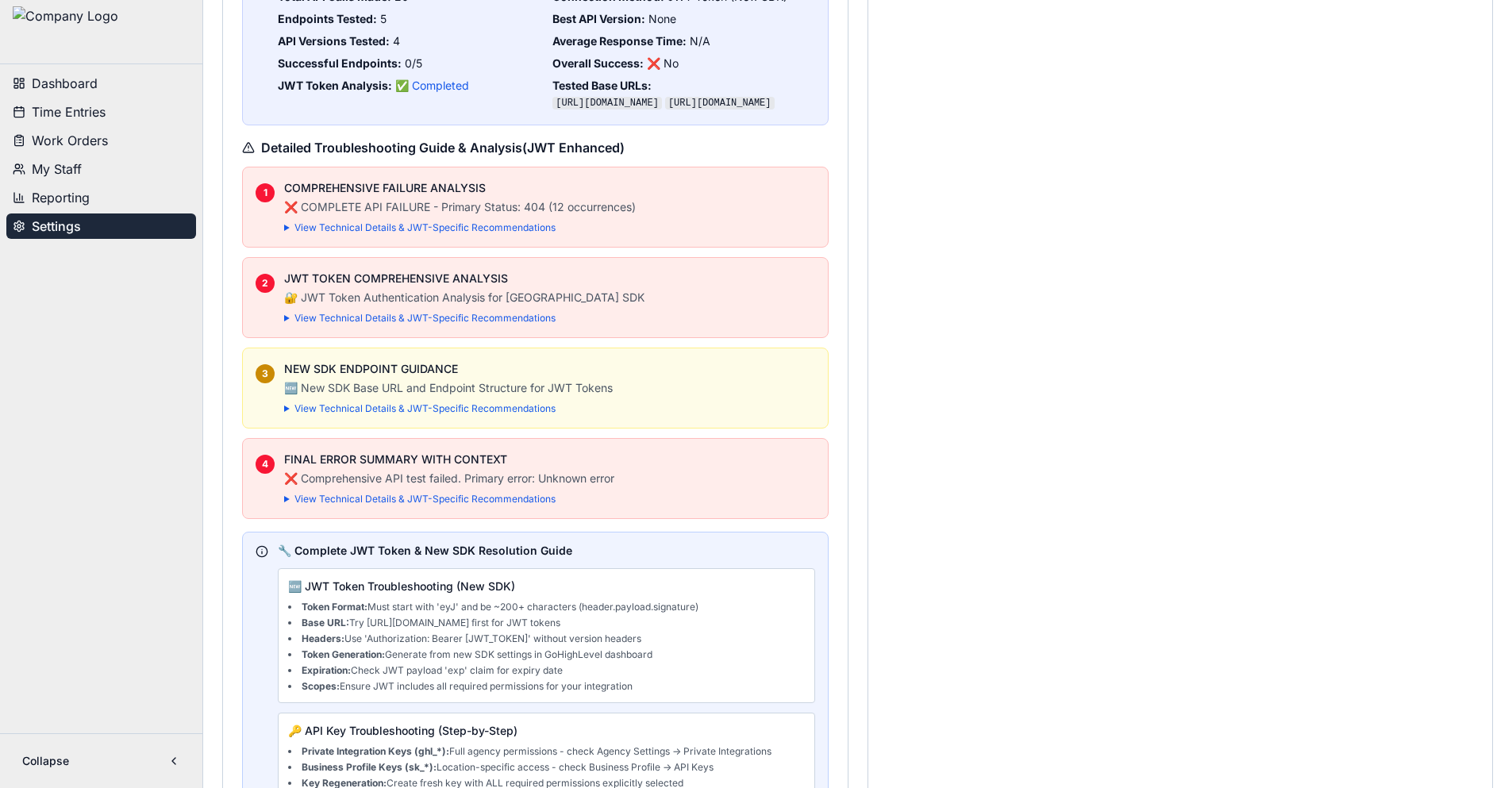
scroll to position [5558, 0]
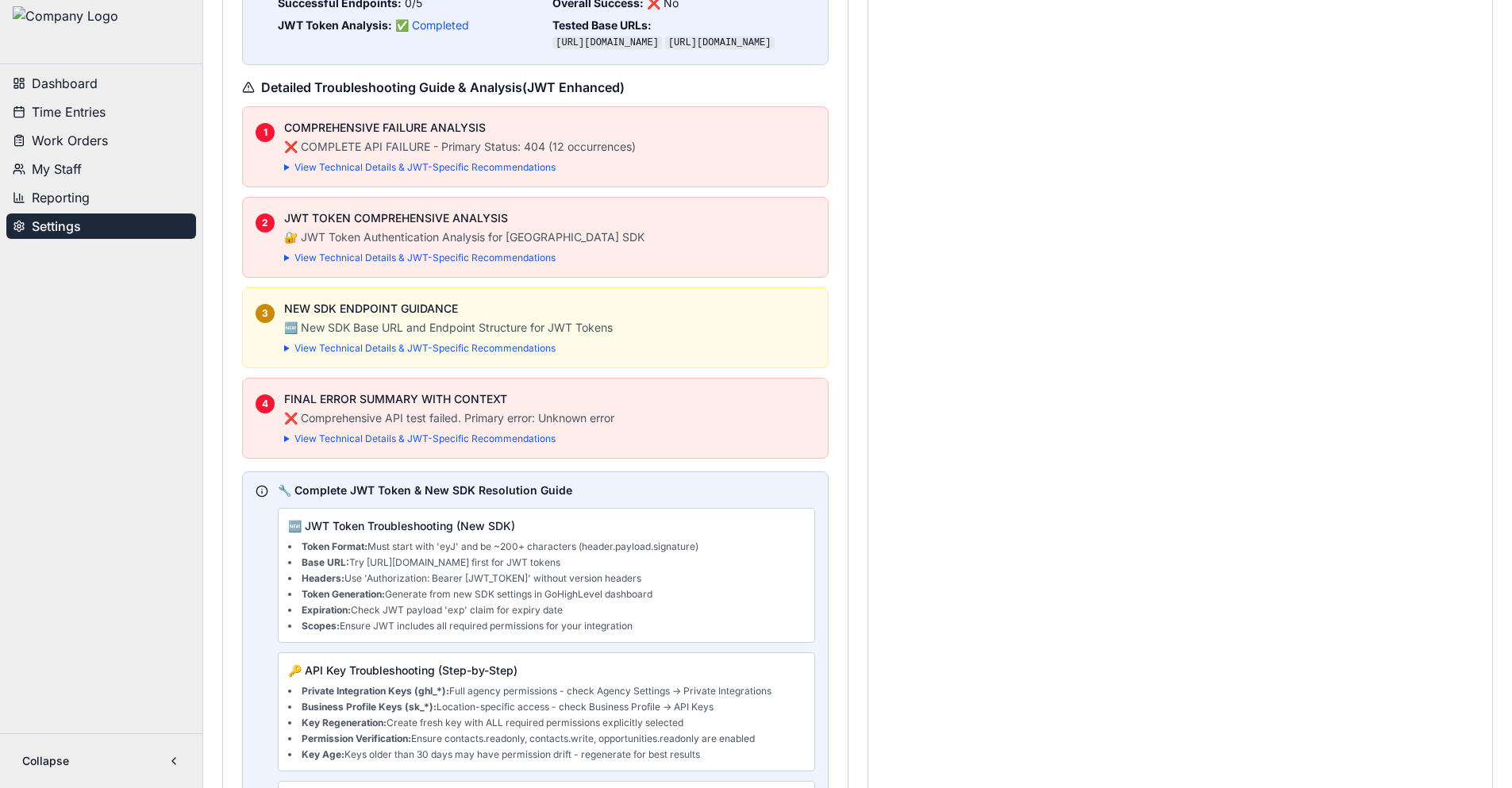
click at [410, 173] on div "COMPREHENSIVE FAILURE ANALYSIS ❌ COMPLETE API FAILURE - Primary Status: 404 (12…" at bounding box center [550, 147] width 531 height 54
click at [409, 173] on summary "View Technical Details & JWT-Specific Recommendations" at bounding box center [550, 168] width 531 height 13
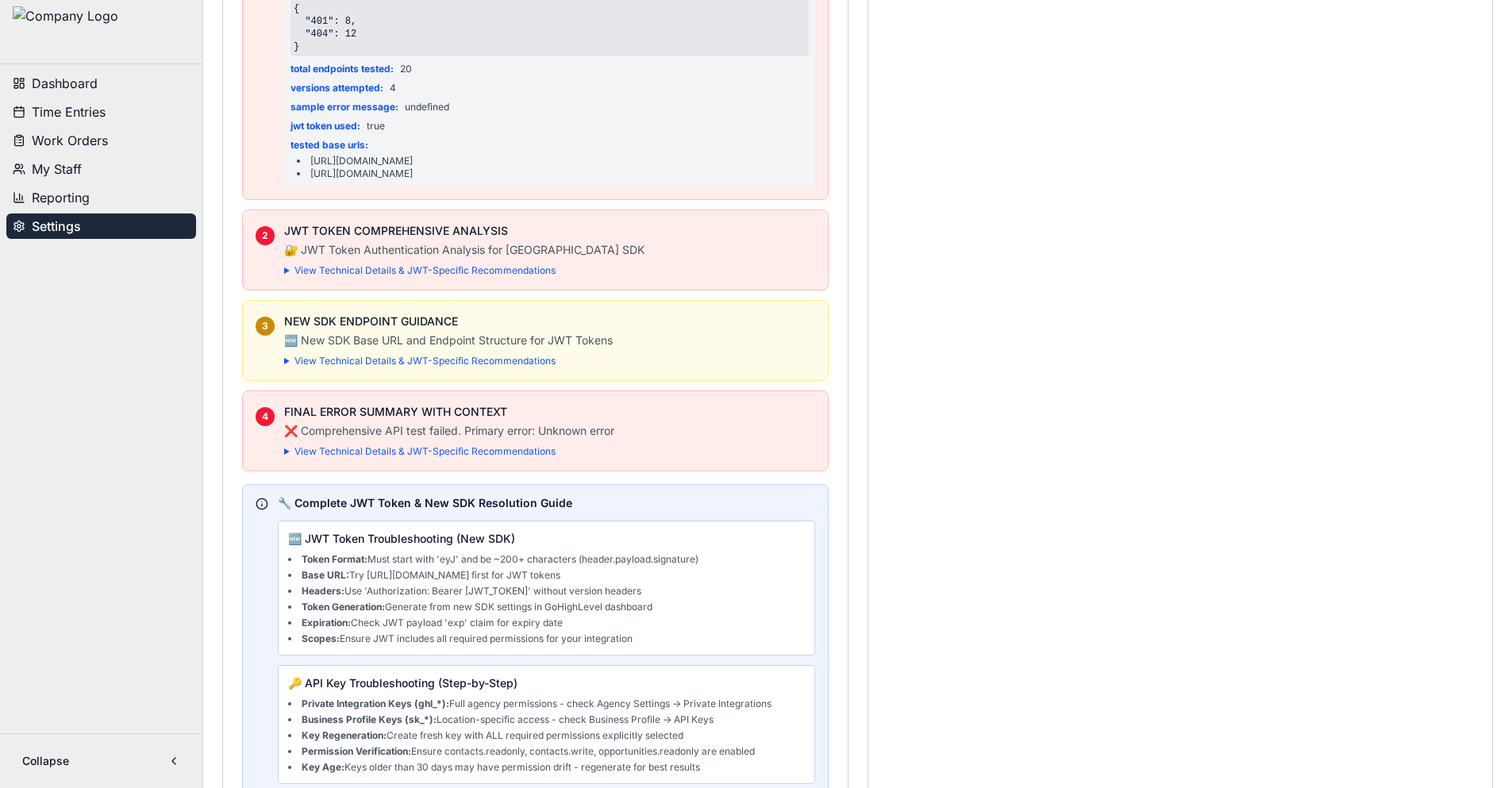
scroll to position [5796, 0]
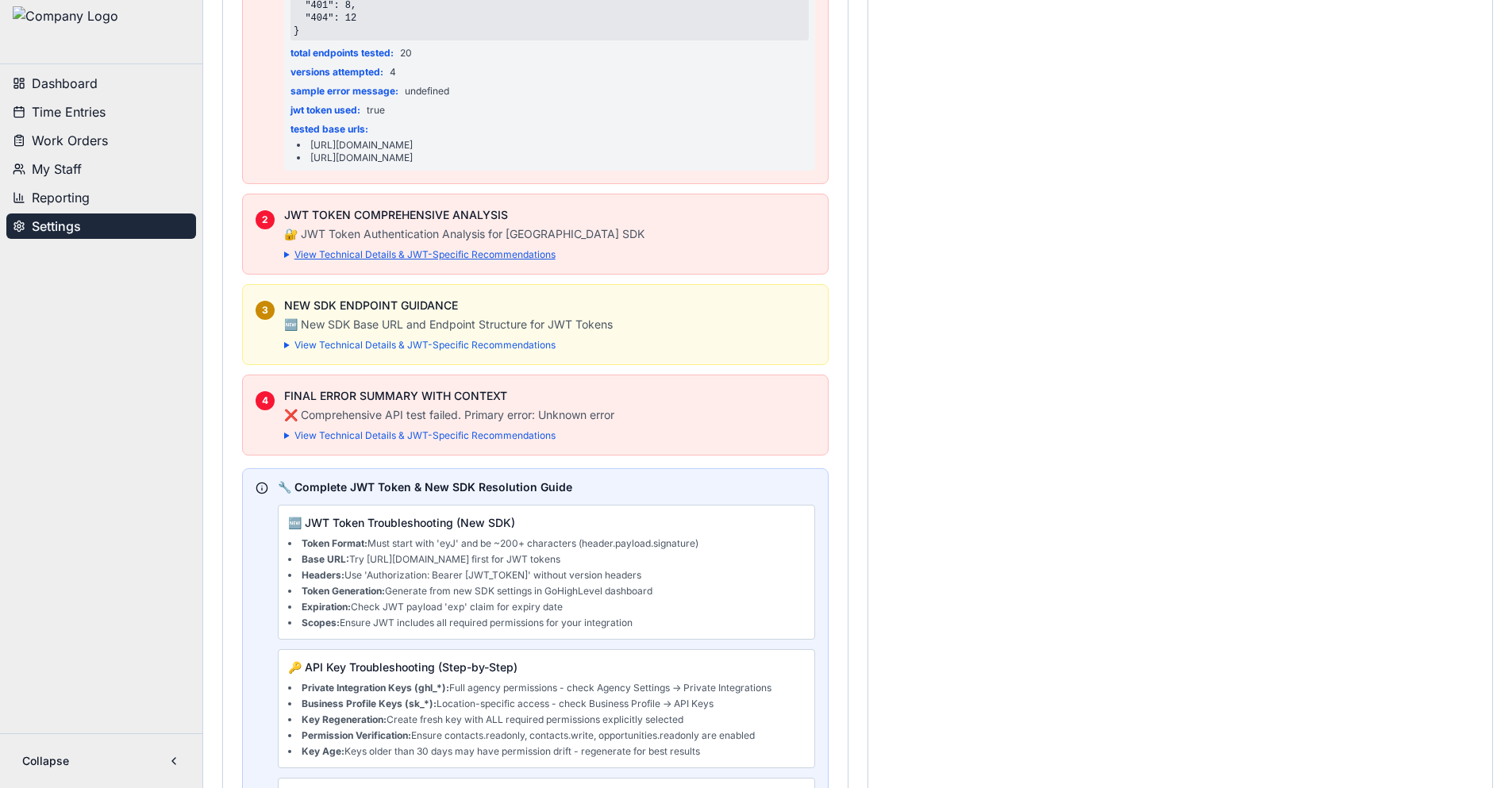
click at [451, 262] on summary "View Technical Details & JWT-Specific Recommendations" at bounding box center [550, 255] width 531 height 13
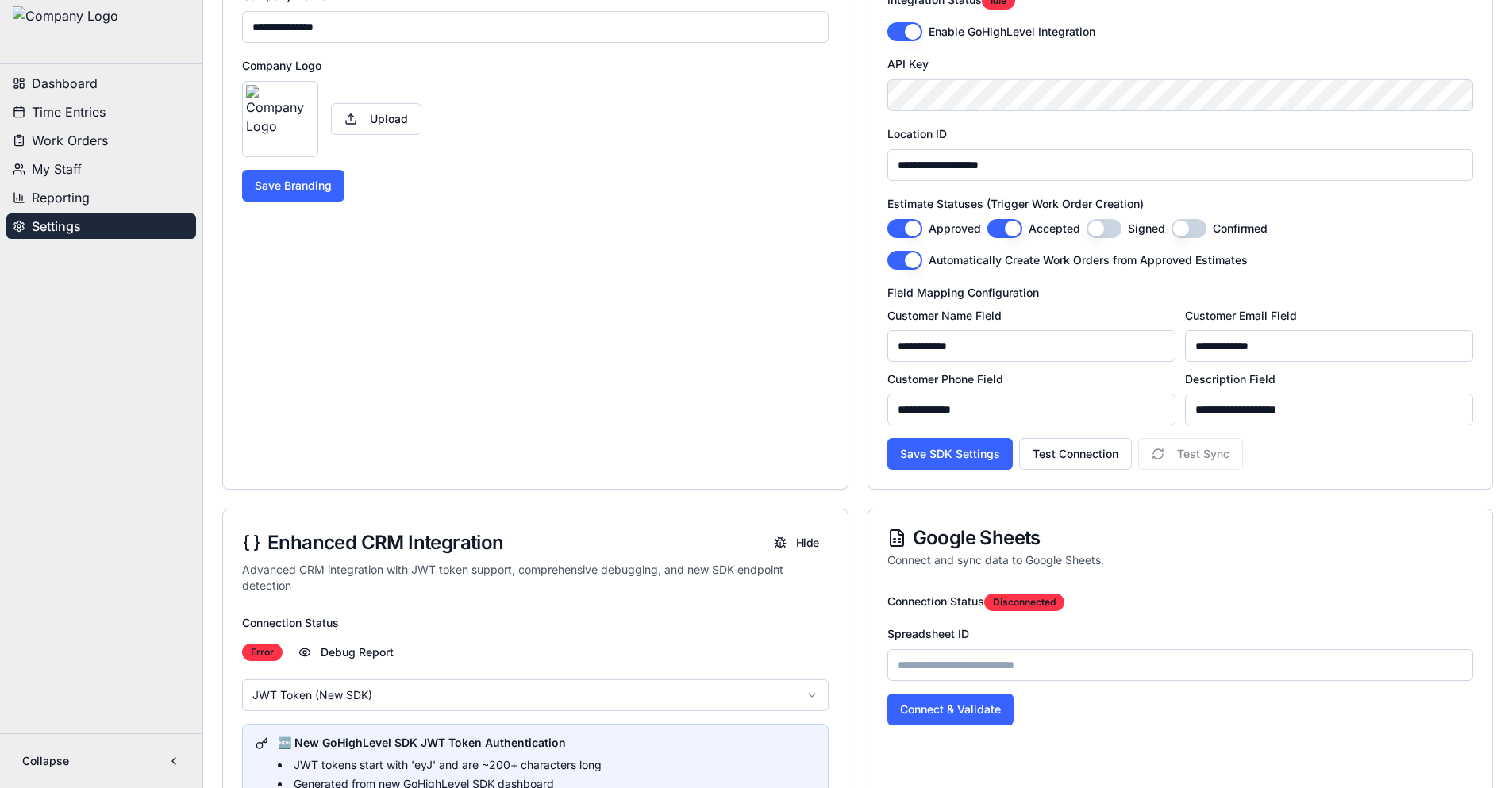
scroll to position [79, 0]
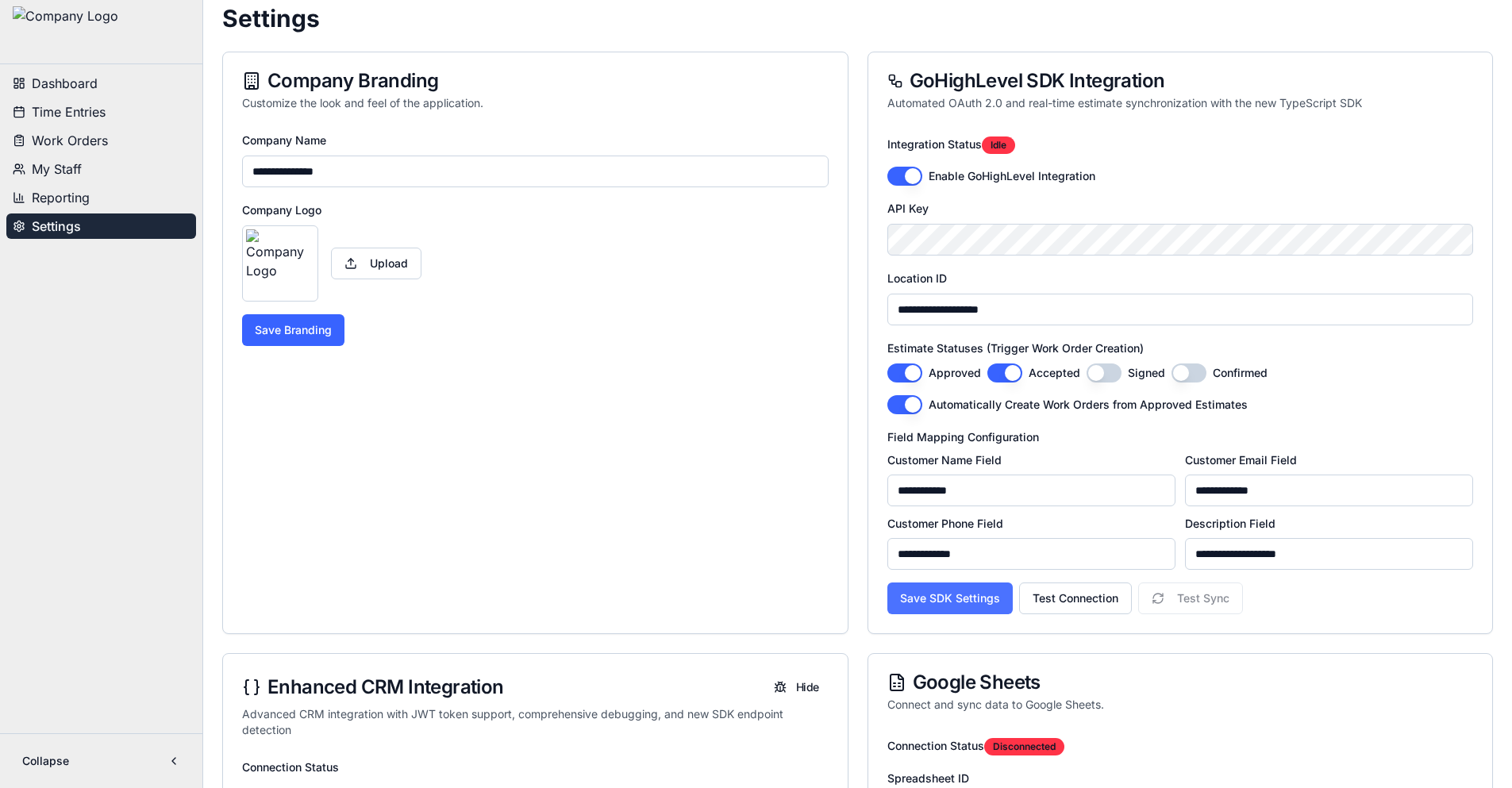
click at [970, 606] on button "Save SDK Settings" at bounding box center [949, 599] width 126 height 32
click at [1055, 605] on button "Test Connection" at bounding box center [1075, 599] width 113 height 32
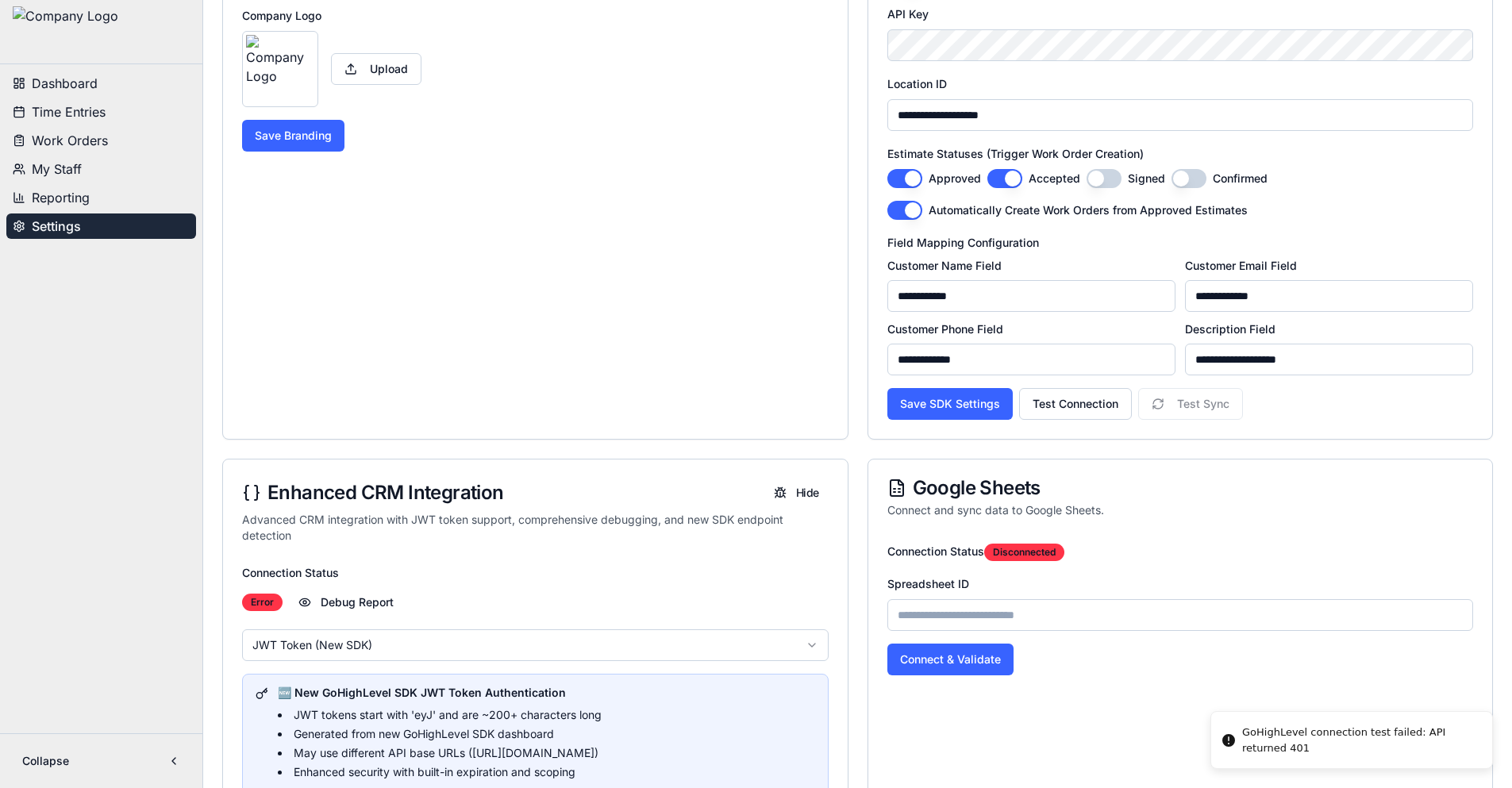
scroll to position [477, 0]
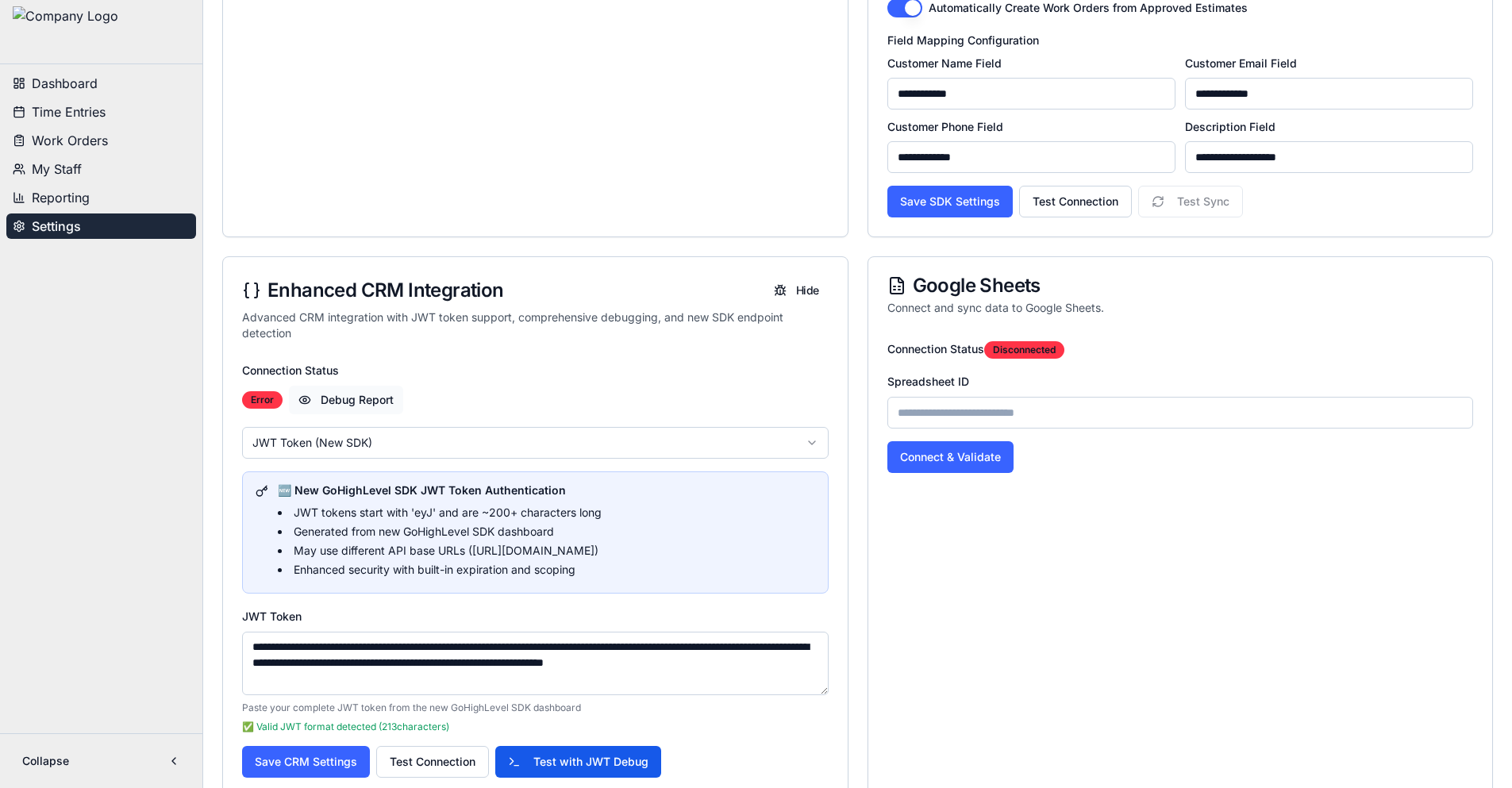
click at [359, 402] on button "Debug Report" at bounding box center [346, 399] width 114 height 29
click at [801, 290] on button "Debug" at bounding box center [791, 290] width 73 height 29
click at [801, 290] on button "Hide" at bounding box center [796, 290] width 64 height 29
click at [786, 289] on button "Debug" at bounding box center [791, 290] width 73 height 29
click at [796, 292] on button "Hide" at bounding box center [796, 290] width 64 height 29
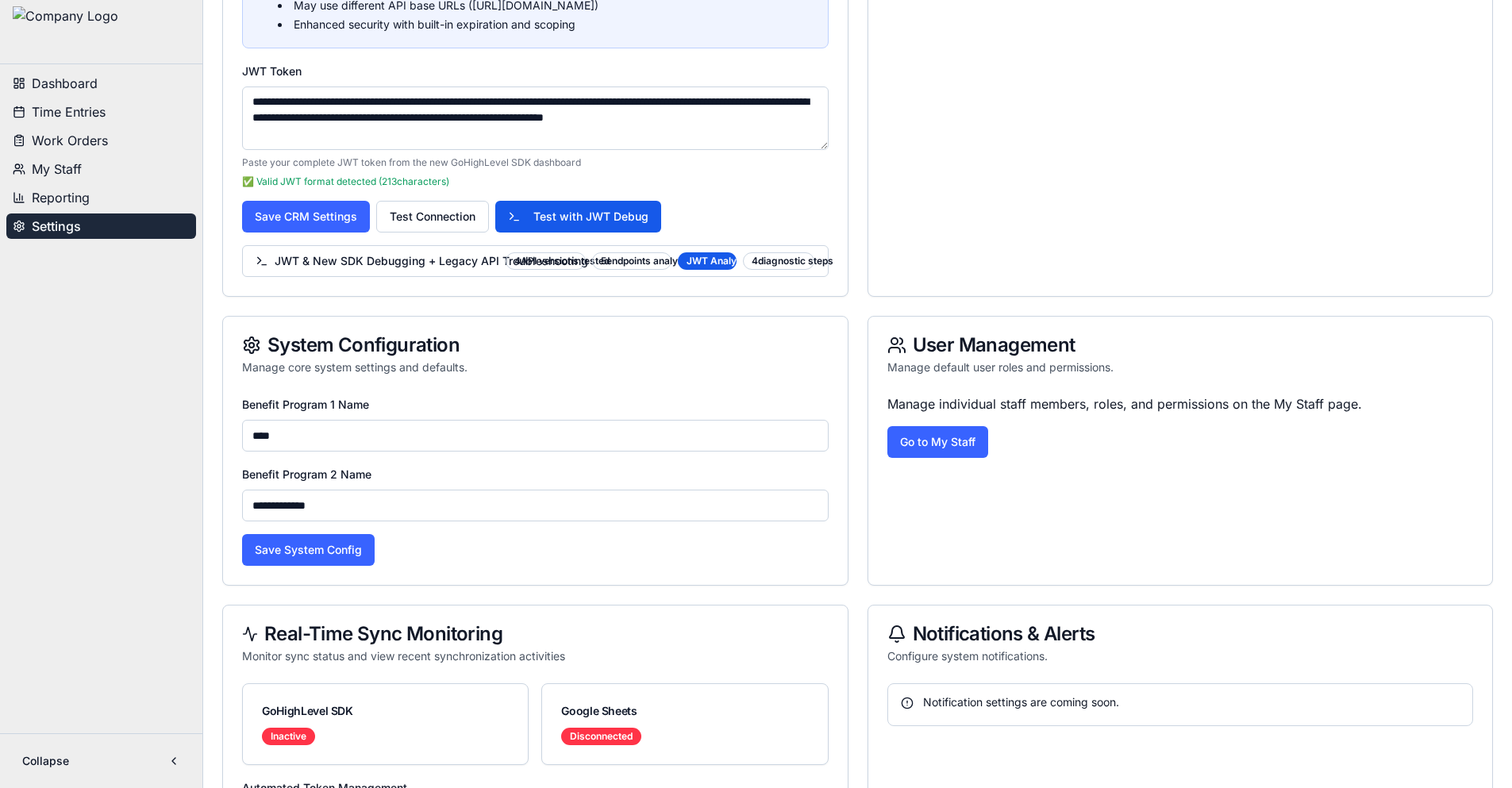
scroll to position [794, 0]
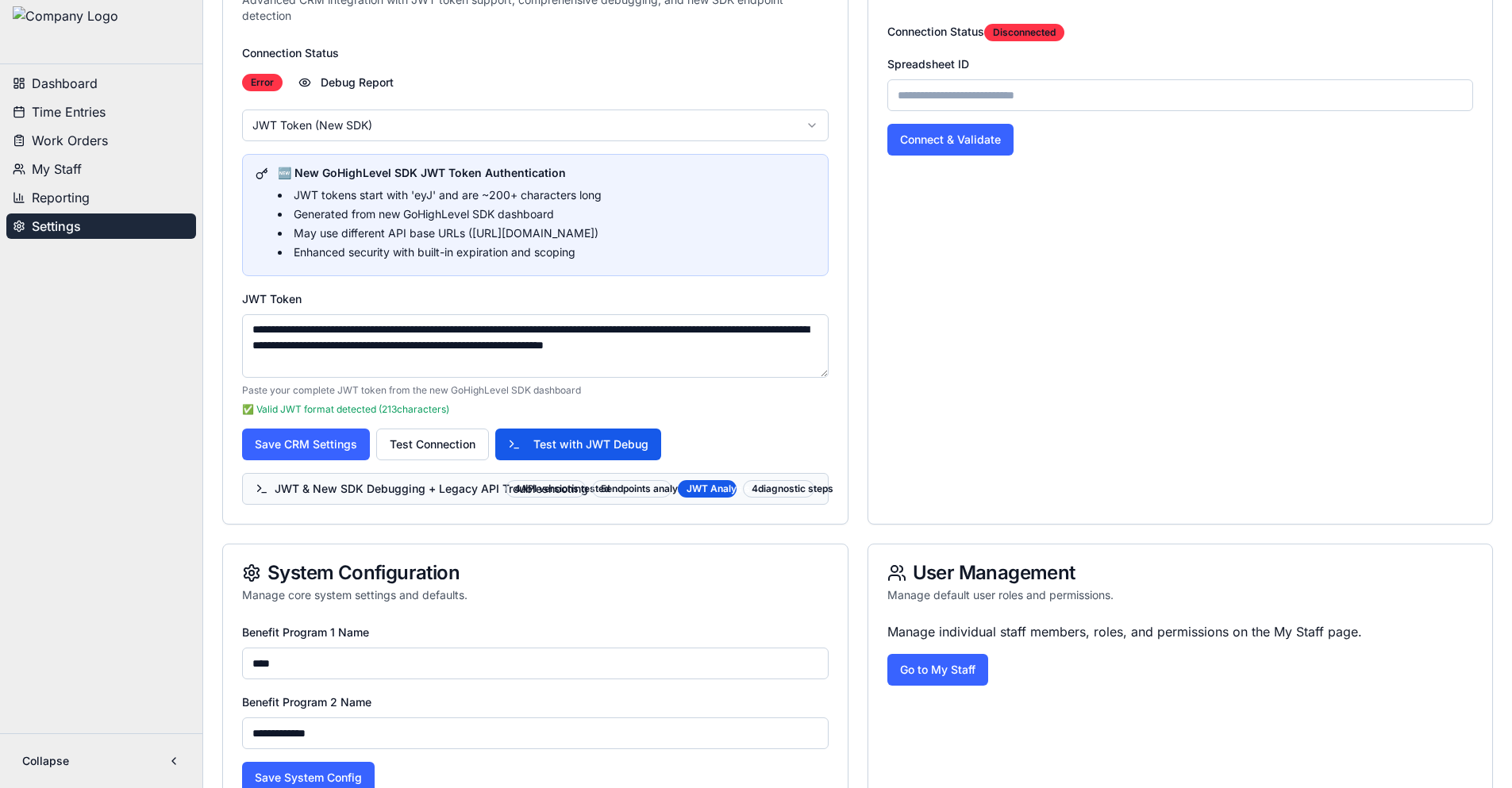
click at [349, 492] on span "JWT & New SDK Debugging + Legacy API Troubleshooting" at bounding box center [378, 489] width 244 height 16
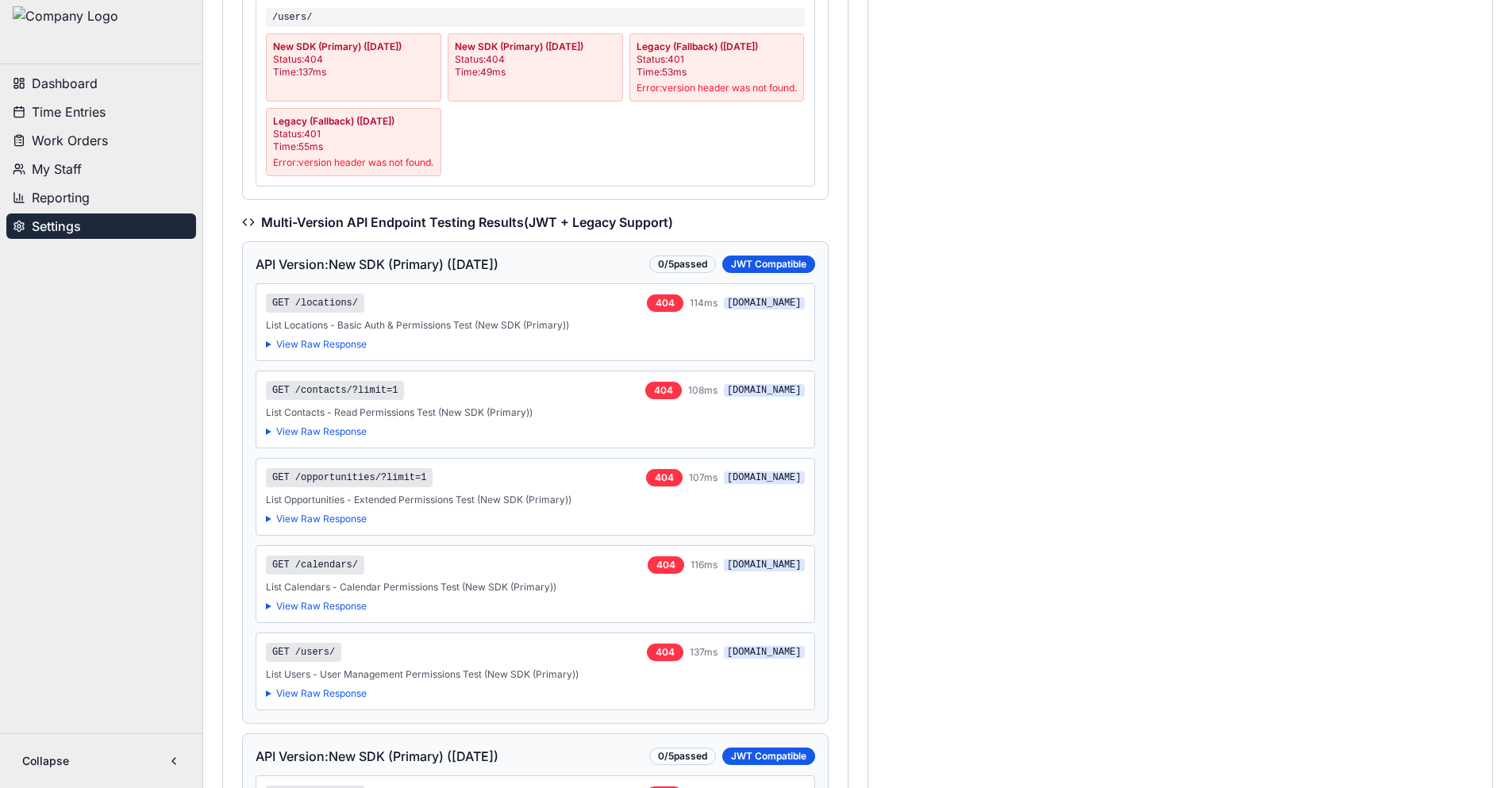
scroll to position [2778, 0]
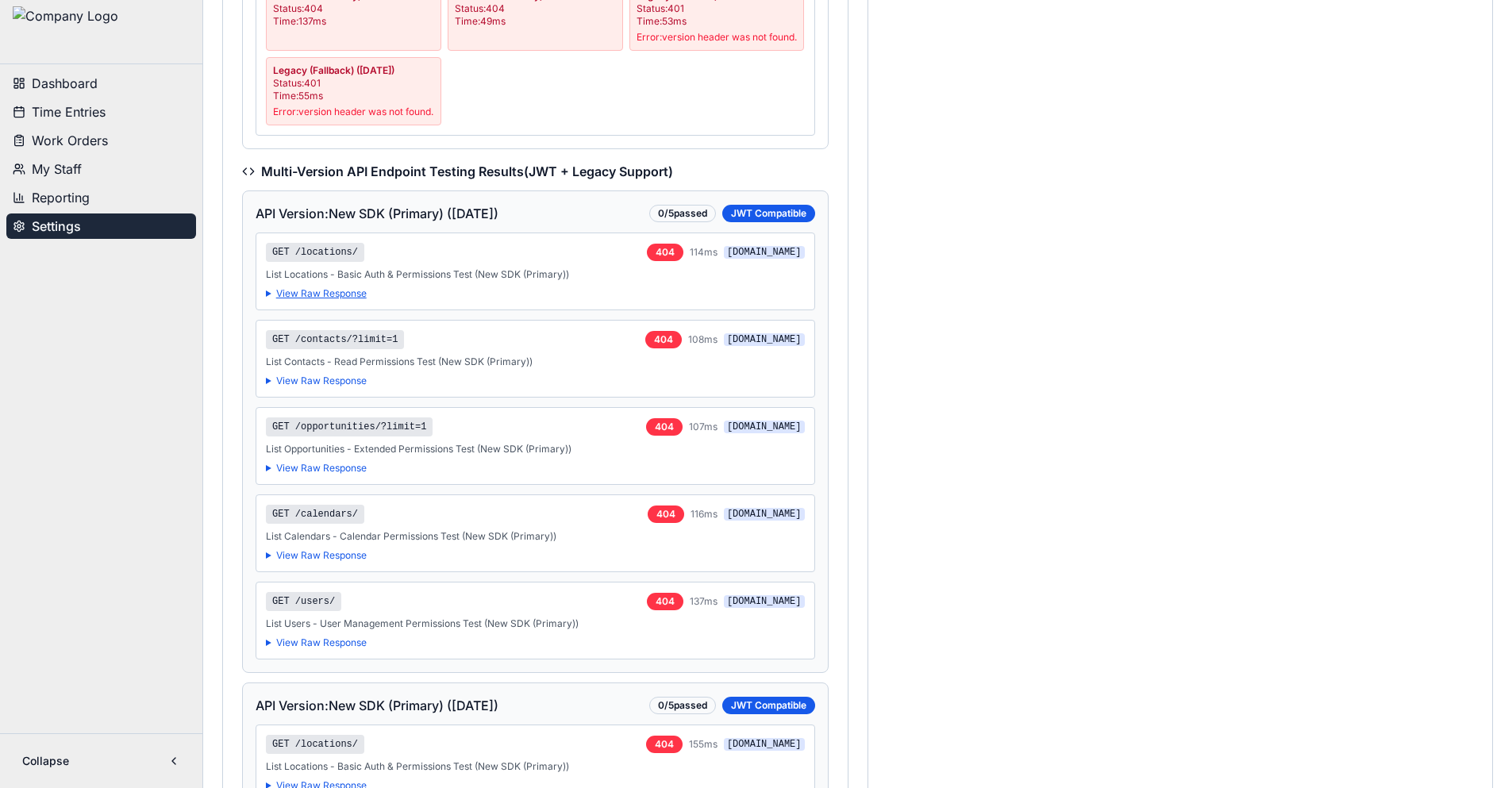
click at [345, 300] on summary "View Raw Response" at bounding box center [535, 293] width 539 height 13
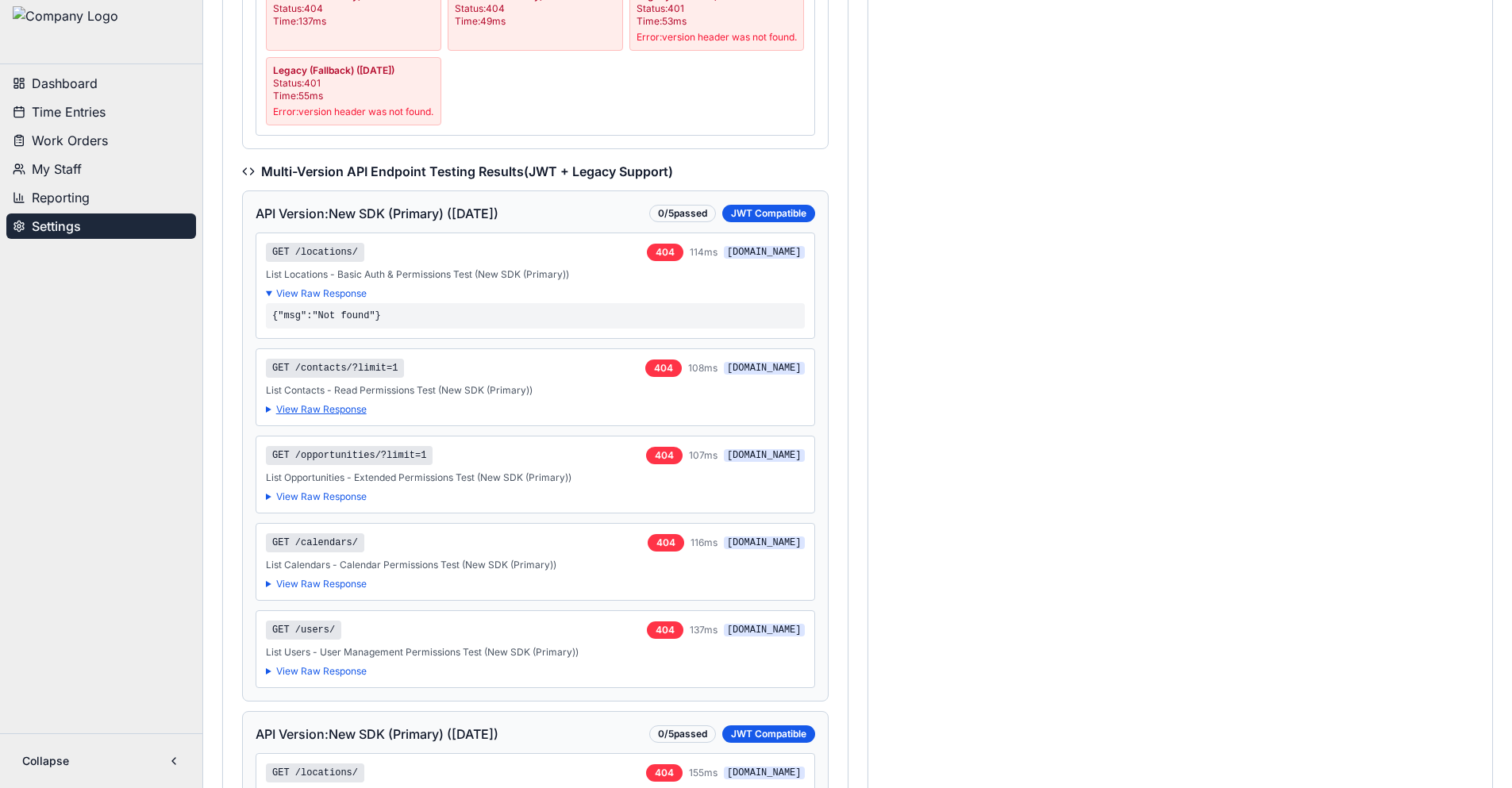
click at [349, 416] on summary "View Raw Response" at bounding box center [535, 409] width 539 height 13
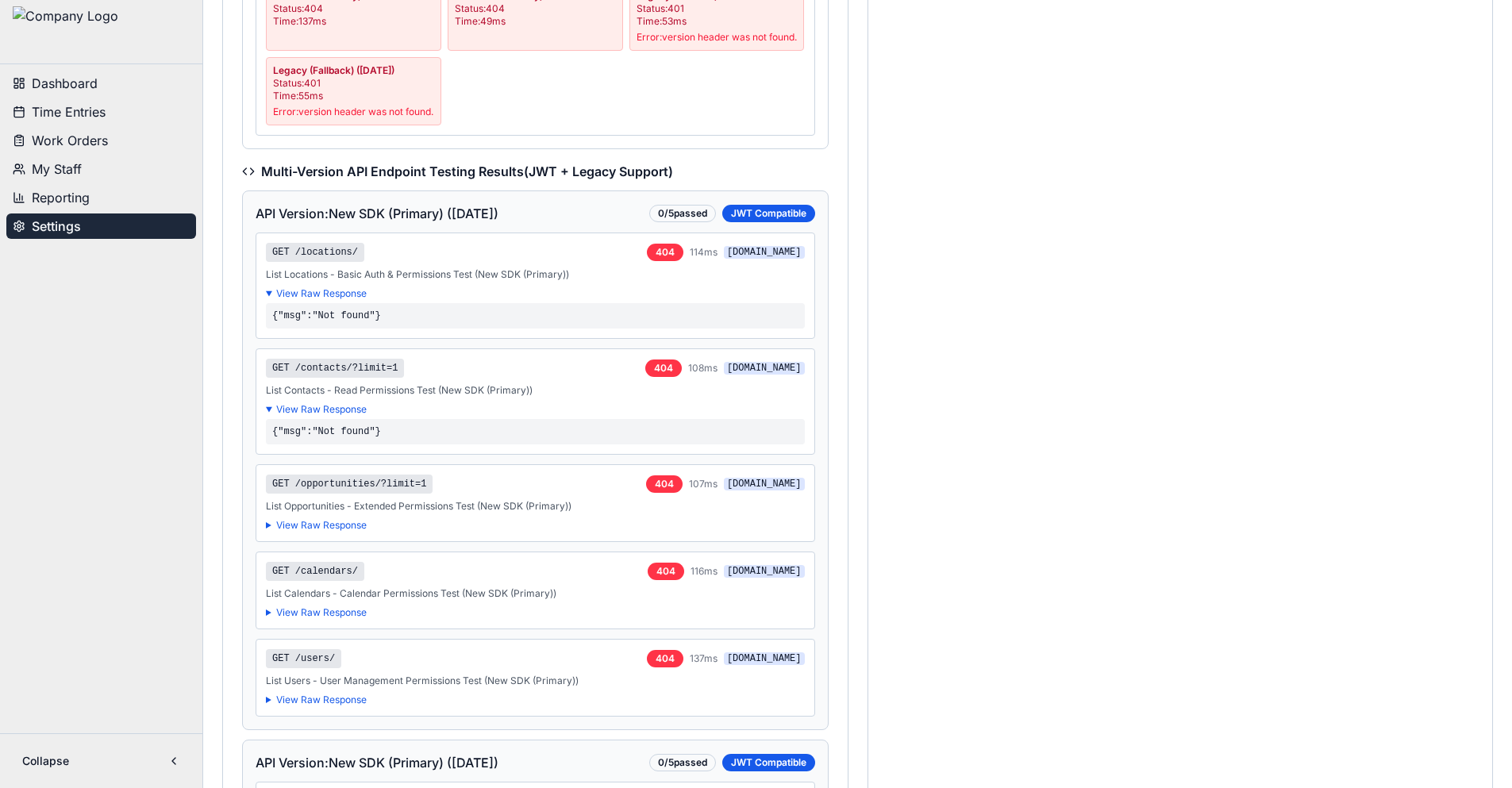
click at [694, 222] on div "0 / 5 passed" at bounding box center [682, 214] width 66 height 18
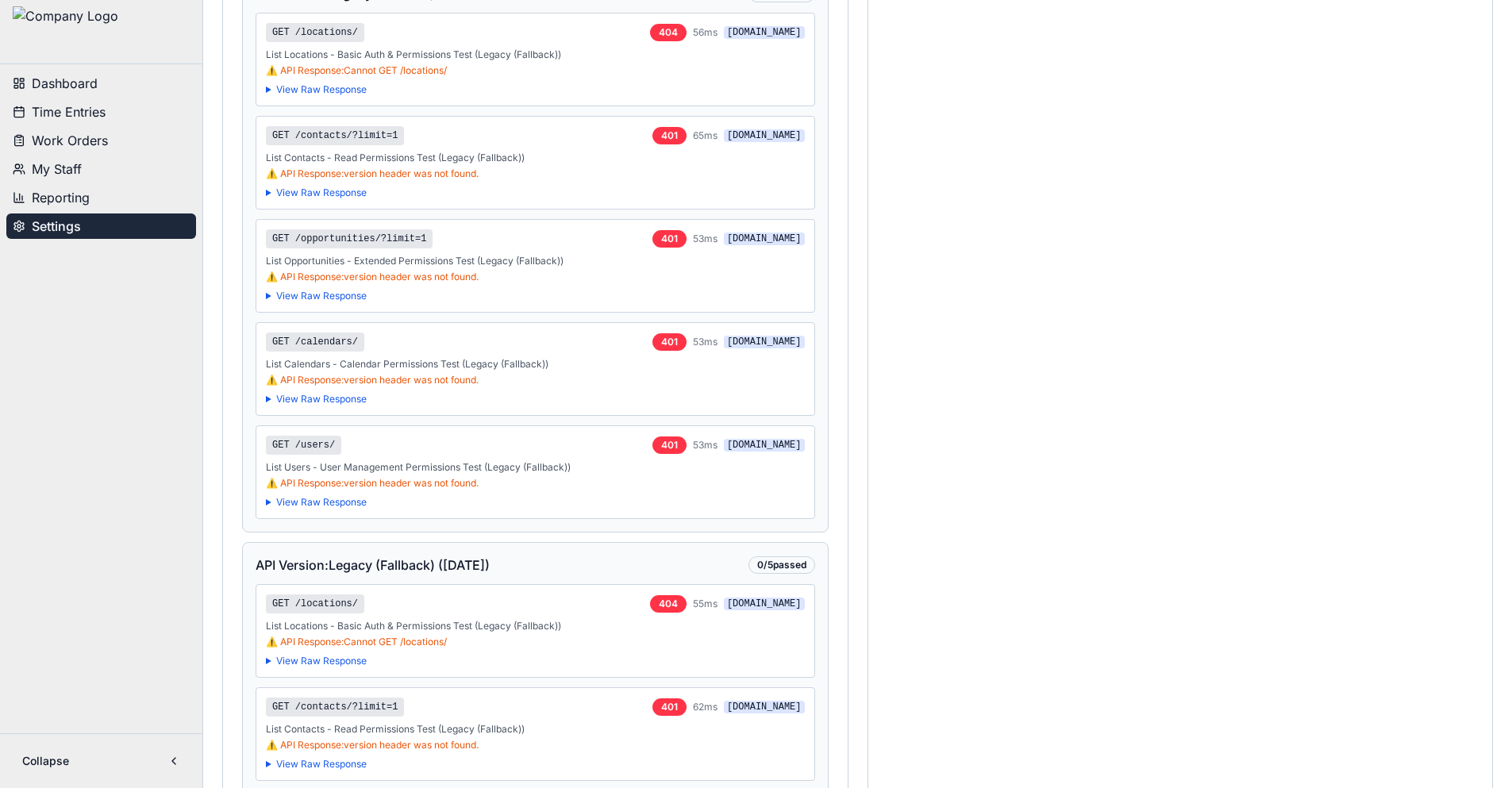
scroll to position [4049, 0]
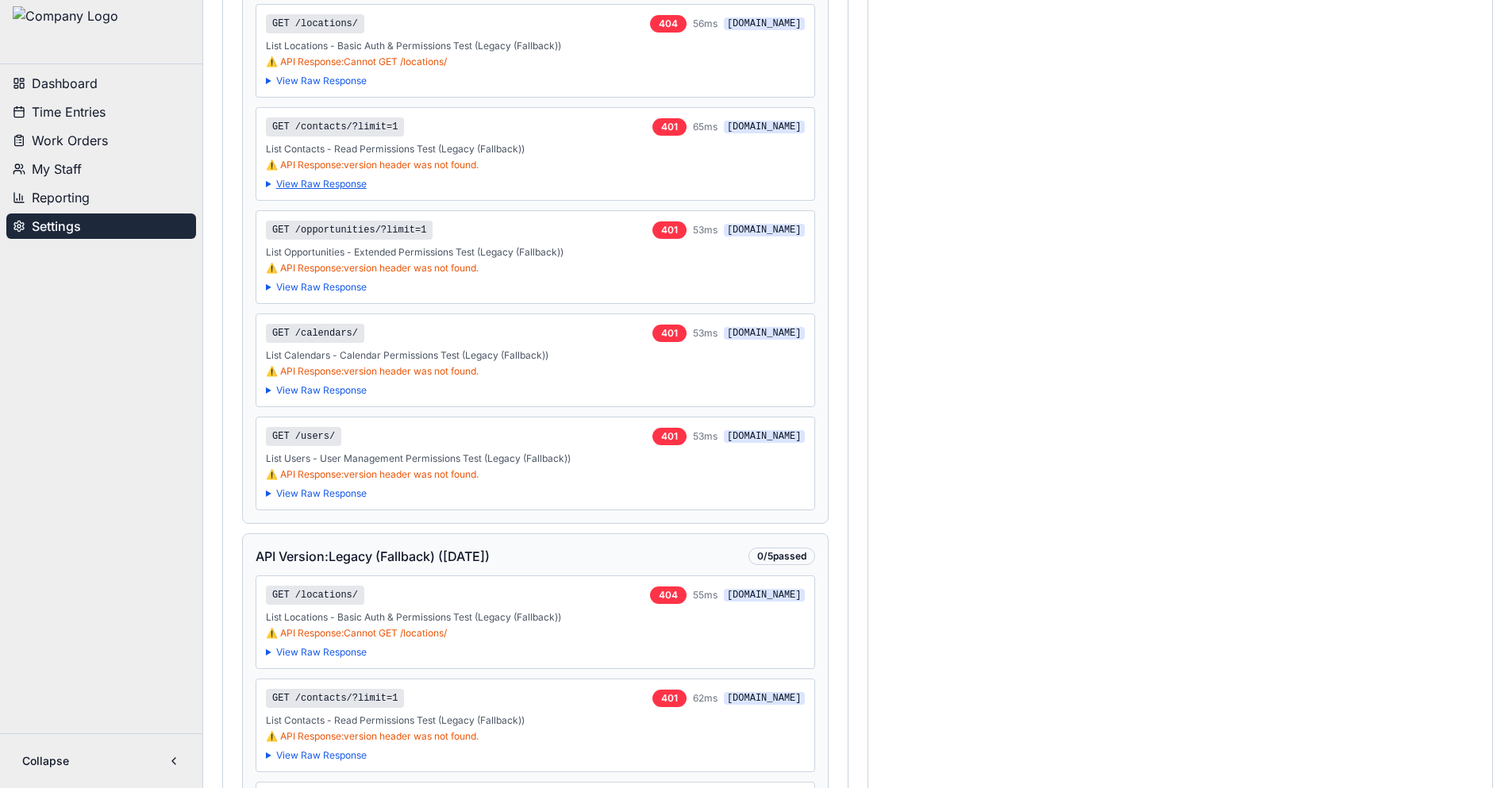
click at [353, 190] on summary "View Raw Response" at bounding box center [535, 183] width 539 height 13
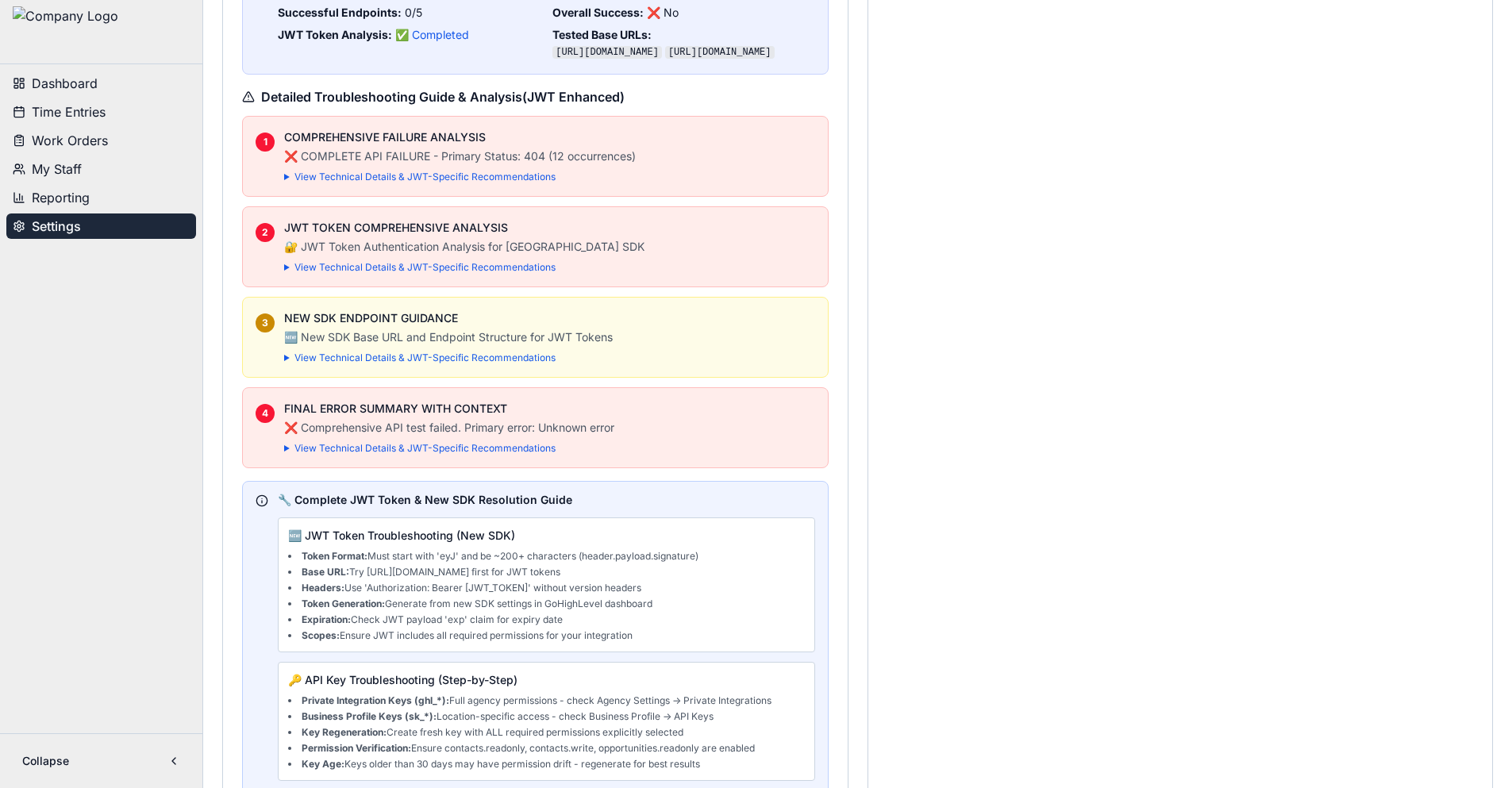
scroll to position [5319, 0]
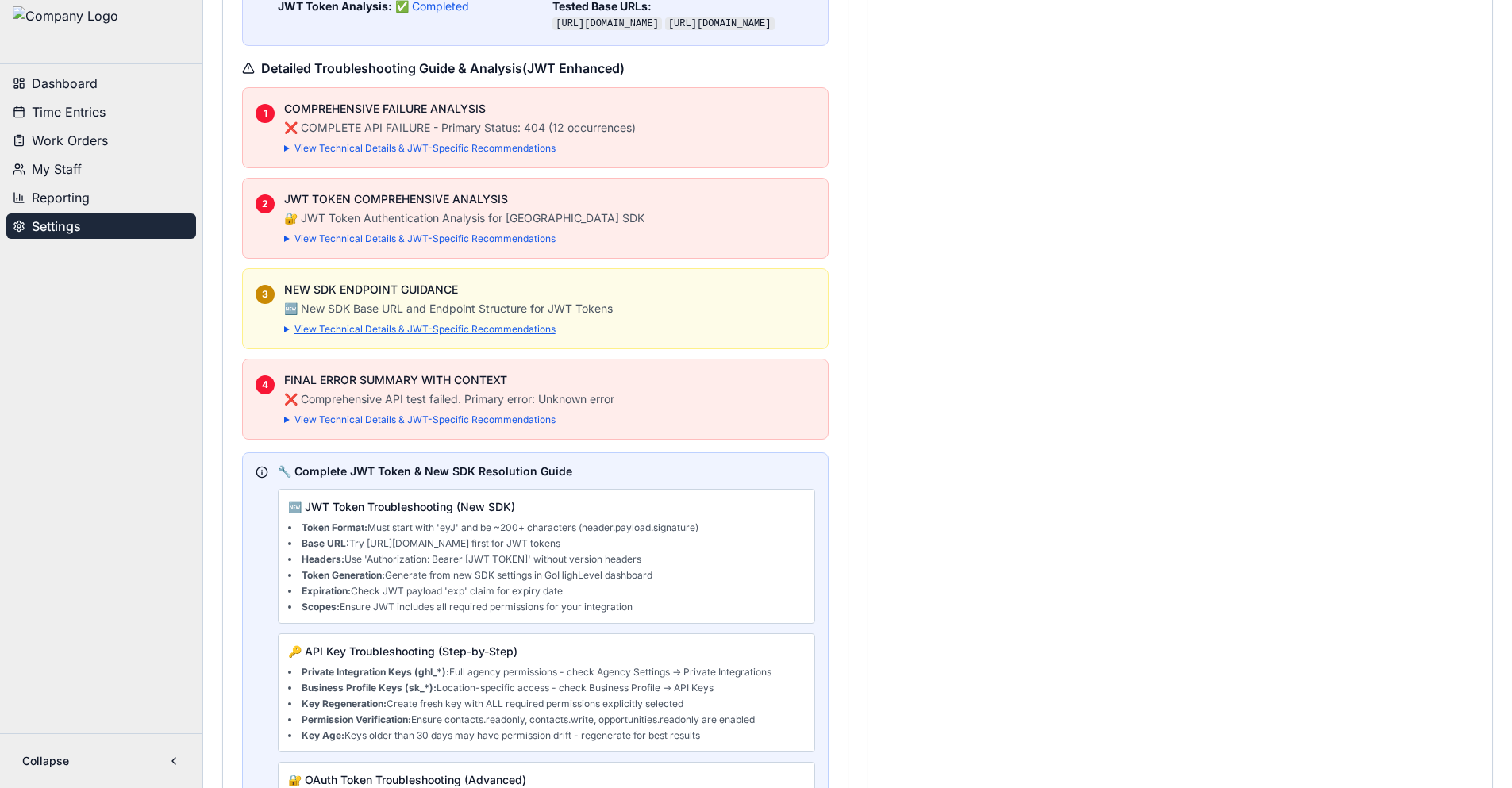
click at [392, 336] on summary "View Technical Details & JWT-Specific Recommendations" at bounding box center [550, 329] width 531 height 13
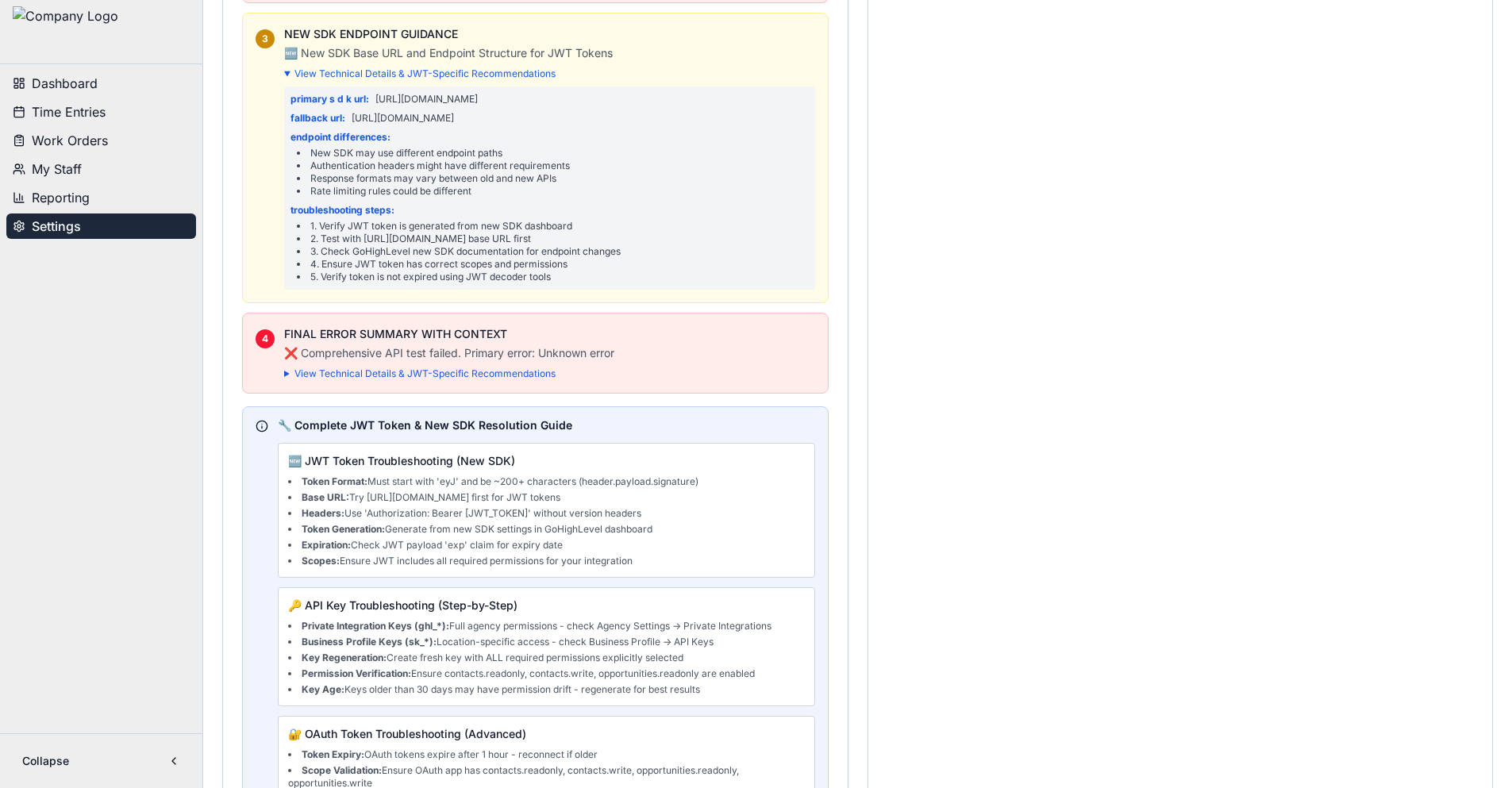
scroll to position [5637, 0]
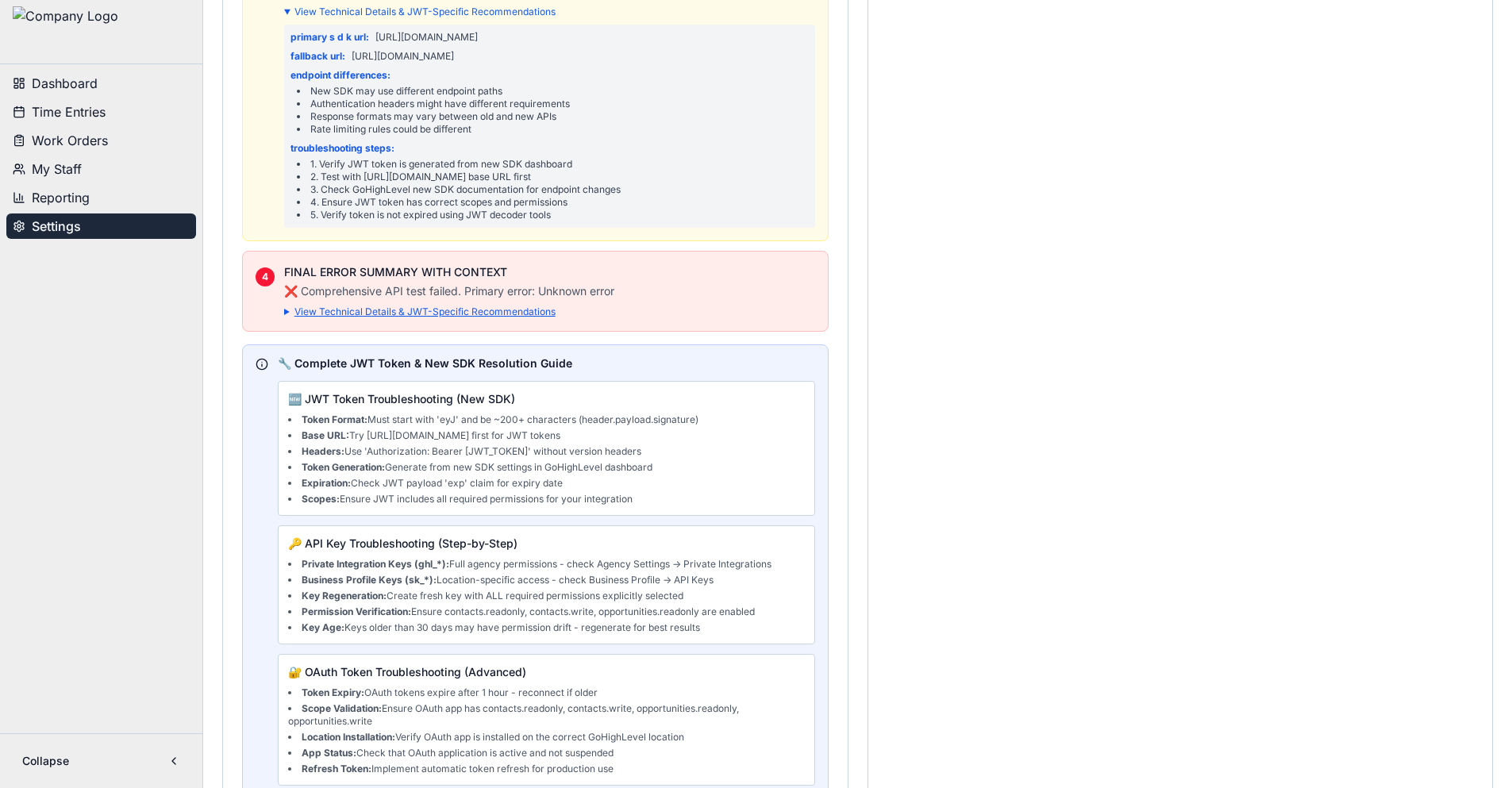
click at [421, 318] on summary "View Technical Details & JWT-Specific Recommendations" at bounding box center [550, 311] width 531 height 13
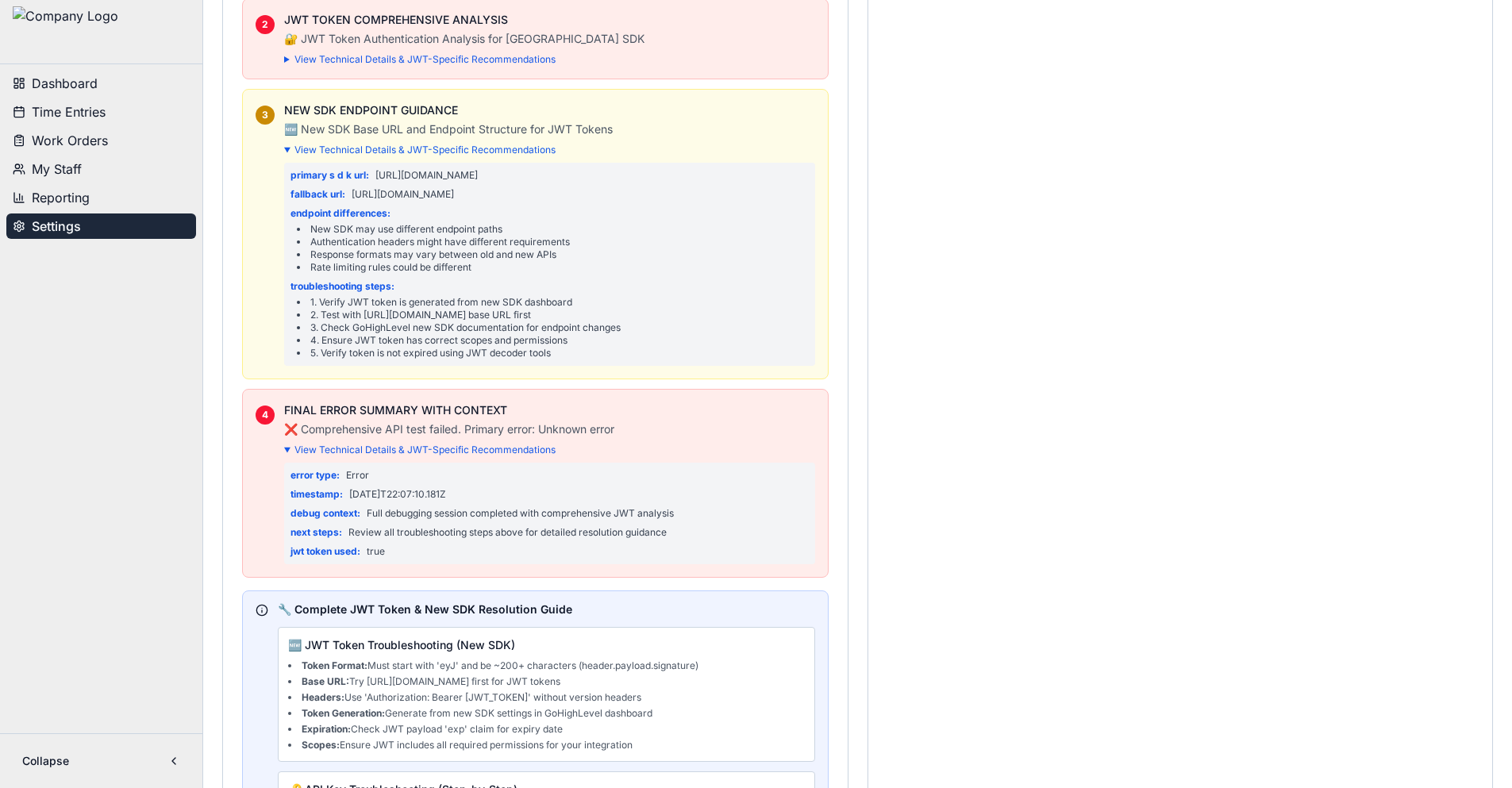
scroll to position [5477, 0]
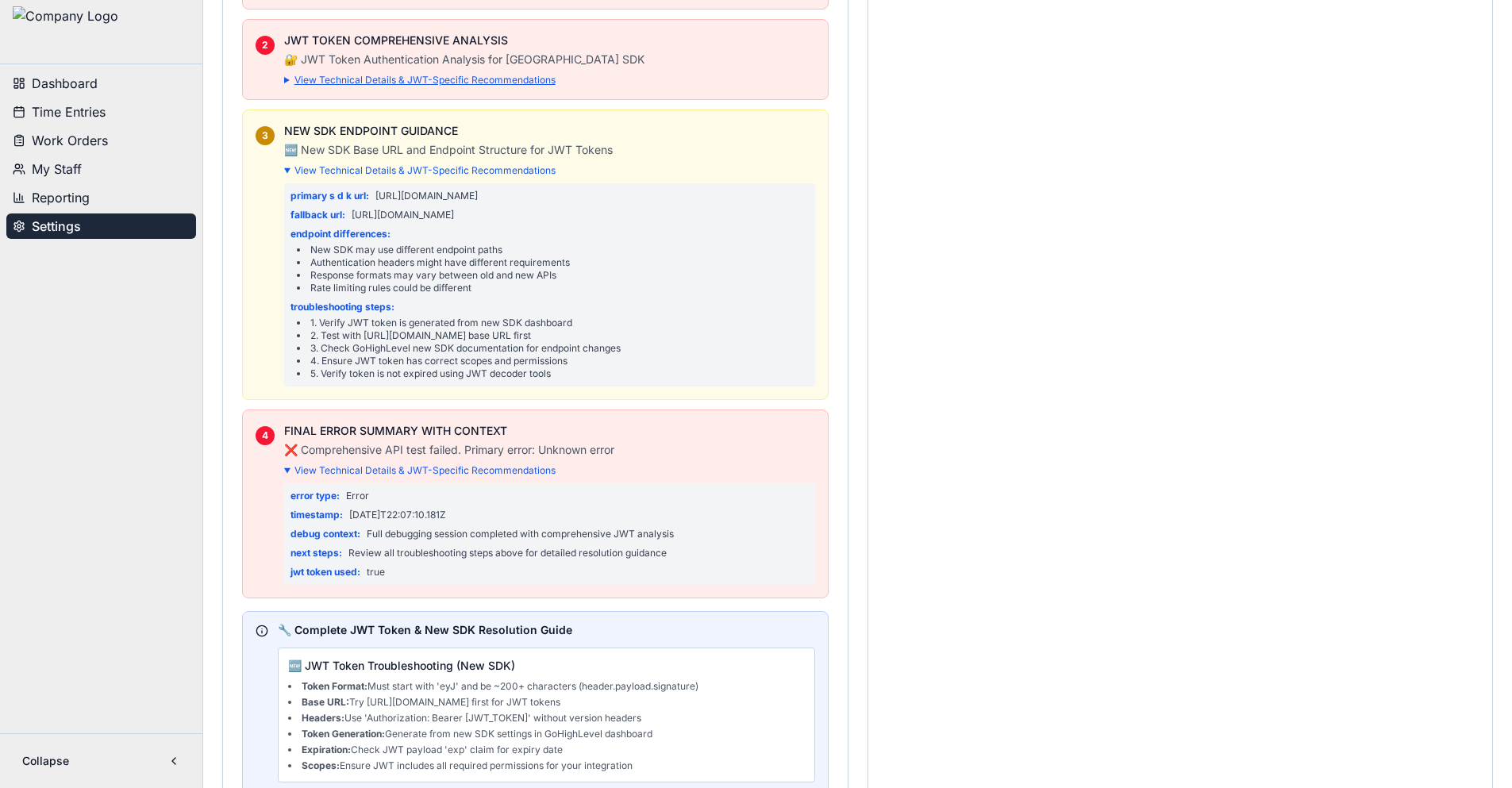
click at [368, 86] on summary "View Technical Details & JWT-Specific Recommendations" at bounding box center [550, 79] width 531 height 13
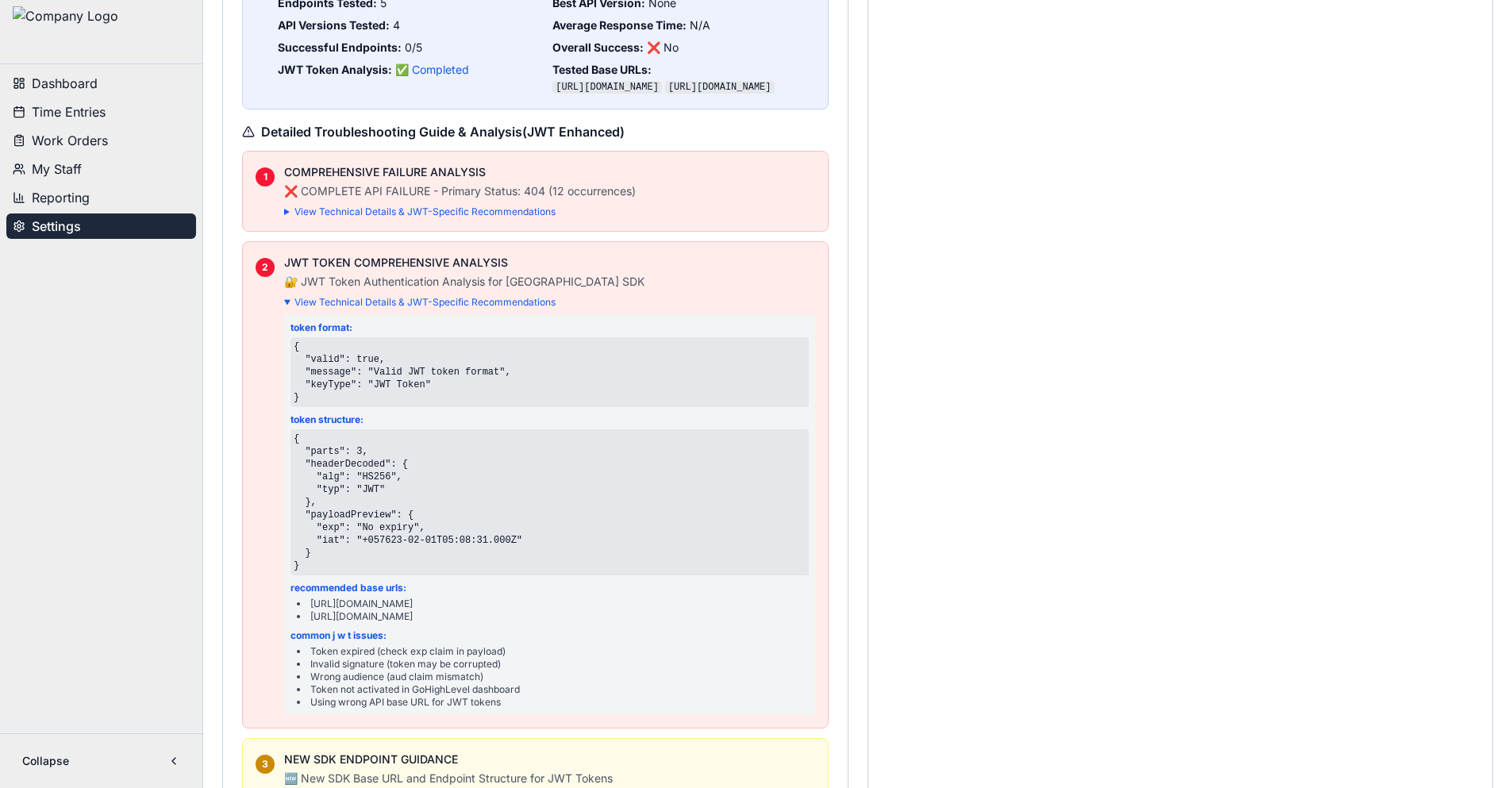
scroll to position [5239, 0]
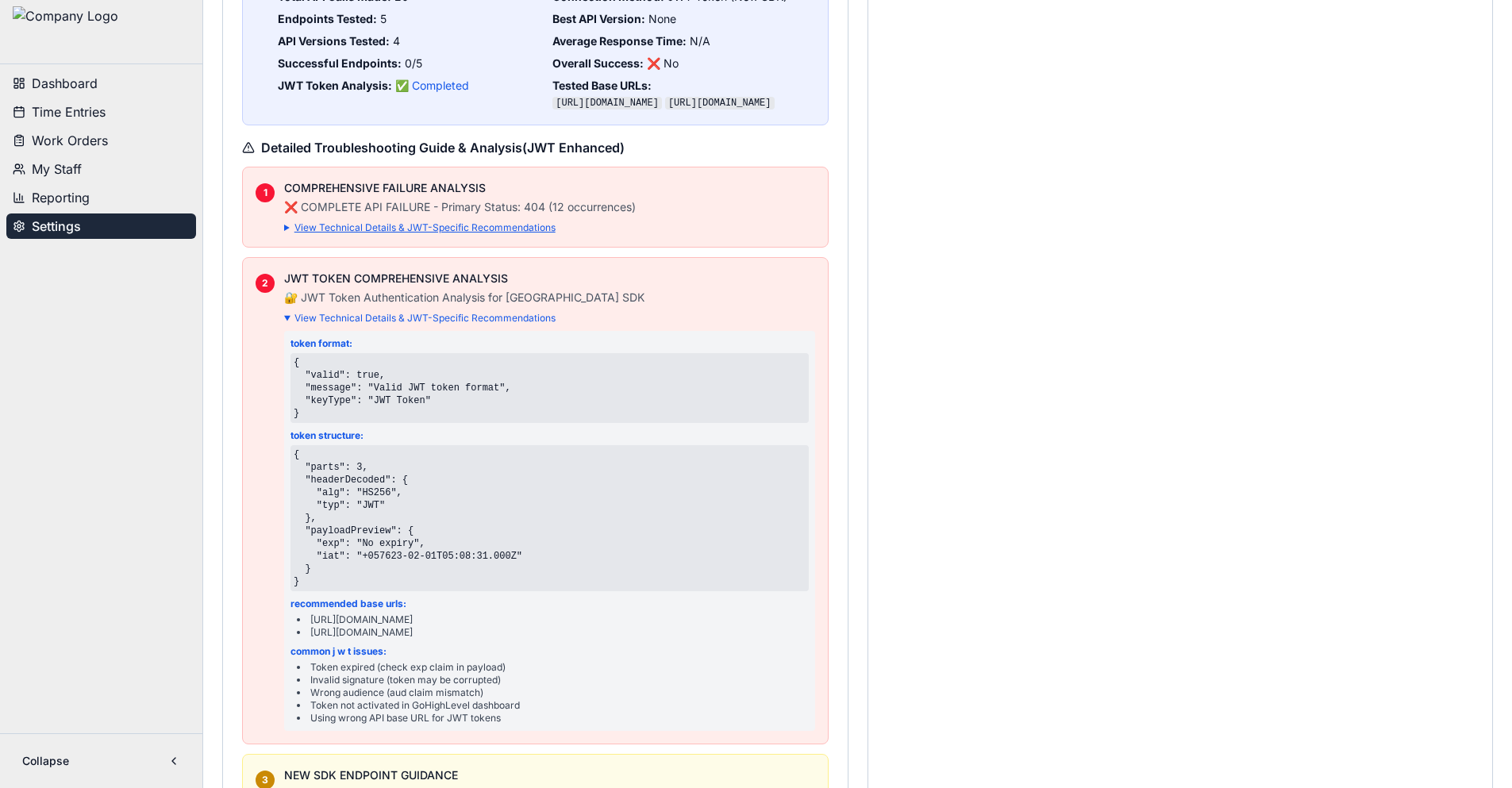
click at [382, 234] on summary "View Technical Details & JWT-Specific Recommendations" at bounding box center [550, 227] width 531 height 13
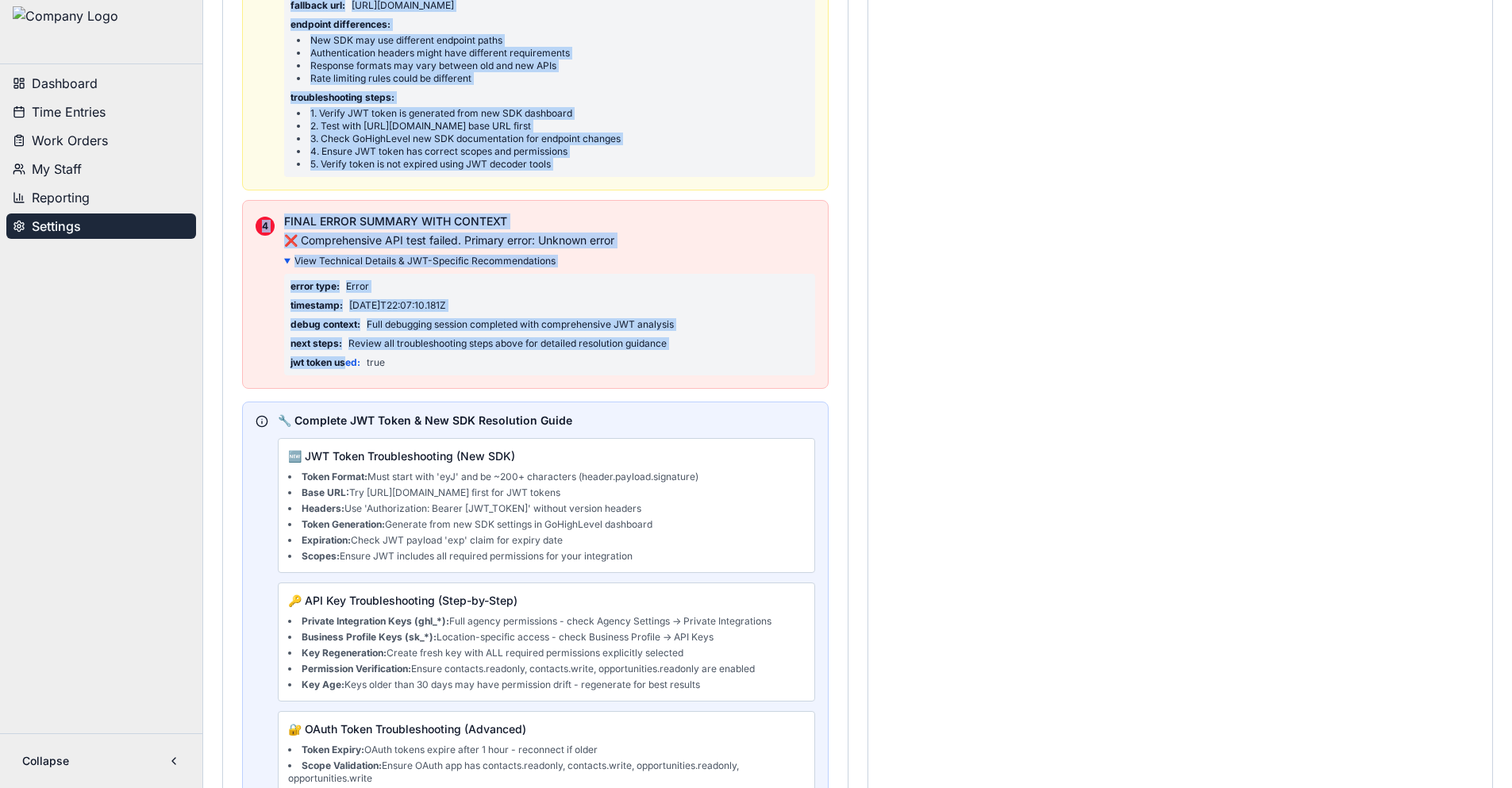
scroll to position [6431, 0]
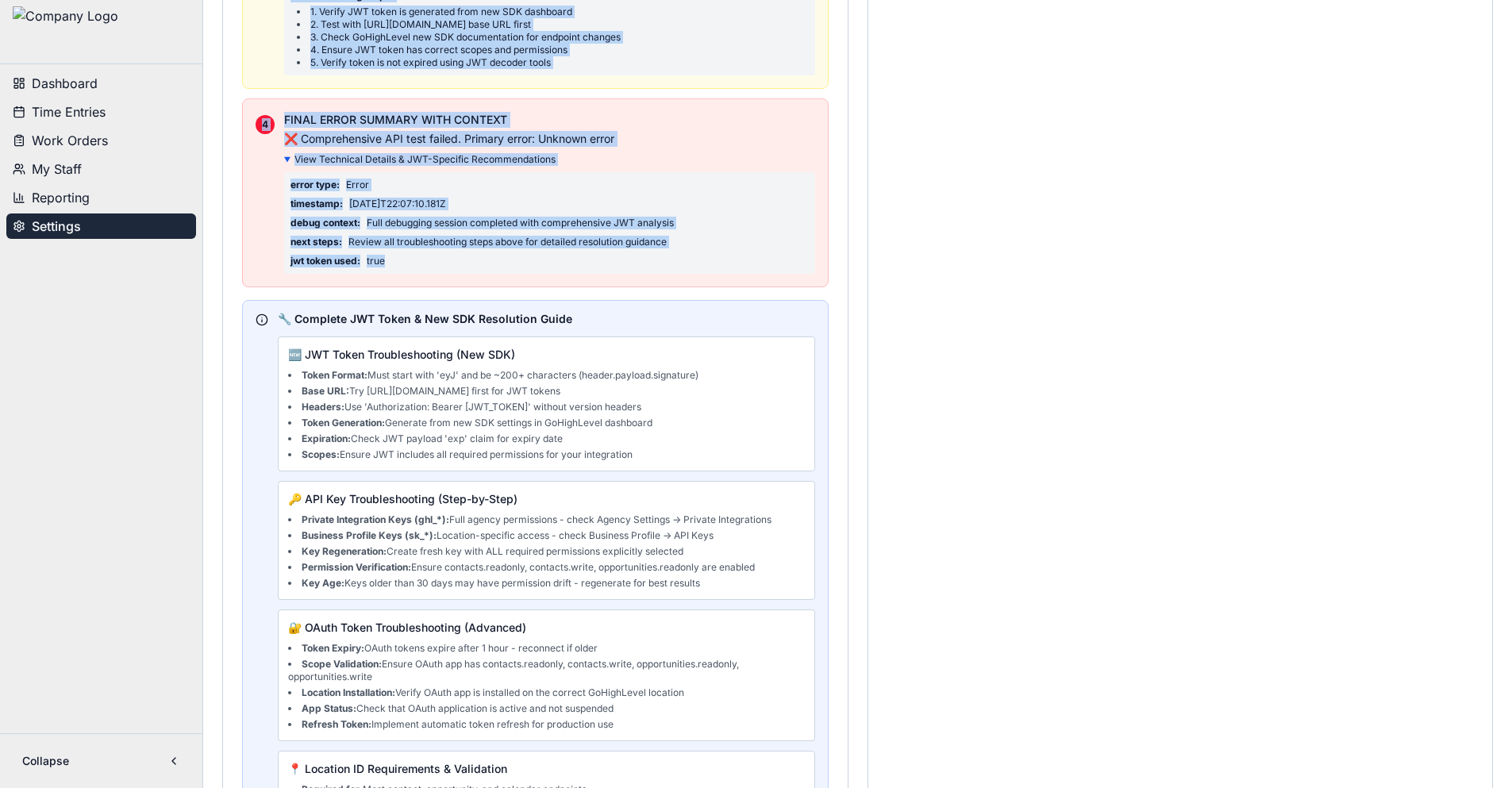
drag, startPoint x: 265, startPoint y: 105, endPoint x: 400, endPoint y: 381, distance: 307.2
copy div "Detailed Troubleshooting Guide & Analysis (JWT Enhanced) 1 COMPREHENSIVE FAILUR…"
